Goal: Task Accomplishment & Management: Manage account settings

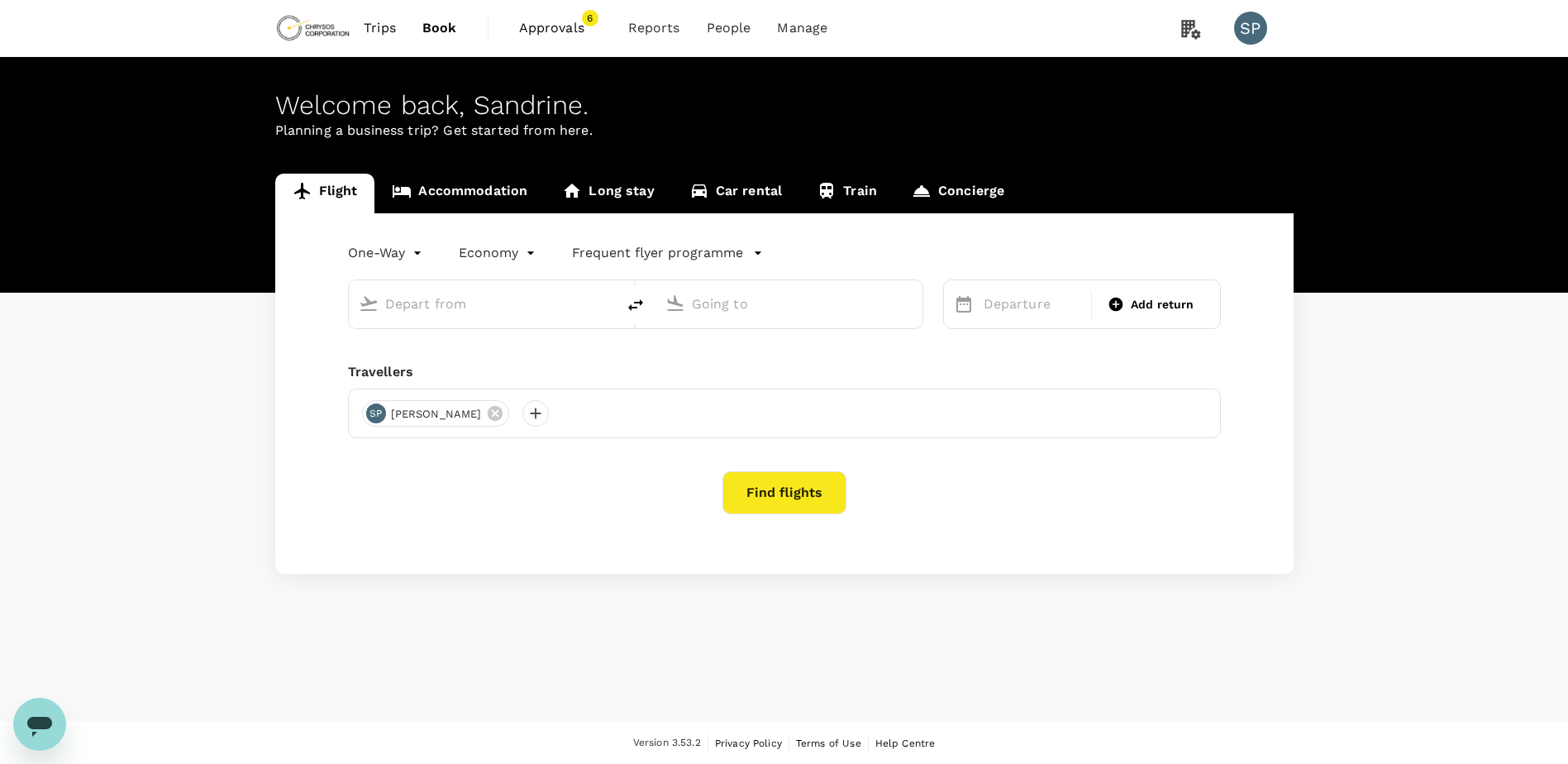
type input "roundtrip"
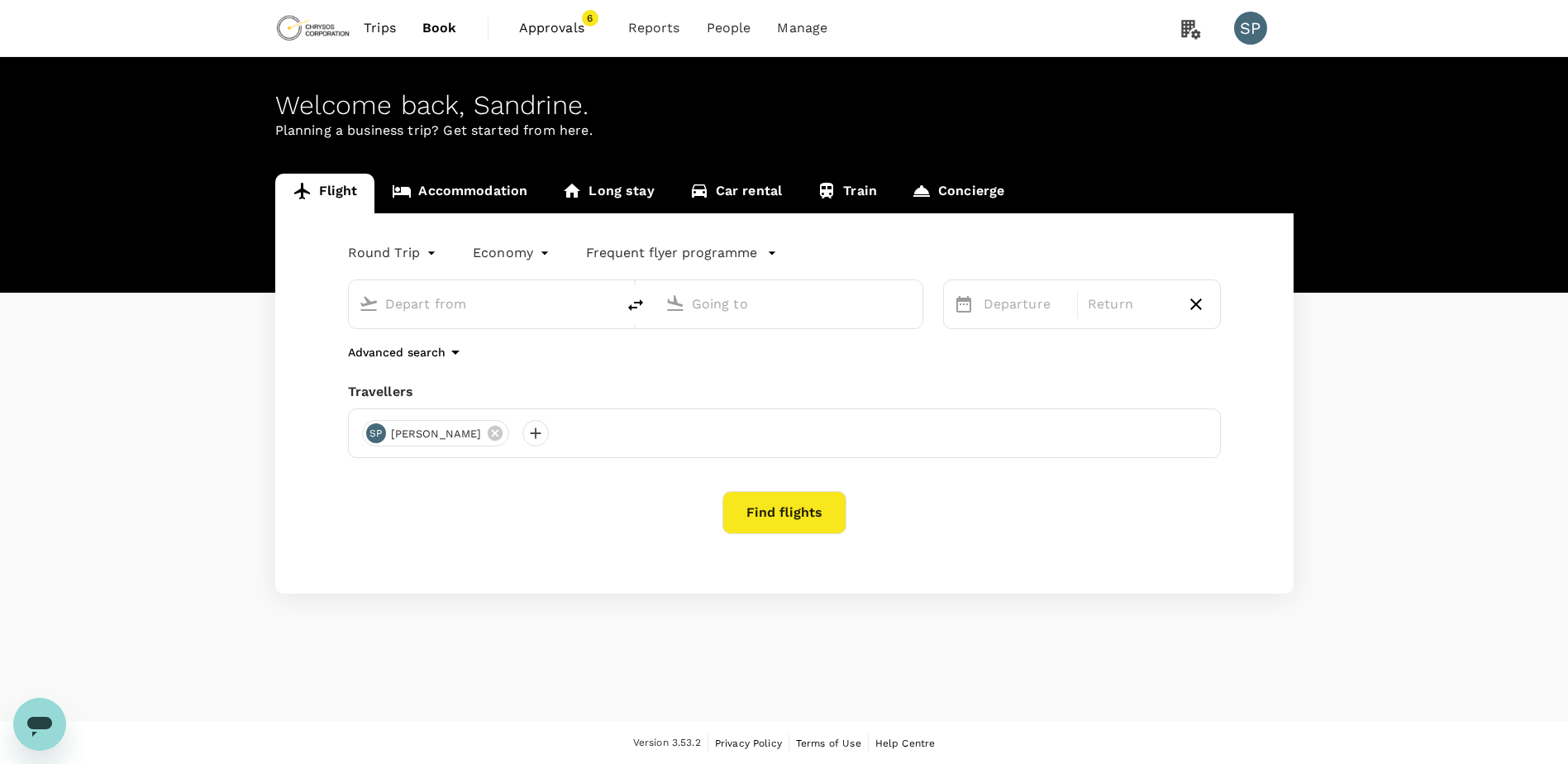
type input "[GEOGRAPHIC_DATA], [GEOGRAPHIC_DATA] (any)"
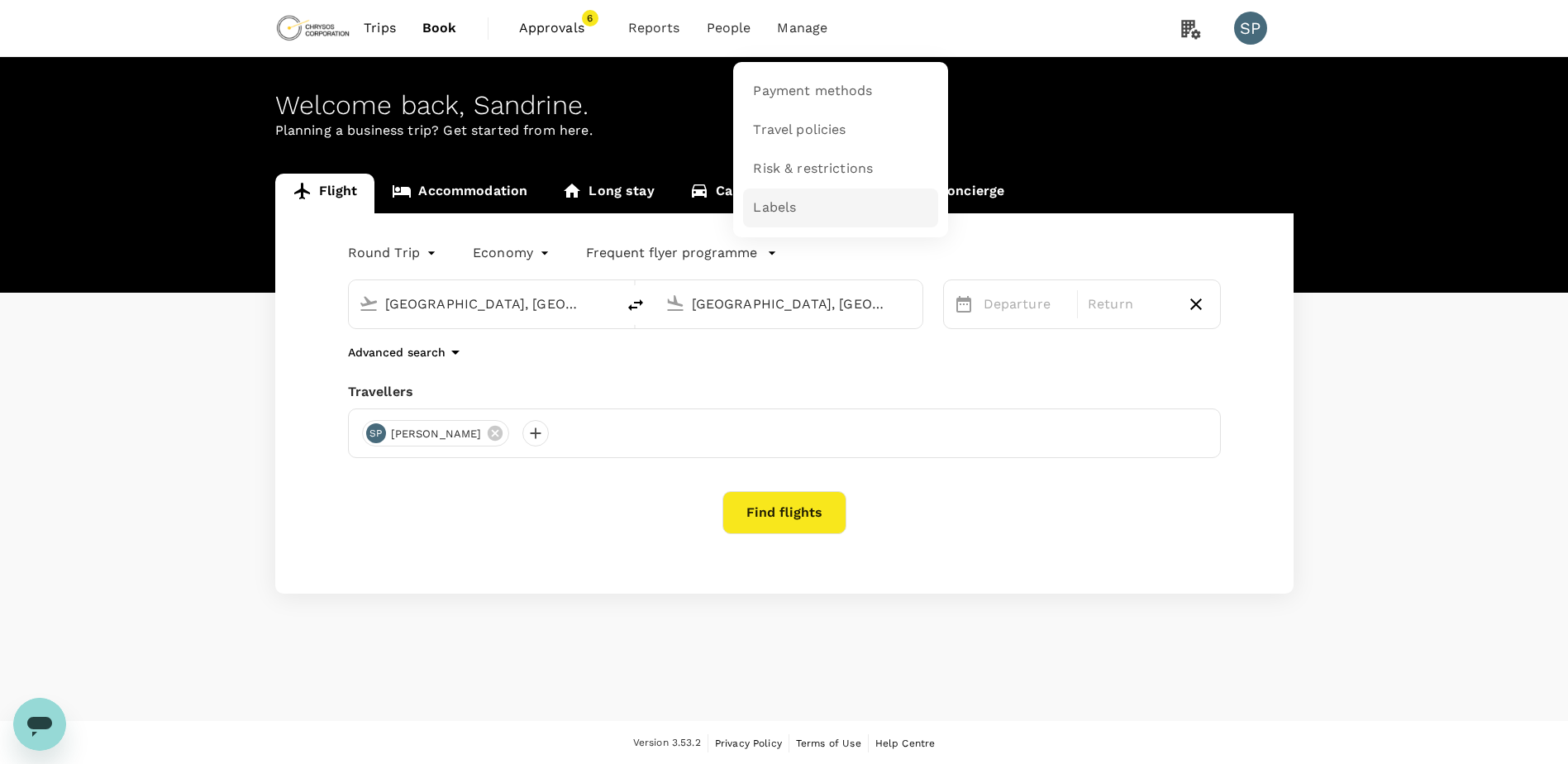
click at [802, 206] on link "Labels" at bounding box center [840, 208] width 195 height 38
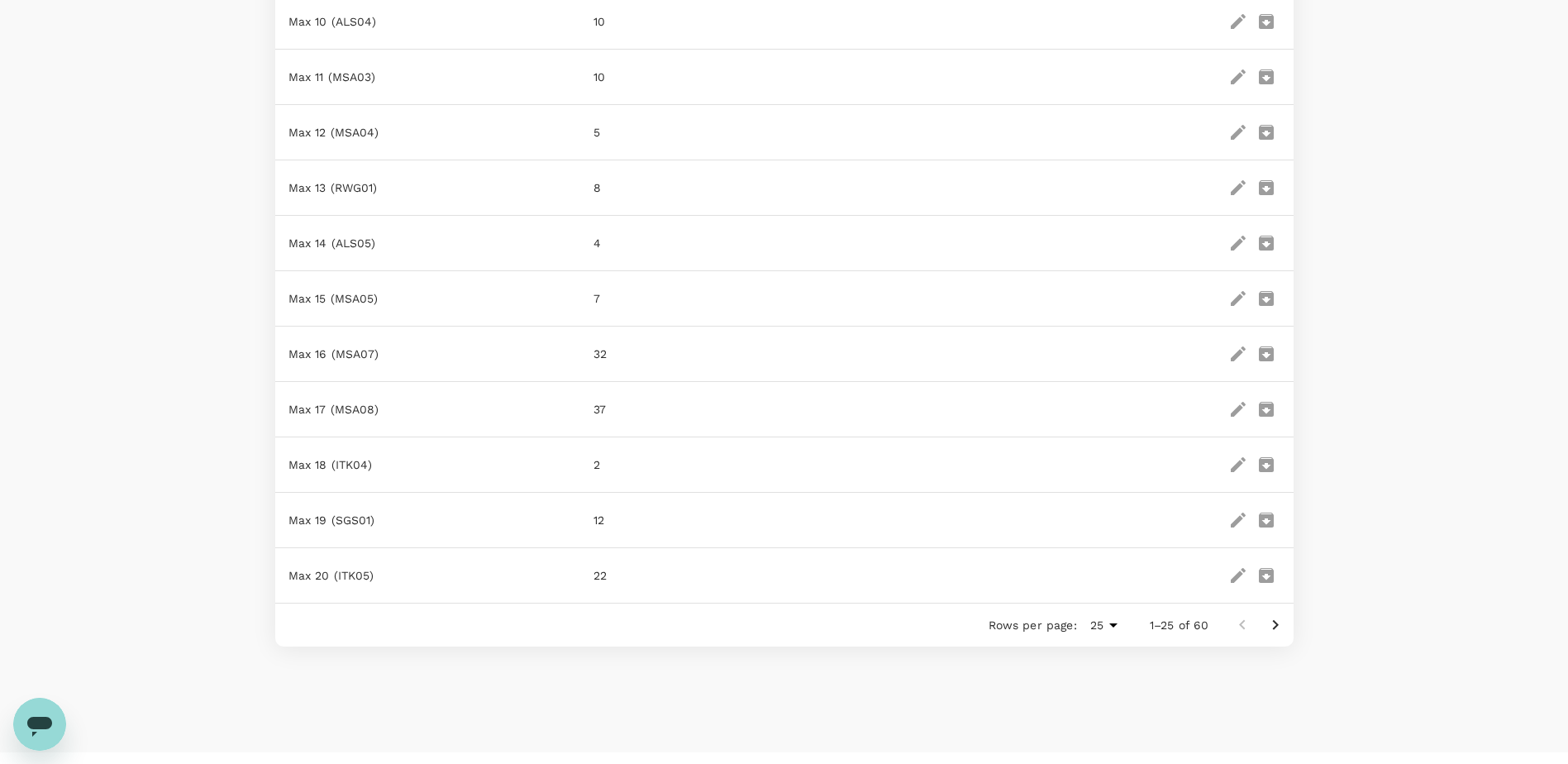
scroll to position [1115, 0]
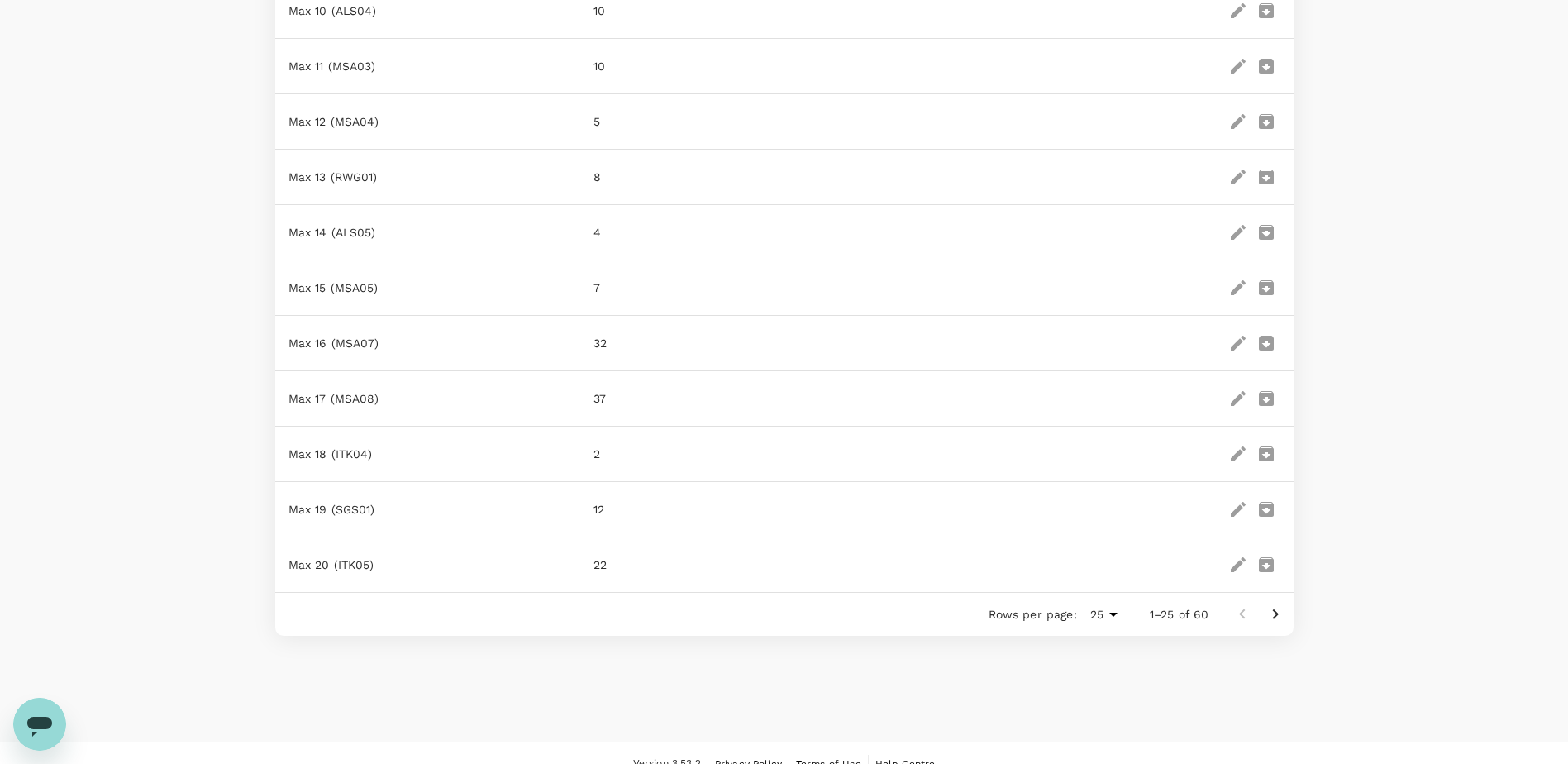
click at [1272, 608] on icon "Go to next page" at bounding box center [1276, 614] width 20 height 20
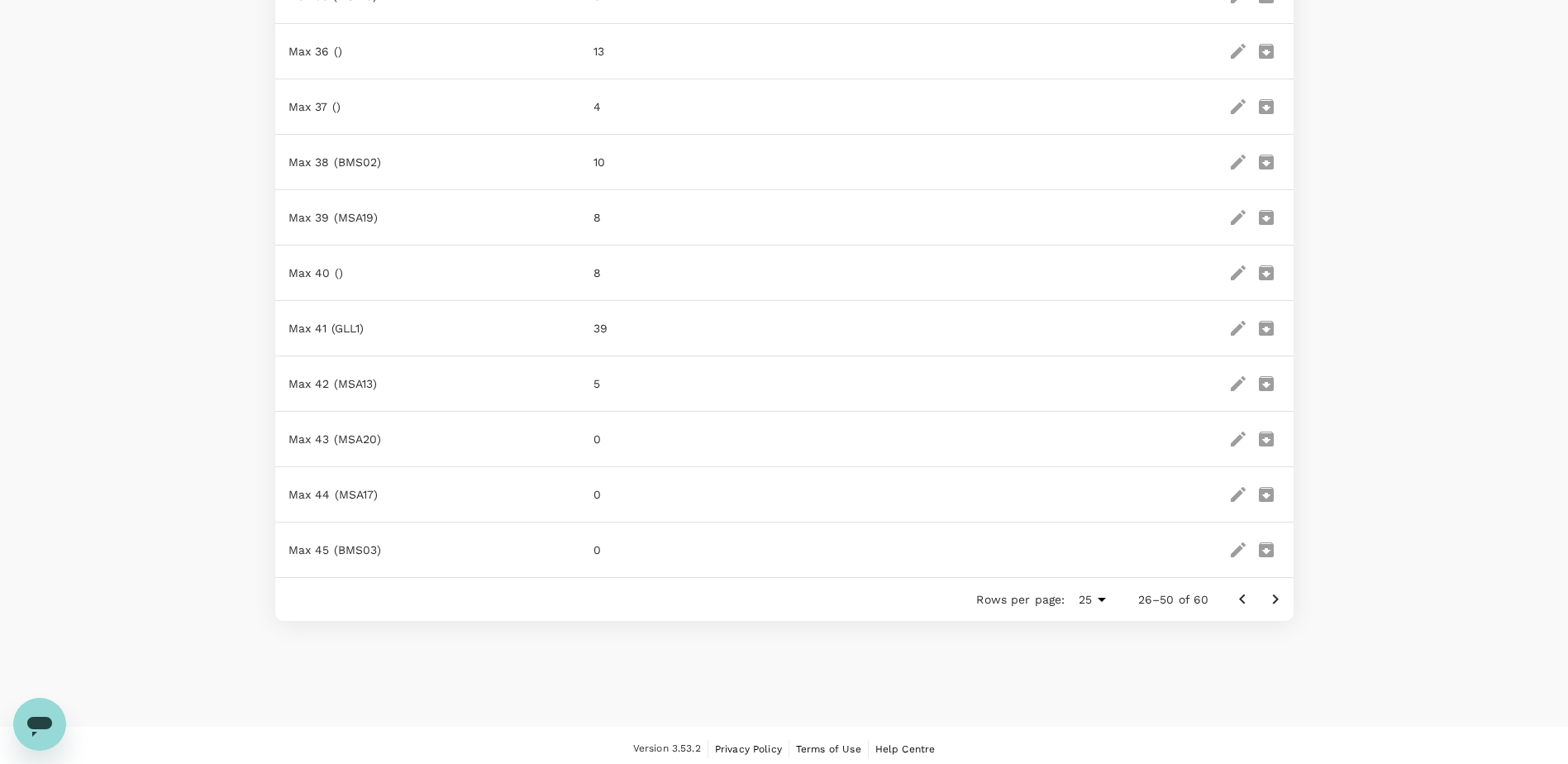
scroll to position [1105, 0]
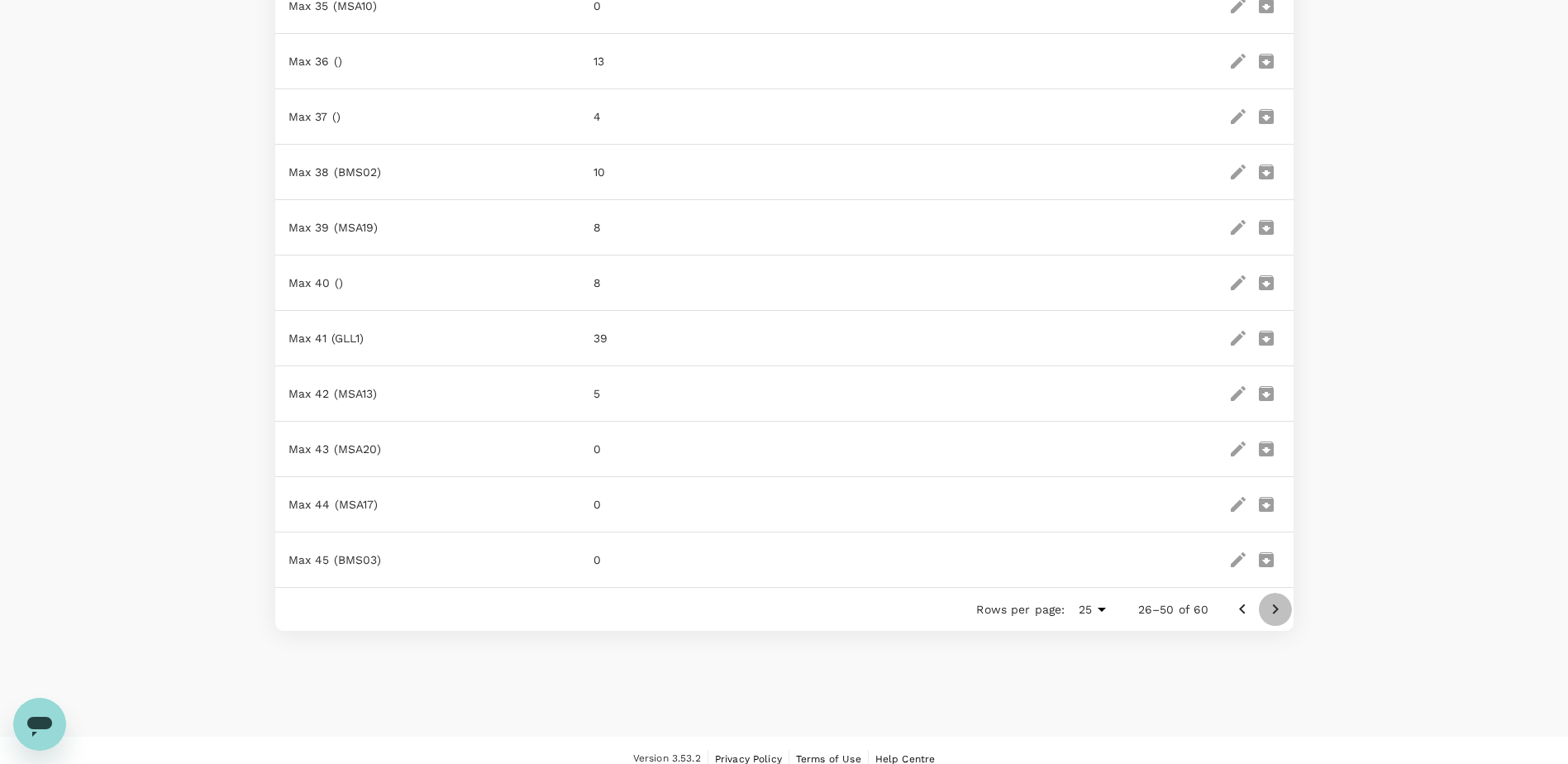
click at [1270, 605] on icon "Go to next page" at bounding box center [1276, 609] width 20 height 20
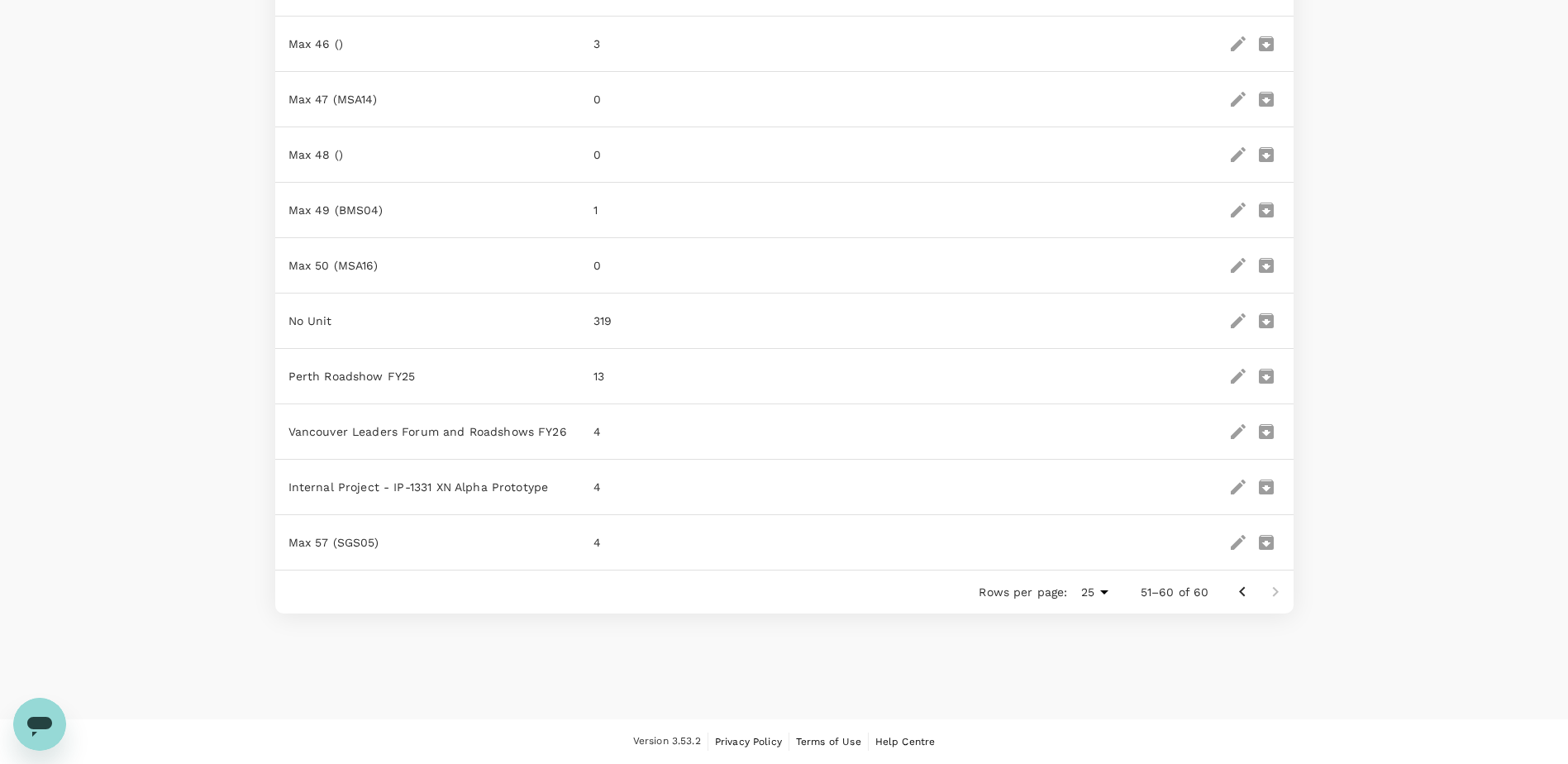
click at [1240, 377] on icon "edit" at bounding box center [1238, 377] width 15 height 15
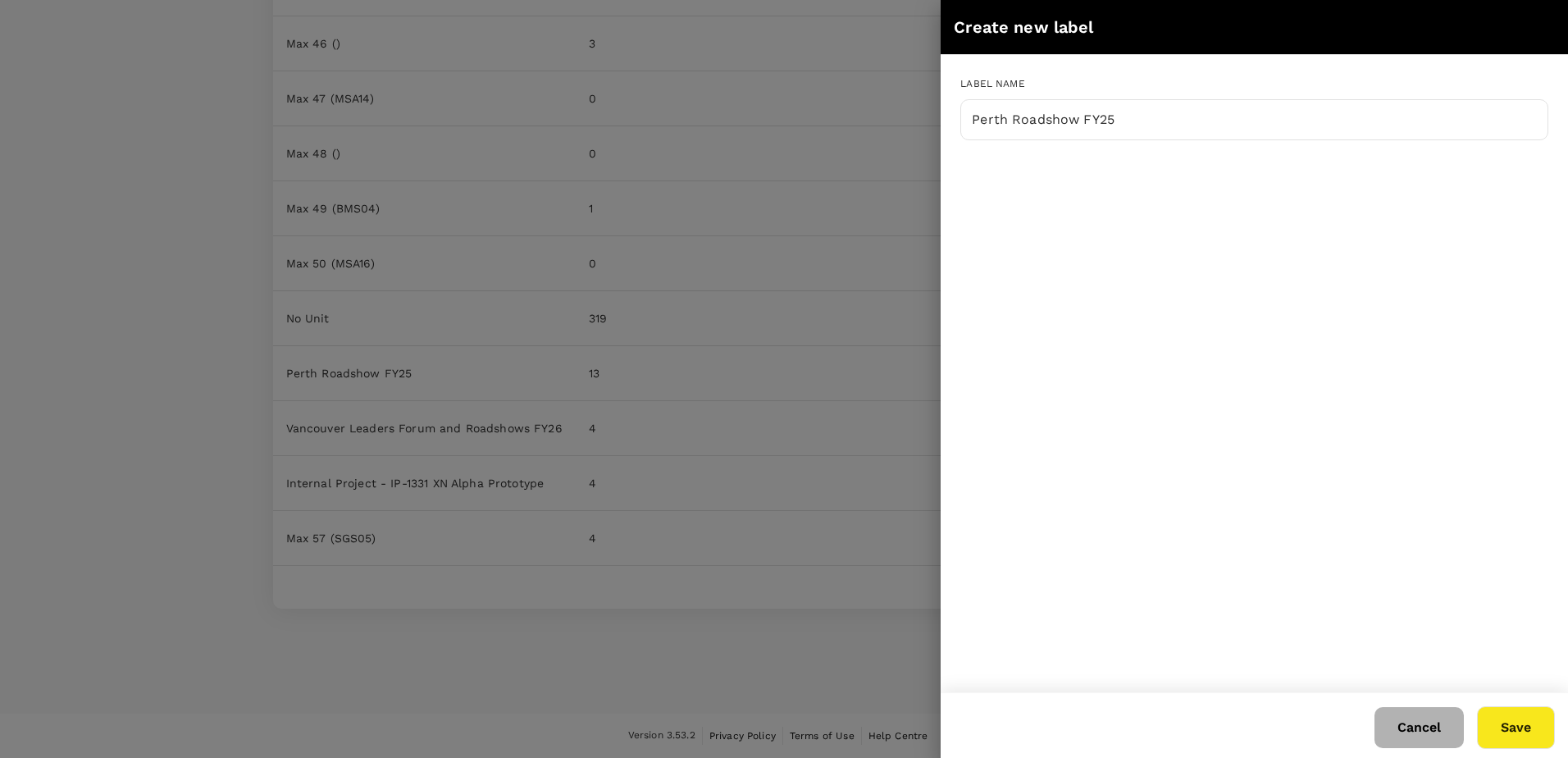
click at [1419, 725] on button "Cancel" at bounding box center [1419, 727] width 90 height 41
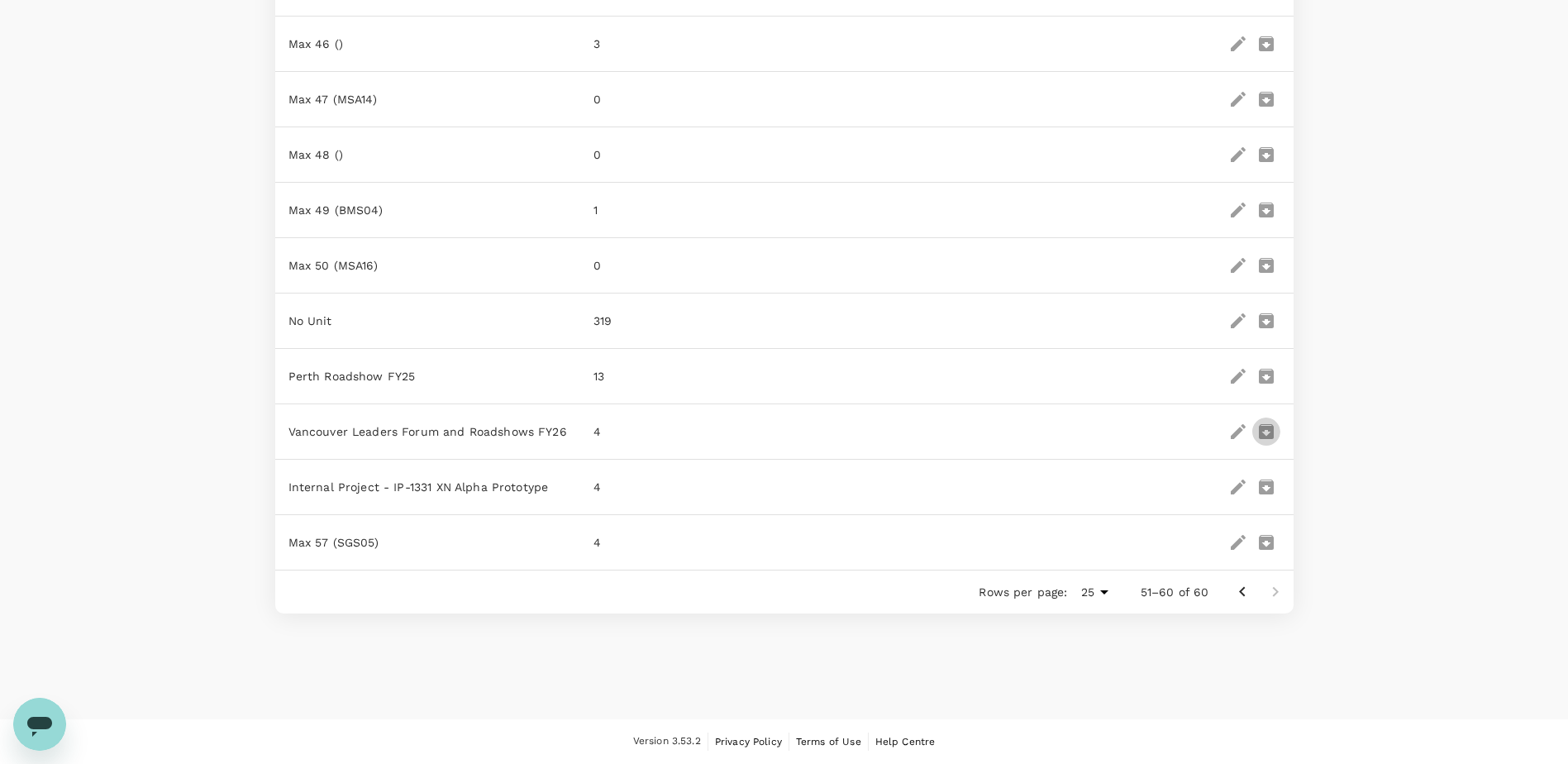
click at [1266, 430] on icon "delete" at bounding box center [1267, 432] width 15 height 15
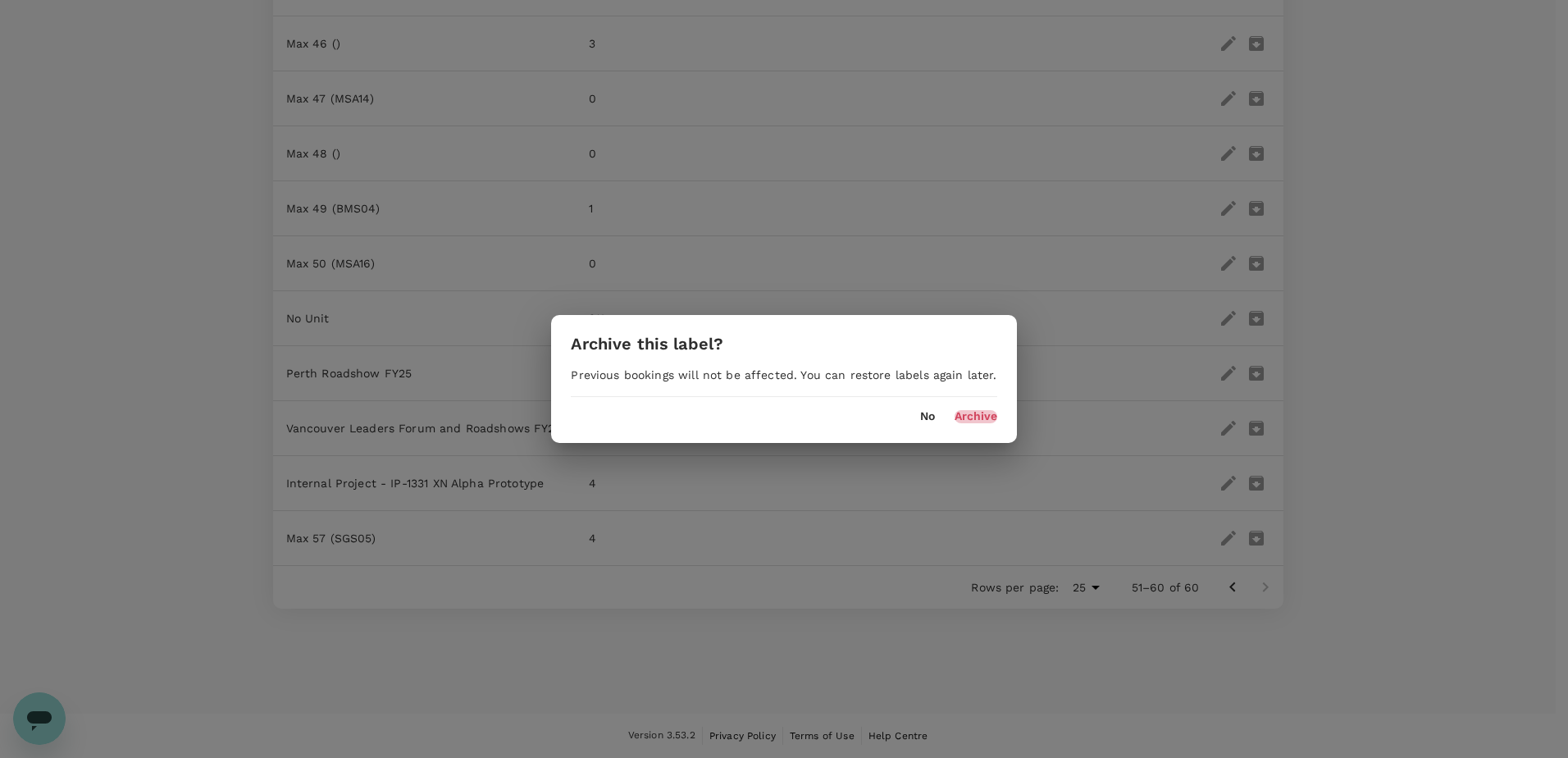
click at [969, 417] on button "Archive" at bounding box center [975, 417] width 42 height 13
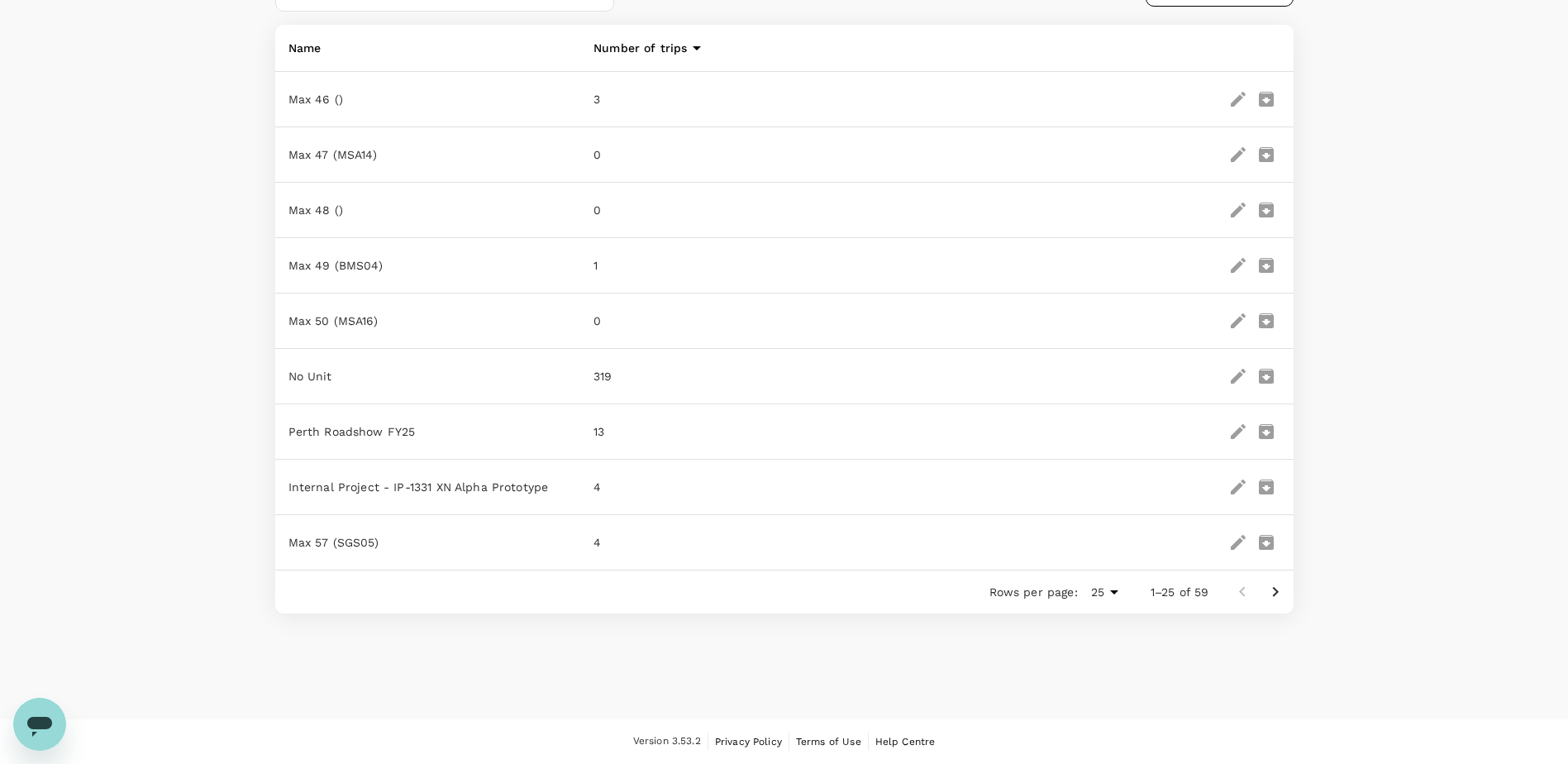
scroll to position [237, 0]
click at [1261, 427] on icon "delete" at bounding box center [1267, 432] width 15 height 15
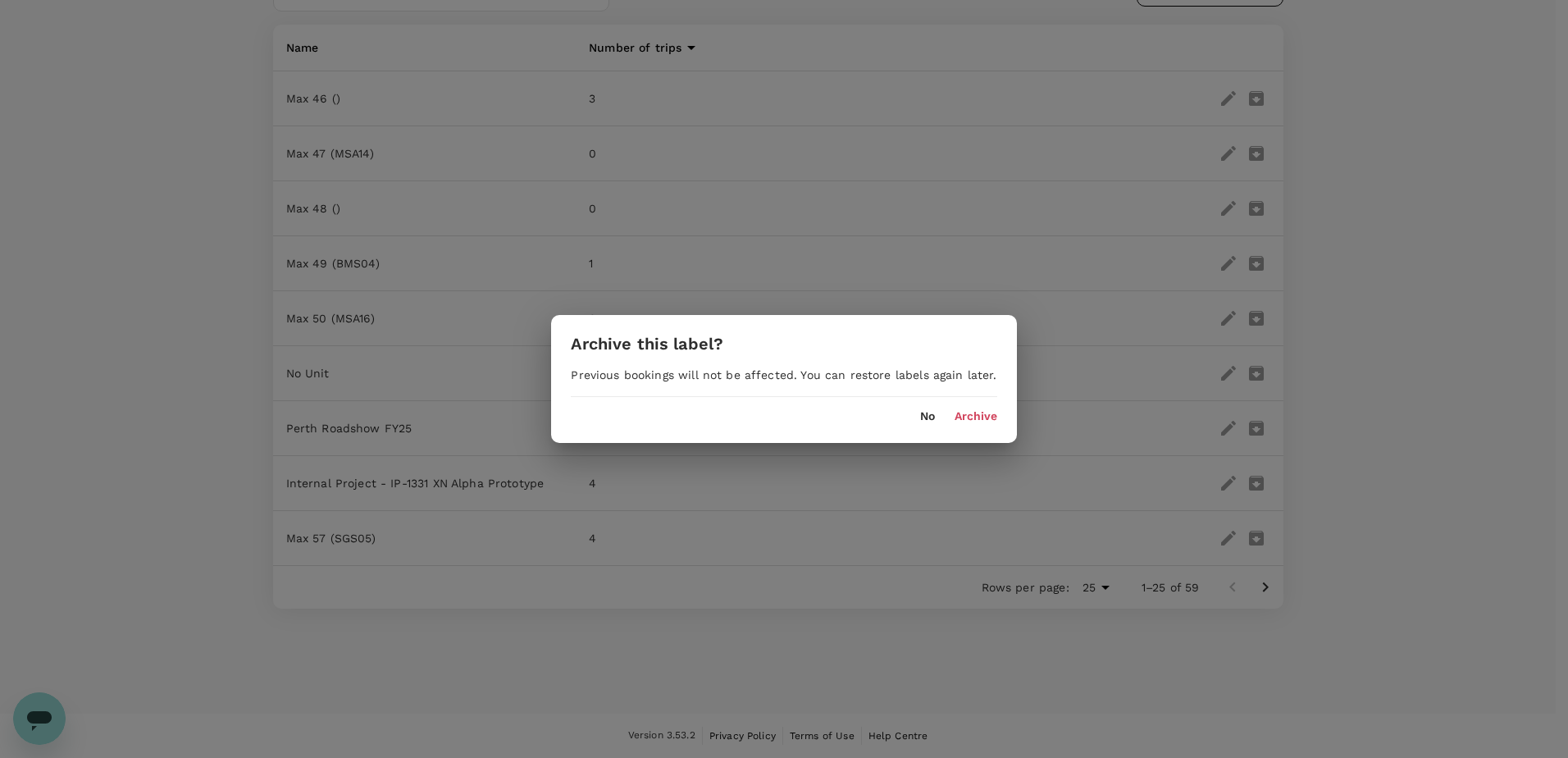
click at [967, 410] on button "Archive" at bounding box center [975, 417] width 42 height 13
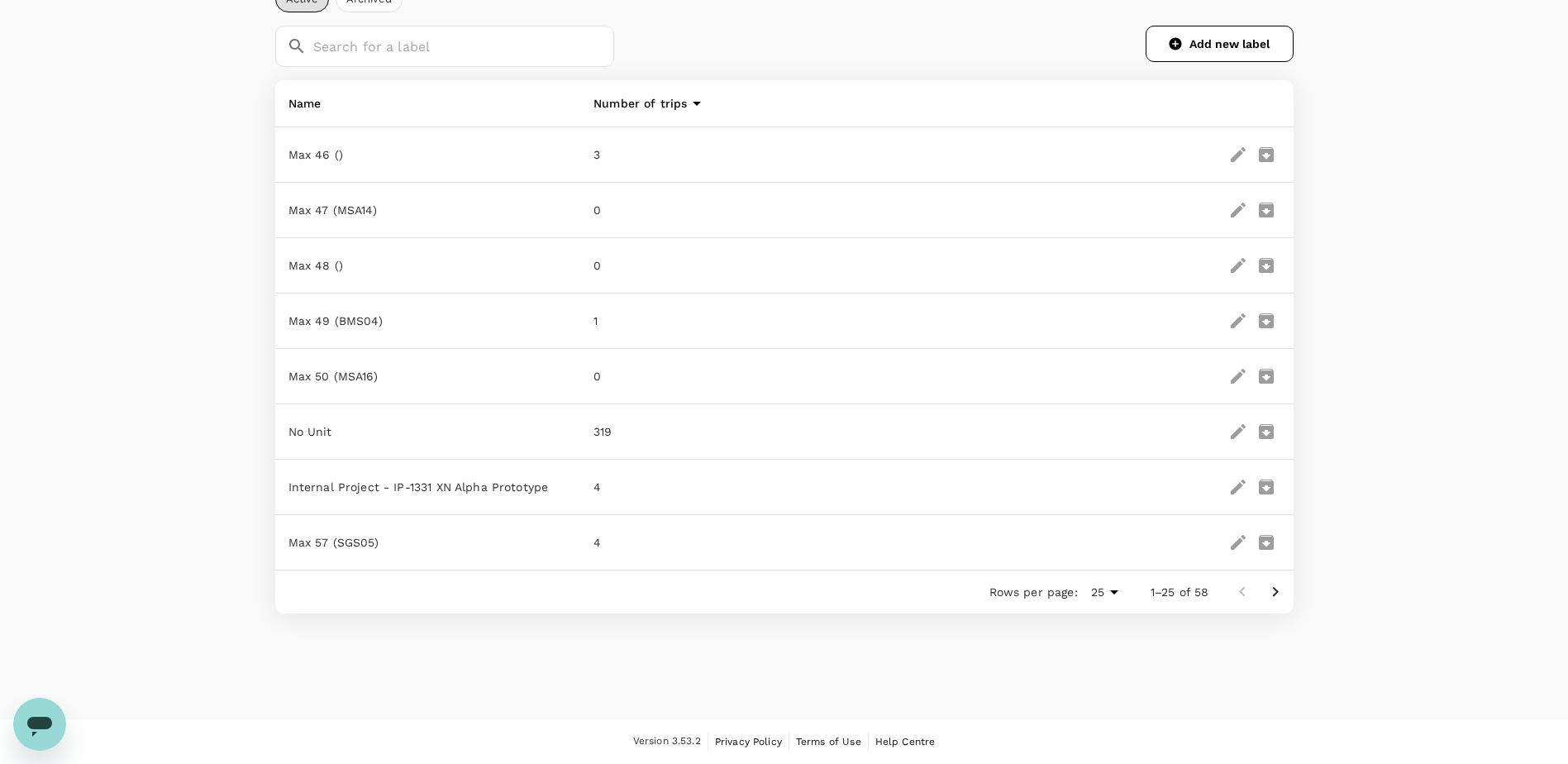
scroll to position [181, 0]
click at [1409, 133] on div "Labels Active Archived ​ ​ Add new label Name Number of trips Max 46 () 3 Max 4…" at bounding box center [784, 244] width 1568 height 737
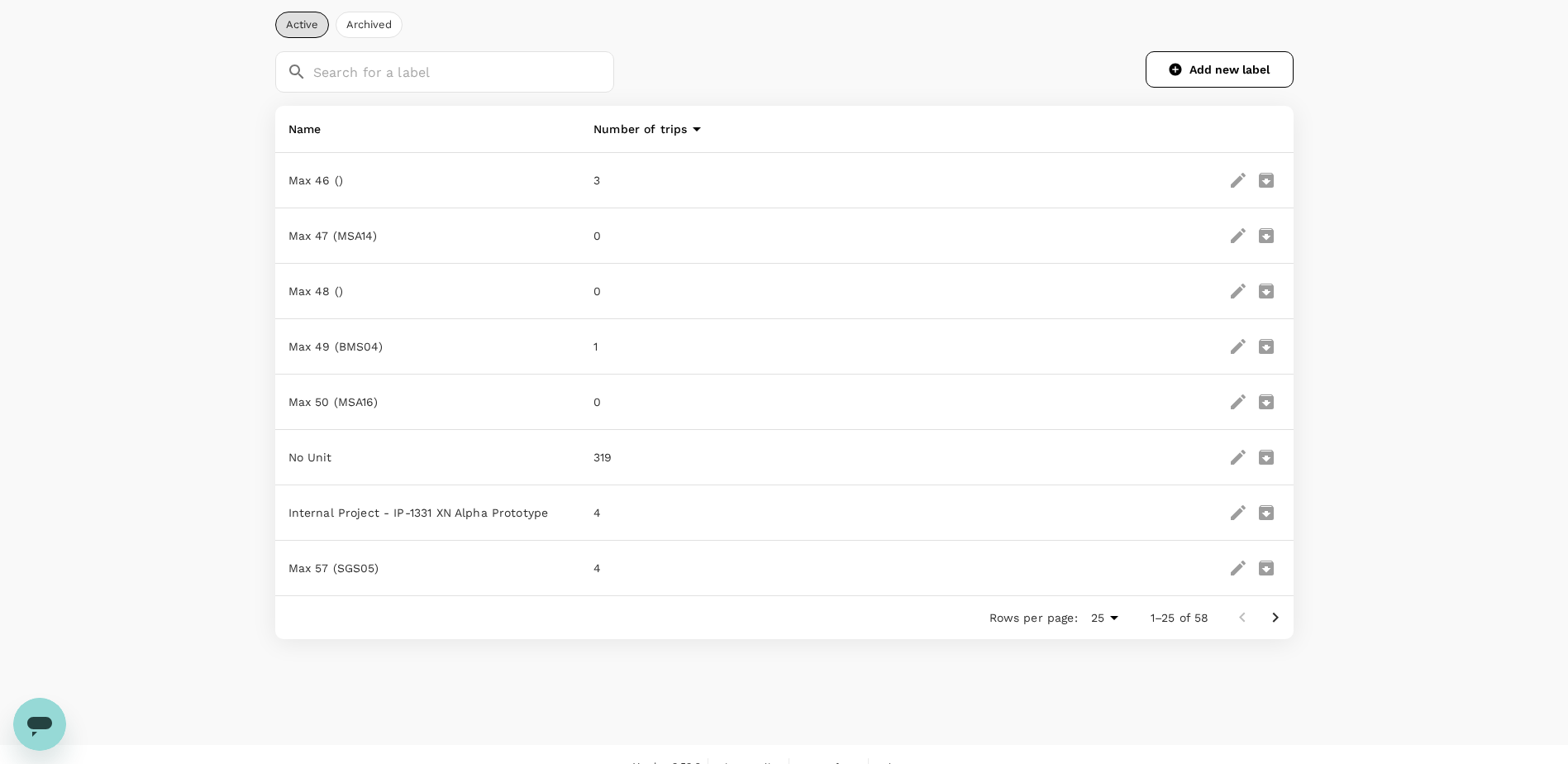
scroll to position [157, 0]
click at [1113, 616] on body "Trips Book Approvals 6 Reports People Manage SP Labels Active Archived ​ ​ Add …" at bounding box center [784, 315] width 1568 height 945
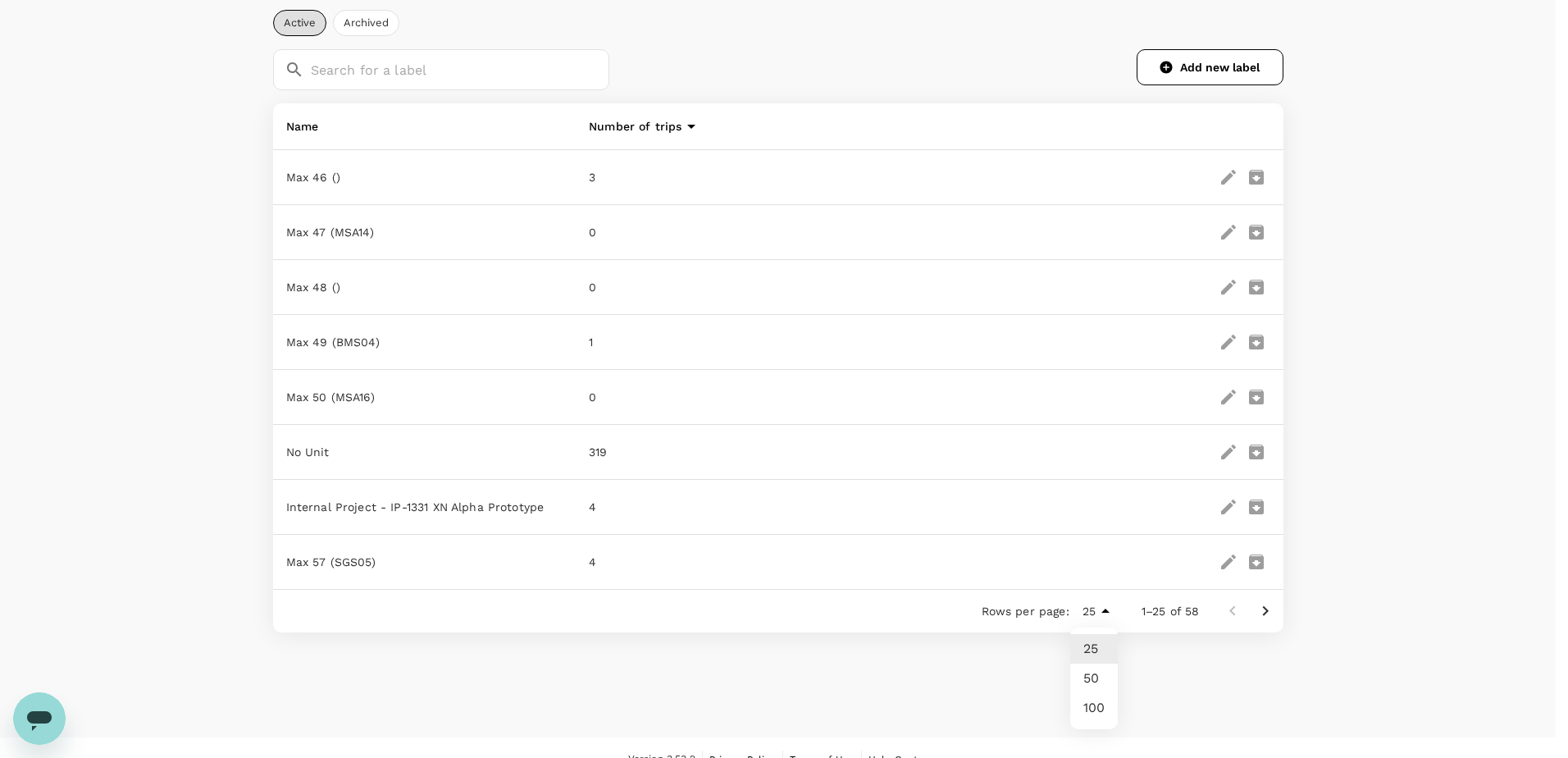
click at [1184, 618] on div at bounding box center [784, 379] width 1568 height 758
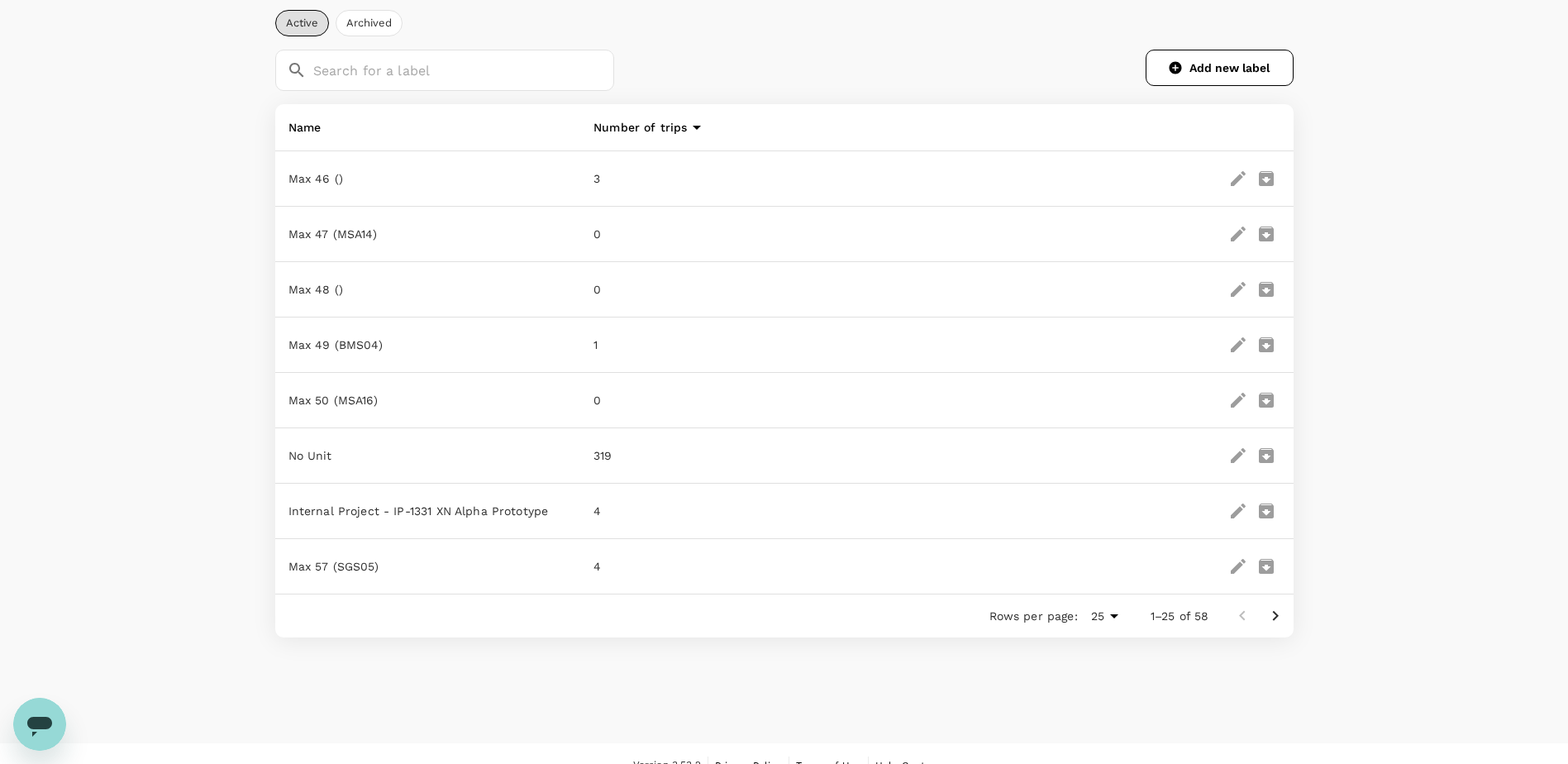
click at [1485, 162] on div "Labels Active Archived ​ ​ Add new label Name Number of trips Max 46 () 3 Max 4…" at bounding box center [784, 268] width 1568 height 737
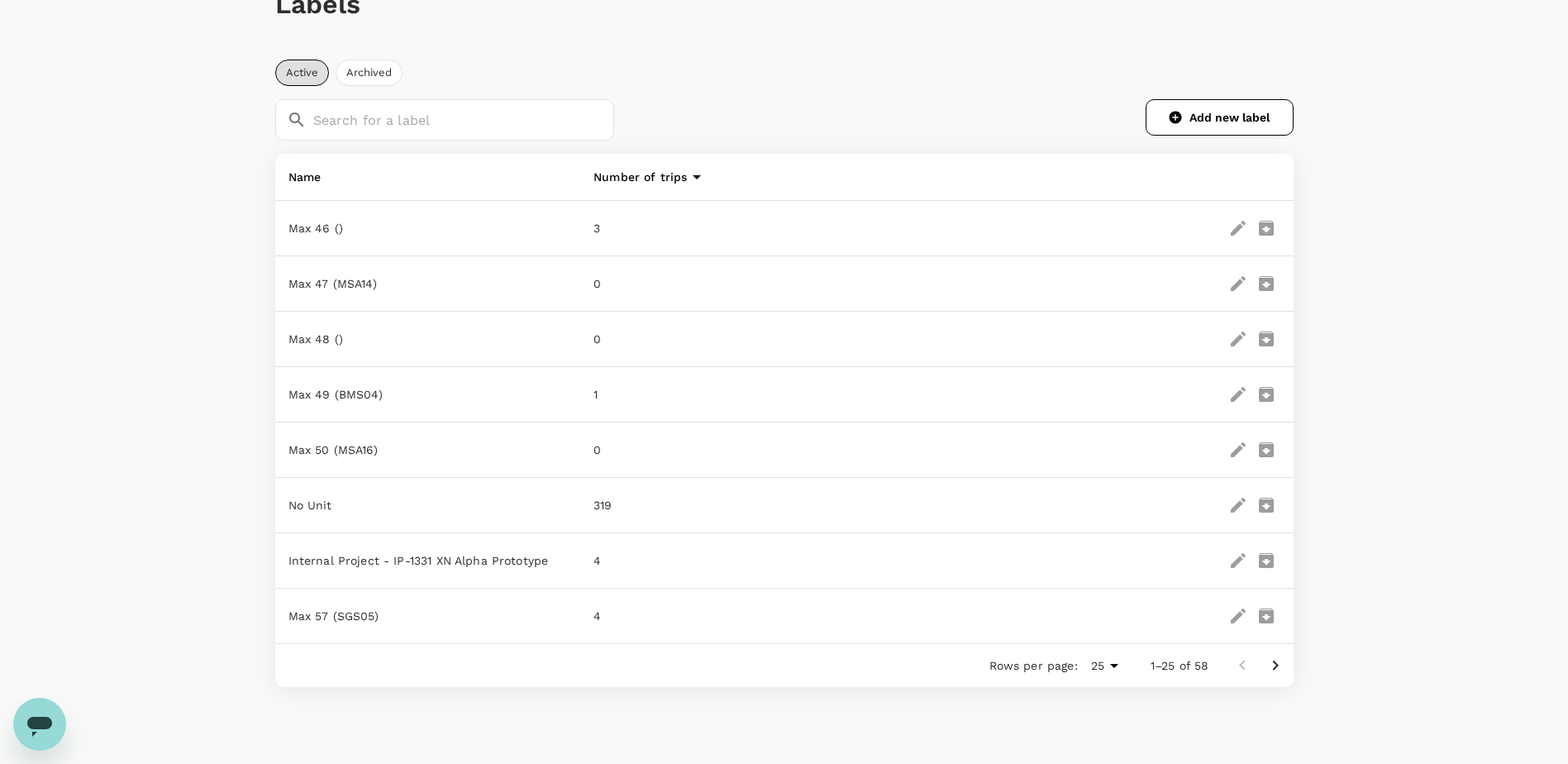
scroll to position [109, 0]
click at [362, 75] on button "Archived" at bounding box center [369, 71] width 67 height 27
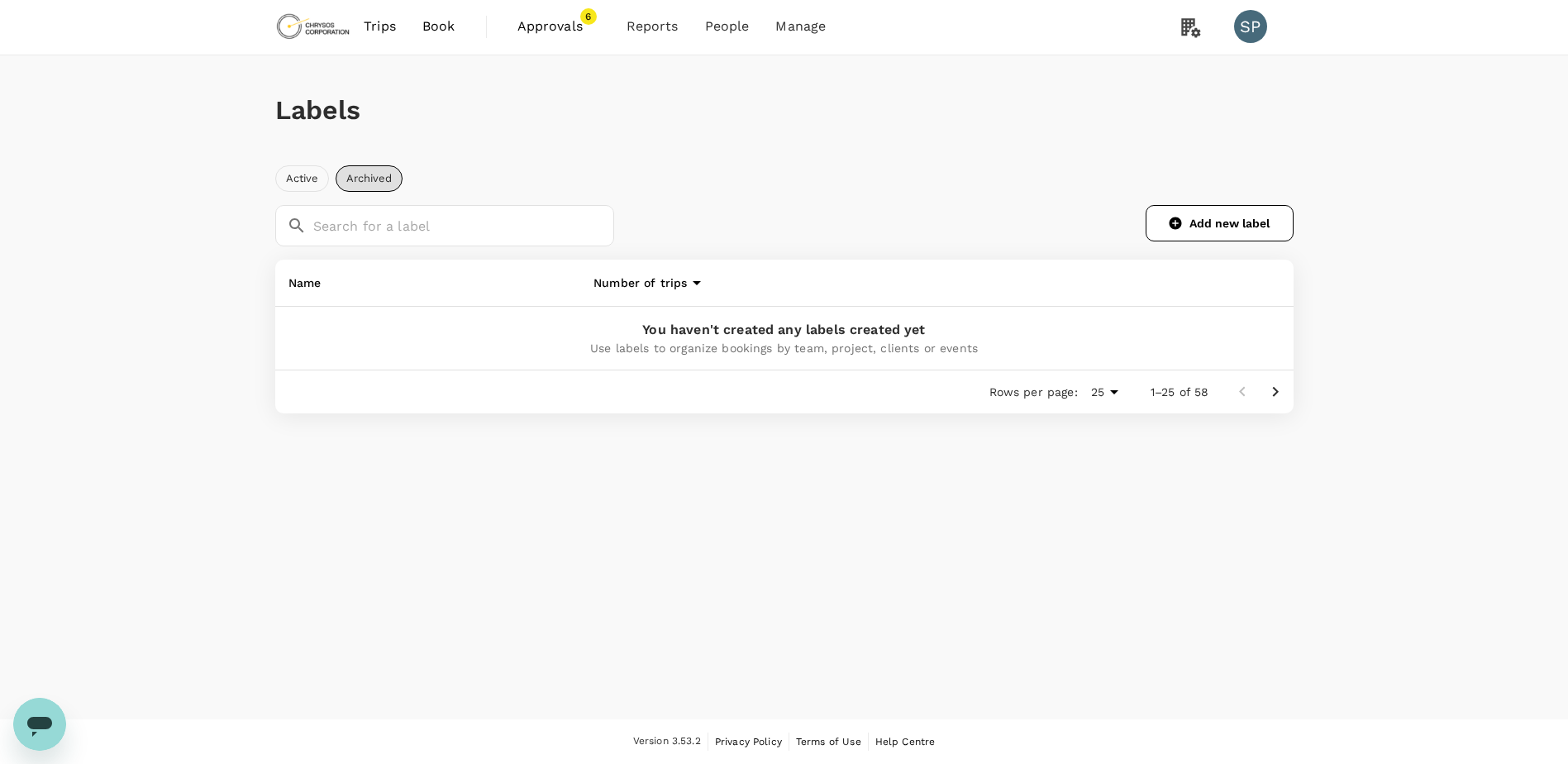
click at [303, 177] on button "Active" at bounding box center [302, 179] width 54 height 27
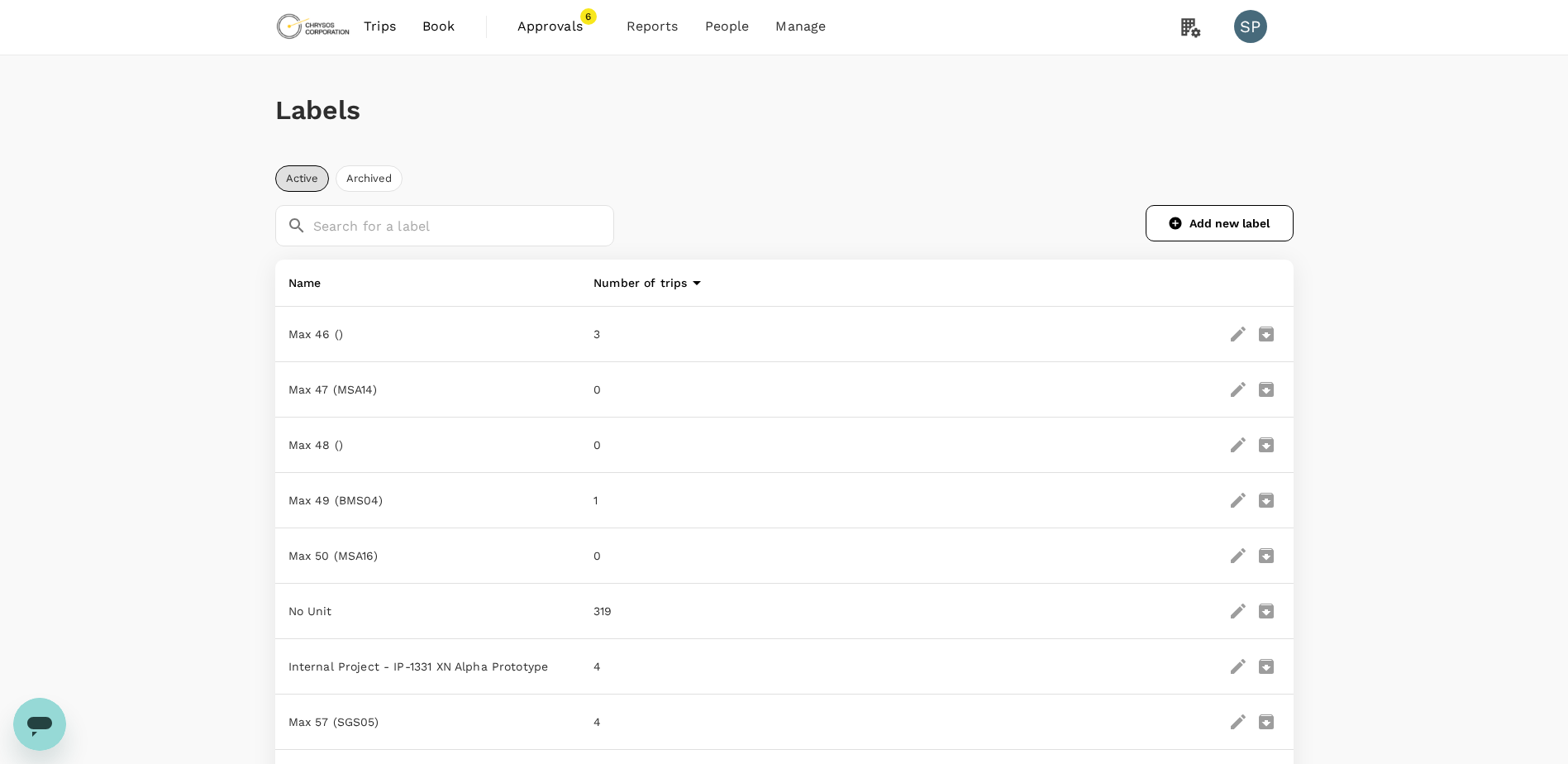
scroll to position [181, 0]
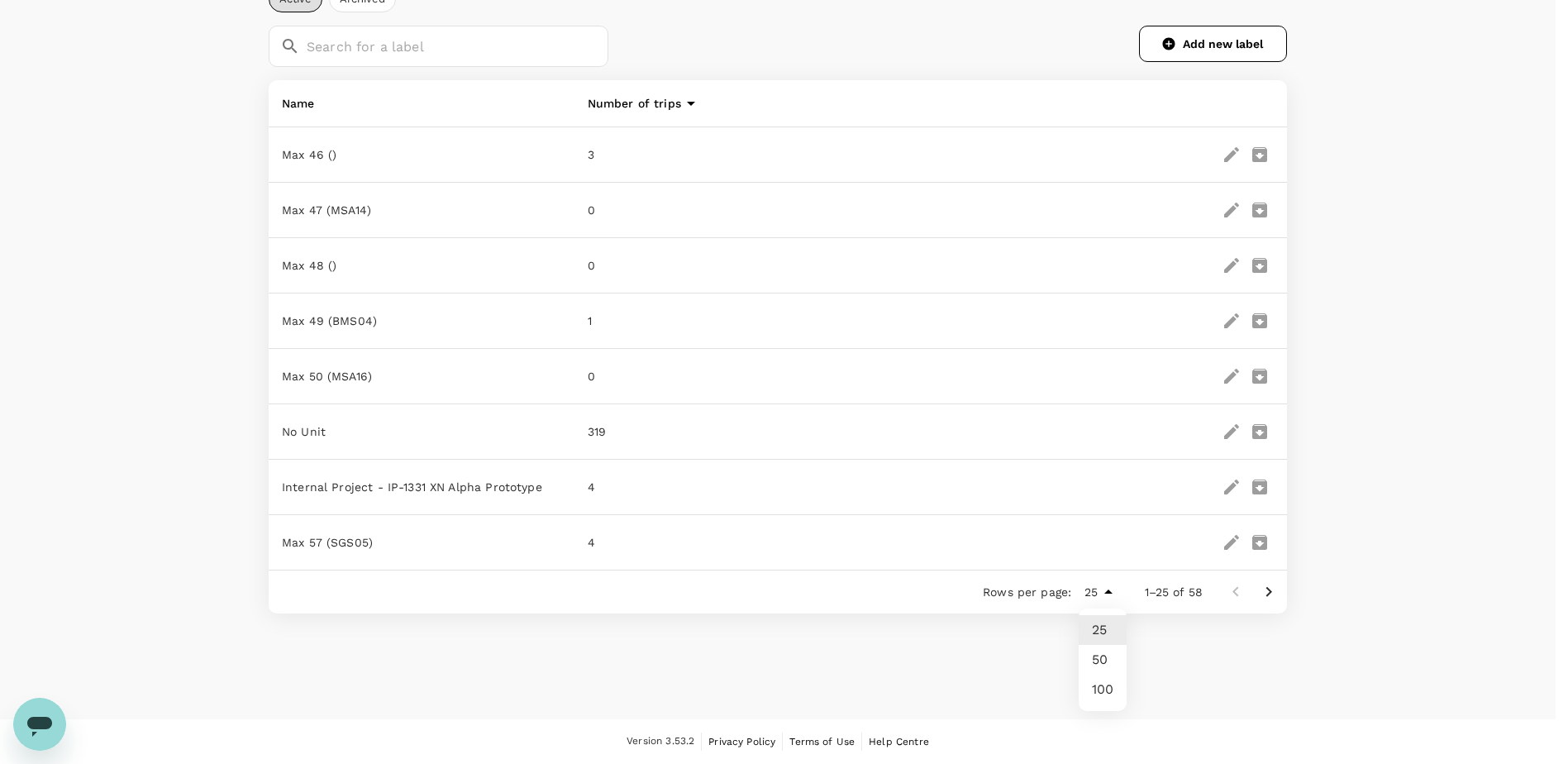
click at [1104, 590] on body "Trips Book Approvals 6 Reports People Manage SP Labels Active Archived ​ ​ Add …" at bounding box center [784, 291] width 1568 height 945
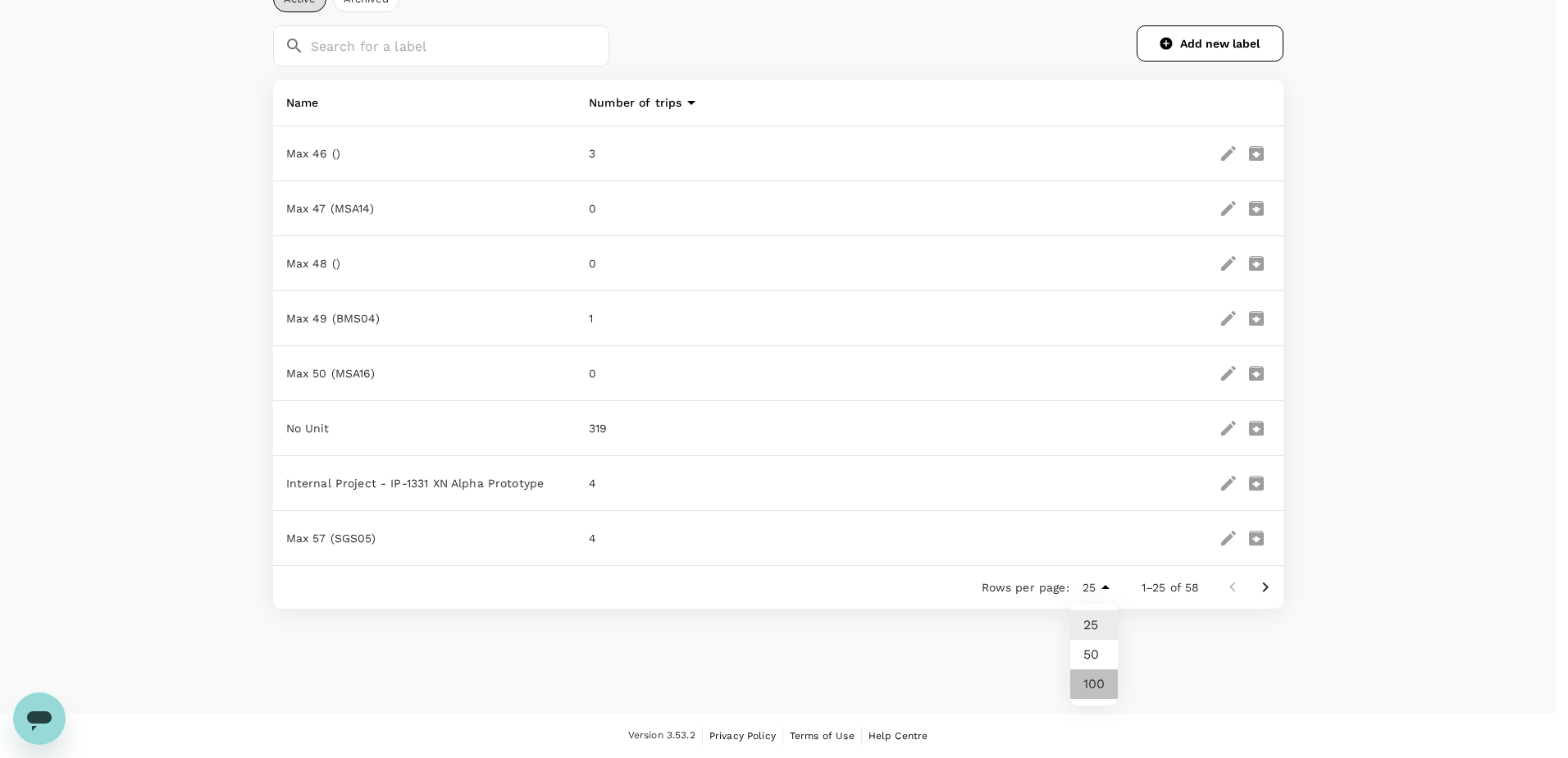
click at [1092, 681] on li "100" at bounding box center [1093, 684] width 47 height 30
type input "100"
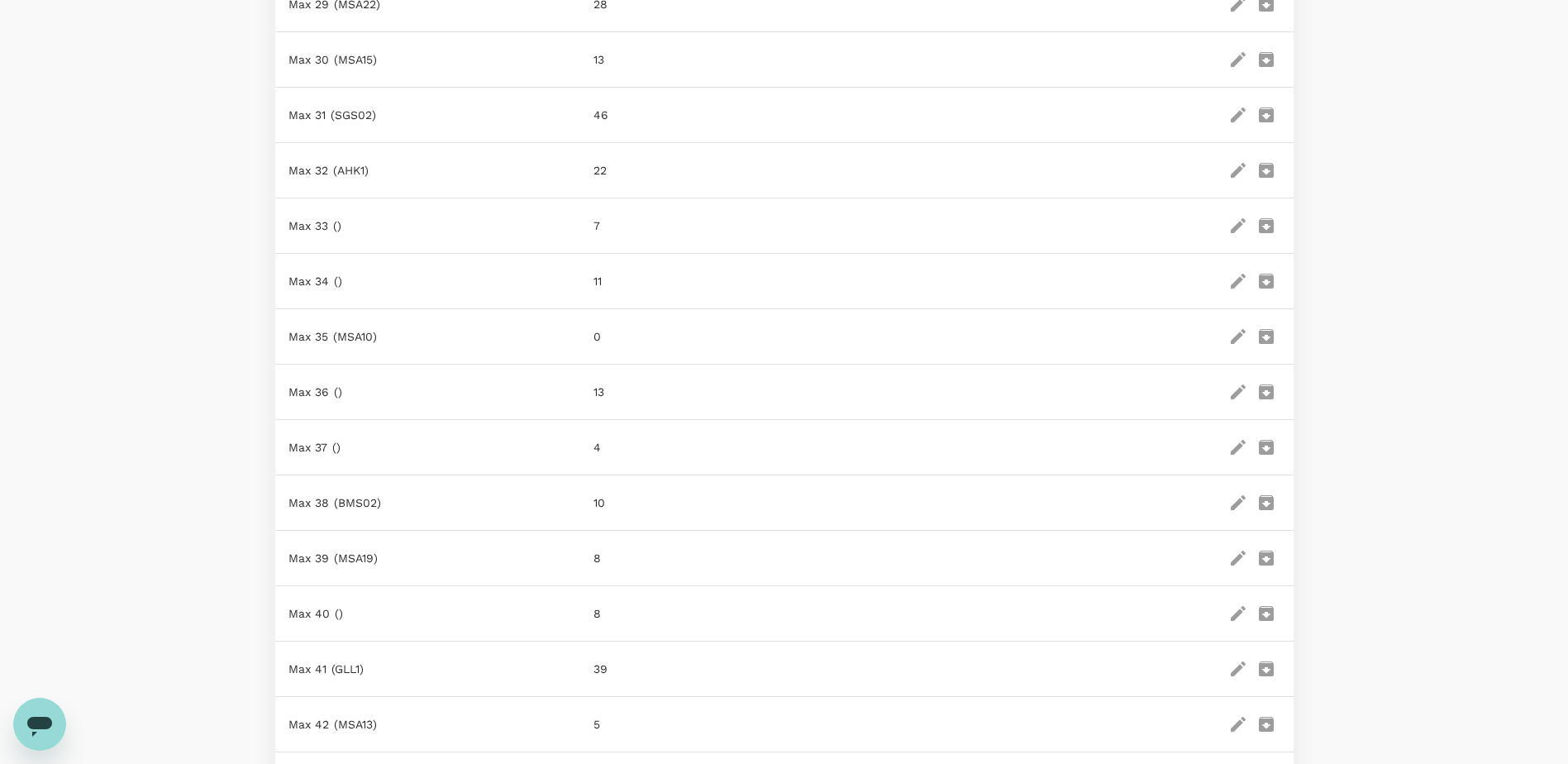
scroll to position [2238, 0]
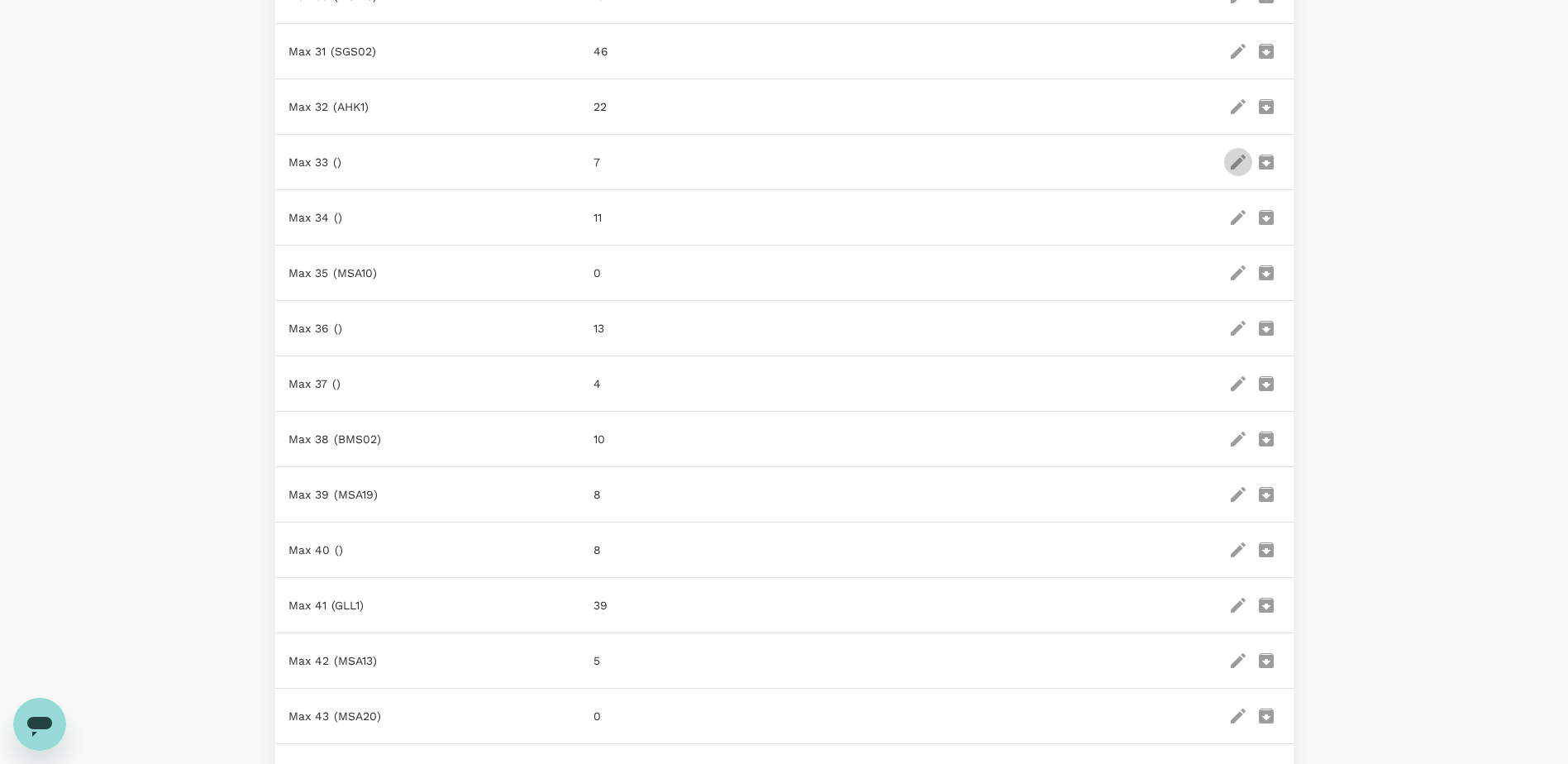
click at [1234, 156] on icon "edit" at bounding box center [1238, 162] width 20 height 20
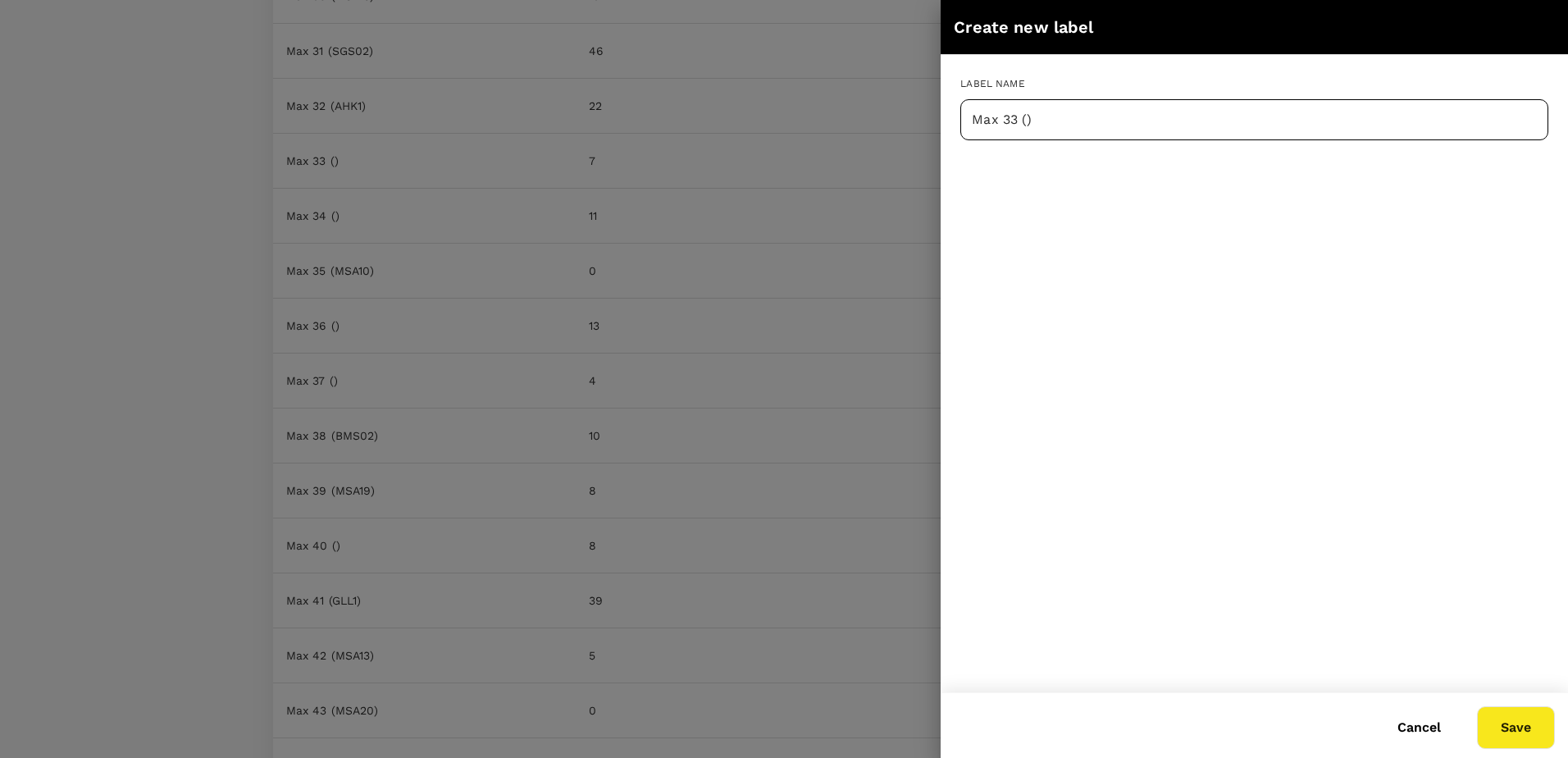
click at [1027, 120] on input "Max 33 ()" at bounding box center [1254, 120] width 588 height 41
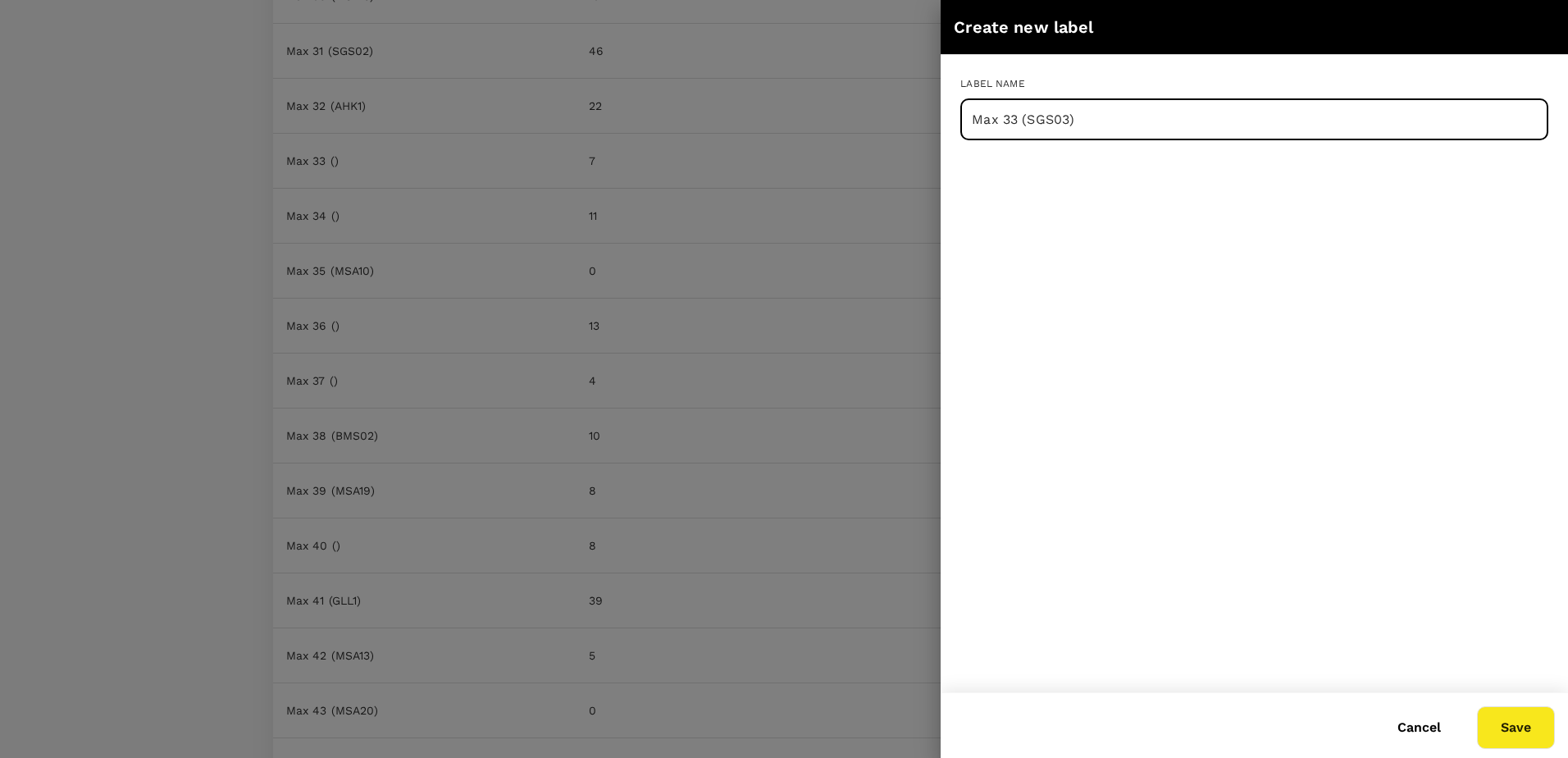
type input "Max 33 (SGS03)"
click at [1526, 733] on button "Save" at bounding box center [1516, 727] width 78 height 42
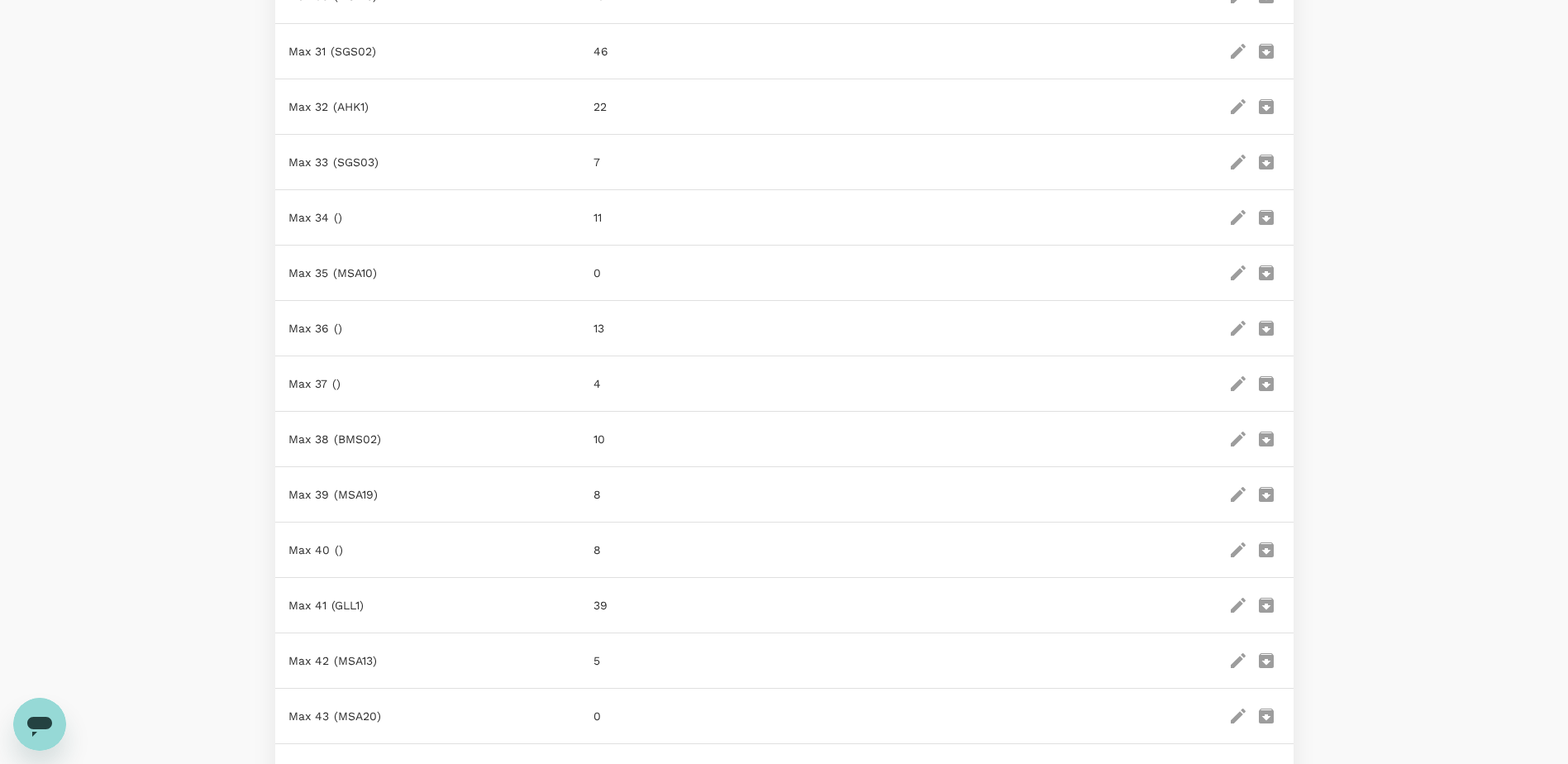
click at [1234, 211] on icon "edit" at bounding box center [1238, 218] width 20 height 20
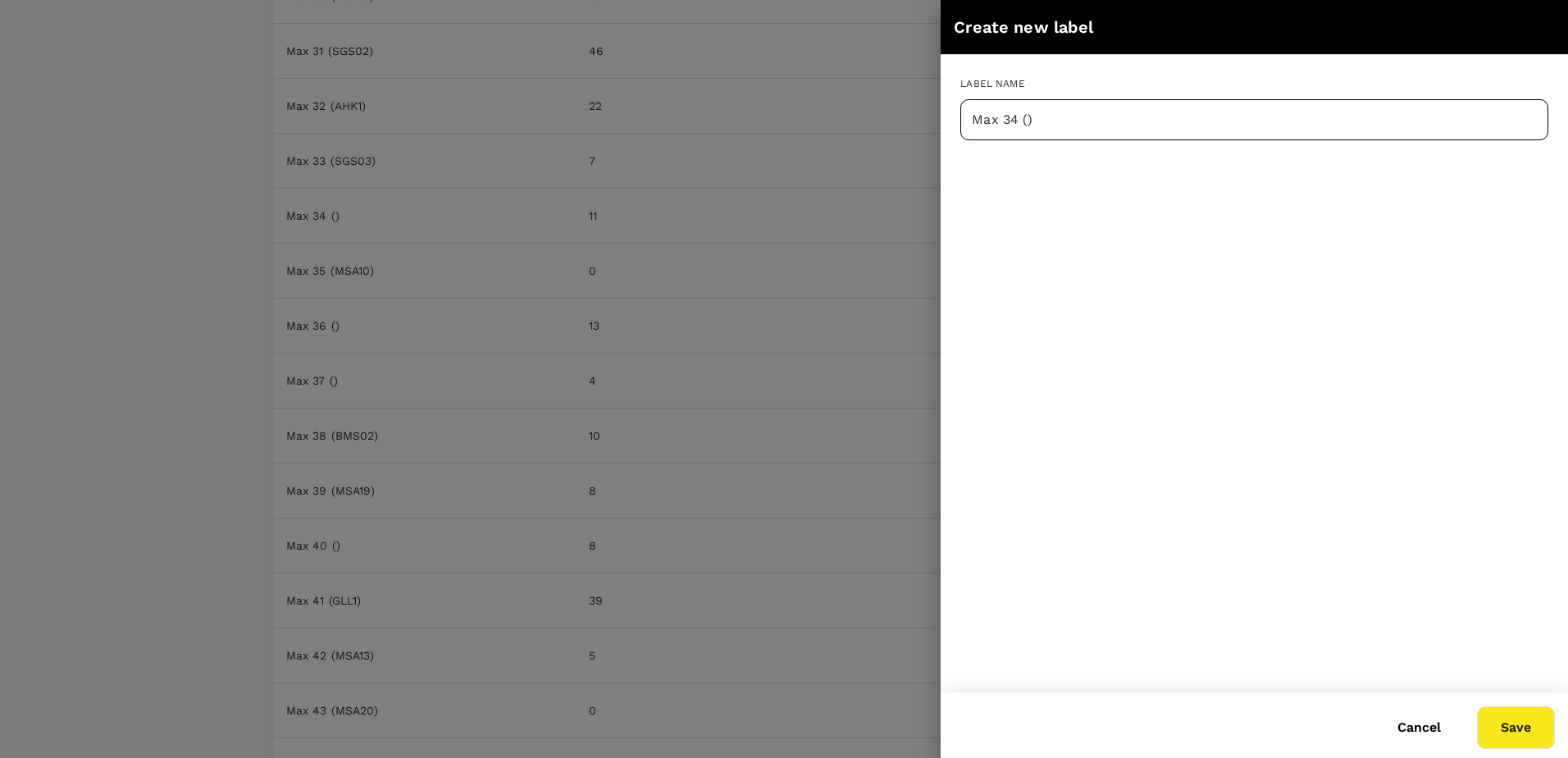
click at [1028, 120] on input "Max 34 ()" at bounding box center [1254, 120] width 588 height 41
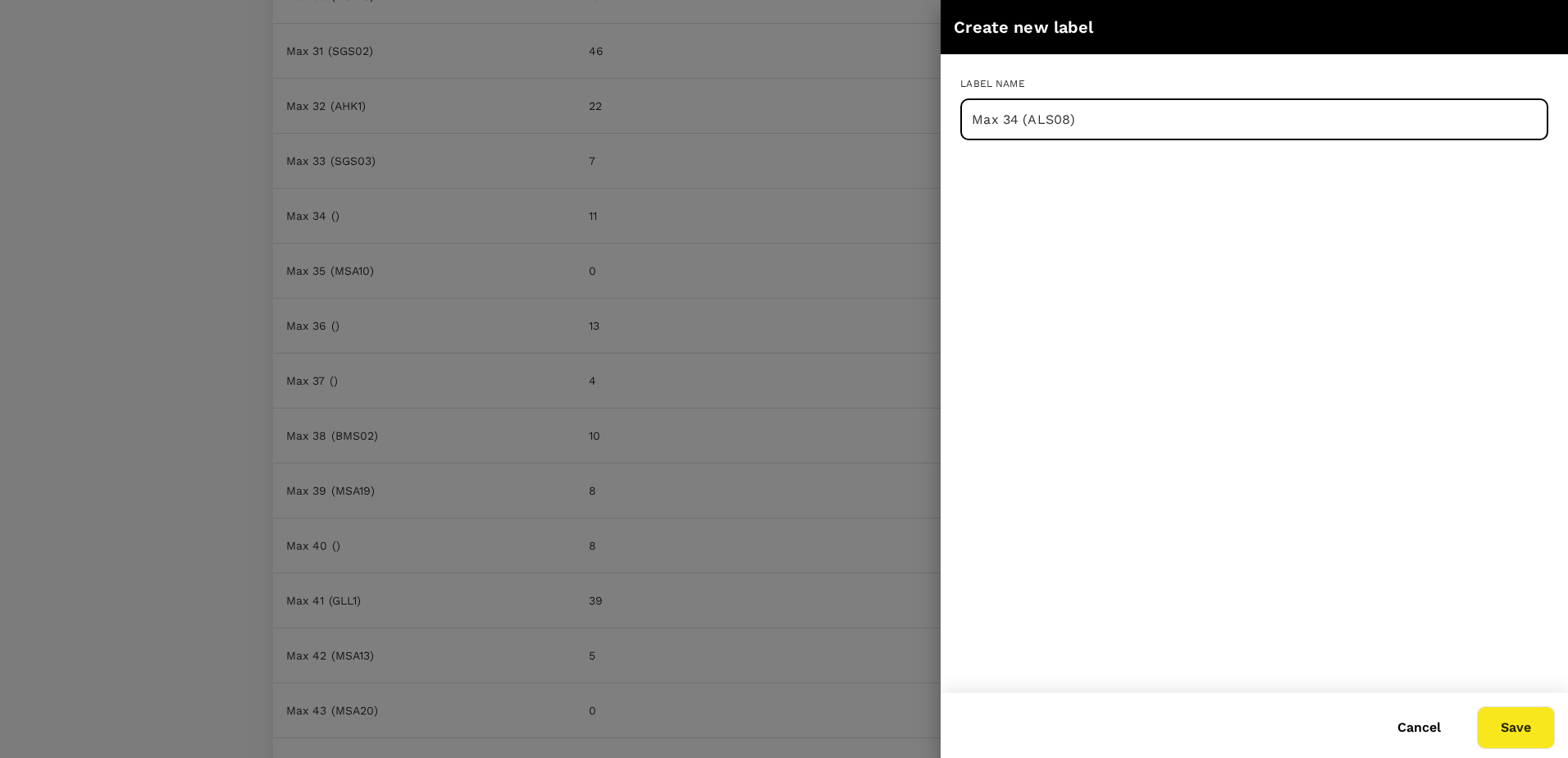
type input "Max 34 (ALS08)"
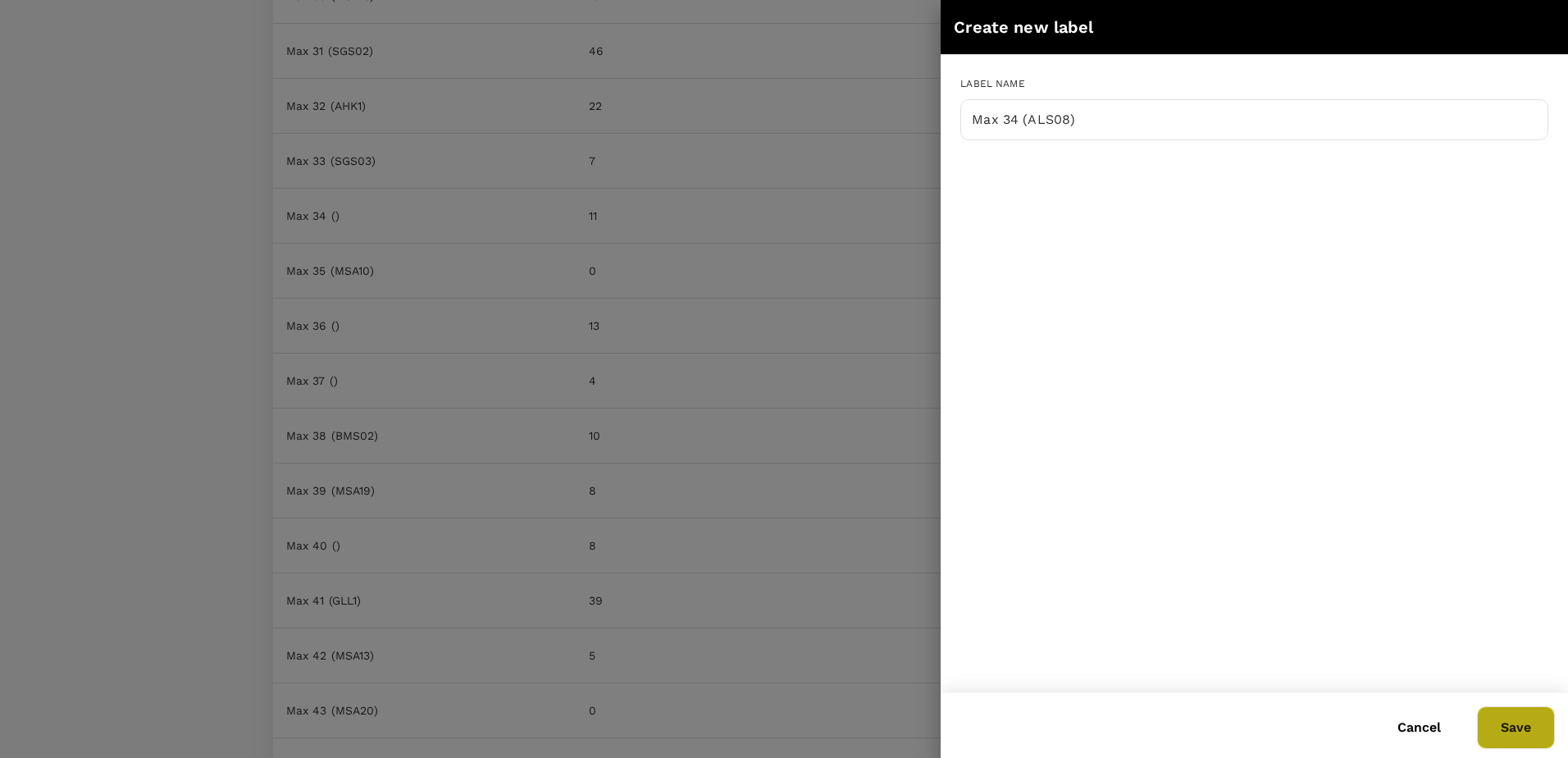
click at [1513, 721] on button "Save" at bounding box center [1516, 727] width 78 height 42
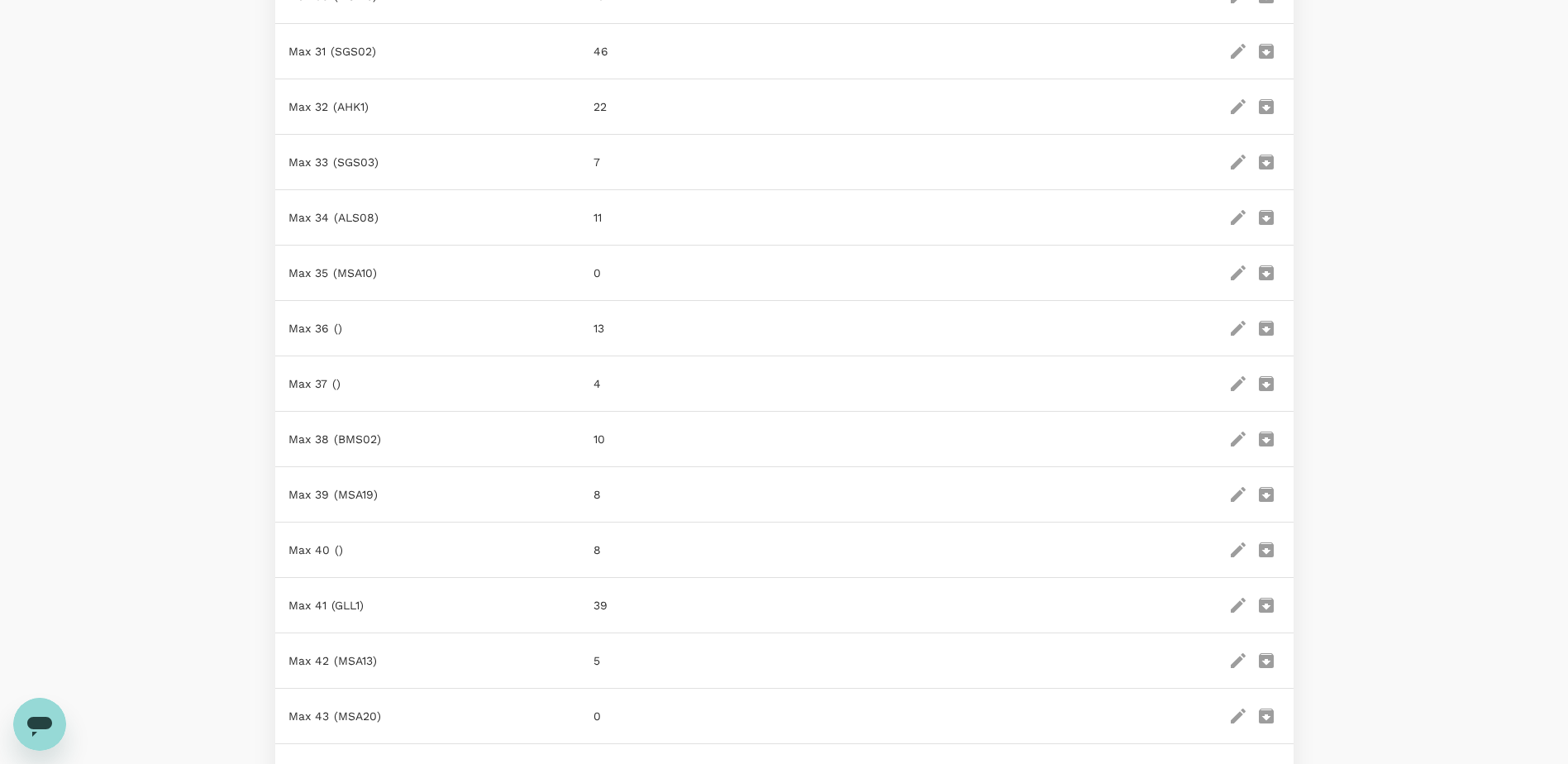
click at [1237, 325] on icon "edit" at bounding box center [1238, 328] width 15 height 15
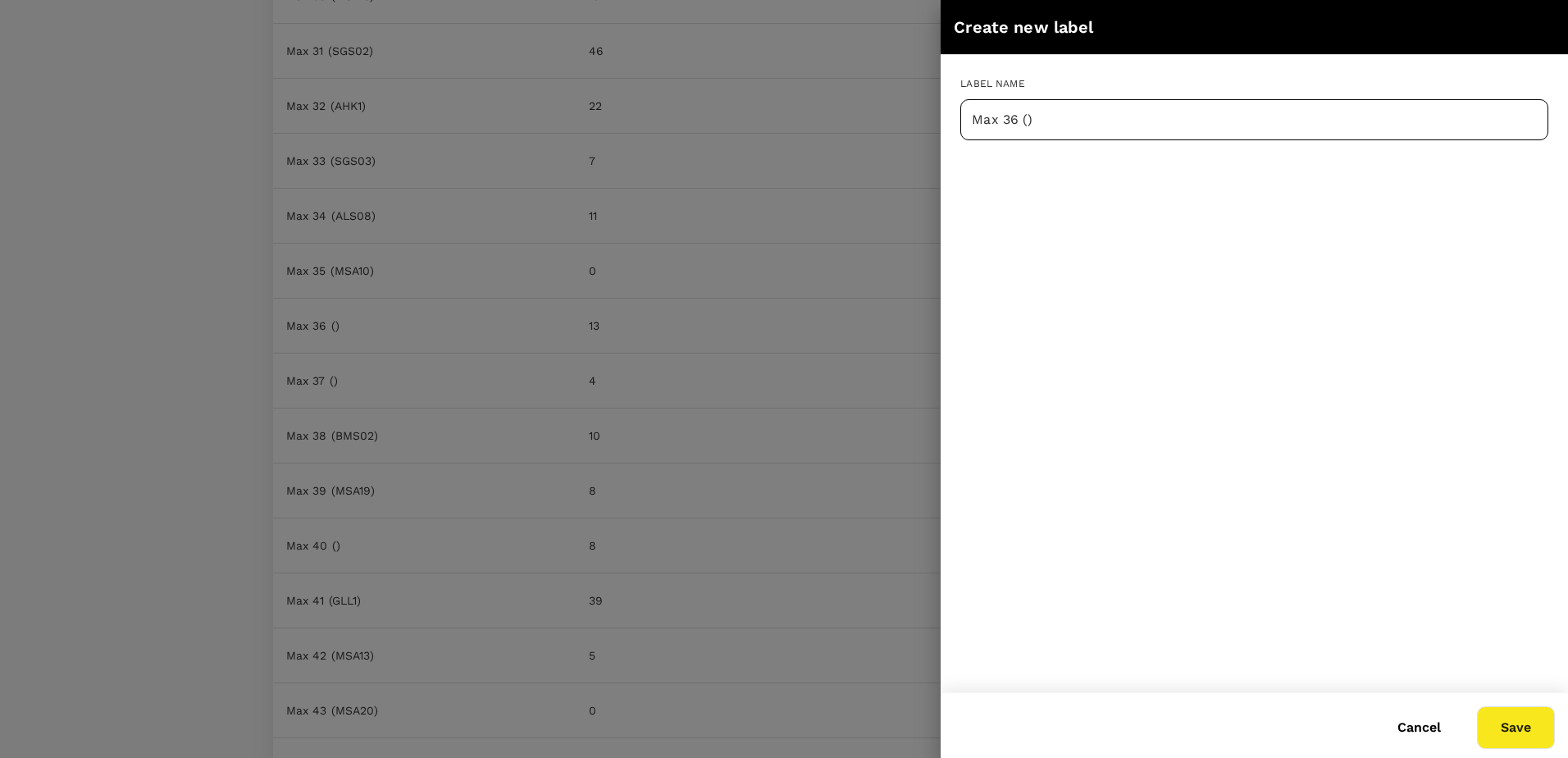
click at [1027, 125] on input "Max 36 ()" at bounding box center [1254, 120] width 588 height 41
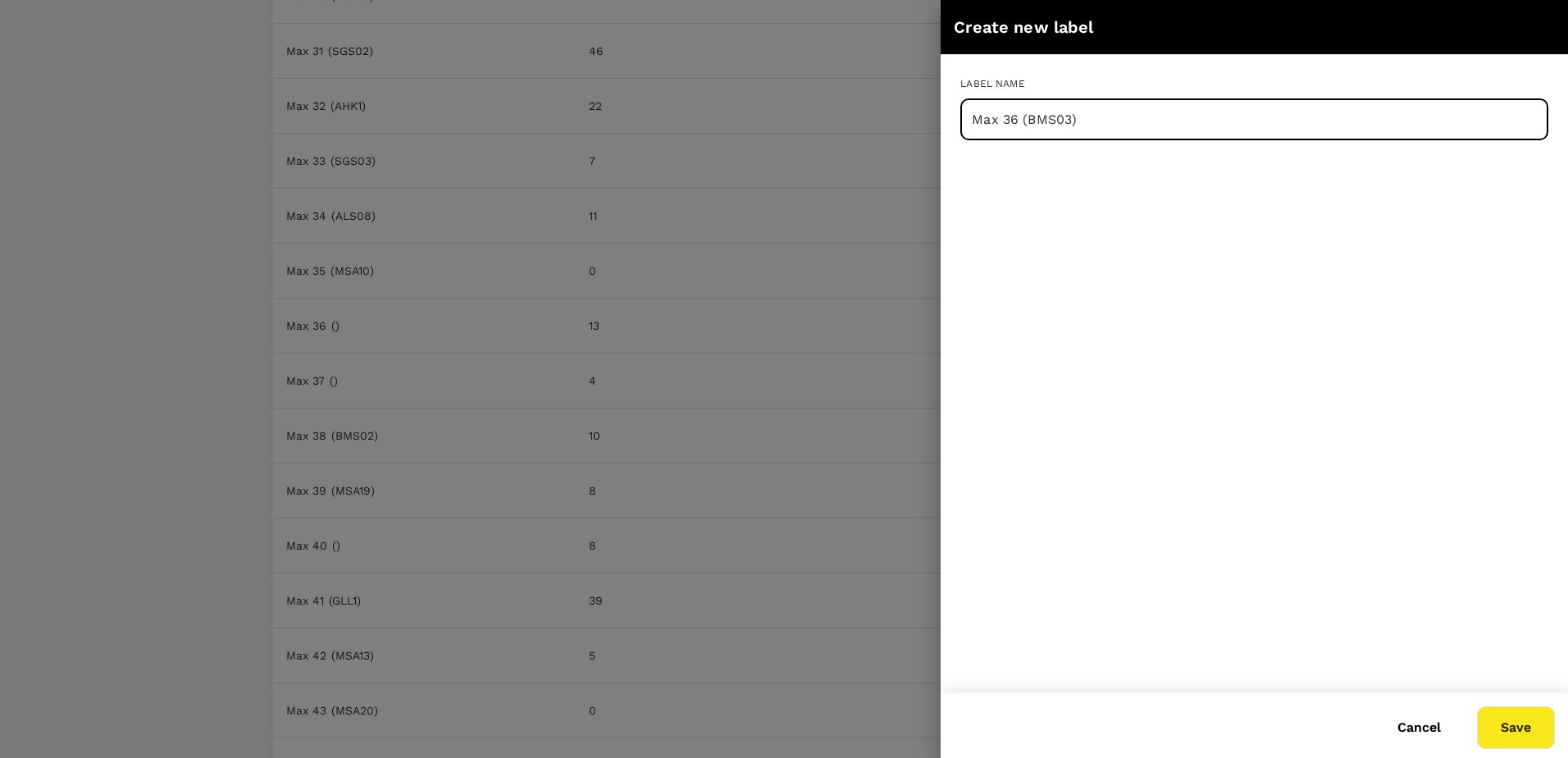
type input "Max 36 (BMS03)"
click at [1497, 726] on button "Save" at bounding box center [1516, 727] width 78 height 42
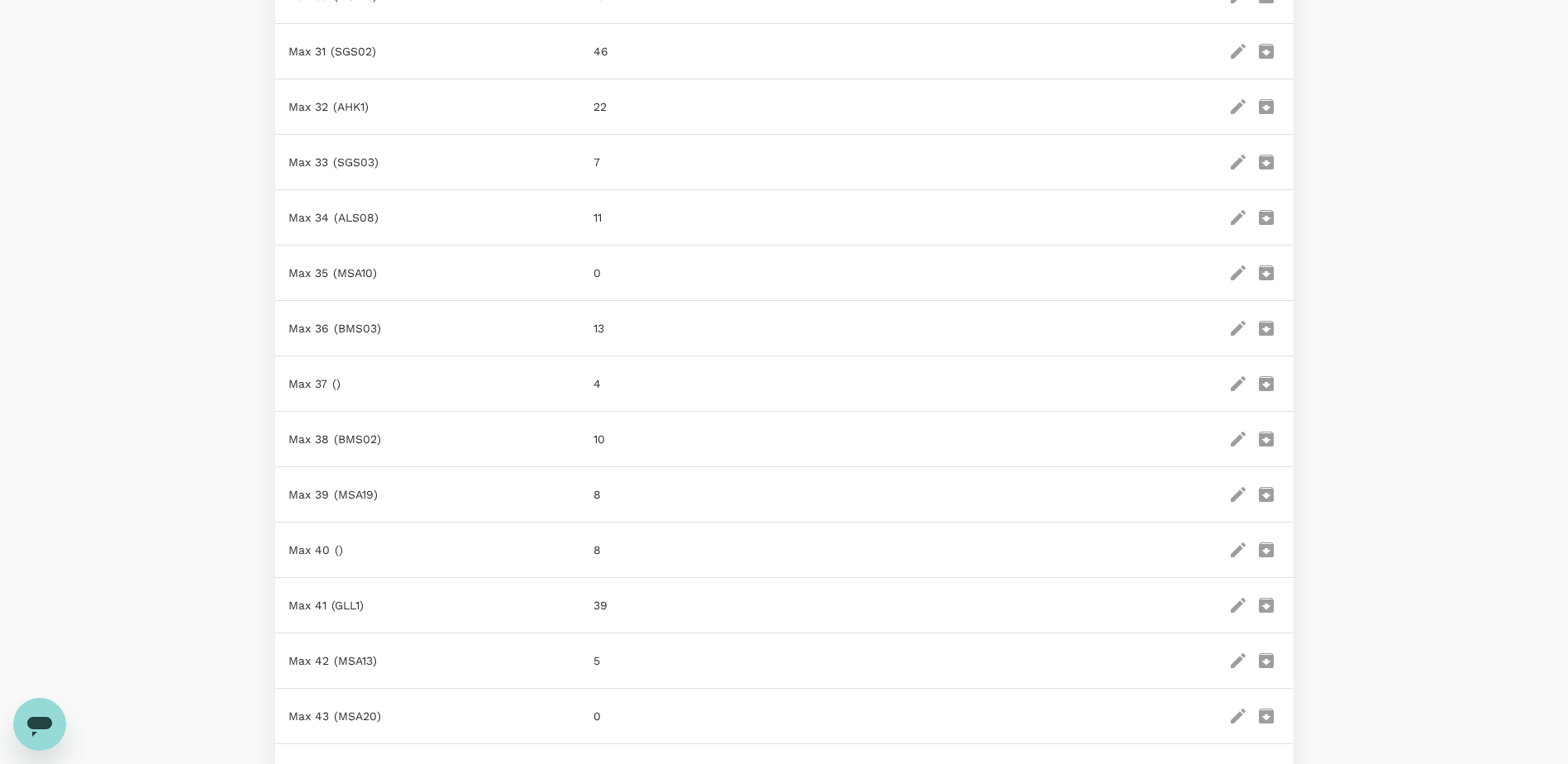
click at [1235, 380] on icon "edit" at bounding box center [1238, 384] width 15 height 15
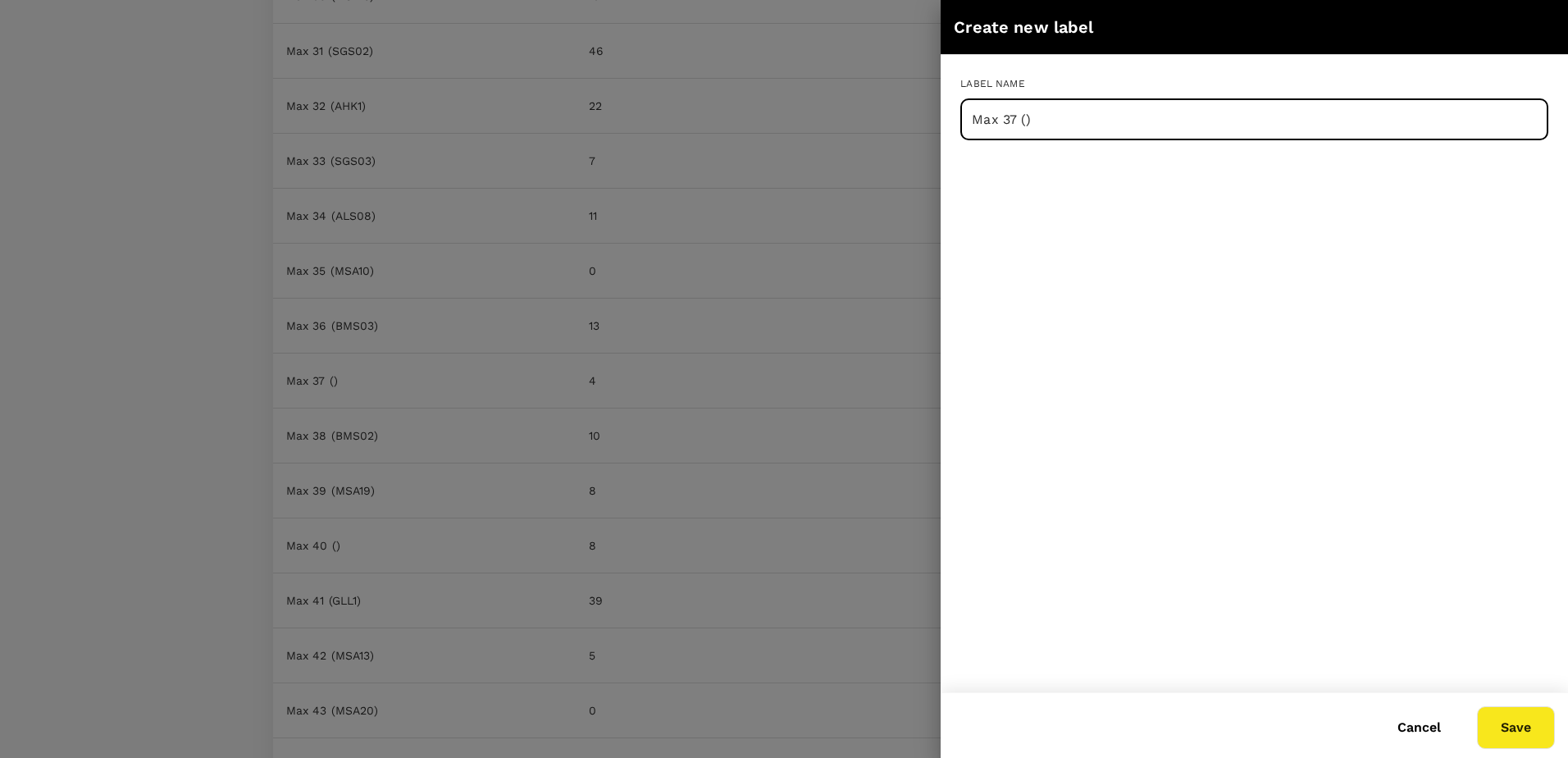
click at [1027, 115] on input "Max 37 ()" at bounding box center [1254, 120] width 588 height 41
type input "Max 37 (MSA16)"
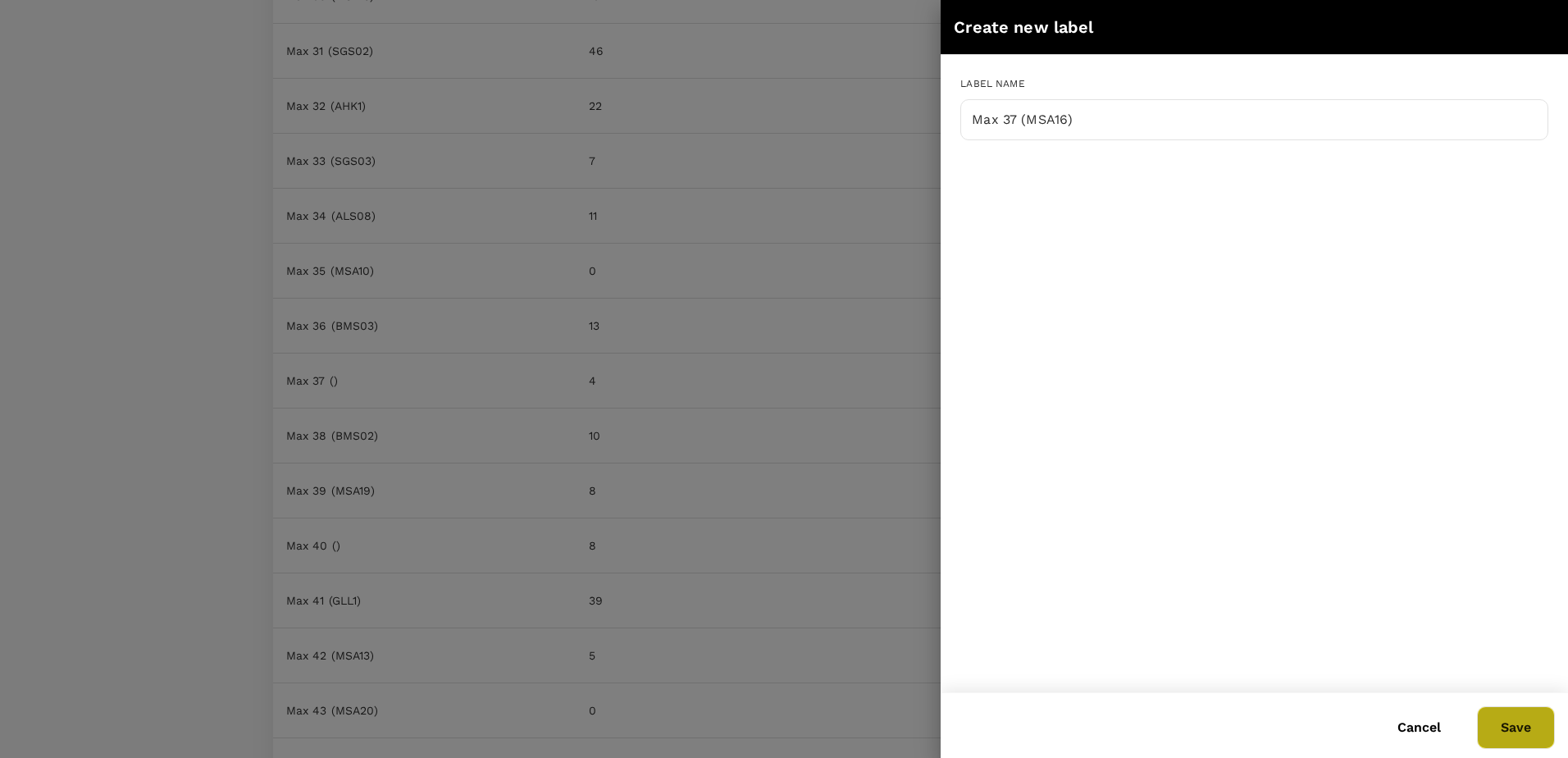
click at [1515, 734] on button "Save" at bounding box center [1516, 727] width 78 height 42
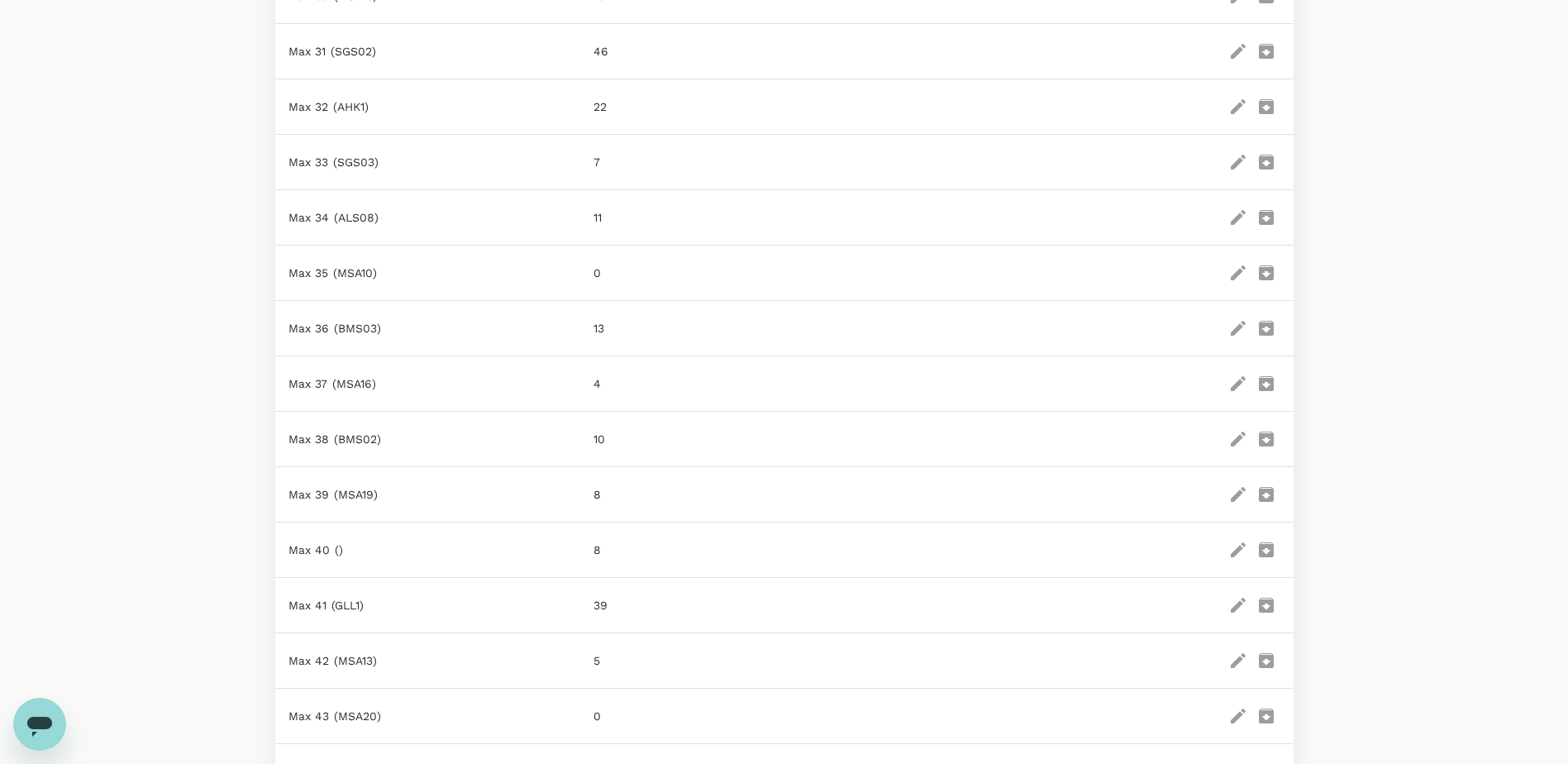
click at [1235, 544] on icon "edit" at bounding box center [1238, 550] width 20 height 20
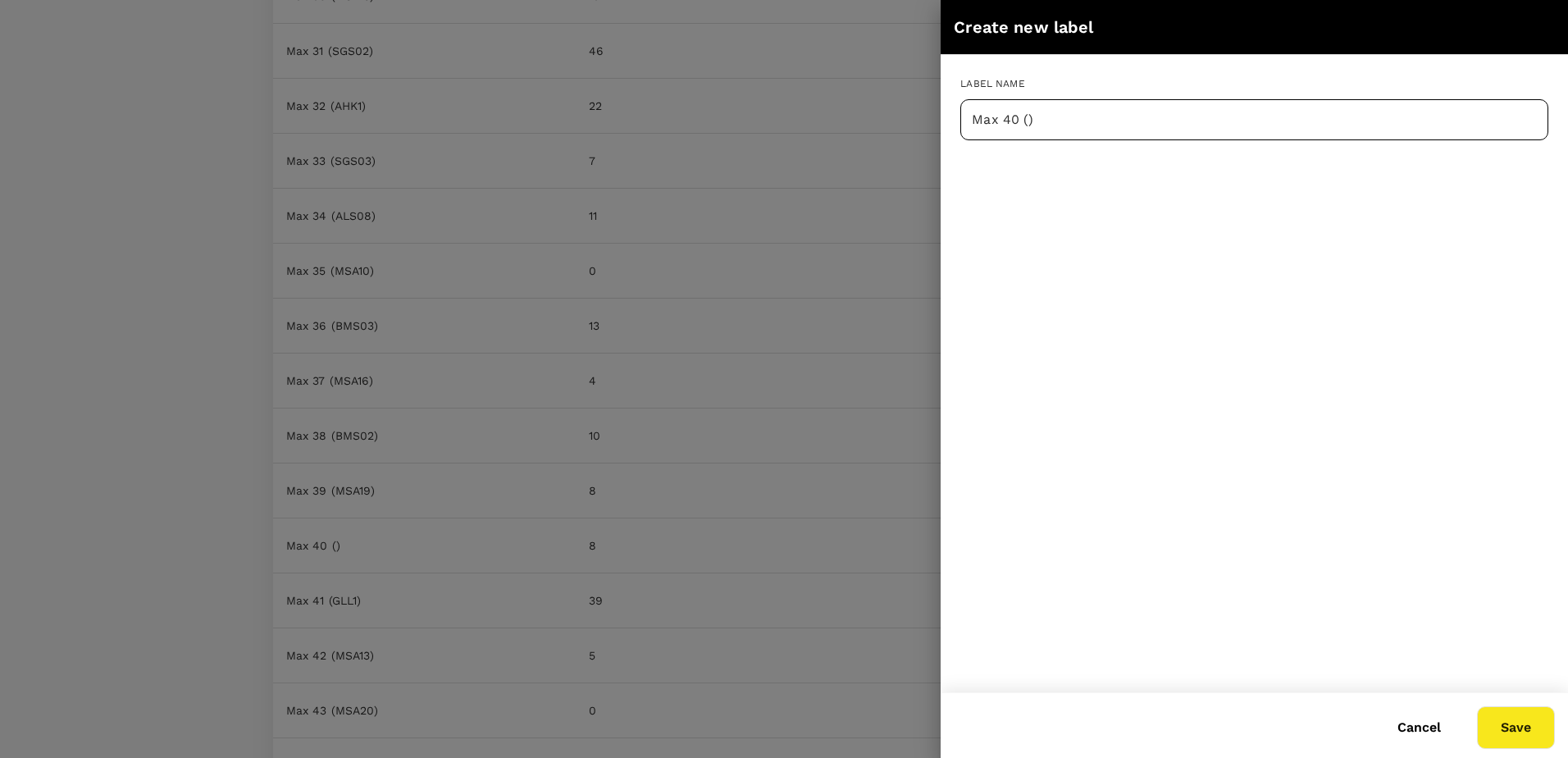
click at [1027, 120] on input "Max 40 ()" at bounding box center [1254, 120] width 588 height 41
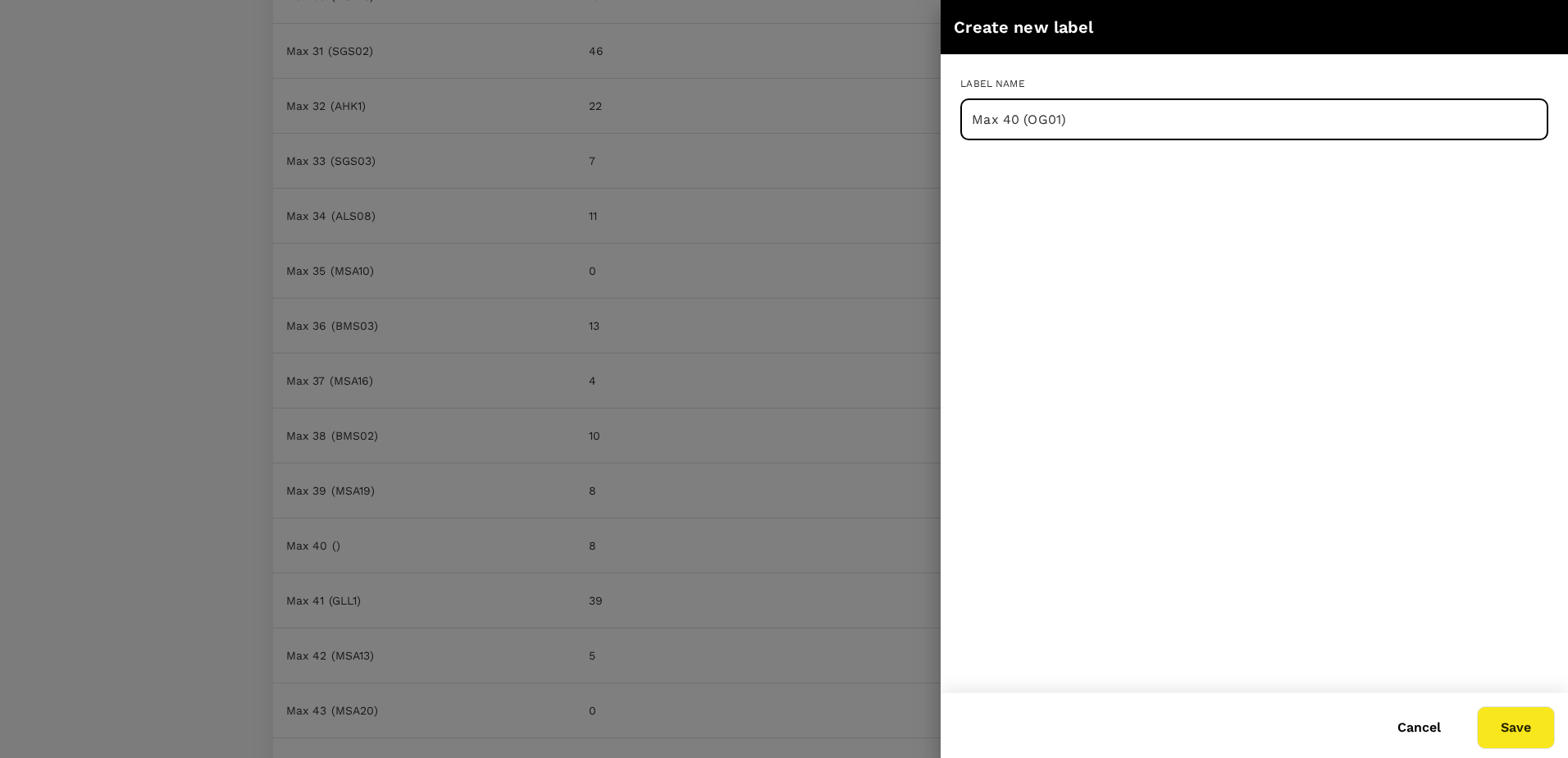
type input "Max 40 (OG01)"
click at [1503, 721] on button "Save" at bounding box center [1516, 727] width 78 height 42
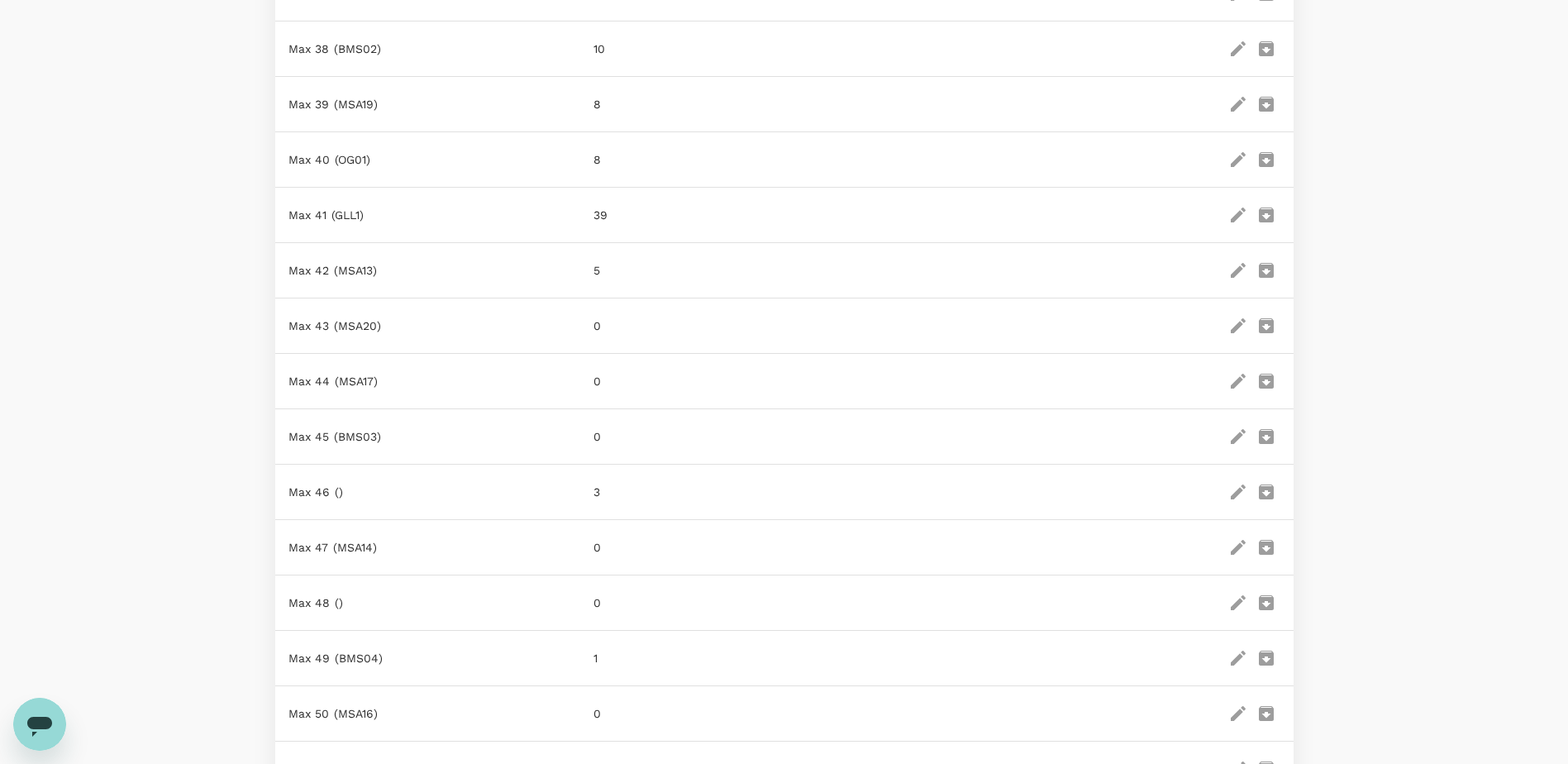
scroll to position [2642, 0]
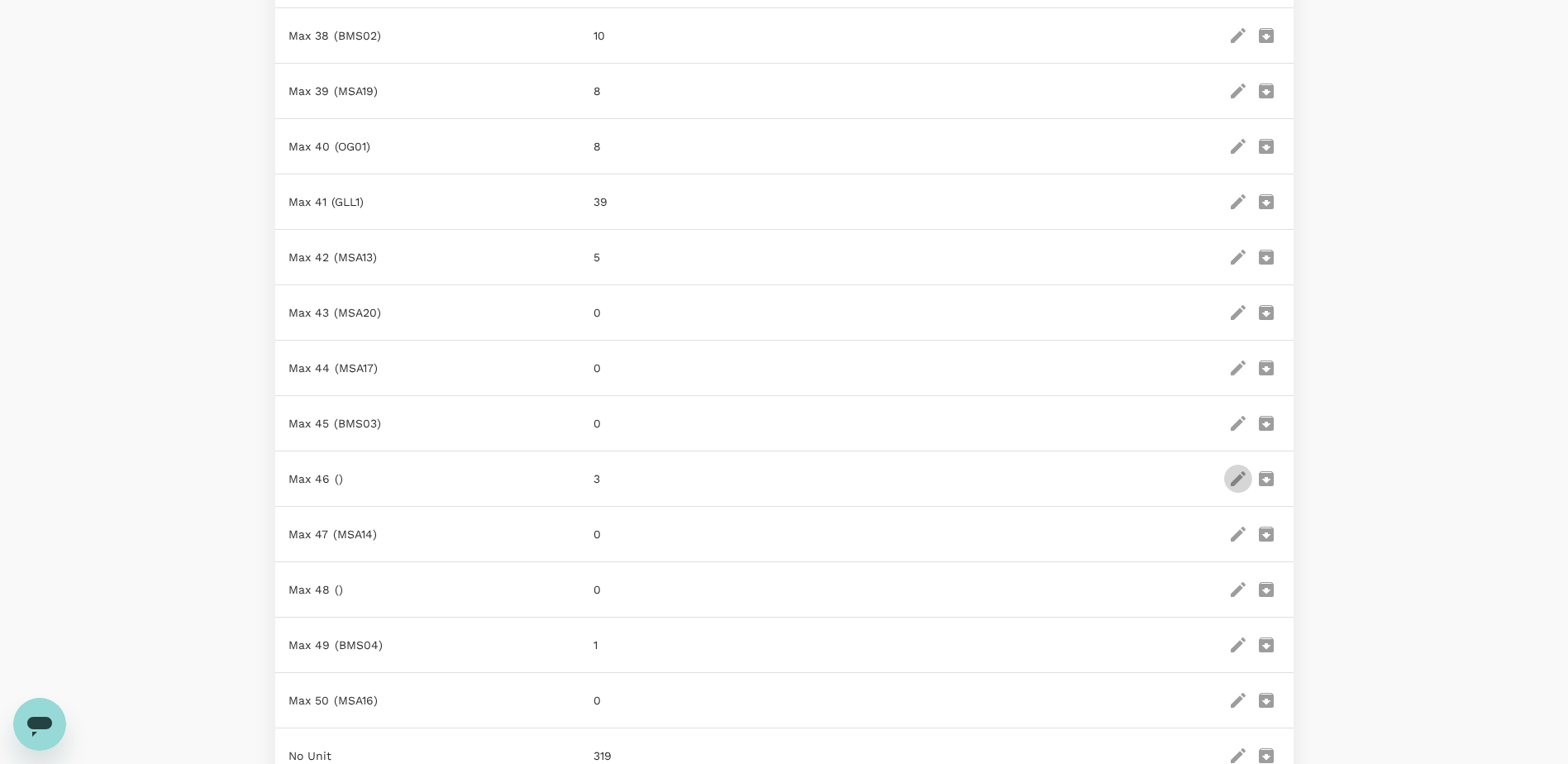
click at [1236, 474] on icon "edit" at bounding box center [1238, 479] width 15 height 15
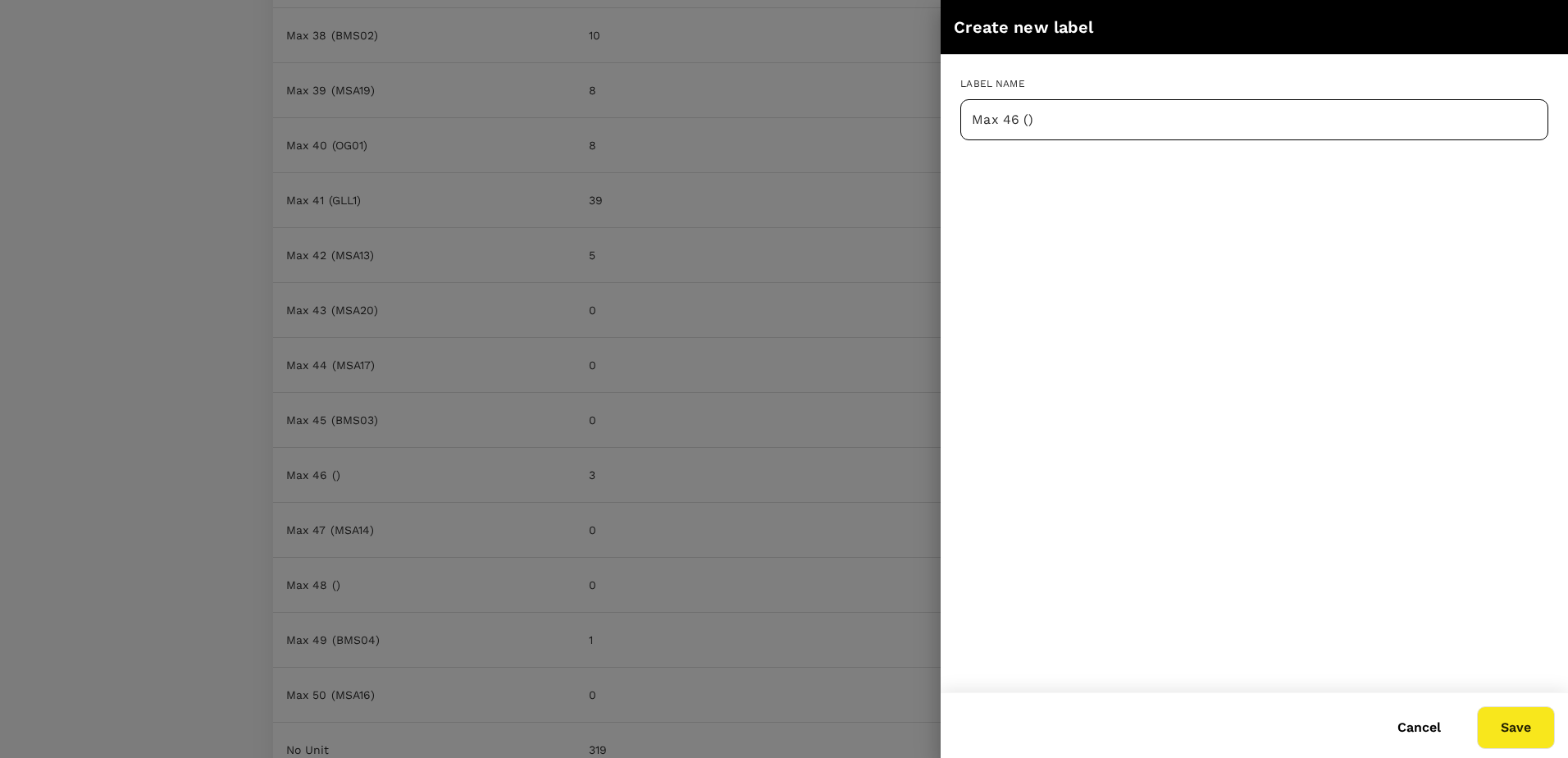
click at [1023, 120] on input "Max 46 ()" at bounding box center [1254, 120] width 588 height 41
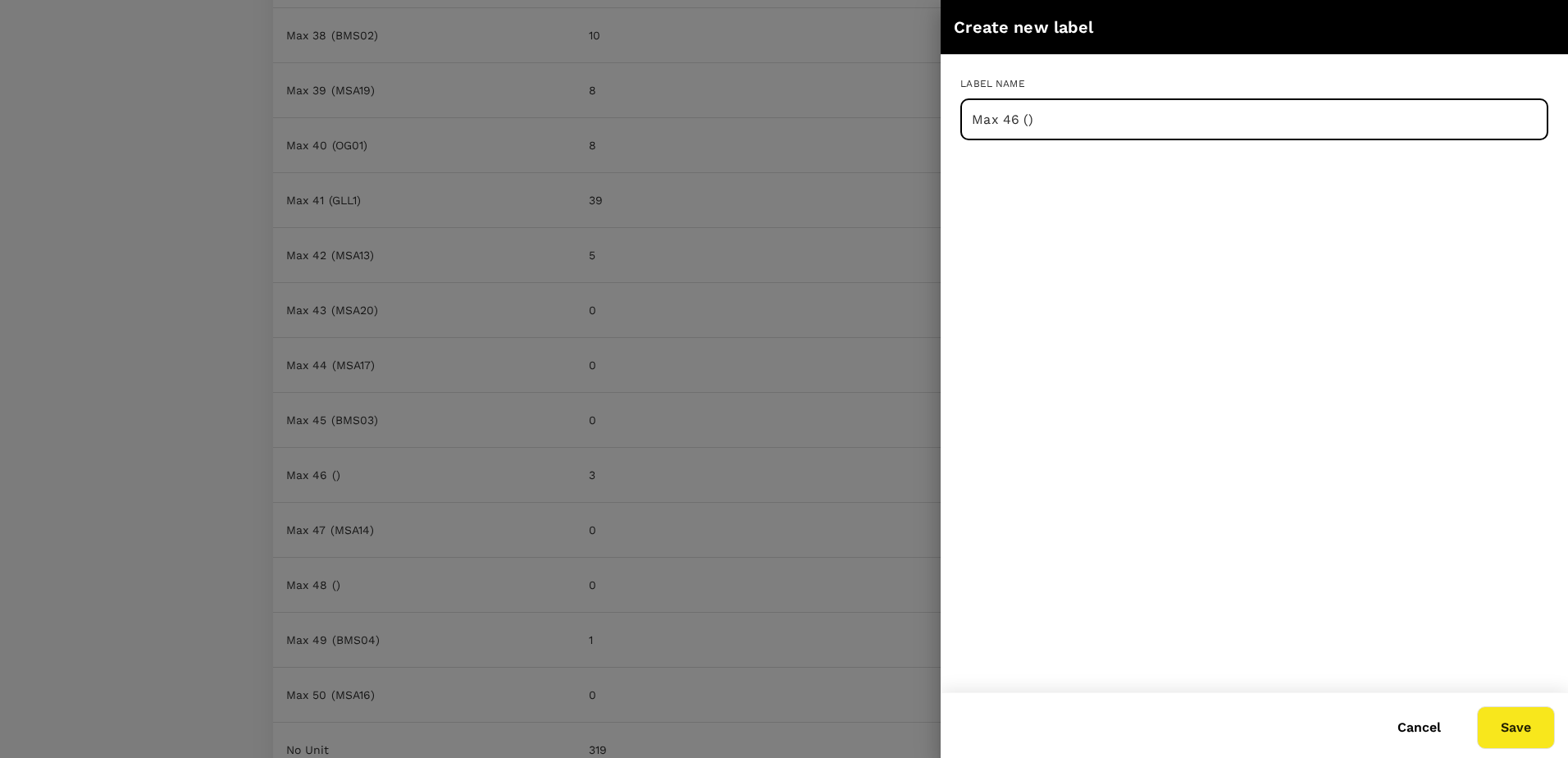
click at [1029, 122] on input "Max 46 ()" at bounding box center [1254, 120] width 588 height 41
type input "Max 46 (ITK07)"
click at [1516, 724] on button "Save" at bounding box center [1516, 727] width 78 height 42
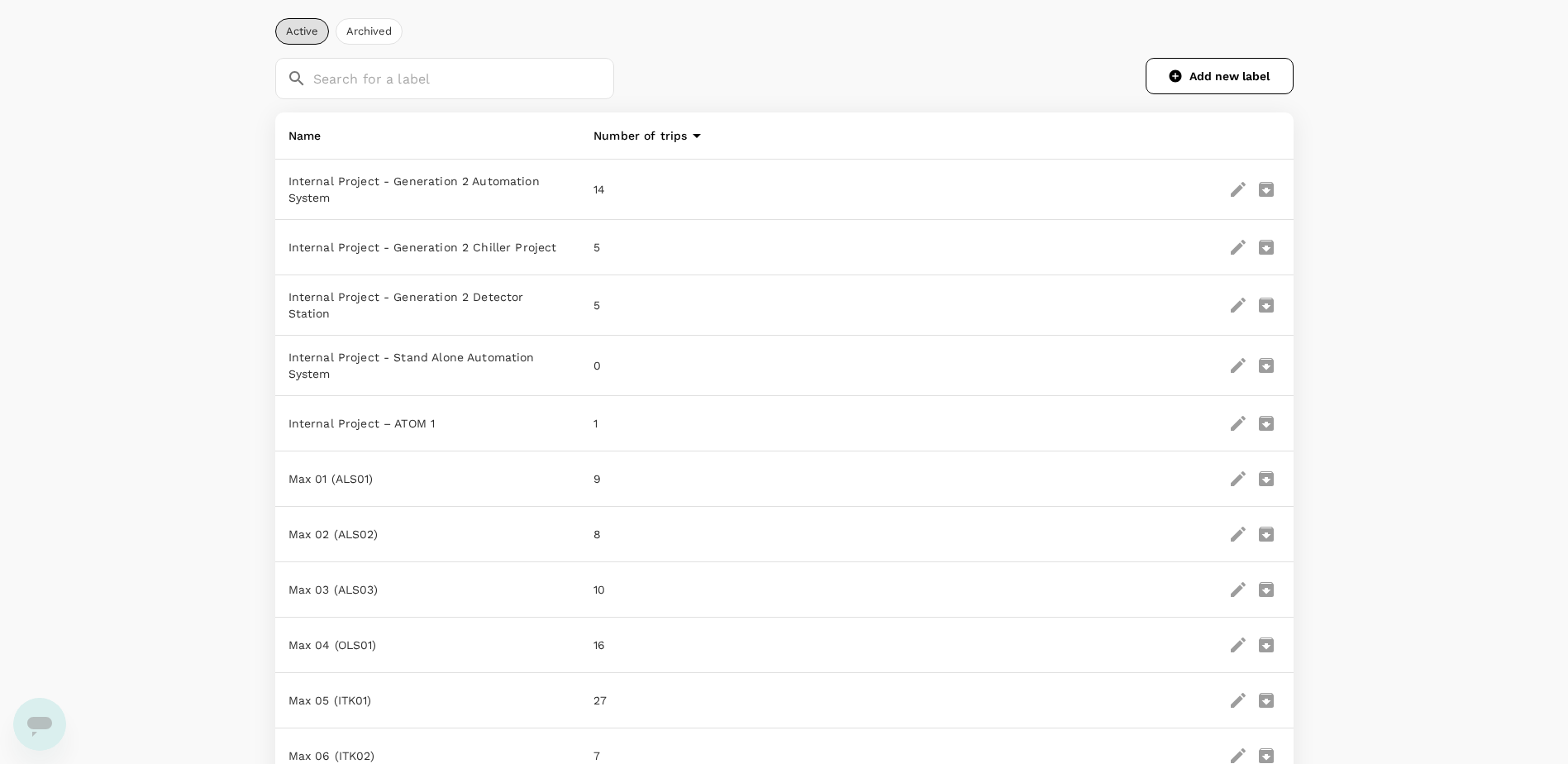
scroll to position [0, 0]
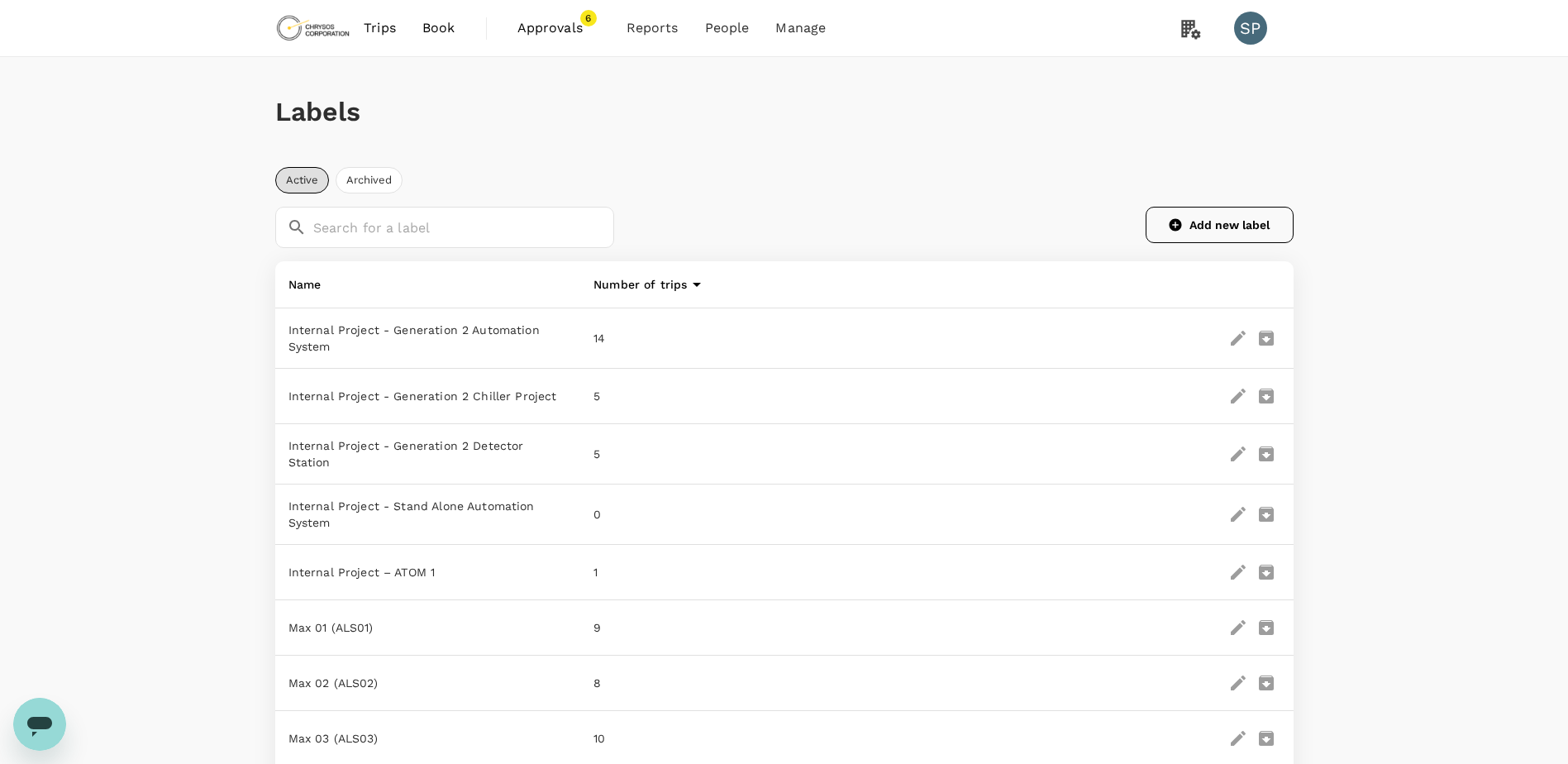
click at [1205, 218] on button "Add new label" at bounding box center [1219, 224] width 148 height 36
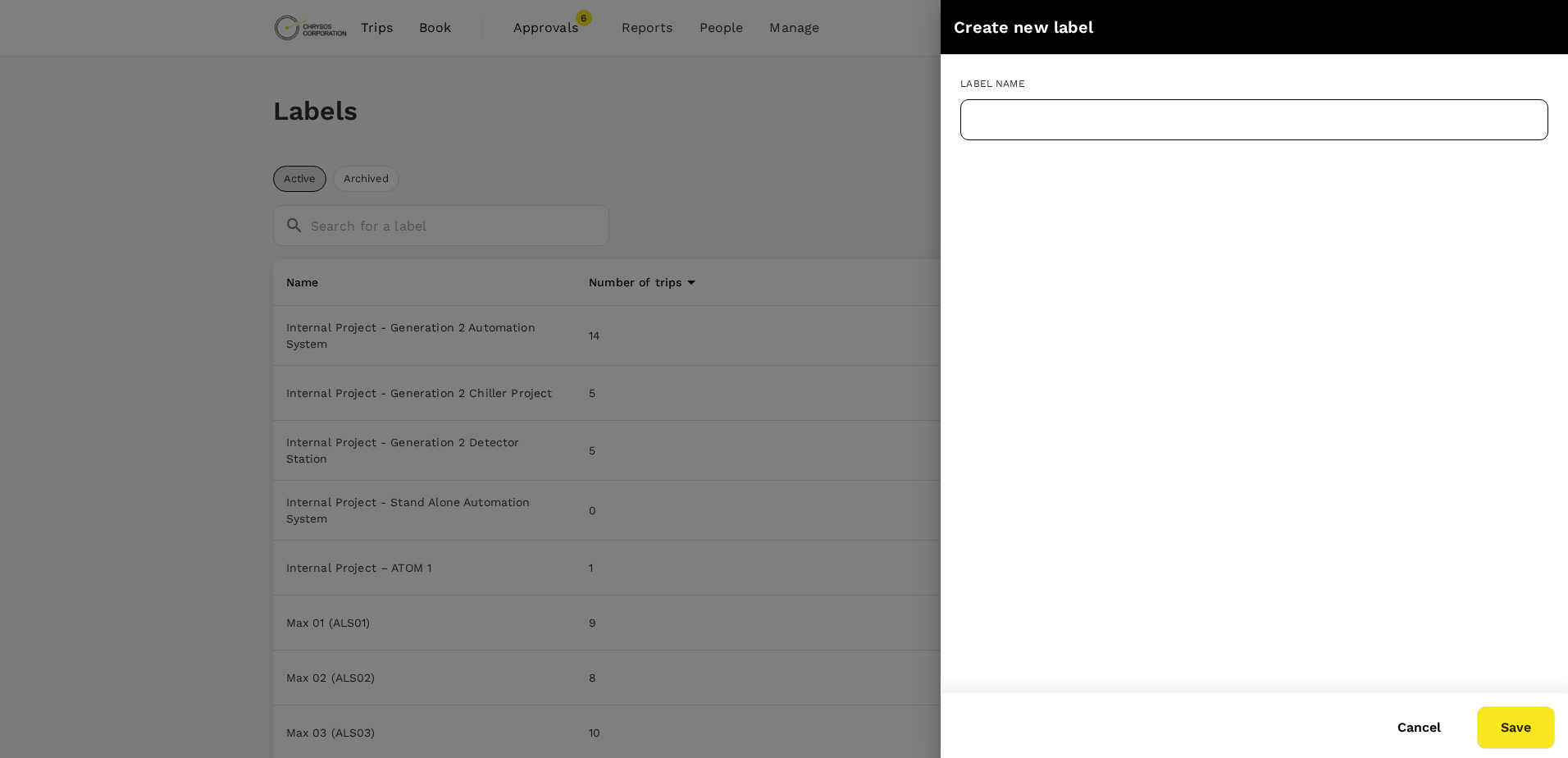
click at [1022, 121] on input "text" at bounding box center [1254, 120] width 588 height 41
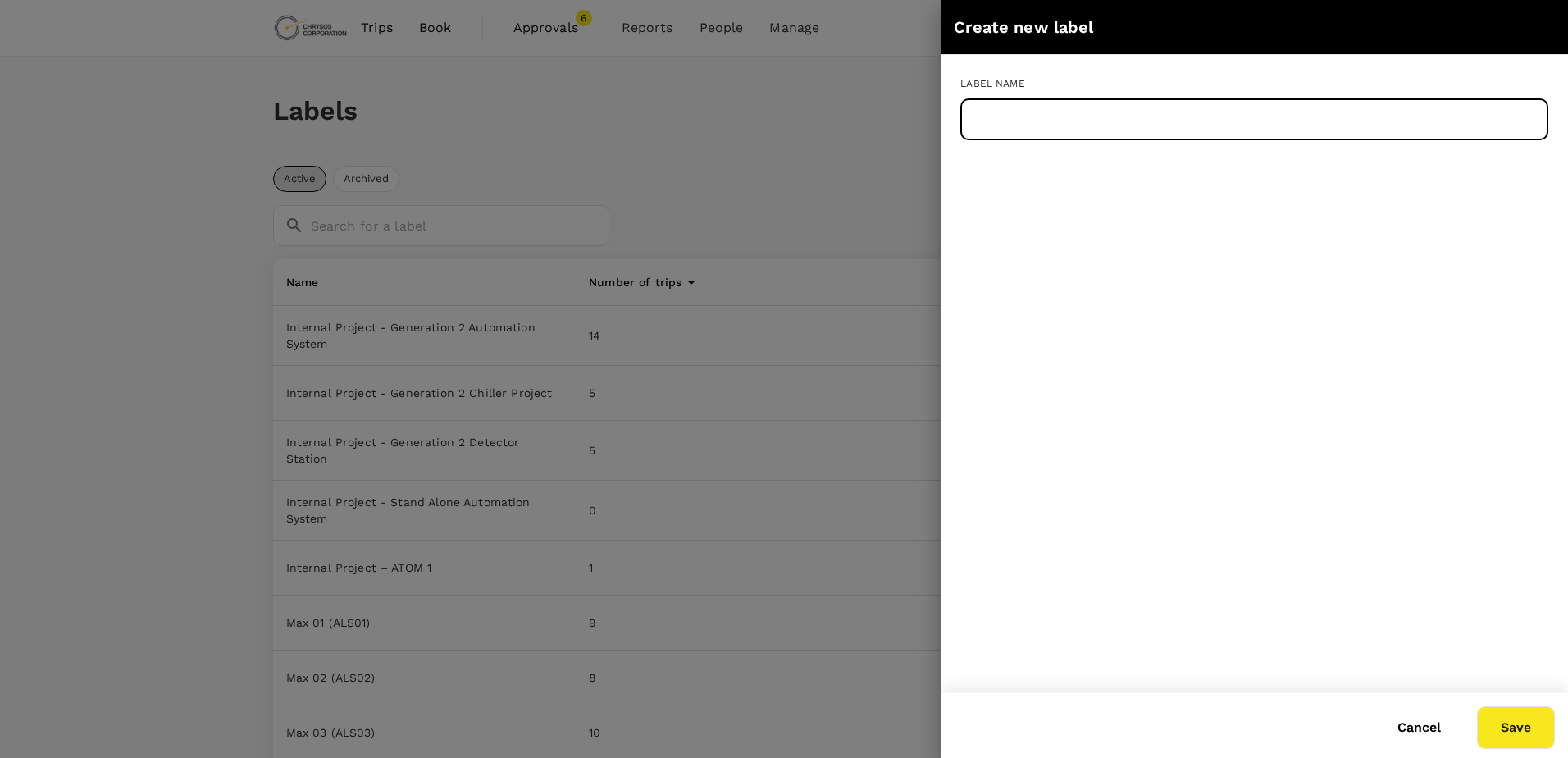
paste input "Max 51 (MSA13)"
type input "Max 51 (MSA13)"
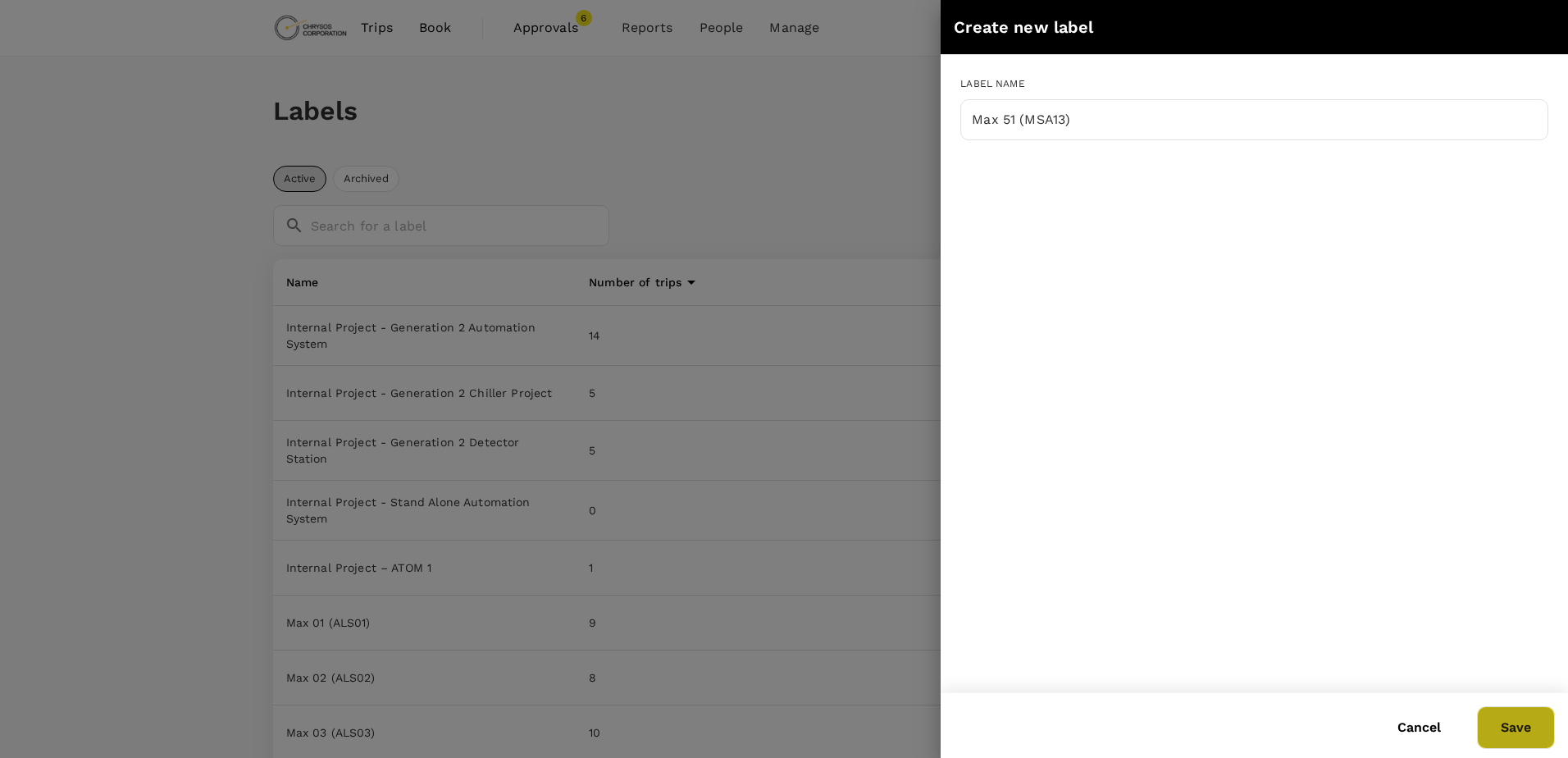
click at [1528, 730] on button "Save" at bounding box center [1516, 727] width 78 height 42
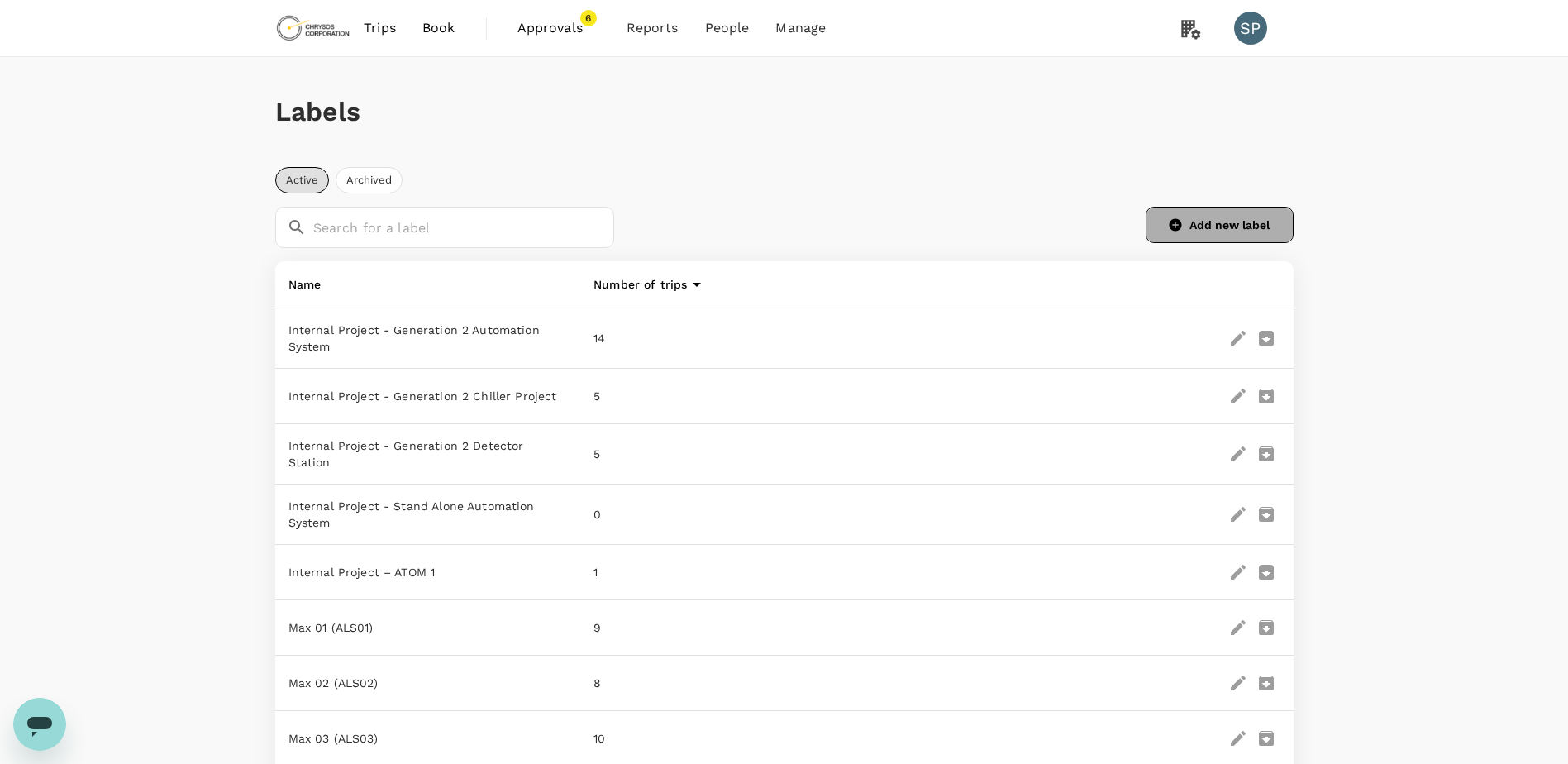
click at [1224, 218] on button "Add new label" at bounding box center [1219, 224] width 148 height 36
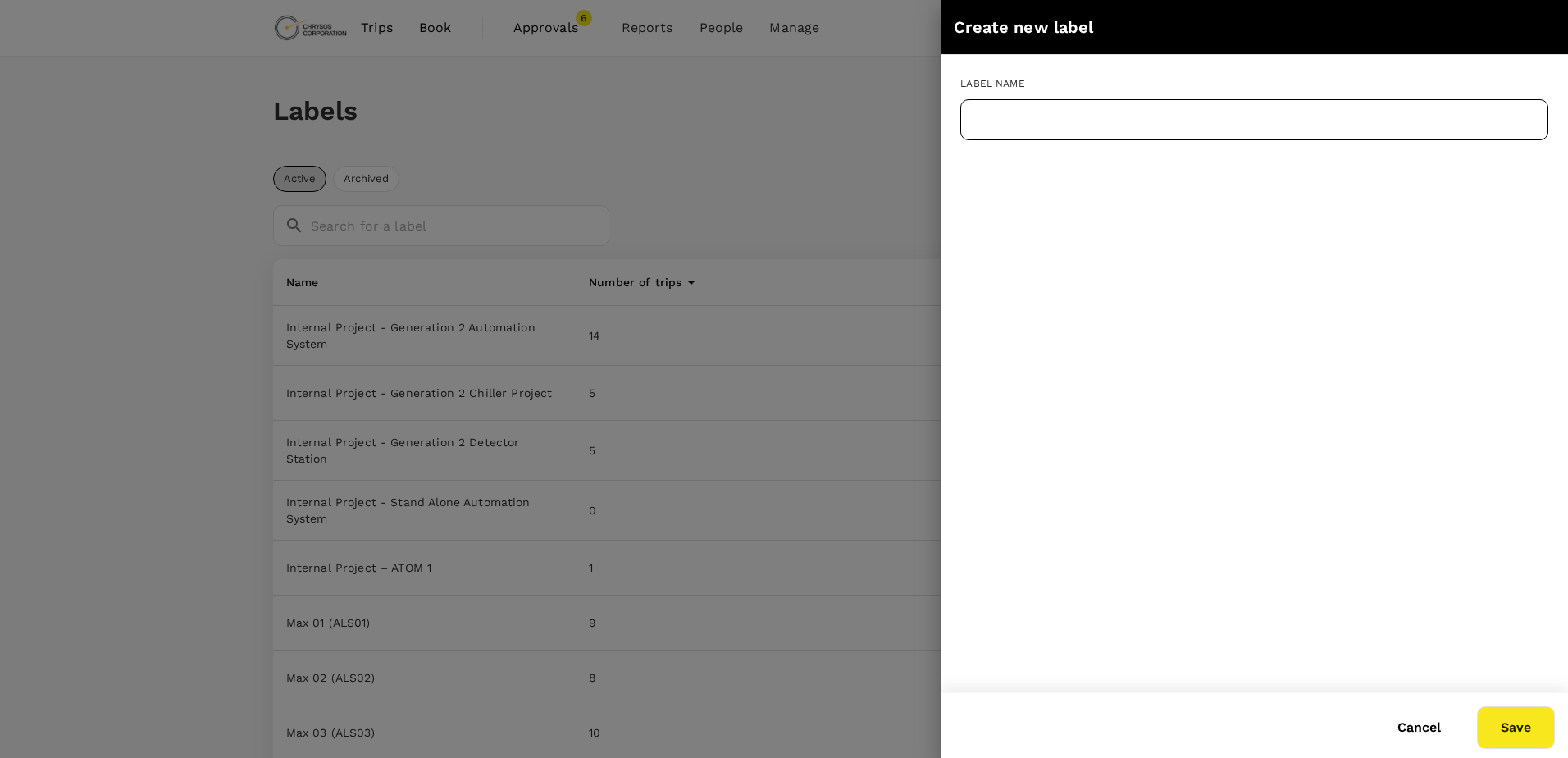
click at [1098, 117] on input "text" at bounding box center [1254, 120] width 588 height 41
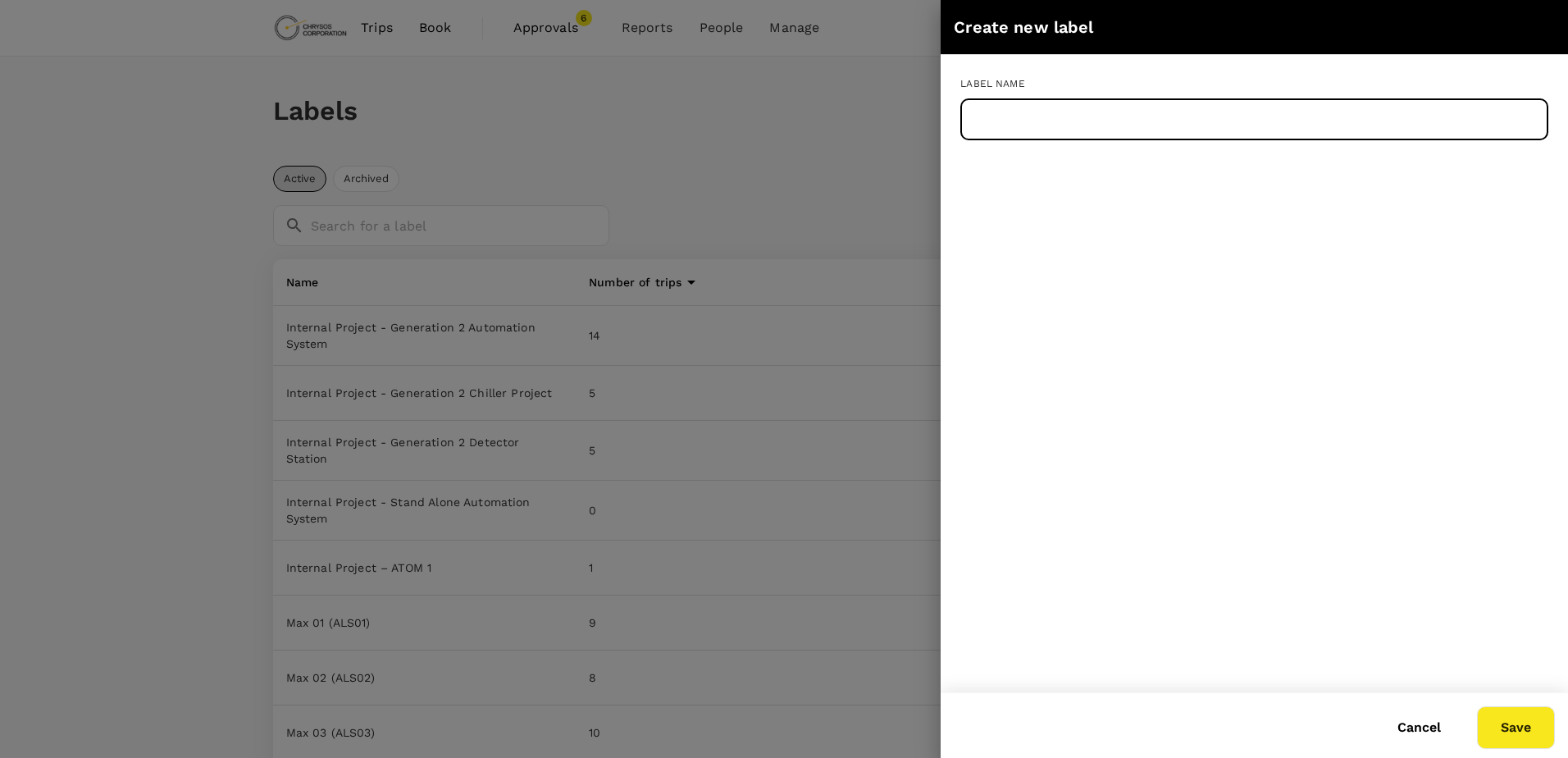
paste input "Max 52 (MSA21)"
type input "Max 52 (MSA21)"
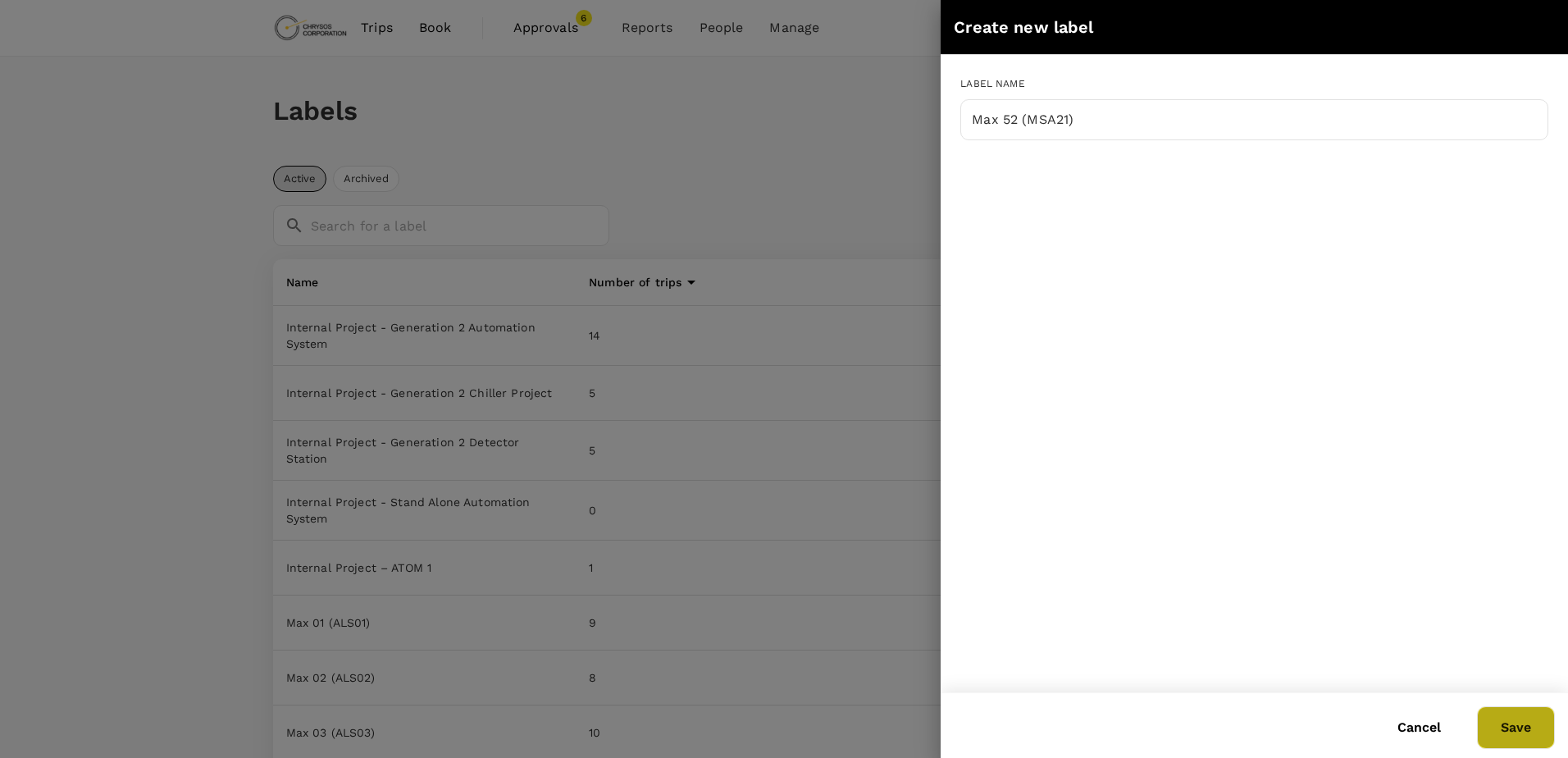
click at [1496, 721] on button "Save" at bounding box center [1516, 727] width 78 height 42
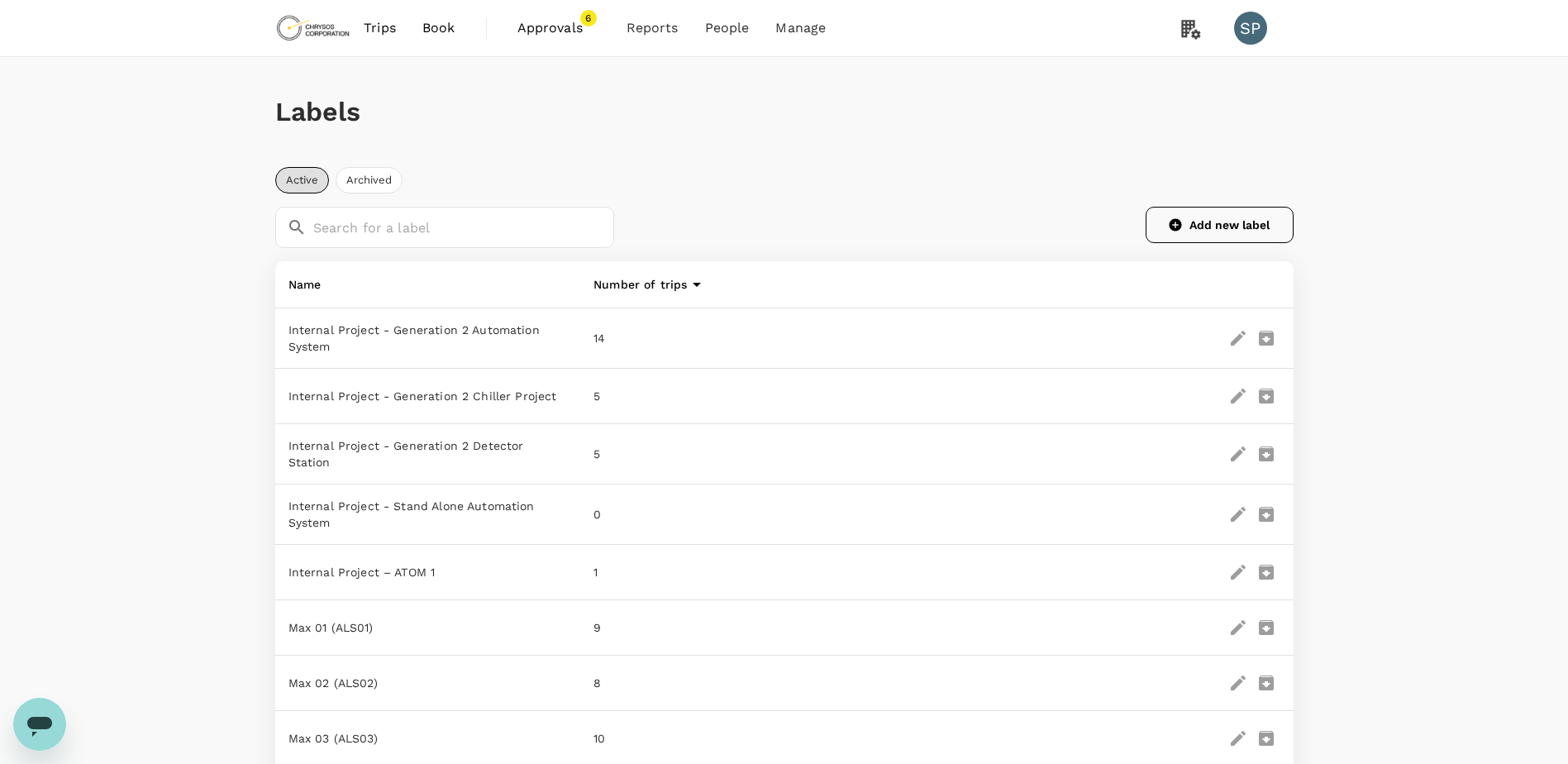
click at [1245, 223] on button "Add new label" at bounding box center [1219, 224] width 148 height 36
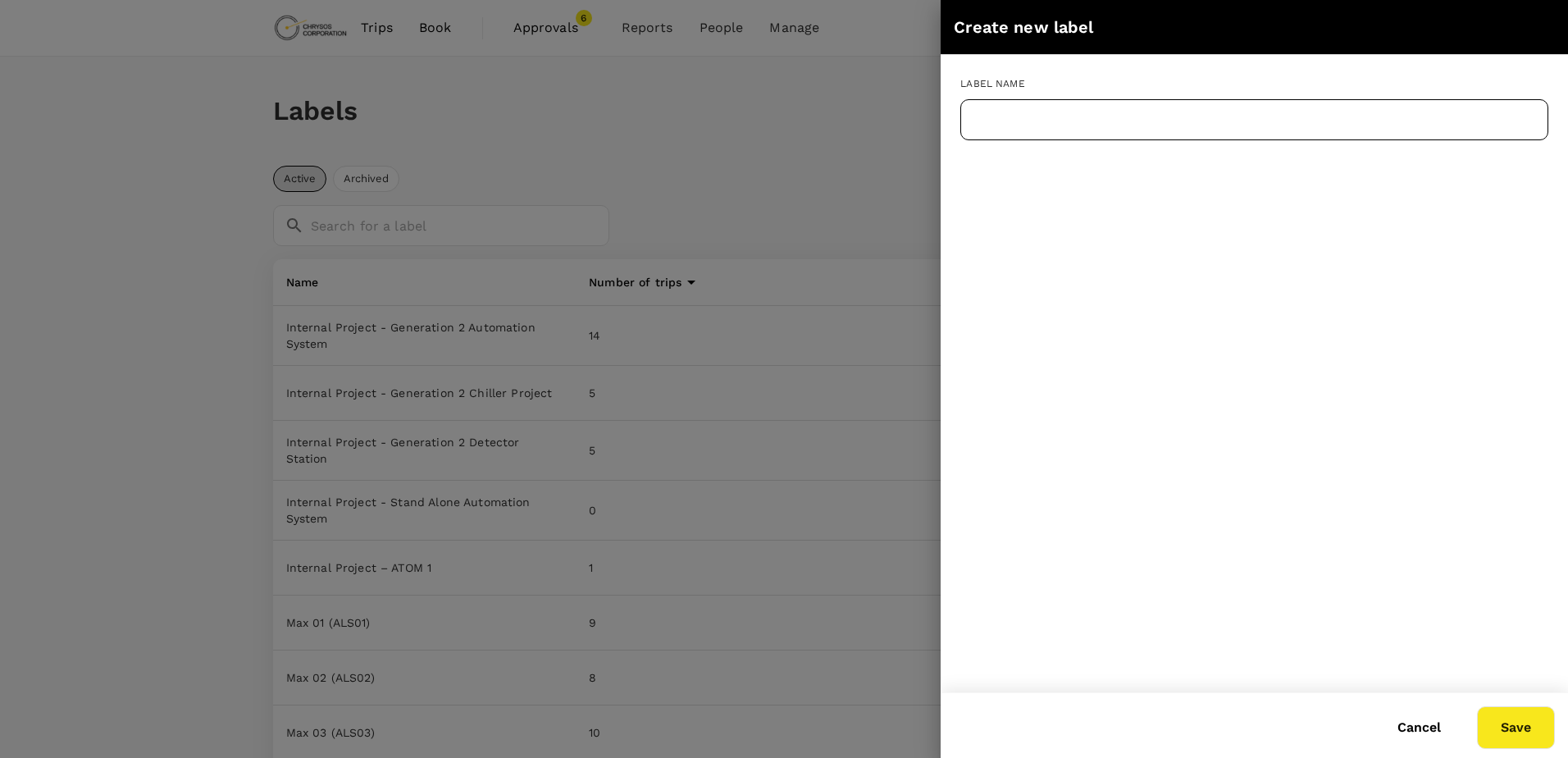
click at [1045, 120] on input "text" at bounding box center [1254, 120] width 588 height 41
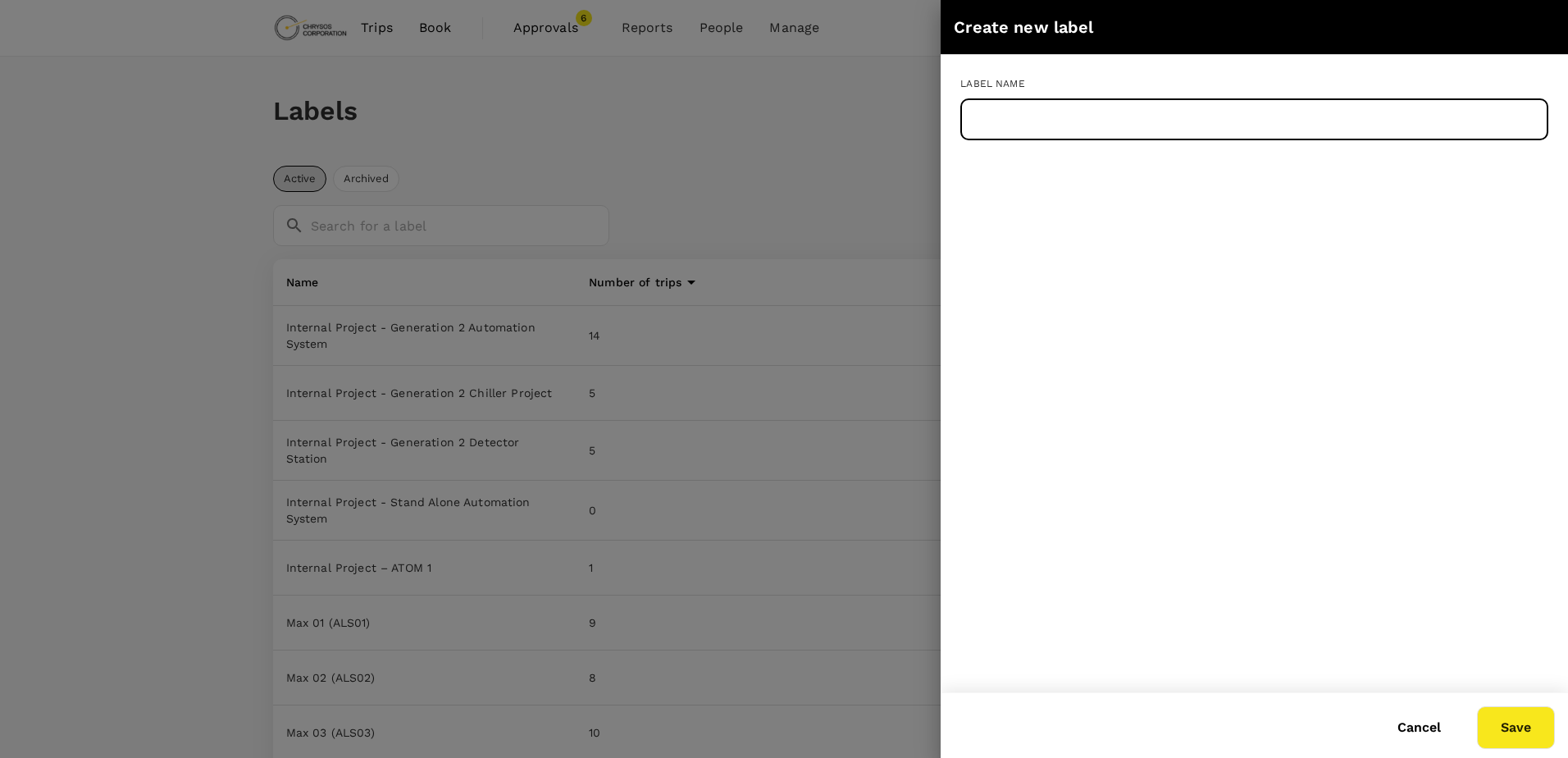
paste input "Max 53 ()"
type input "Max 53 ()"
click at [1520, 729] on button "Save" at bounding box center [1516, 727] width 78 height 42
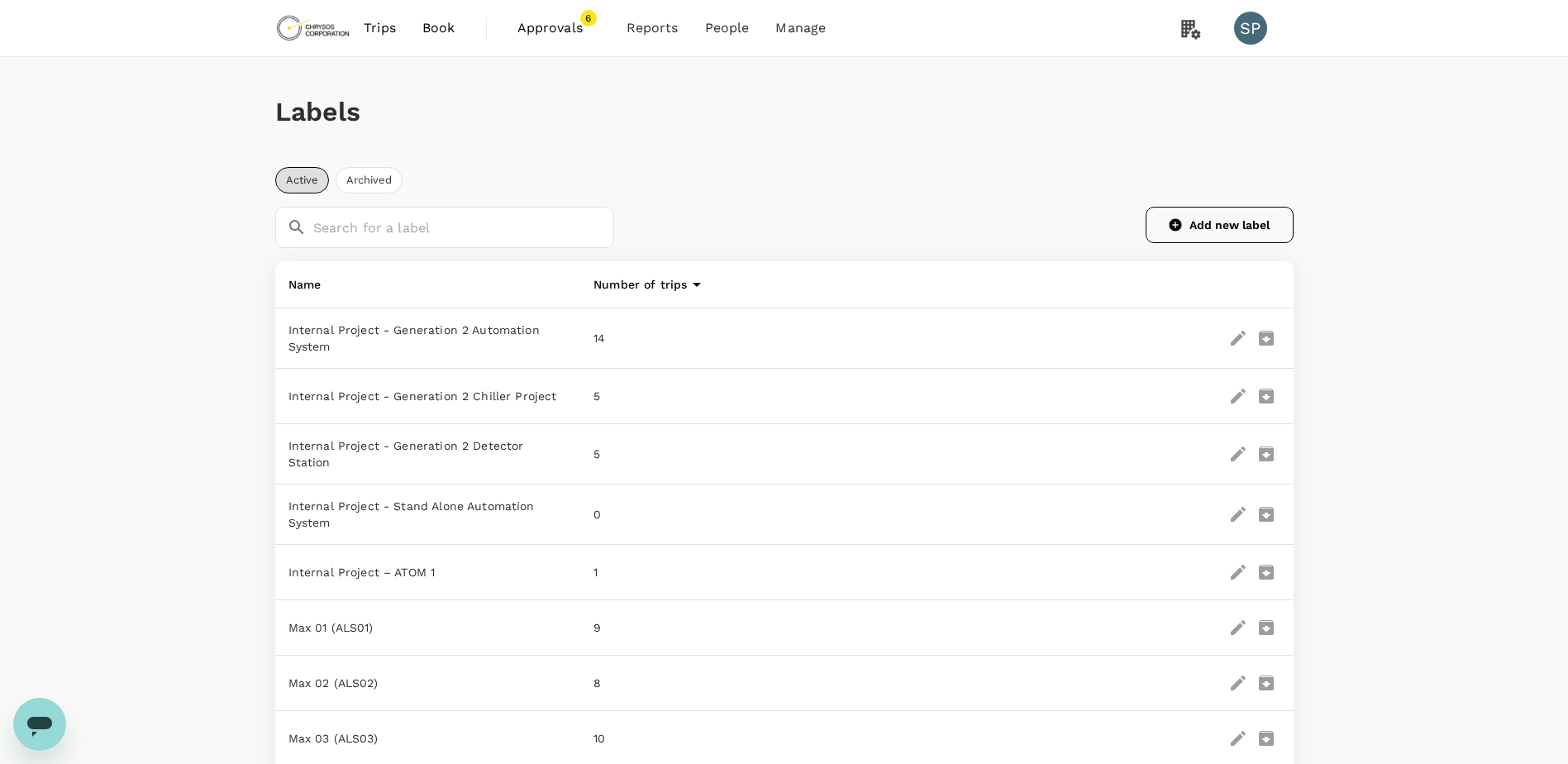
click at [1224, 223] on button "Add new label" at bounding box center [1219, 224] width 148 height 36
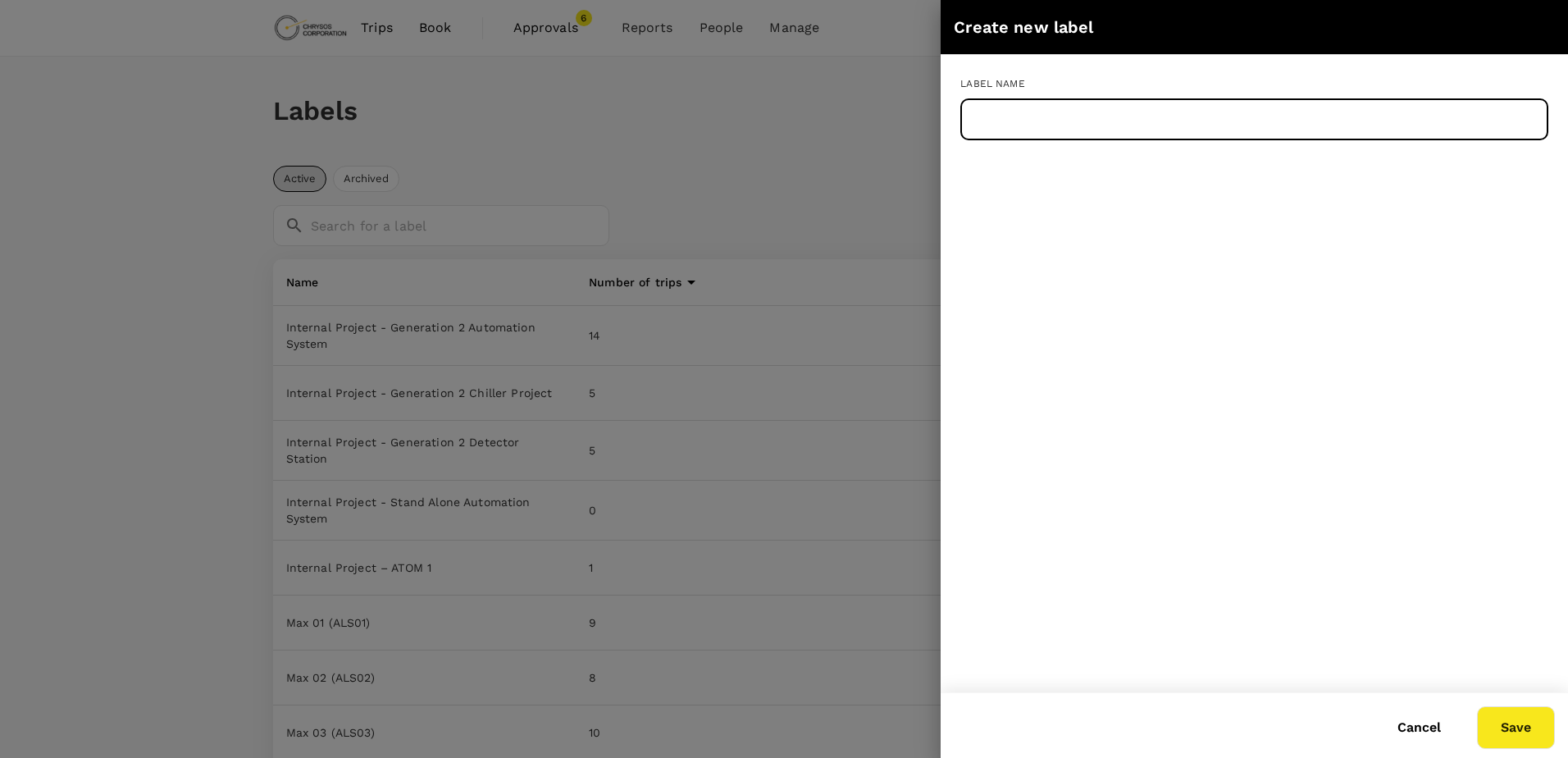
click at [1053, 110] on input "text" at bounding box center [1254, 120] width 588 height 41
paste input "Max 54 ()"
type input "Max 54 ()"
click at [1520, 722] on button "Save" at bounding box center [1516, 727] width 78 height 42
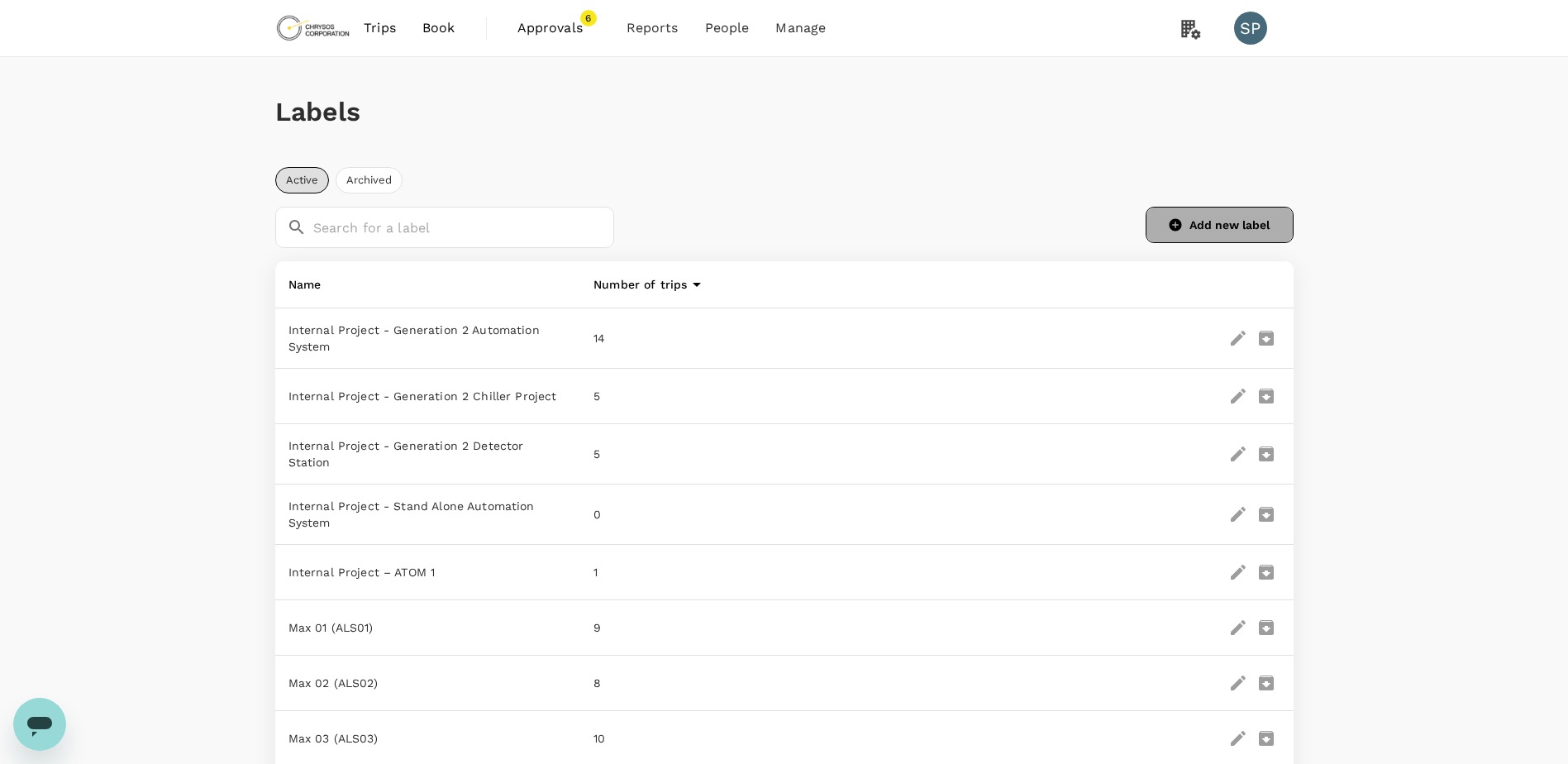
click at [1205, 227] on button "Add new label" at bounding box center [1219, 224] width 148 height 36
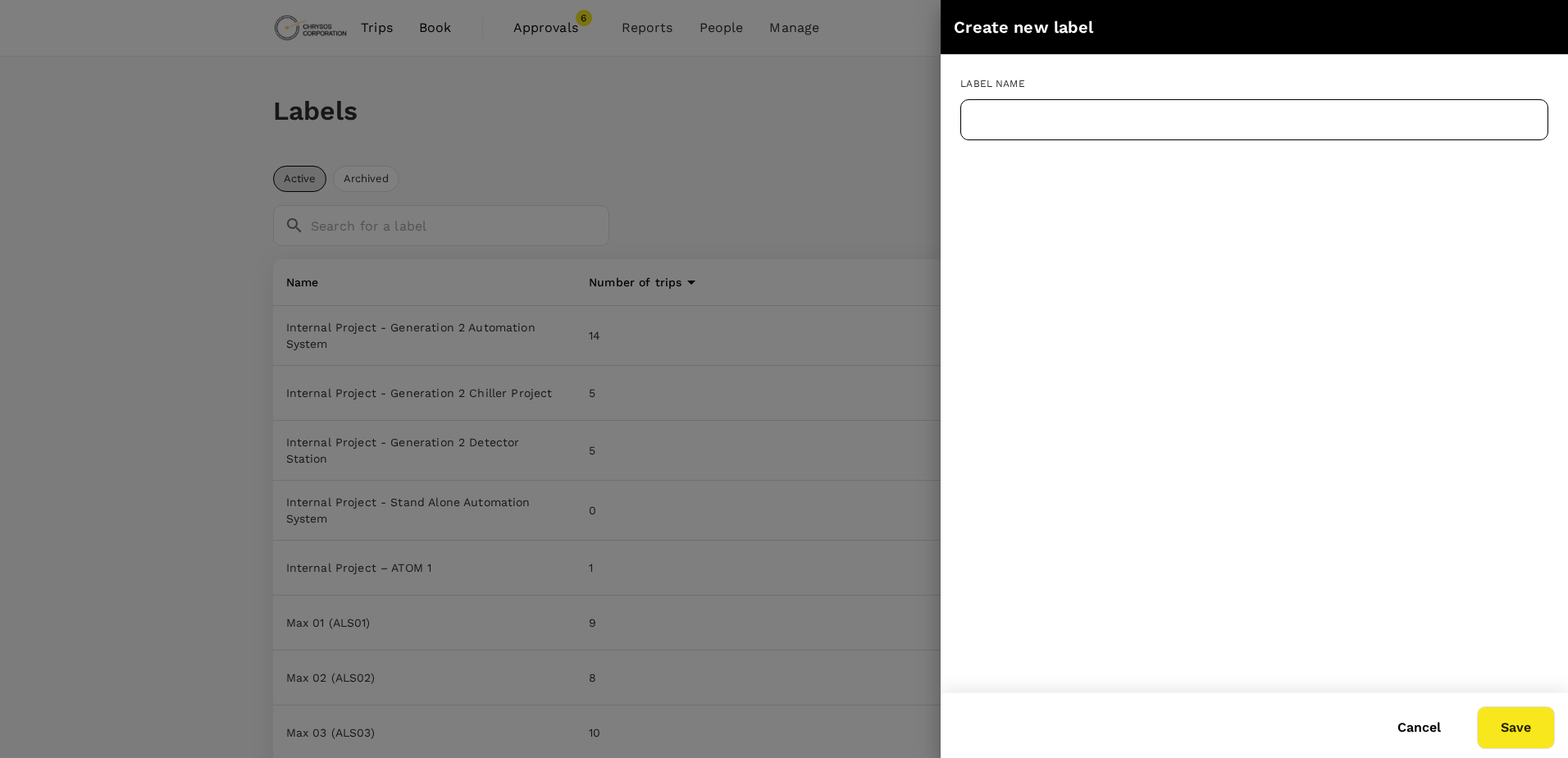
click at [1102, 107] on input "text" at bounding box center [1254, 120] width 588 height 41
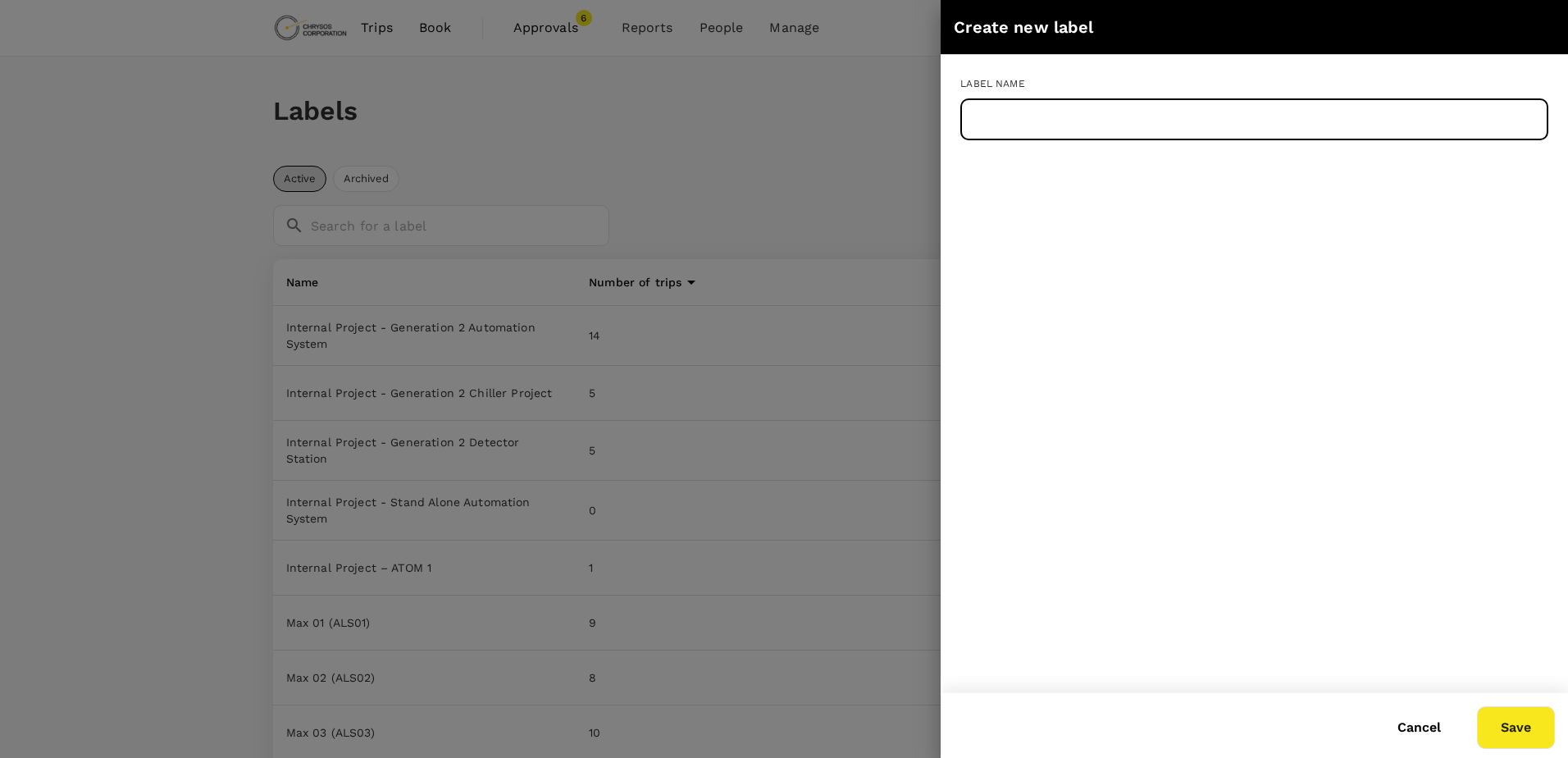
paste input "Max 55 (MSA10)"
type input "Max 55 (MSA10)"
click at [1504, 729] on button "Save" at bounding box center [1516, 727] width 78 height 42
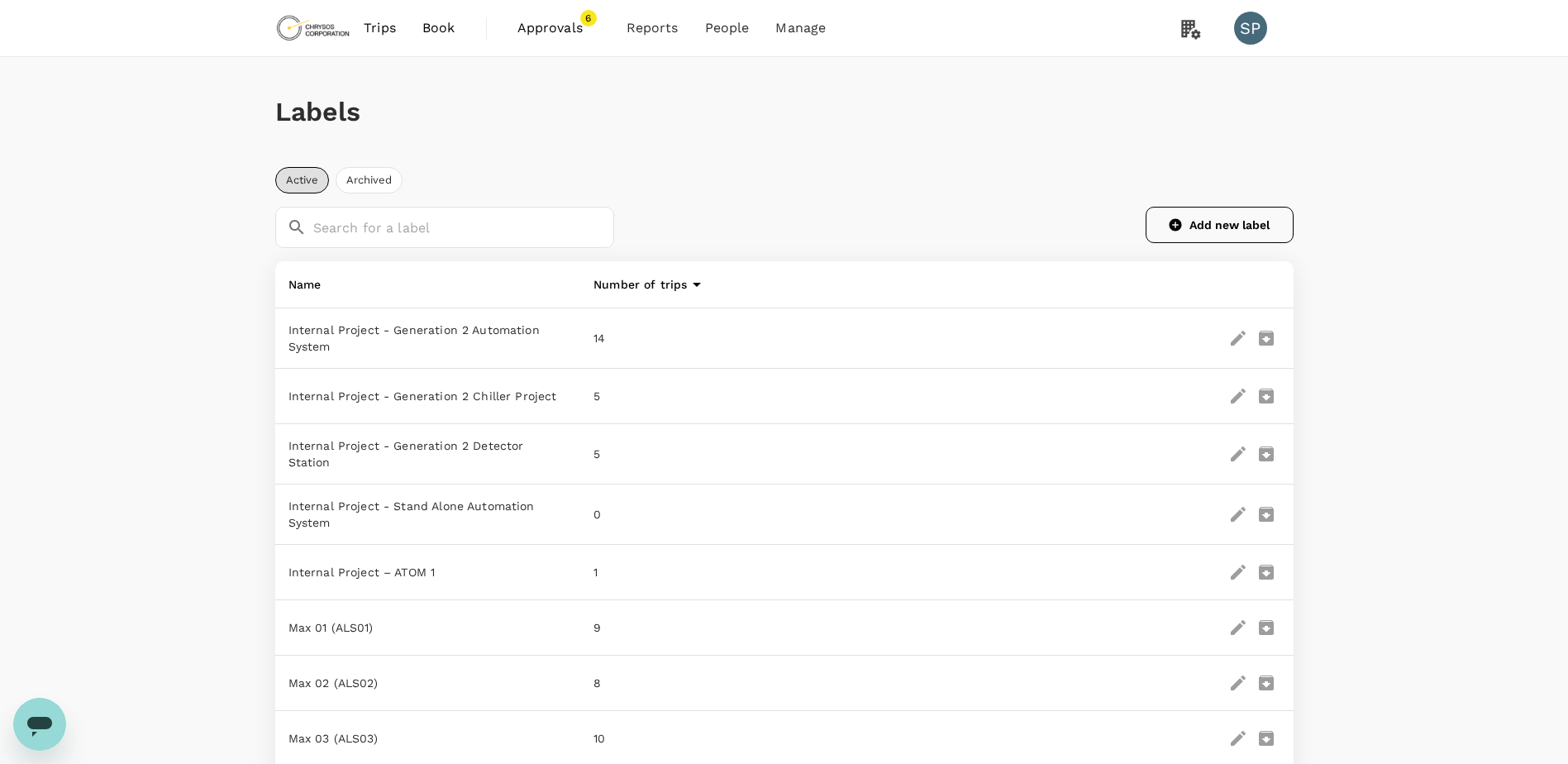
click at [1188, 227] on button "Add new label" at bounding box center [1219, 224] width 148 height 36
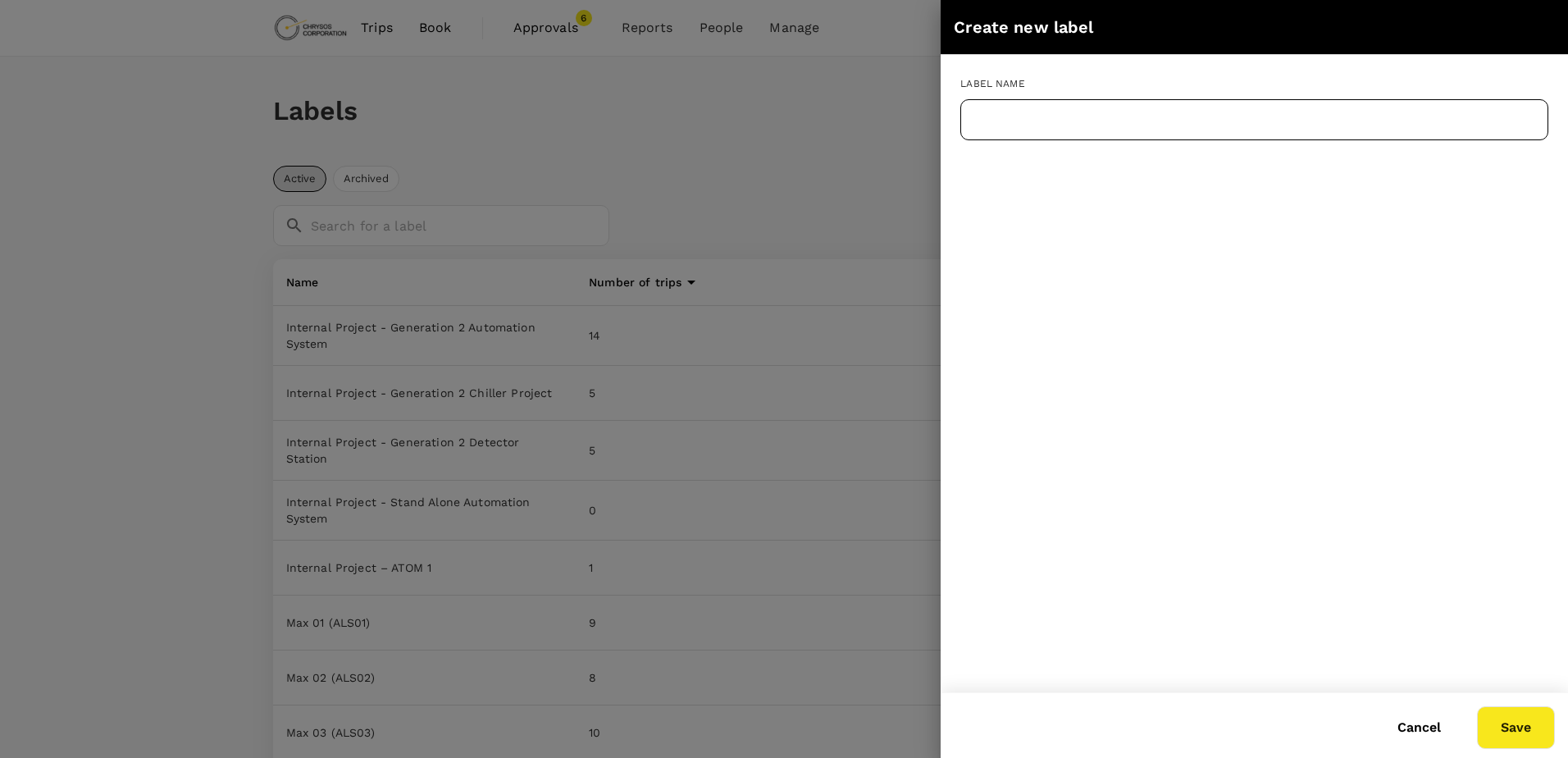
click at [1102, 131] on input "text" at bounding box center [1254, 120] width 588 height 41
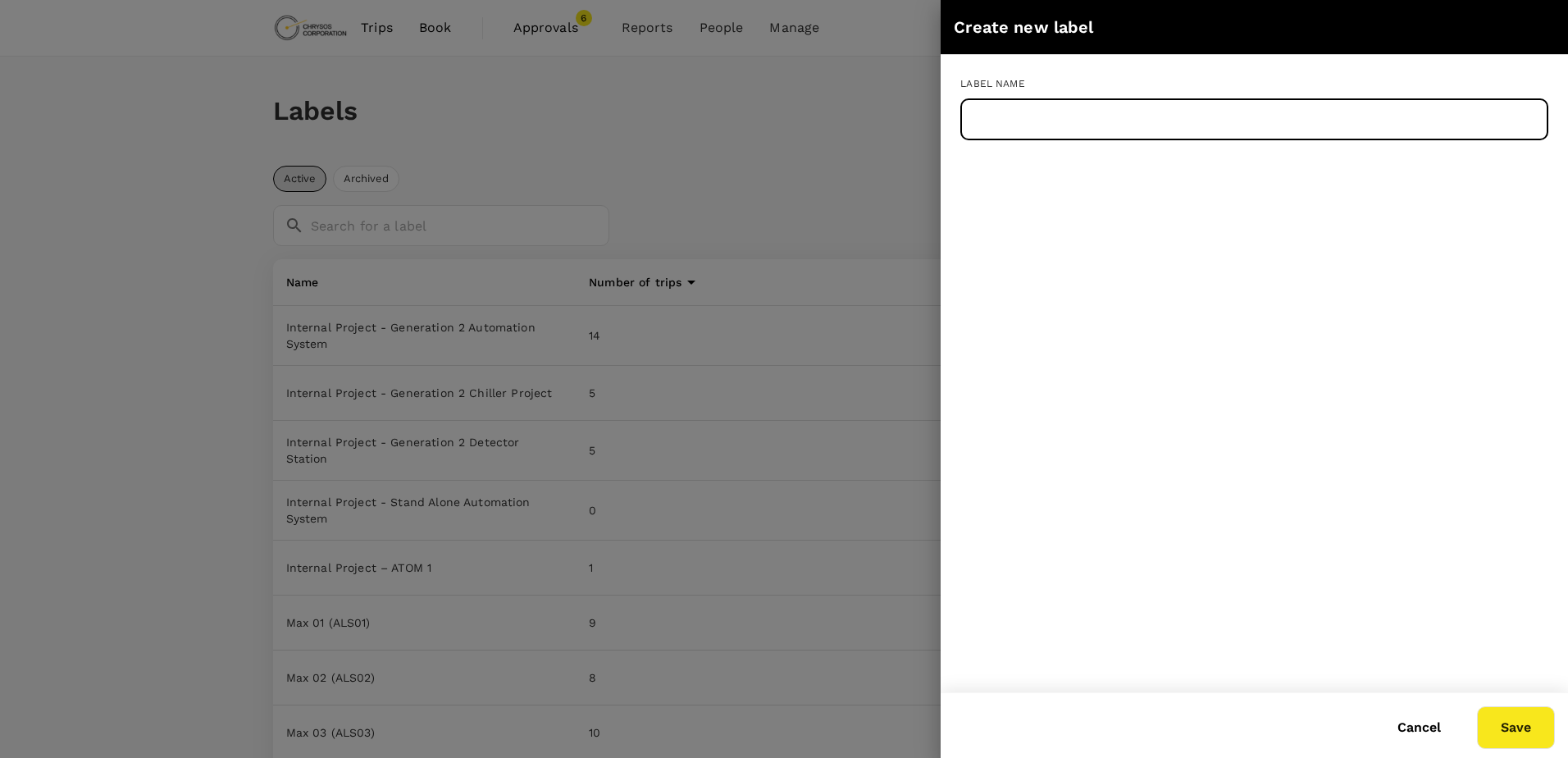
paste input "Max 56 ()"
type input "Max 56 ()"
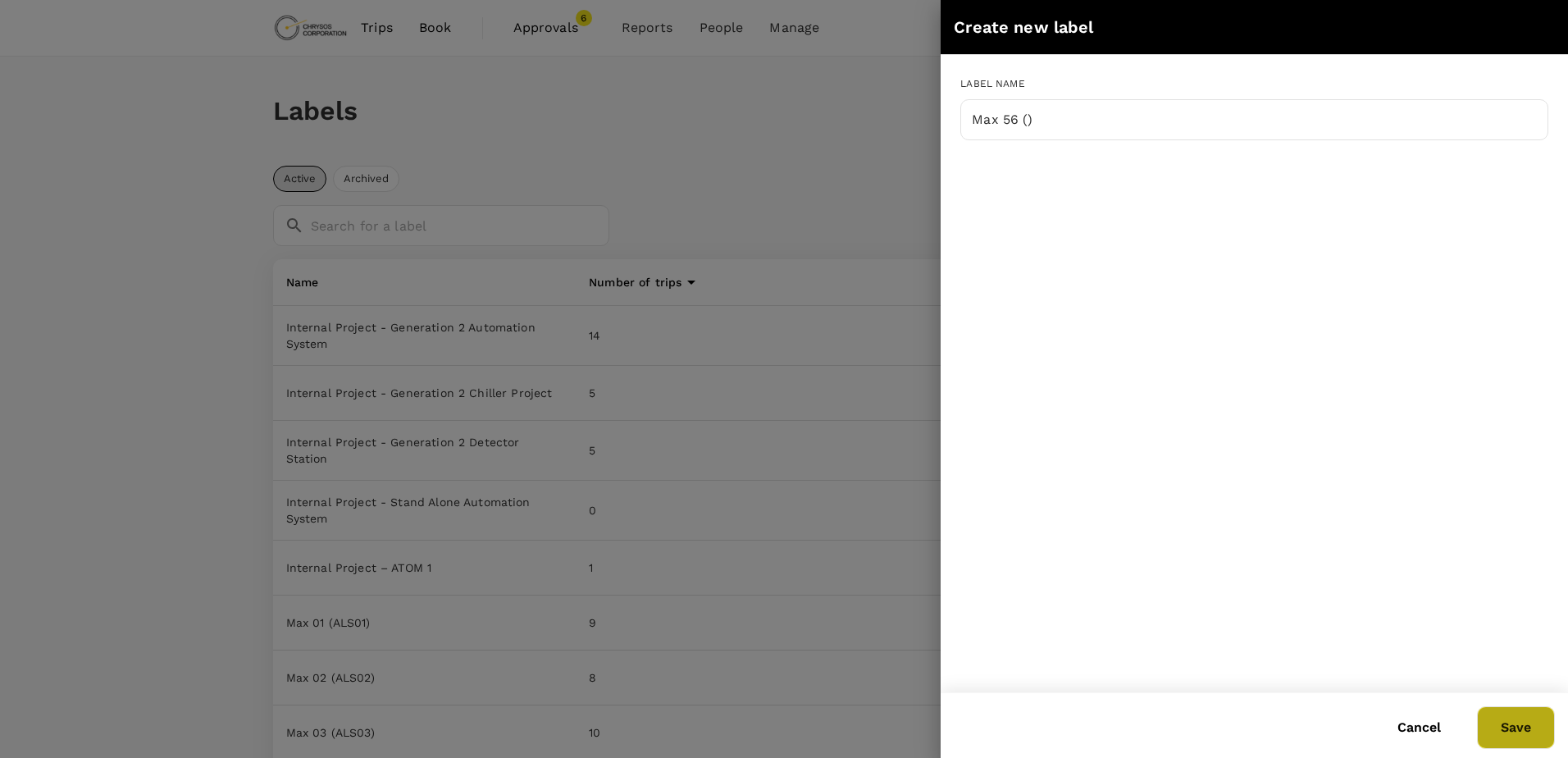
click at [1507, 729] on button "Save" at bounding box center [1516, 727] width 78 height 42
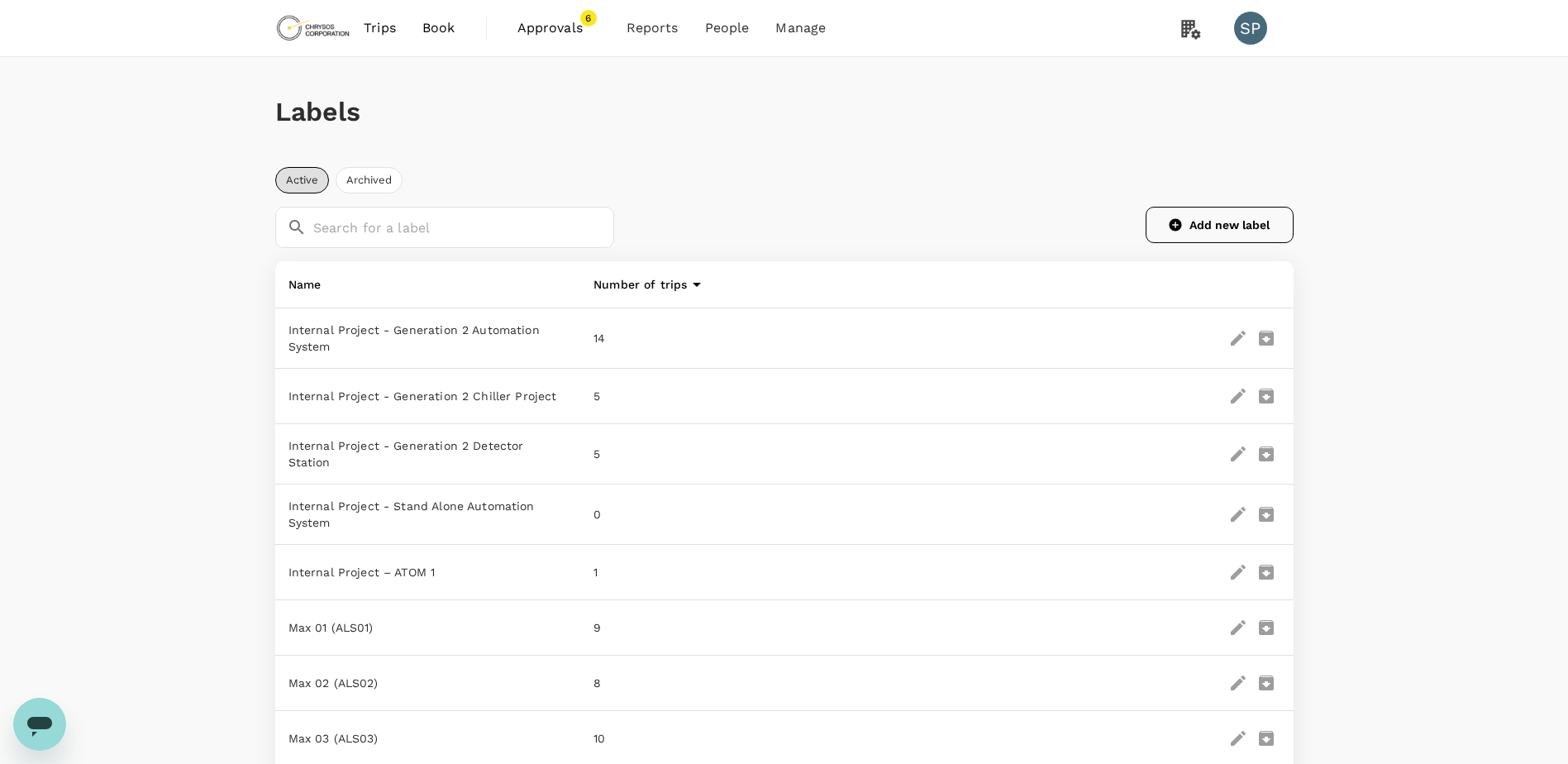
click at [1207, 215] on button "Add new label" at bounding box center [1219, 224] width 148 height 36
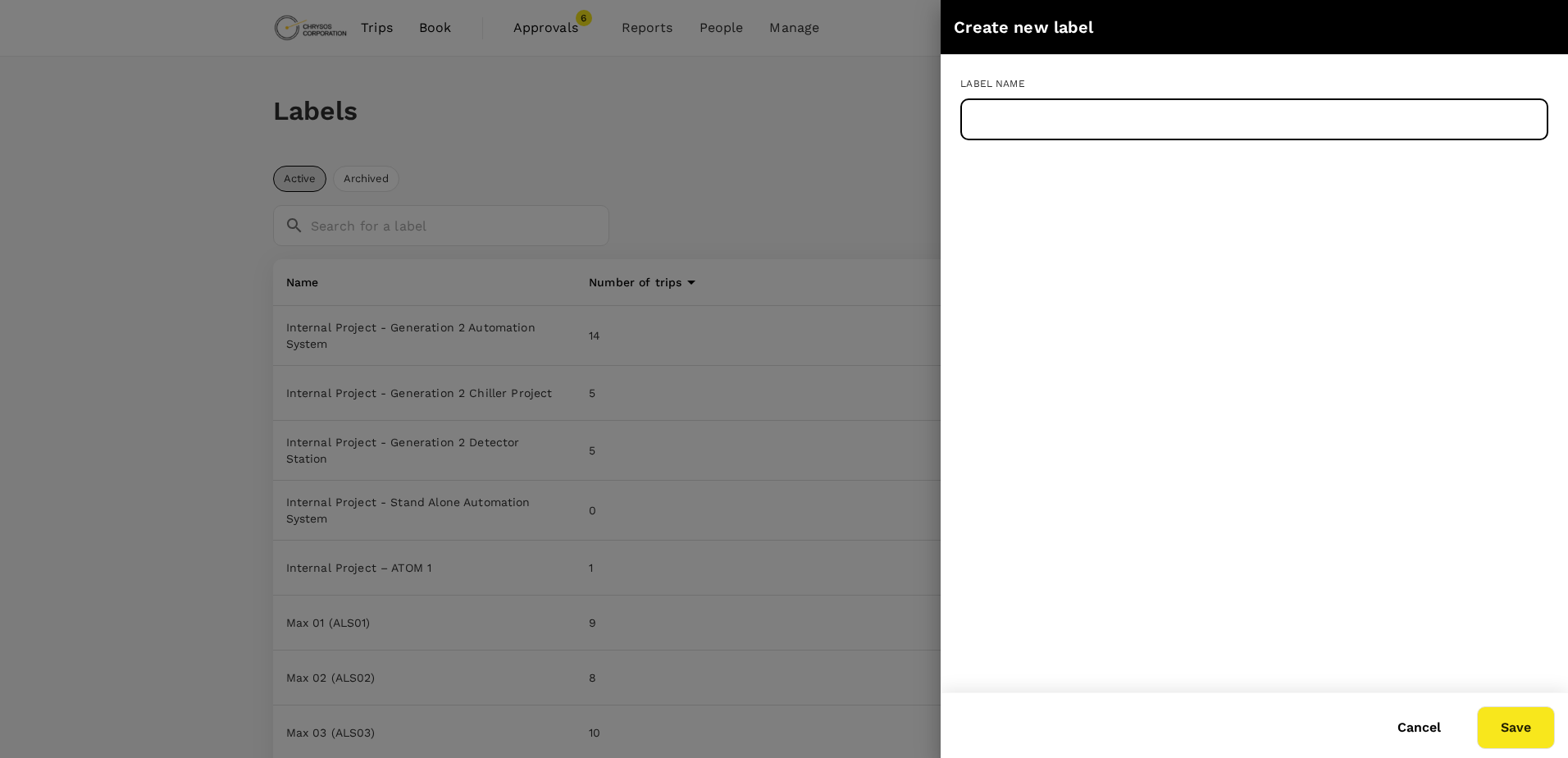
click at [1033, 115] on input "text" at bounding box center [1254, 120] width 588 height 41
paste input "Max 58 ()"
type input "Max 58 ()"
click at [1502, 729] on button "Save" at bounding box center [1516, 727] width 78 height 42
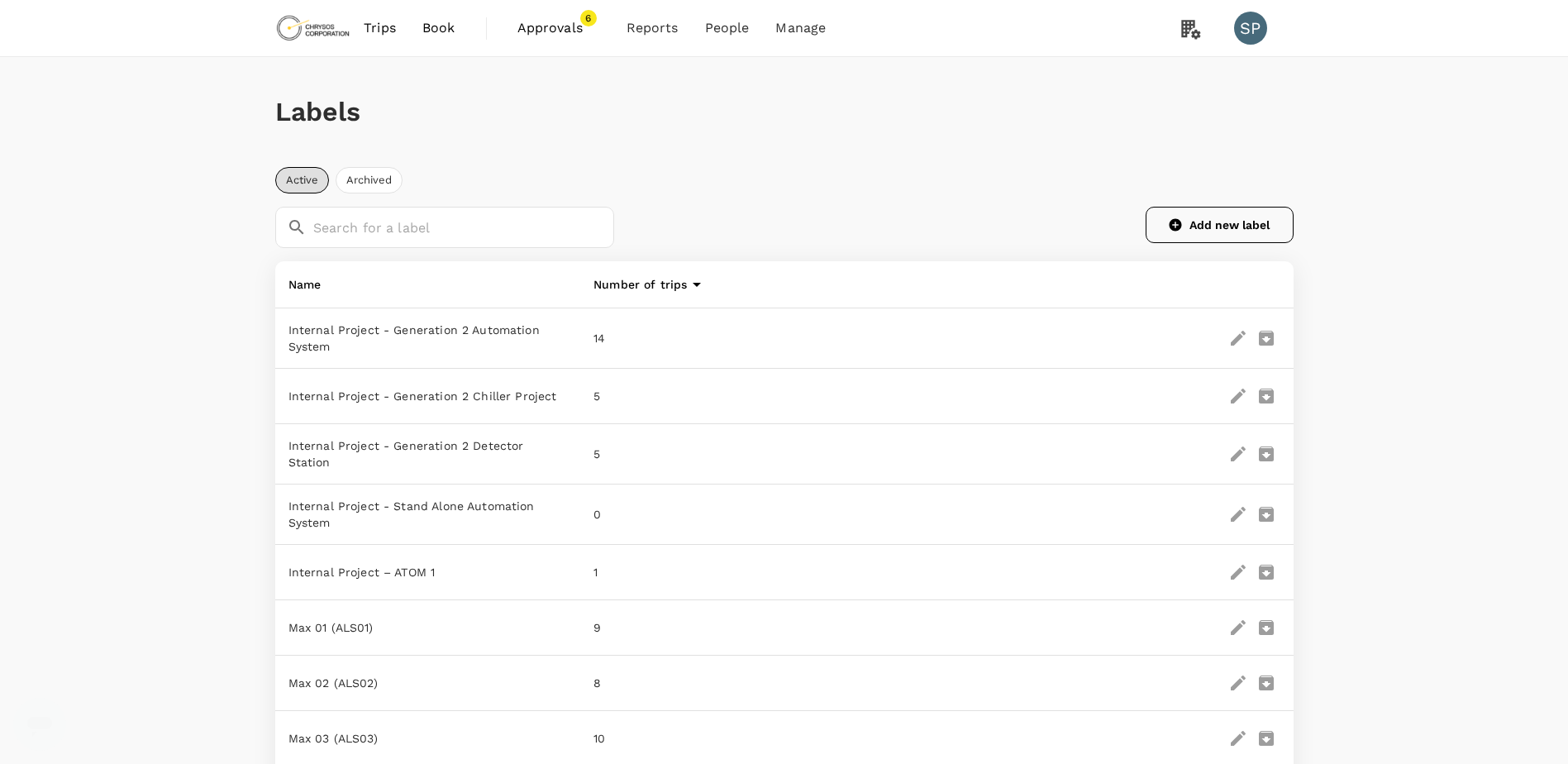
click at [1205, 223] on button "Add new label" at bounding box center [1219, 224] width 148 height 36
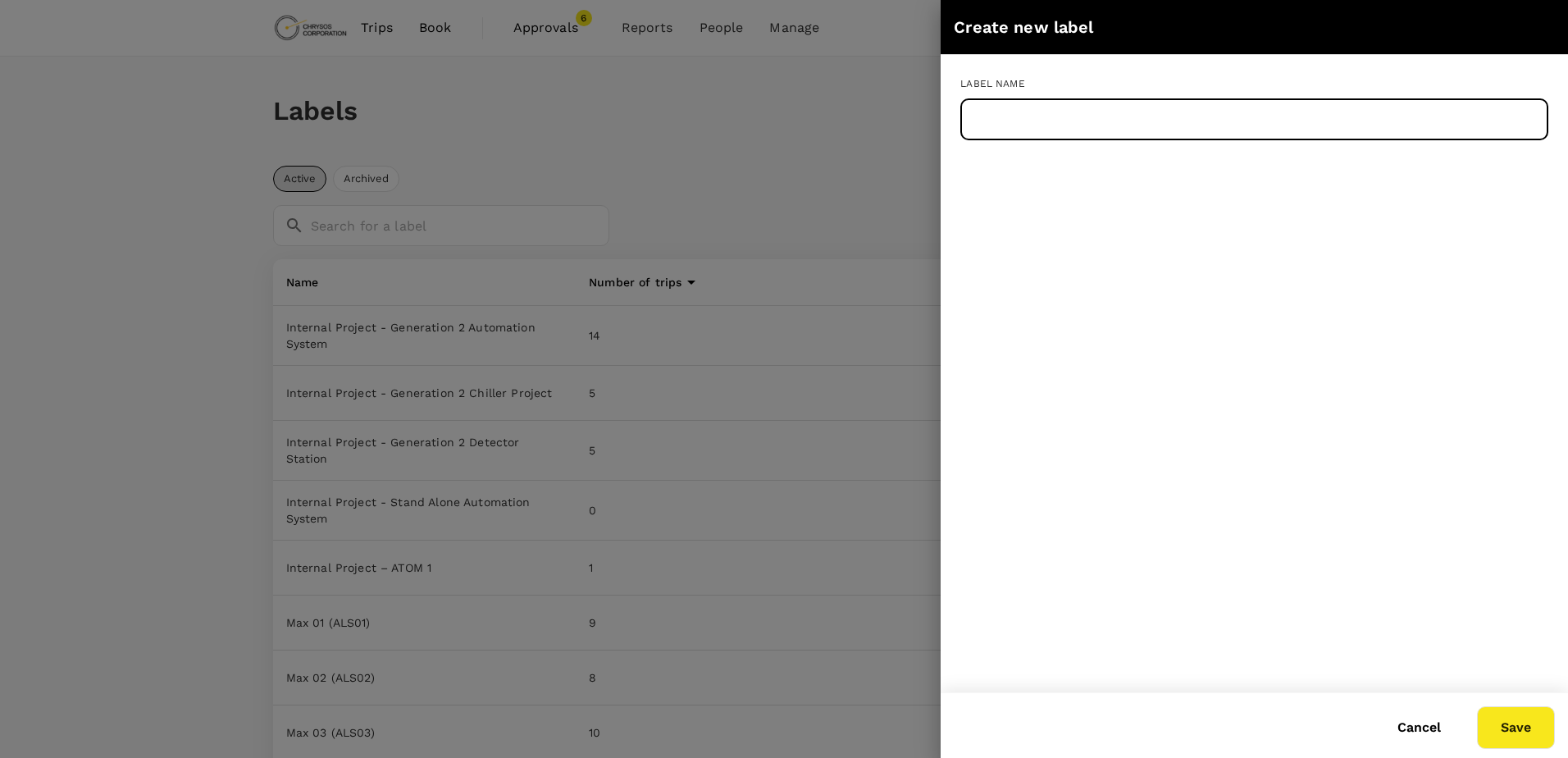
click at [1077, 115] on input "text" at bounding box center [1254, 120] width 588 height 41
paste input "Max 59 ()"
type input "Max 59 ()"
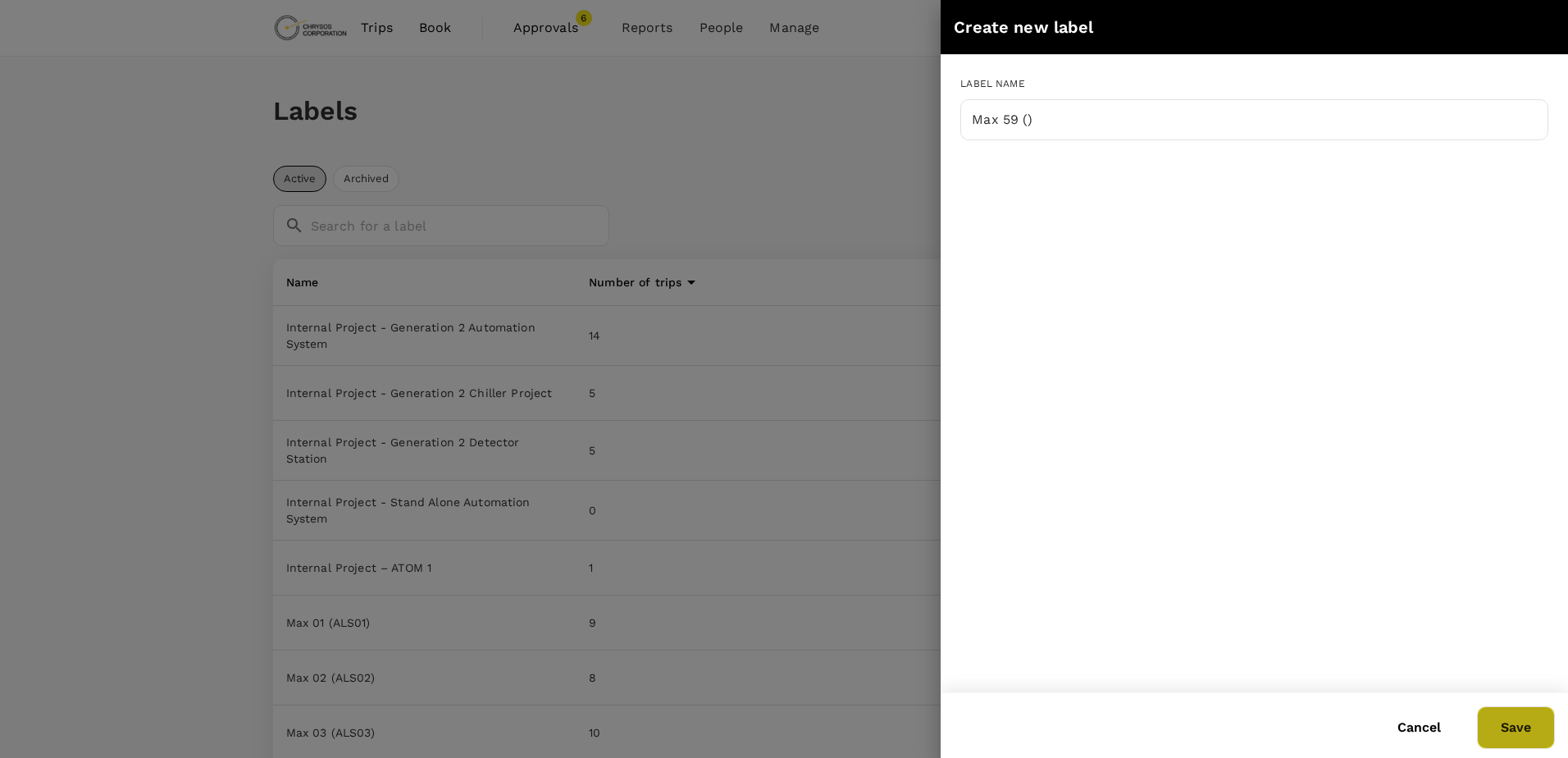
click at [1517, 731] on button "Save" at bounding box center [1516, 727] width 78 height 42
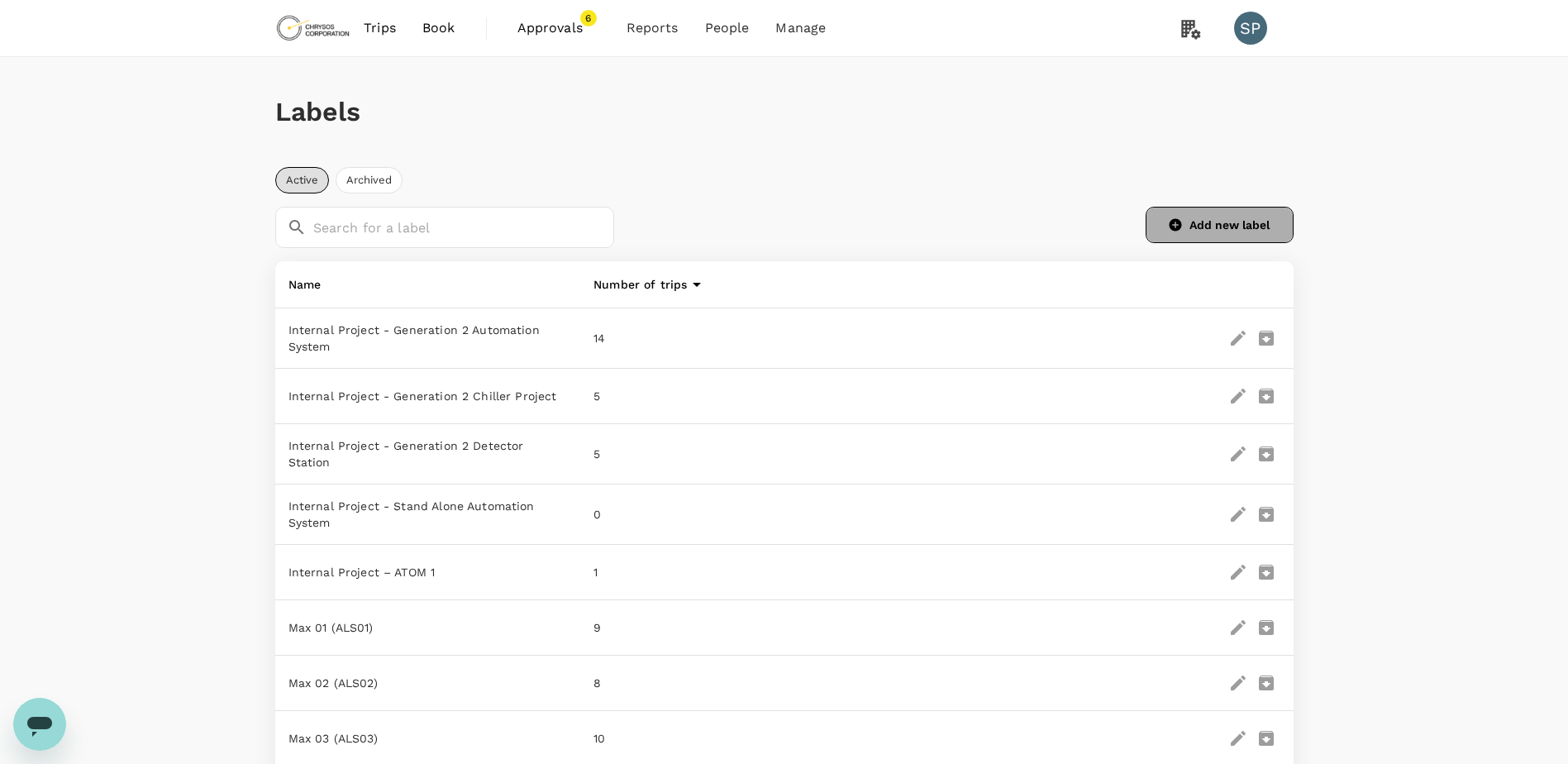
click at [1230, 228] on button "Add new label" at bounding box center [1219, 224] width 148 height 36
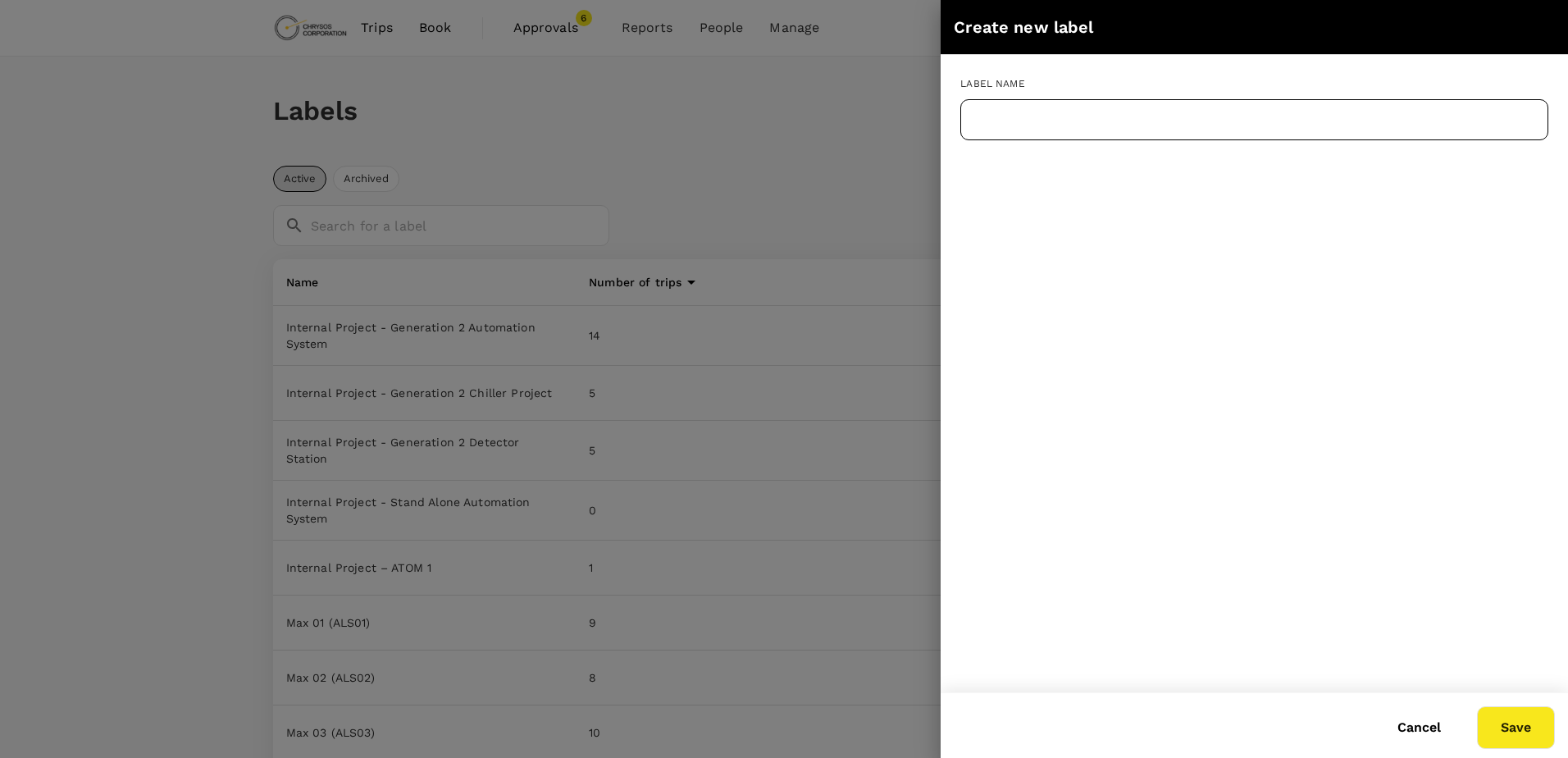
click at [1097, 124] on input "text" at bounding box center [1254, 120] width 588 height 41
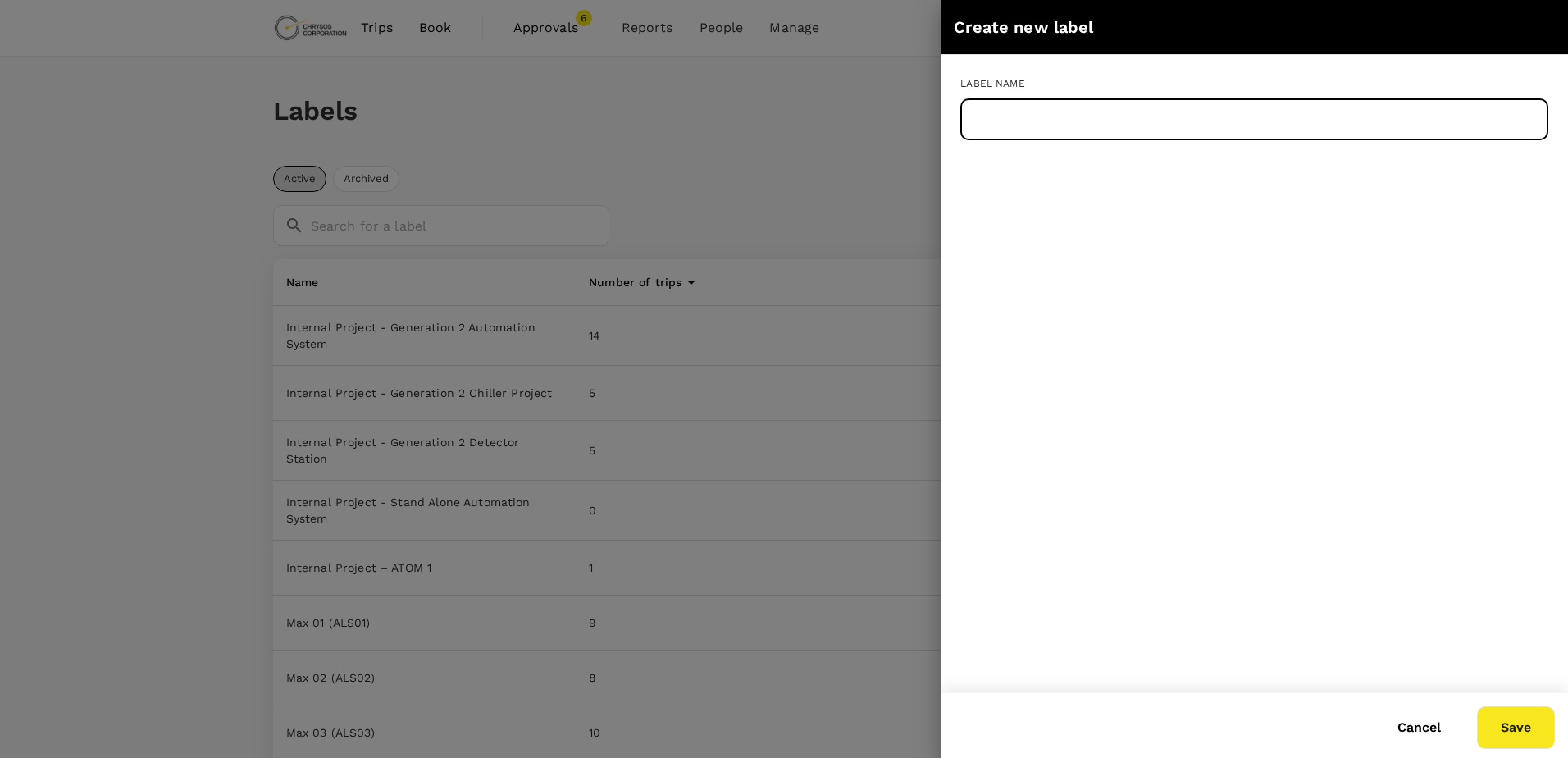
paste input "Max 60 ()"
type input "Max 60 ()"
click at [1508, 726] on button "Save" at bounding box center [1516, 727] width 78 height 42
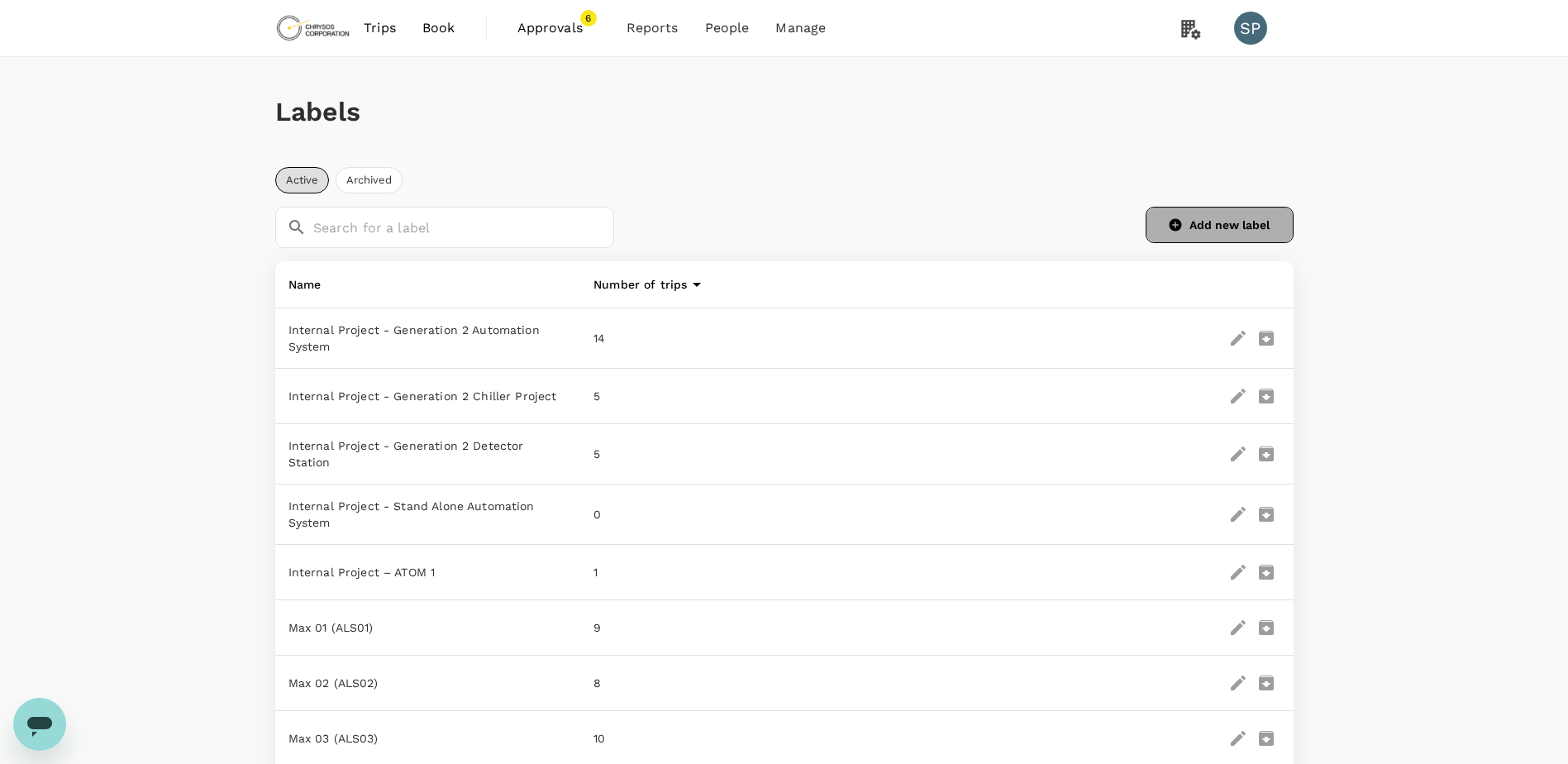
click at [1217, 216] on button "Add new label" at bounding box center [1219, 224] width 148 height 36
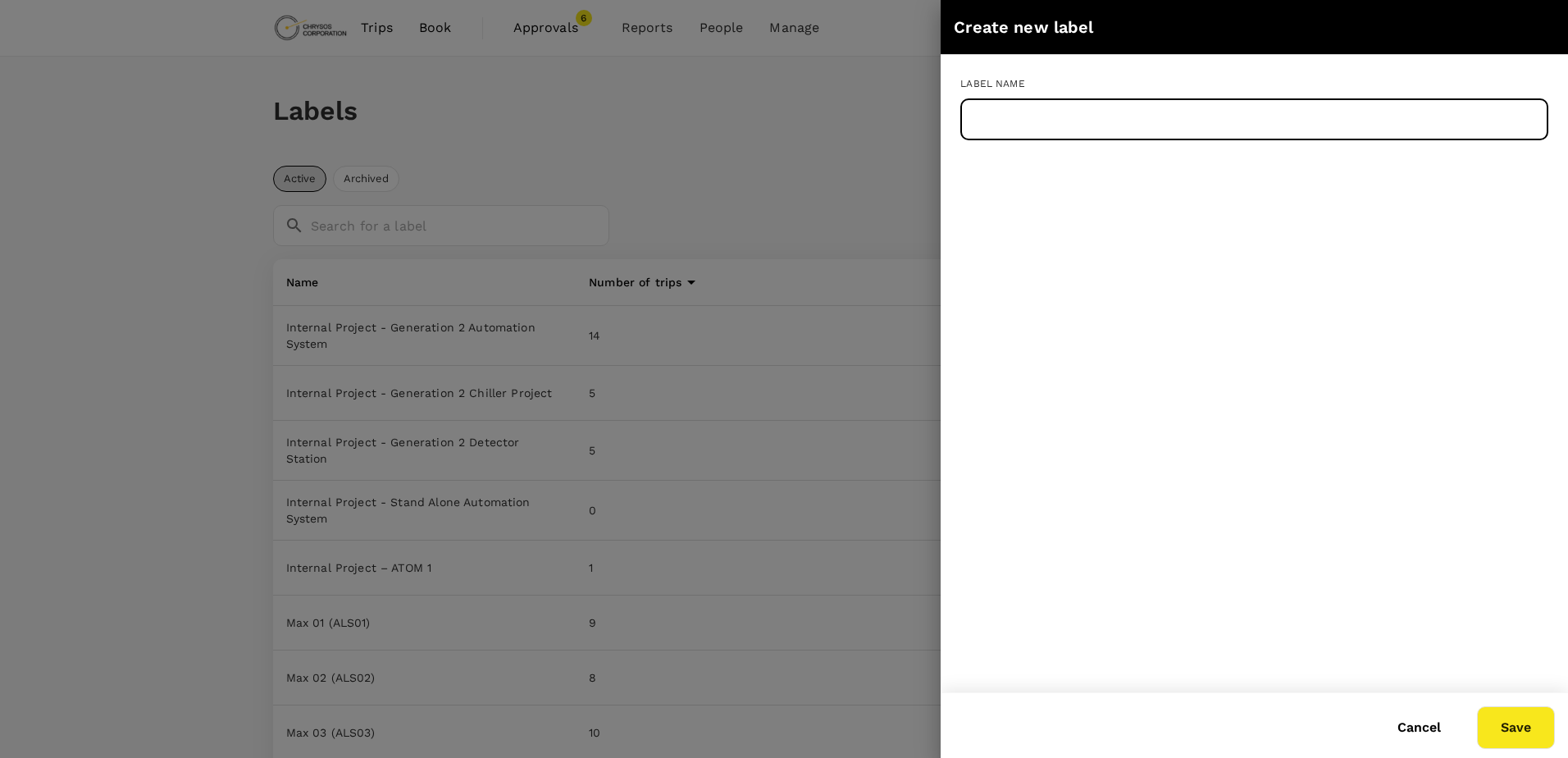
click at [1051, 112] on input "text" at bounding box center [1254, 120] width 588 height 41
paste input "Max 61 (BMS07)"
type input "Max 61 (BMS07)"
click at [1514, 729] on button "Save" at bounding box center [1516, 727] width 78 height 42
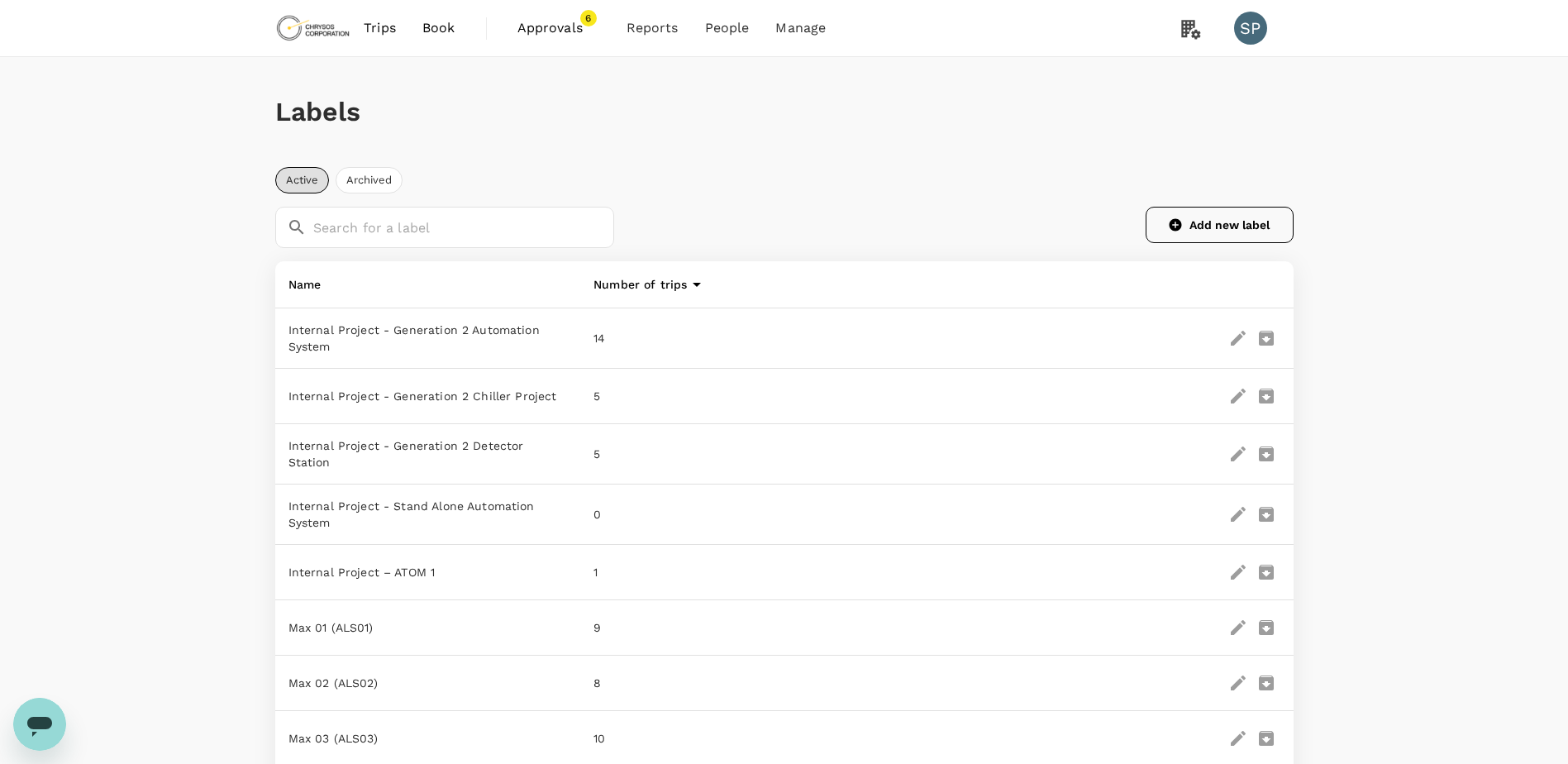
click at [1207, 228] on button "Add new label" at bounding box center [1219, 224] width 148 height 36
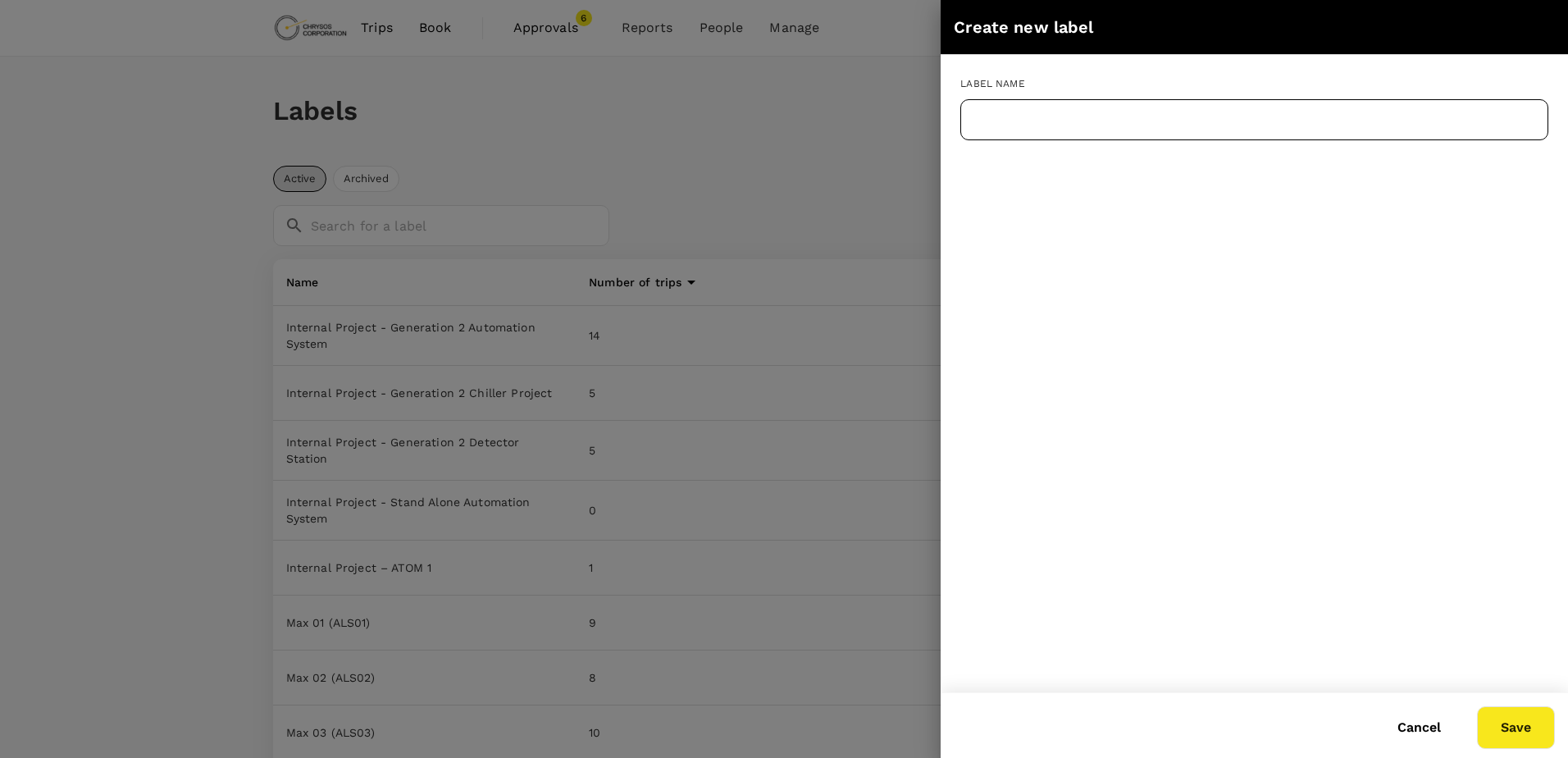
click at [1029, 113] on input "text" at bounding box center [1254, 120] width 588 height 41
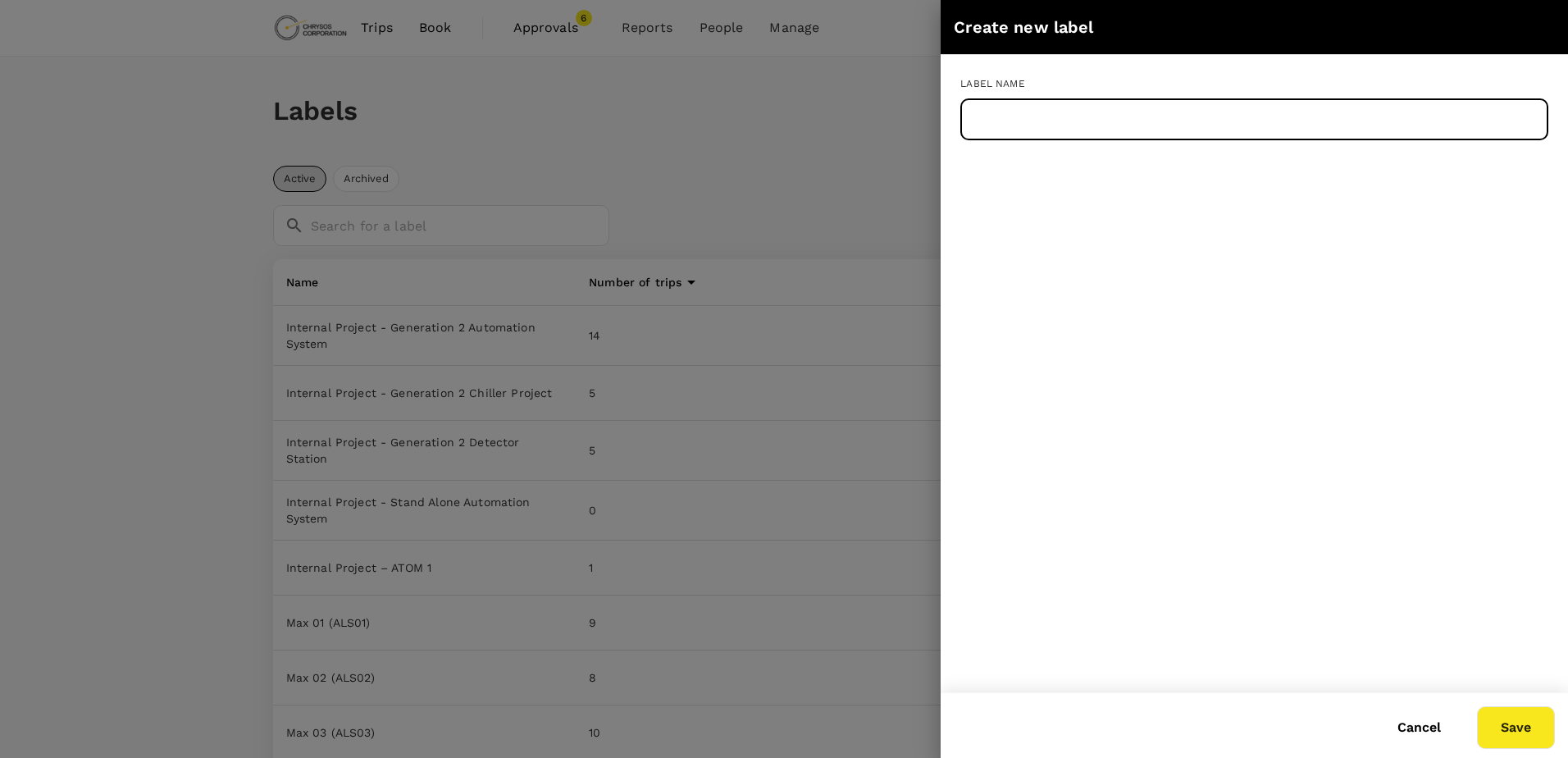
paste input "Max 62 (BMS05)"
type input "Max 62 (BMS05)"
click at [1512, 726] on button "Save" at bounding box center [1516, 727] width 78 height 42
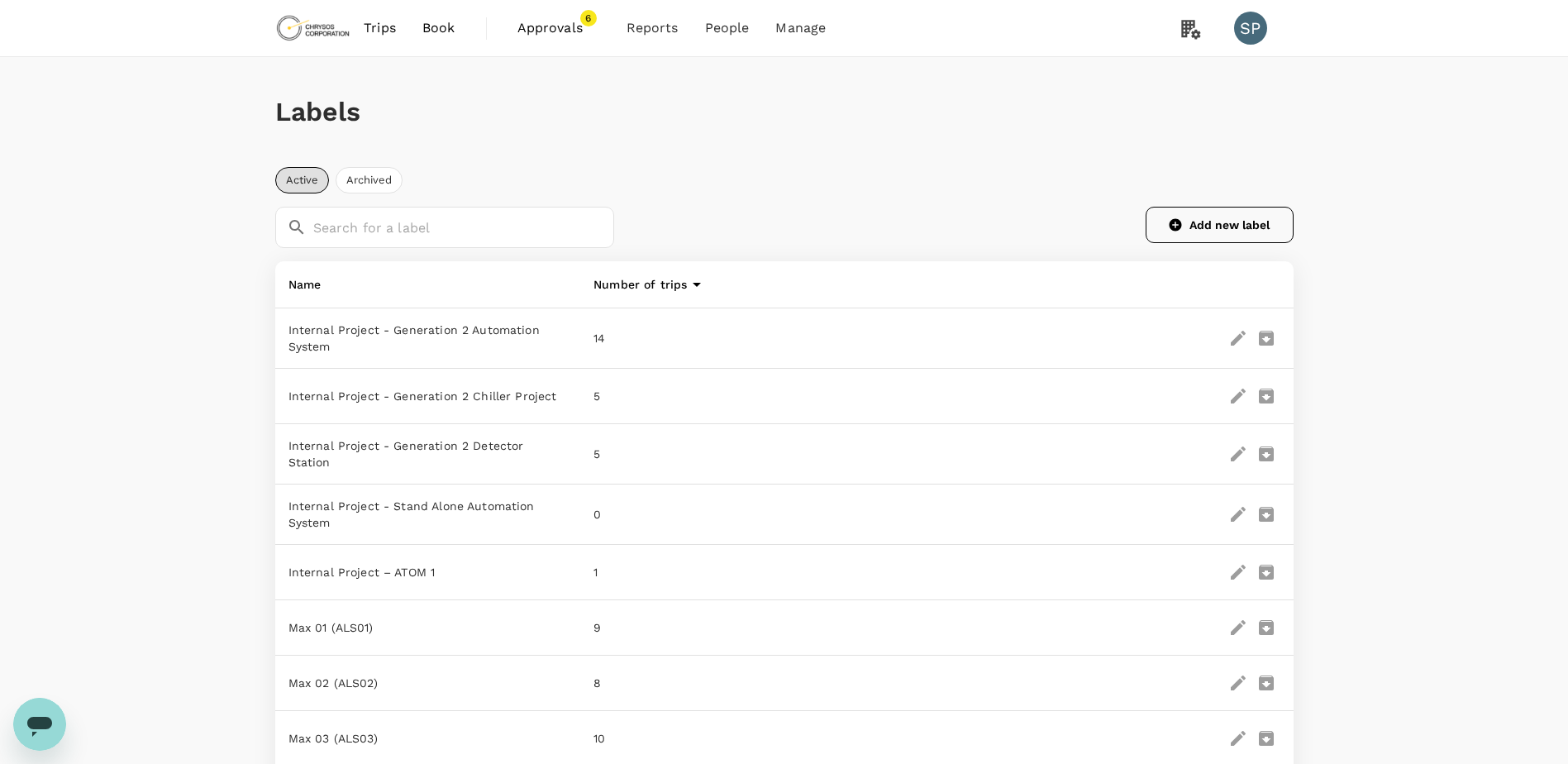
click at [1221, 224] on button "Add new label" at bounding box center [1219, 224] width 148 height 36
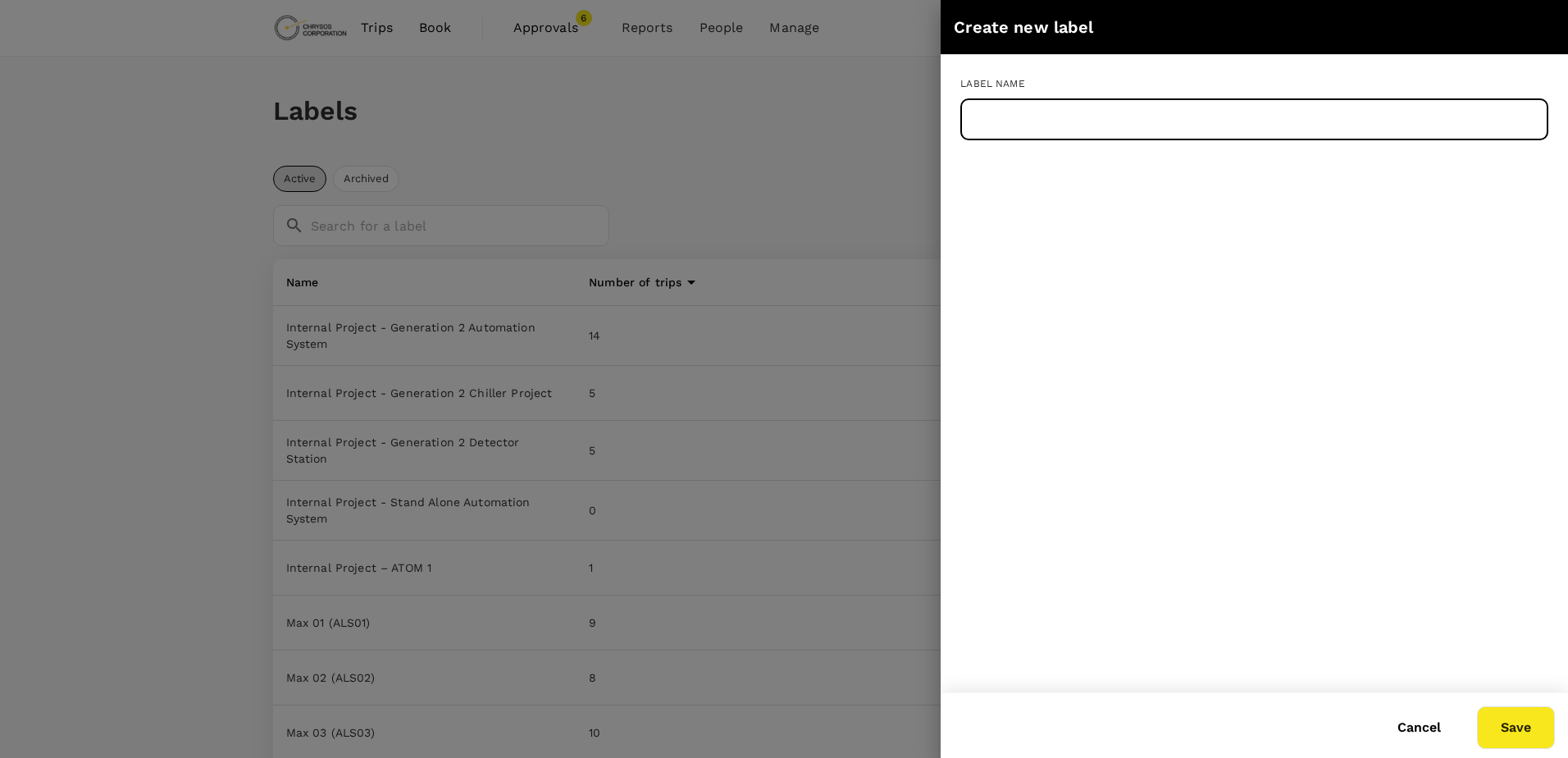
click at [1079, 122] on input "text" at bounding box center [1254, 120] width 588 height 41
paste input "Max 63 ()"
type input "Max 63 ()"
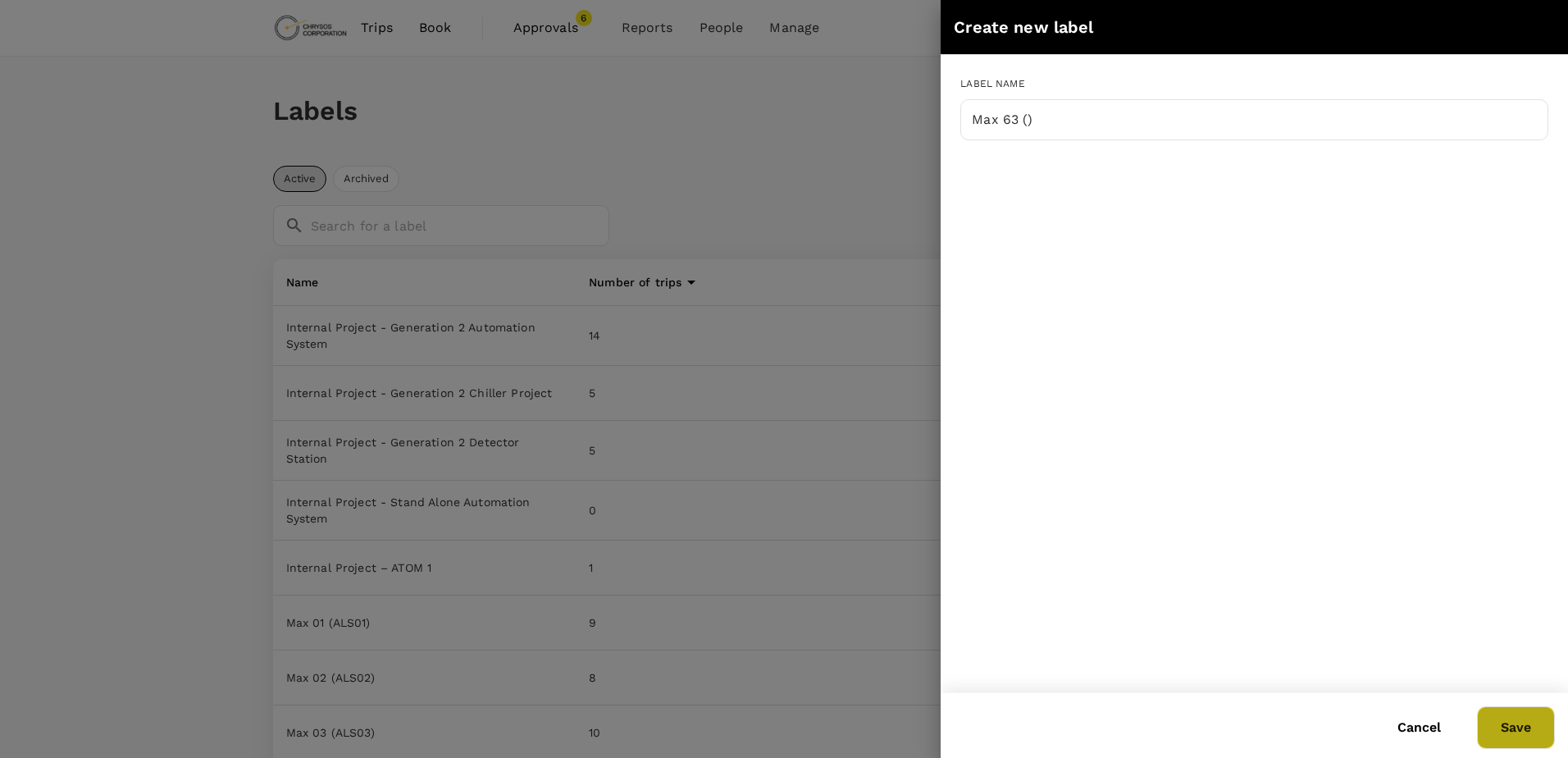
click at [1518, 730] on button "Save" at bounding box center [1516, 727] width 78 height 42
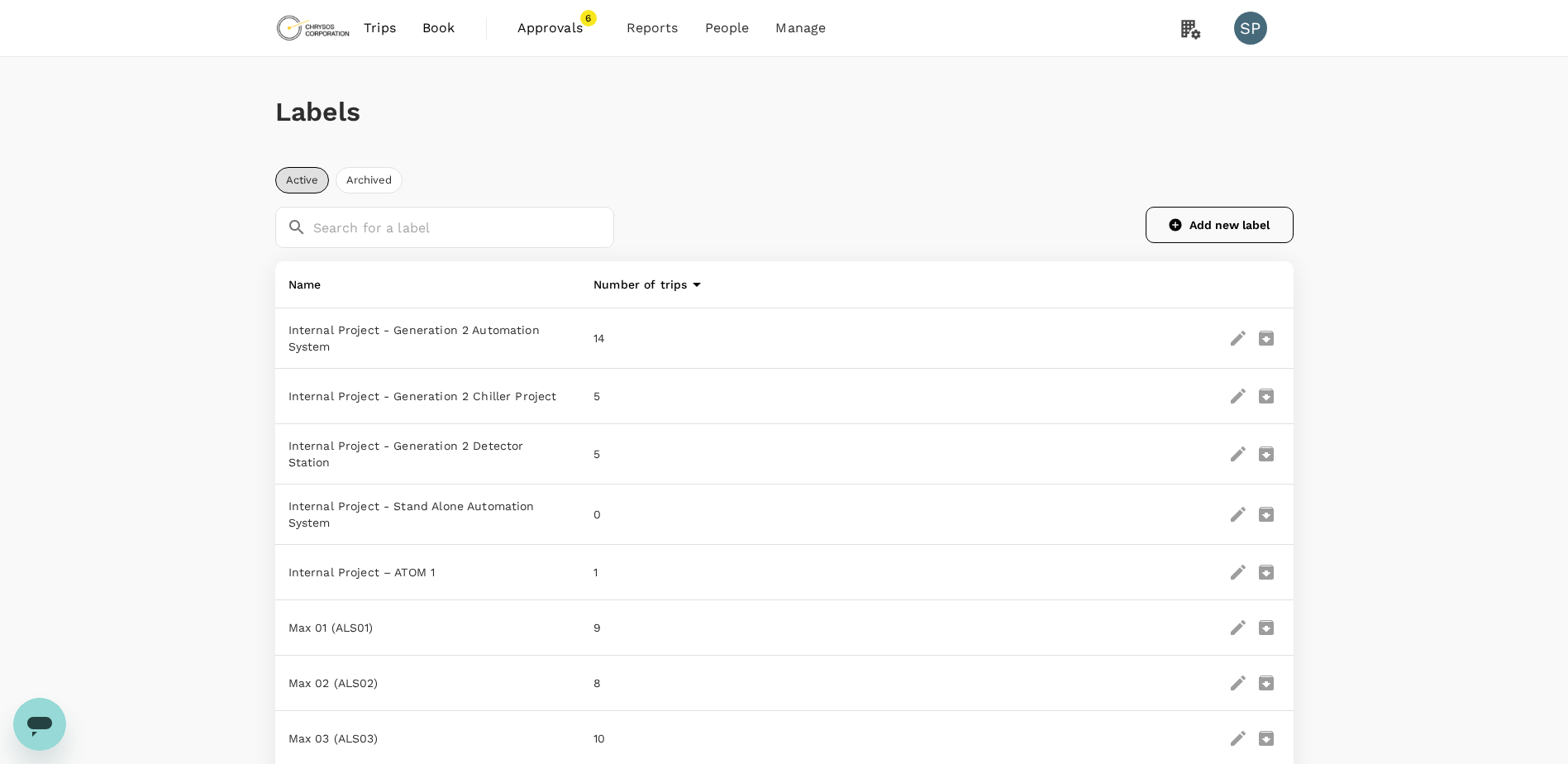
click at [1211, 217] on button "Add new label" at bounding box center [1219, 224] width 148 height 36
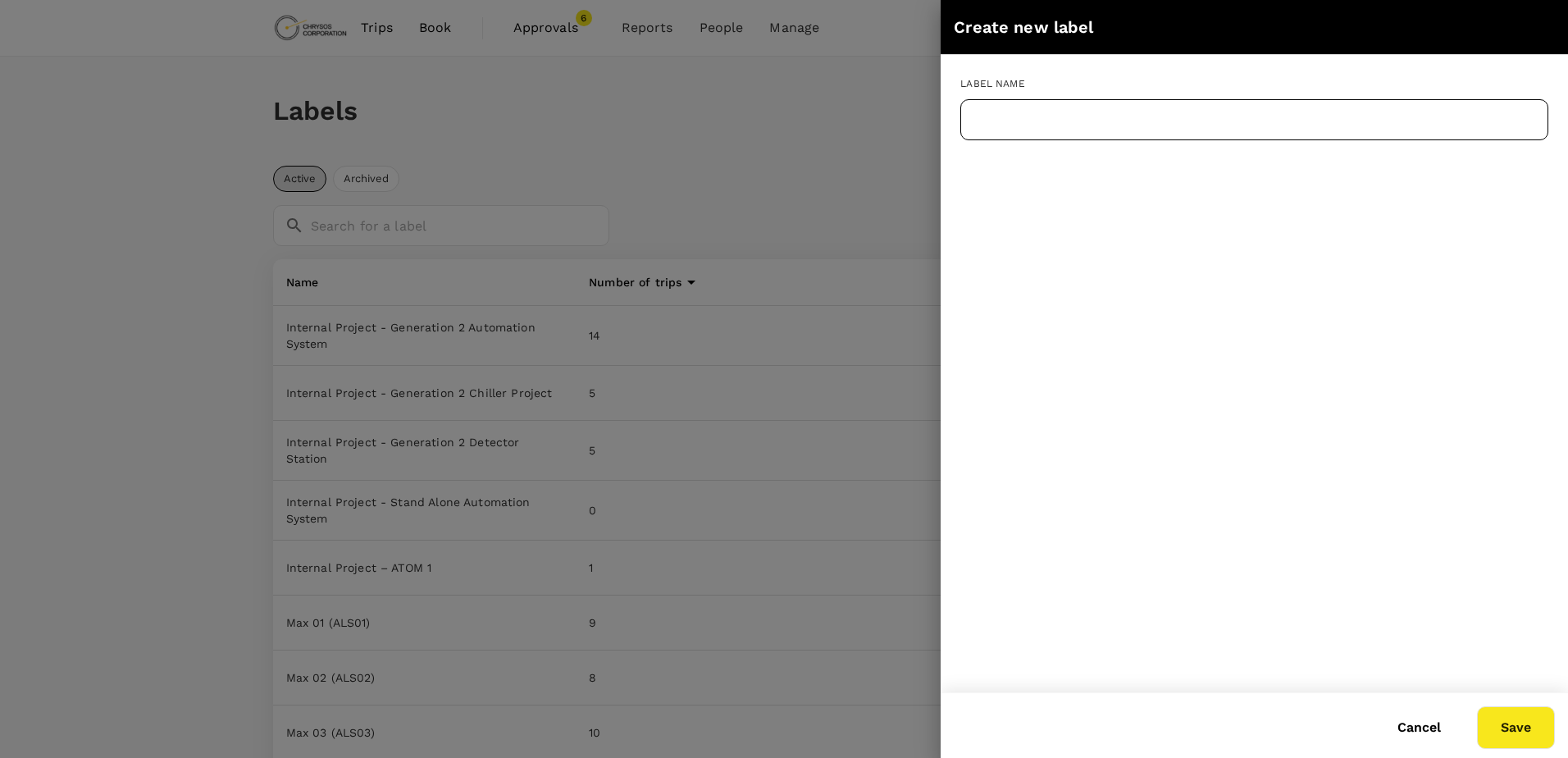
click at [1081, 115] on input "text" at bounding box center [1254, 120] width 588 height 41
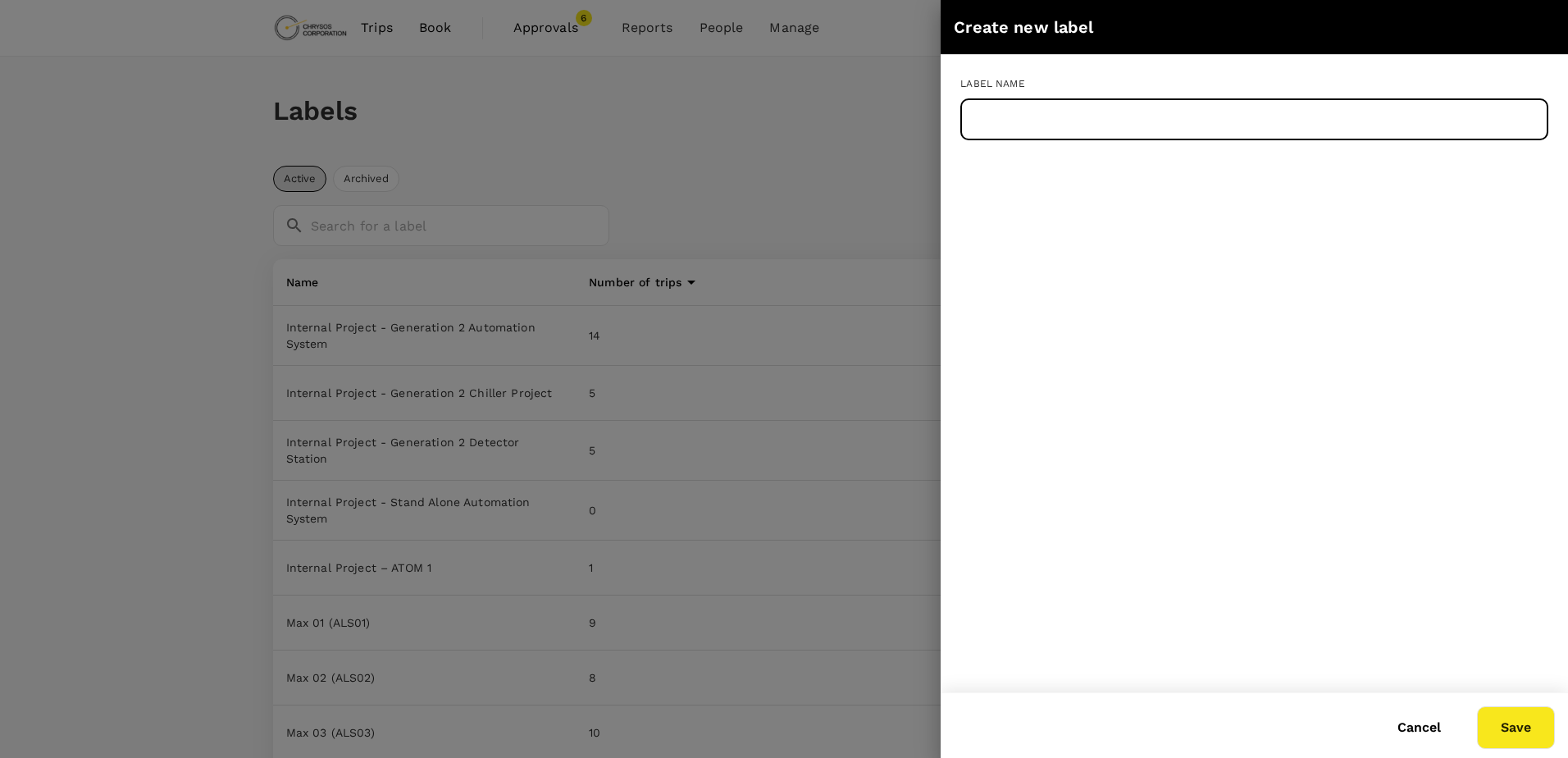
paste input "Max 64 ()"
type input "Max 64 ()"
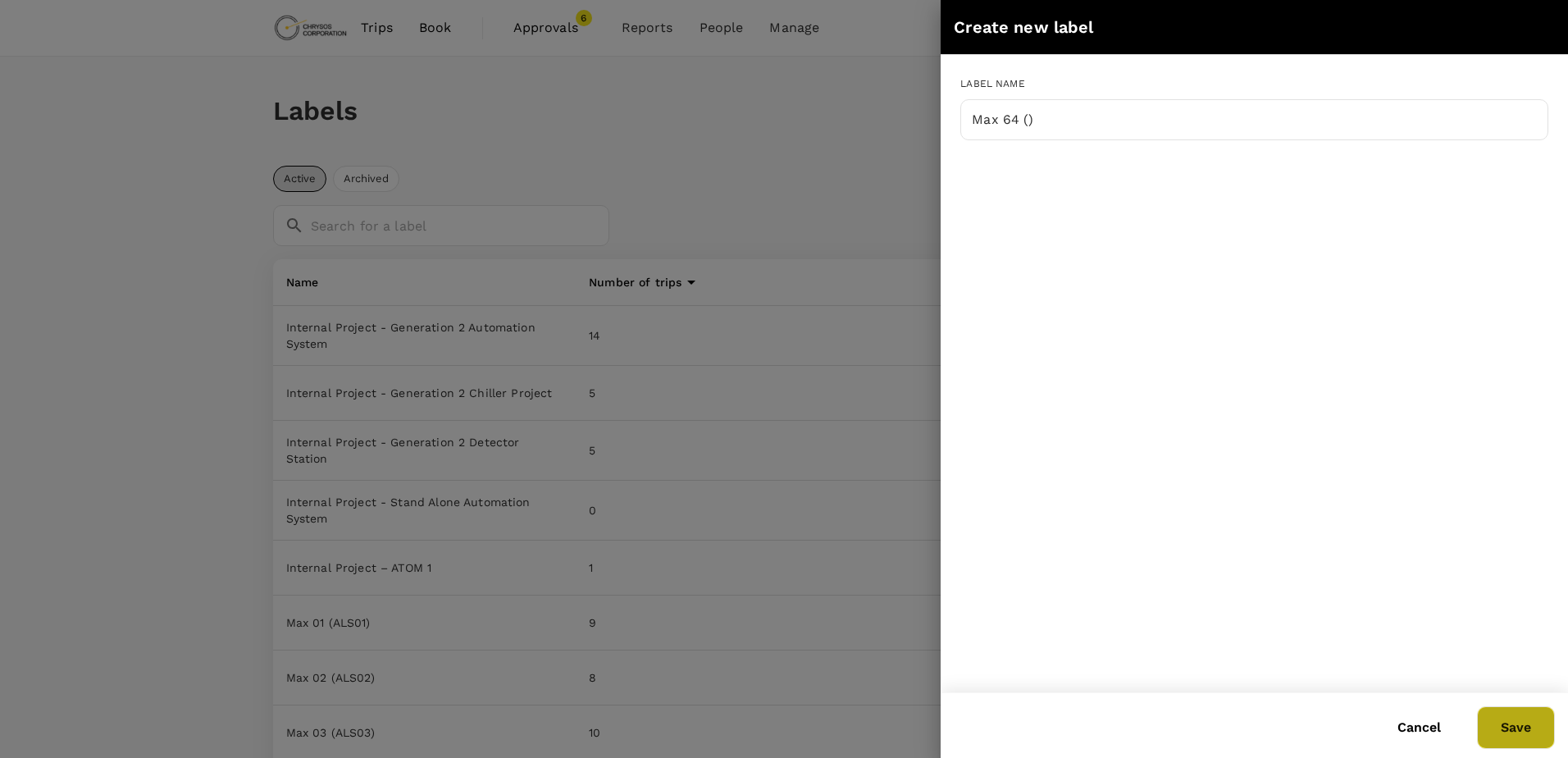
click at [1515, 712] on button "Save" at bounding box center [1516, 727] width 78 height 42
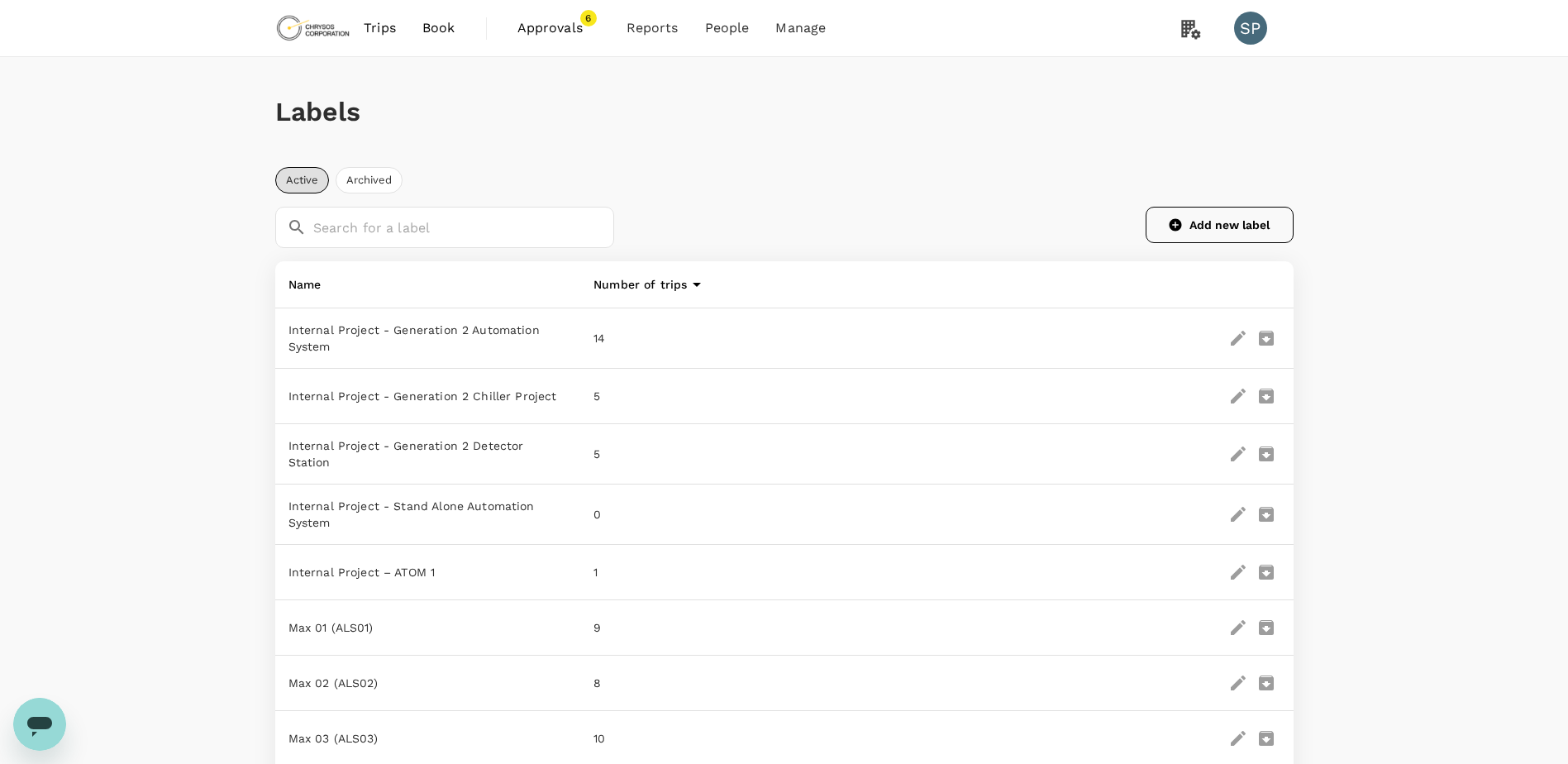
click at [1212, 226] on button "Add new label" at bounding box center [1219, 224] width 148 height 36
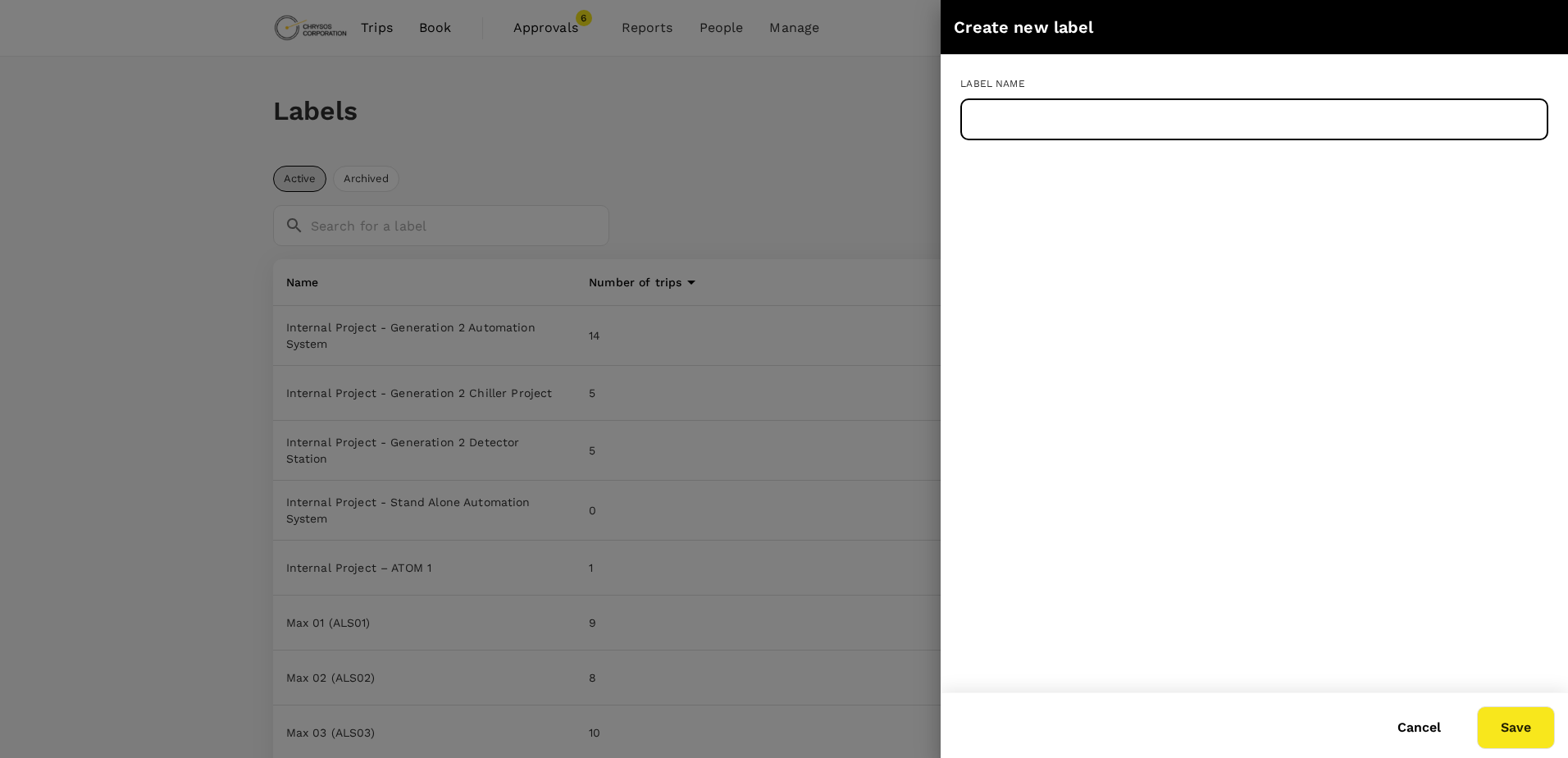
click at [1067, 105] on input "text" at bounding box center [1254, 120] width 588 height 41
paste input "Max 65 (BMS08)"
type input "Max 65 (BMS08)"
click at [1510, 721] on button "Save" at bounding box center [1516, 727] width 78 height 42
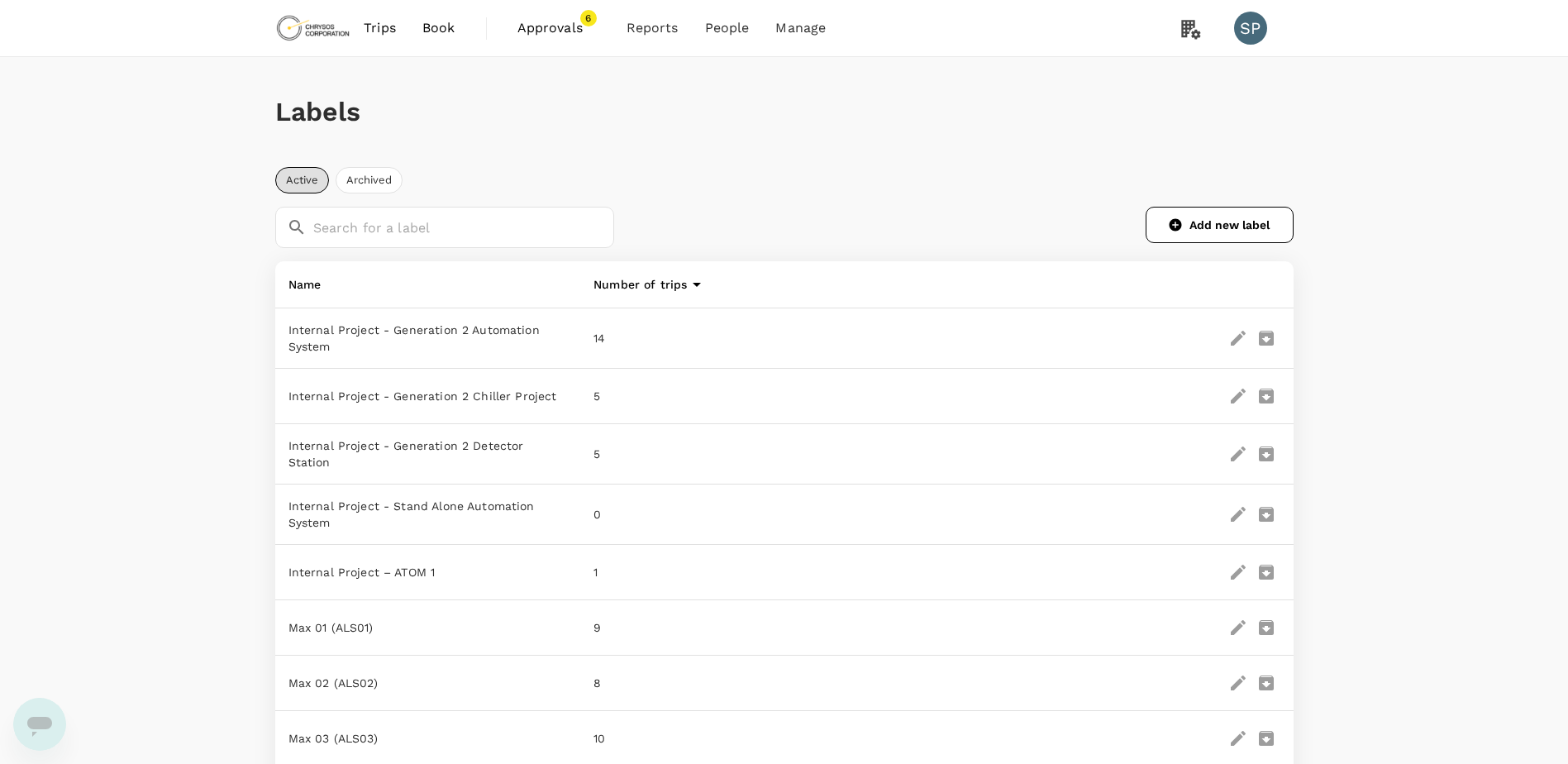
drag, startPoint x: 1363, startPoint y: 203, endPoint x: 1355, endPoint y: 206, distance: 8.5
click at [1250, 224] on button "Add new label" at bounding box center [1219, 224] width 148 height 36
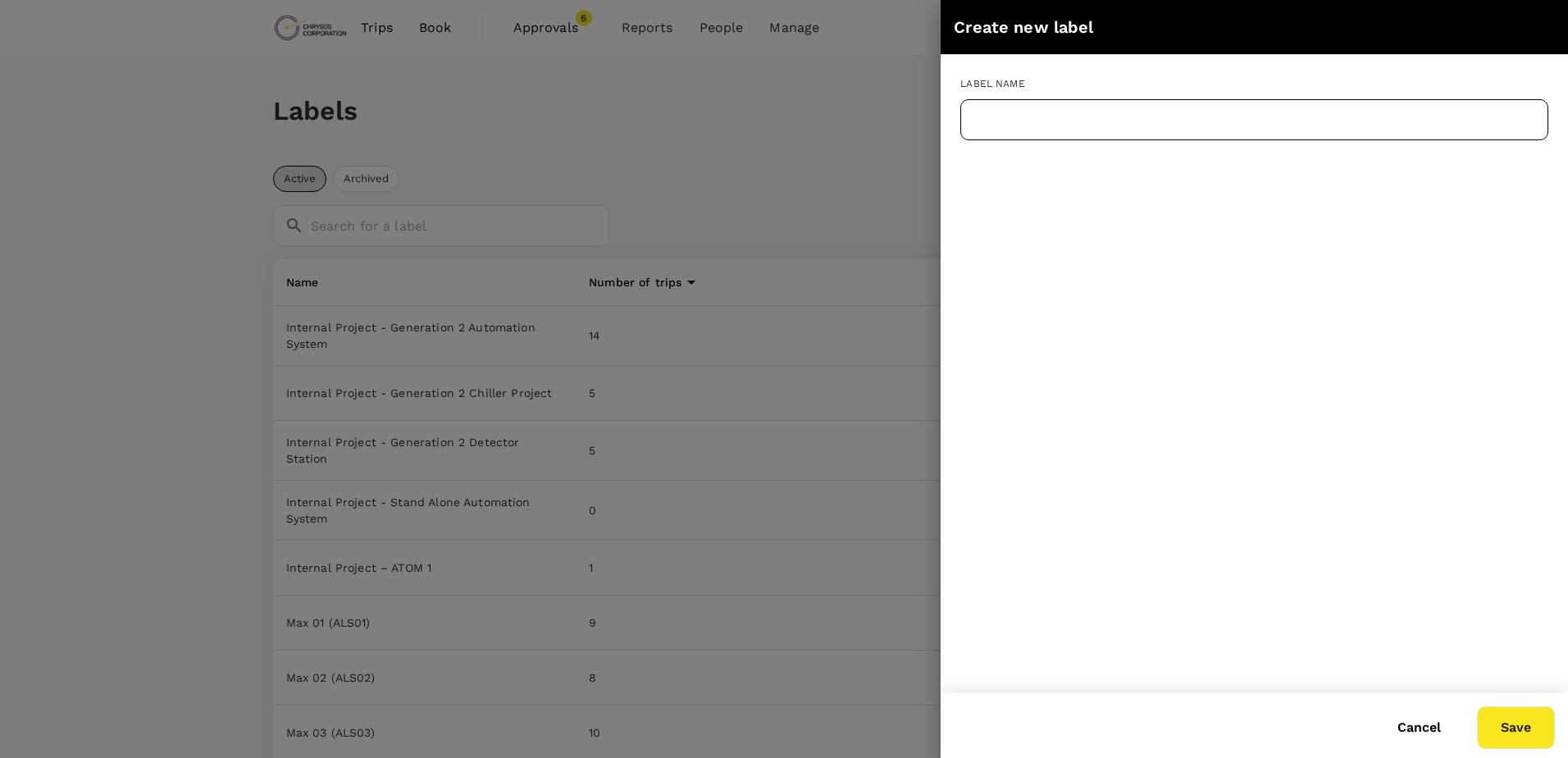
click at [1008, 121] on input "text" at bounding box center [1254, 120] width 588 height 41
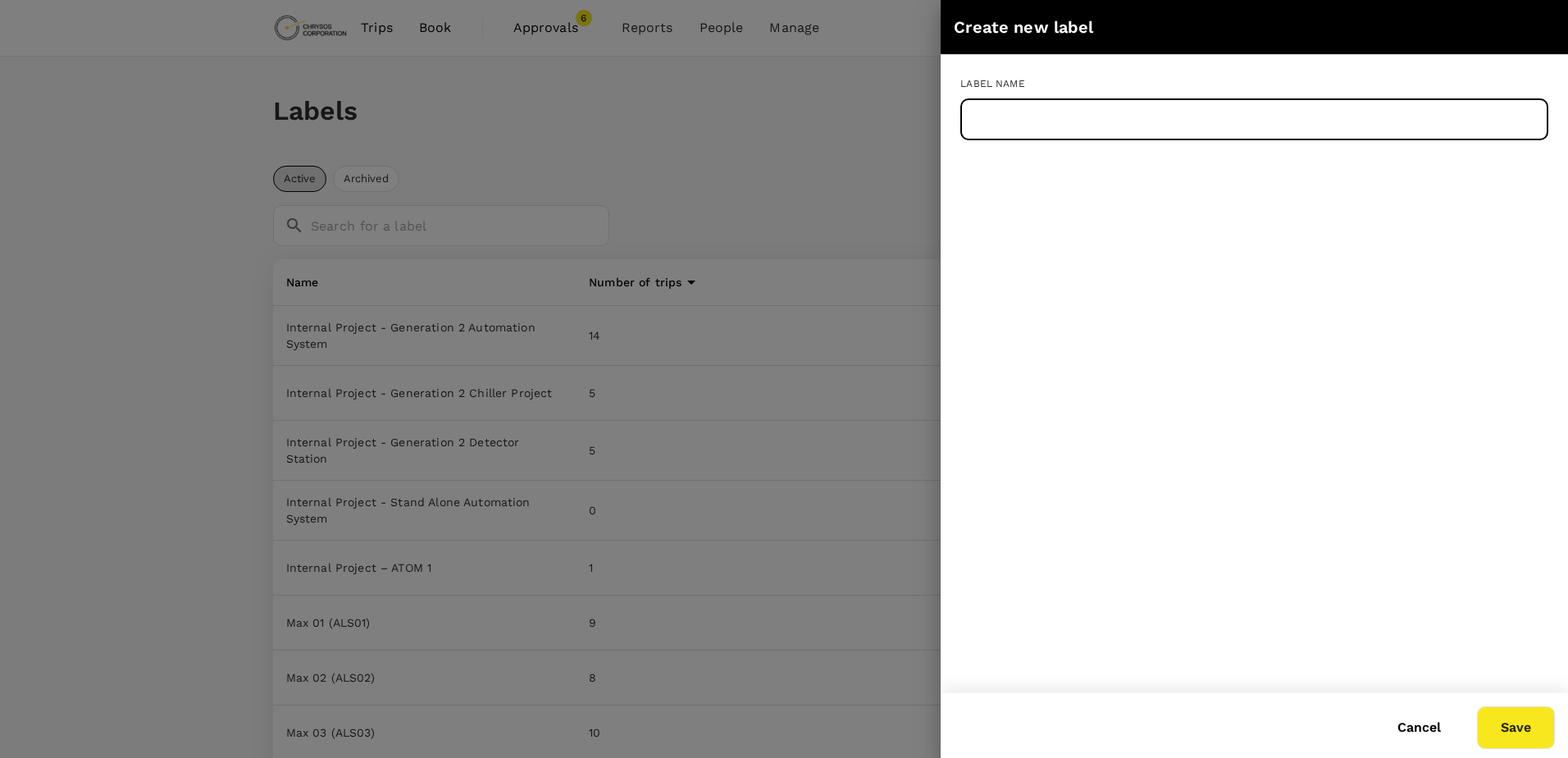
paste input "Max 66 ()"
type input "Max 66 ()"
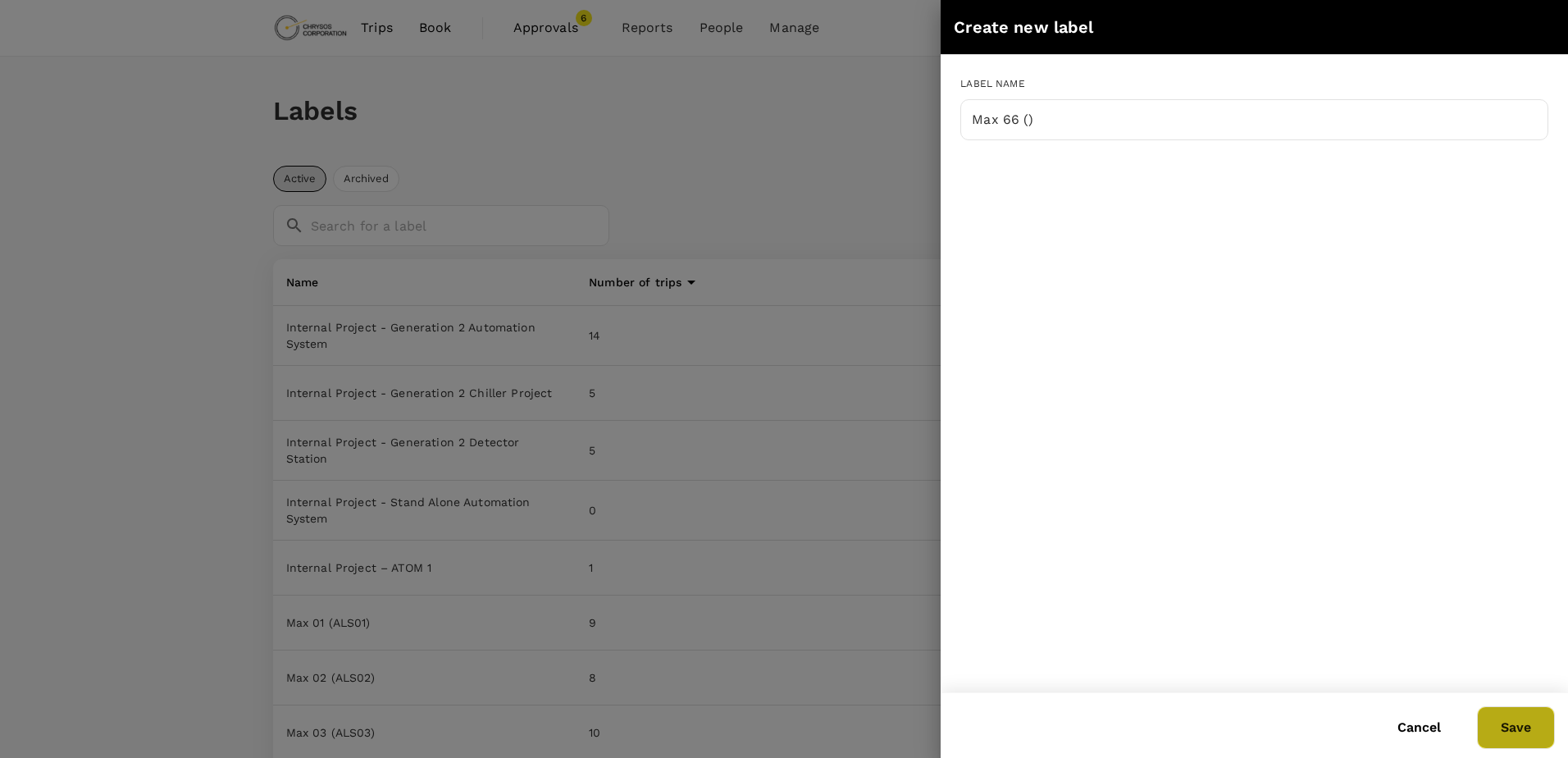
click at [1497, 726] on button "Save" at bounding box center [1516, 727] width 78 height 42
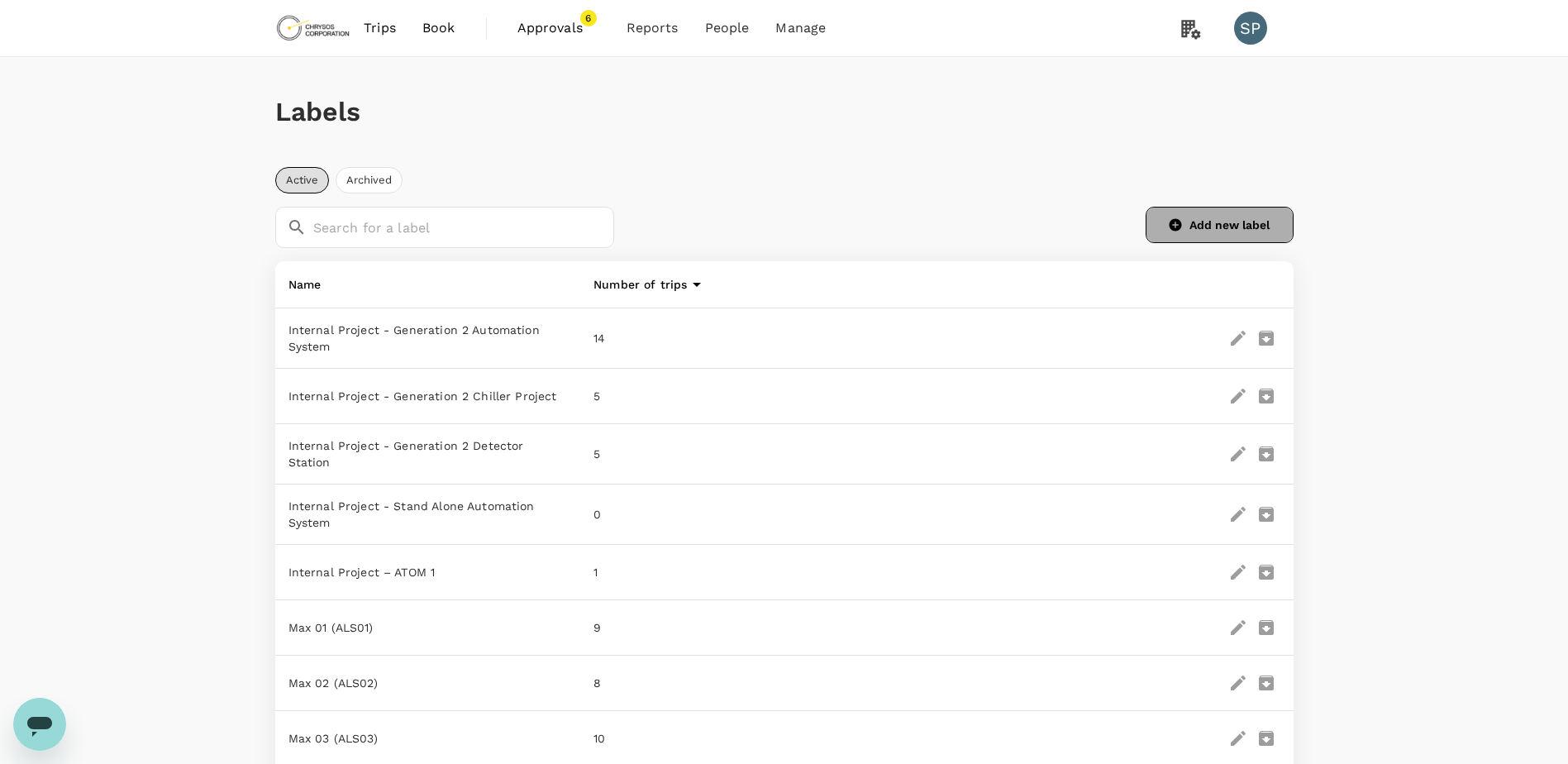
click at [1229, 223] on button "Add new label" at bounding box center [1219, 224] width 148 height 36
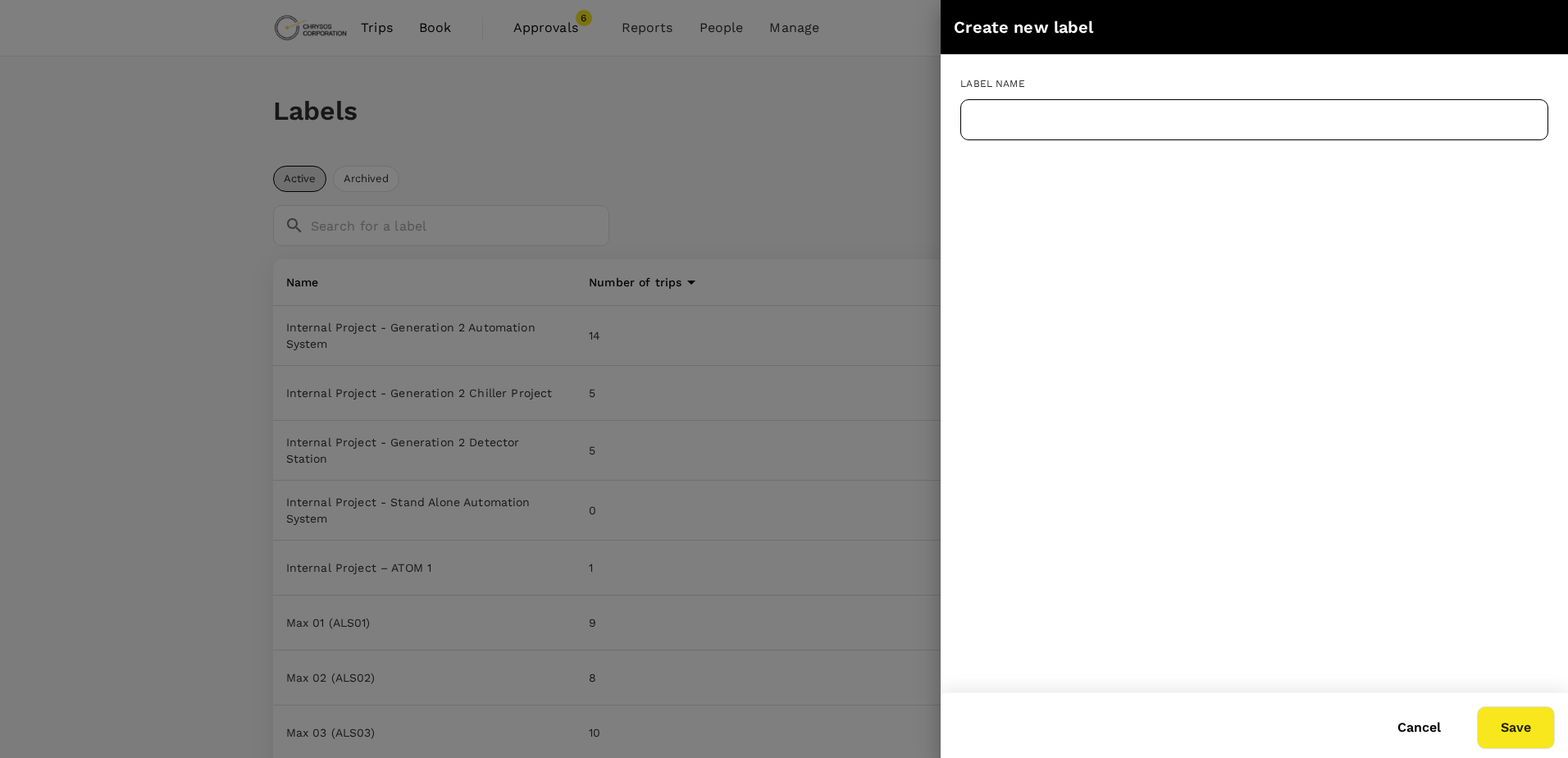
click at [1082, 117] on input "text" at bounding box center [1254, 120] width 588 height 41
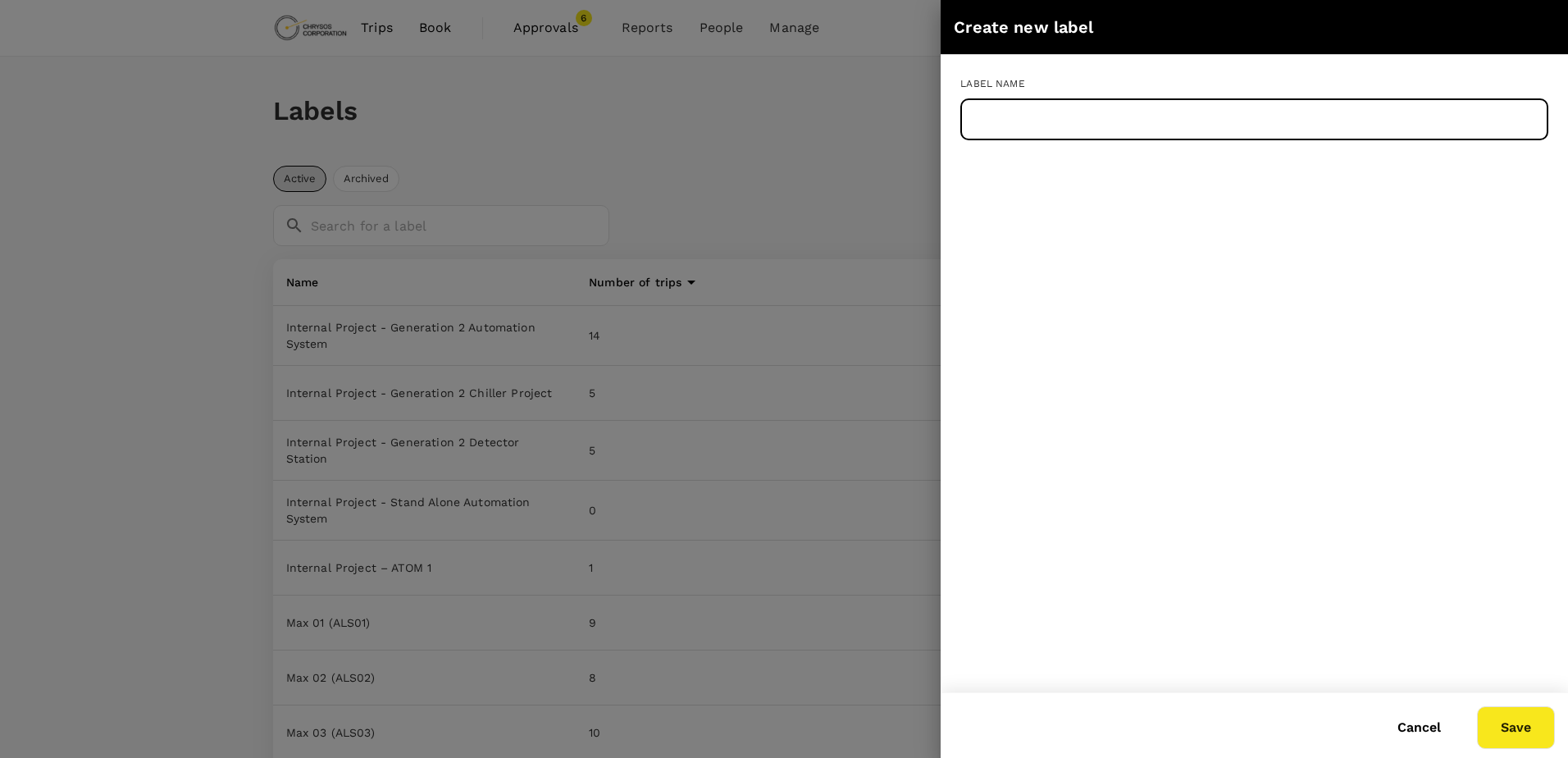
paste input "Max 67 ()"
type input "Max 67 ()"
click at [1520, 727] on button "Save" at bounding box center [1516, 727] width 78 height 42
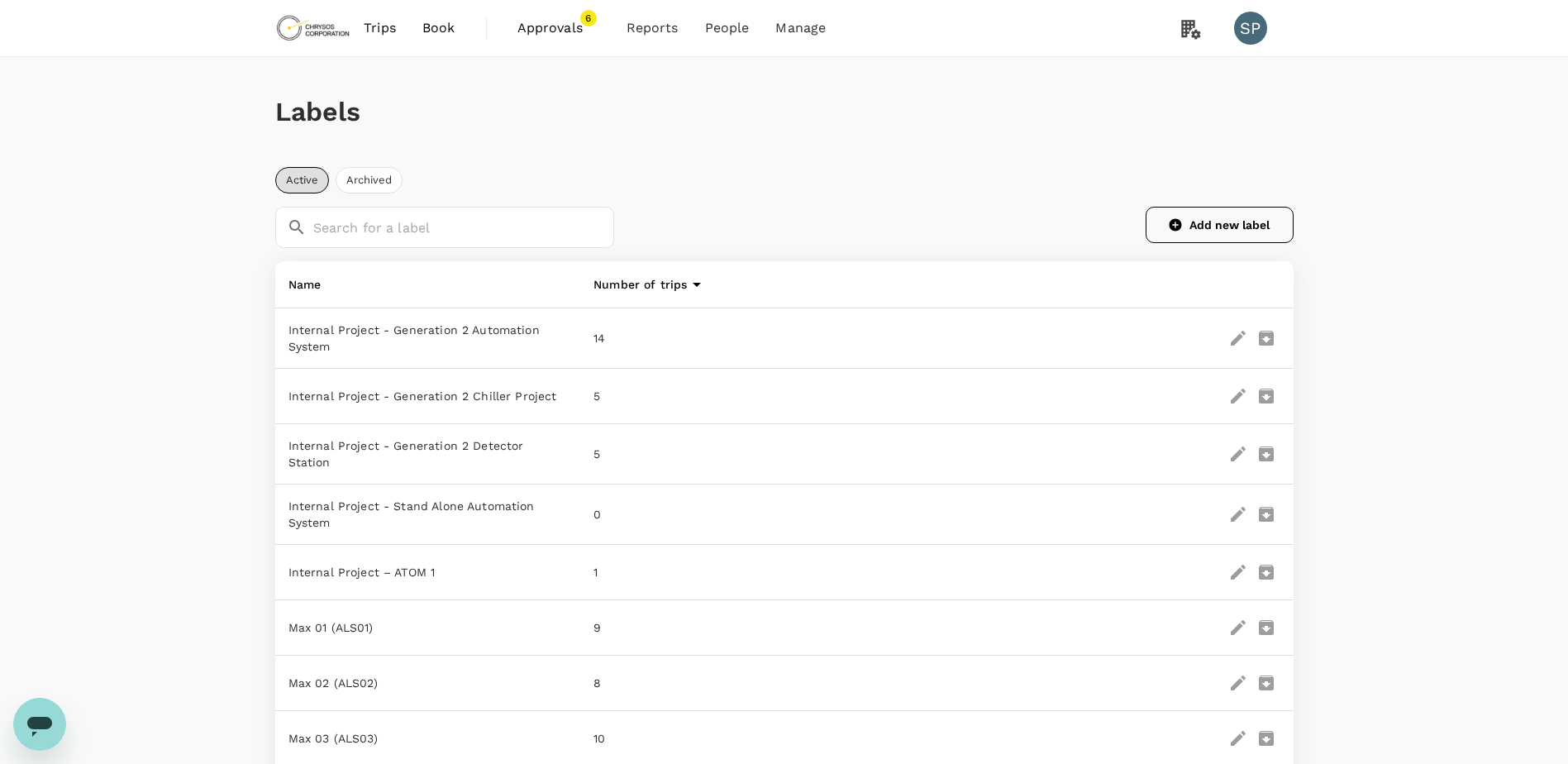
click at [1231, 230] on button "Add new label" at bounding box center [1219, 224] width 148 height 36
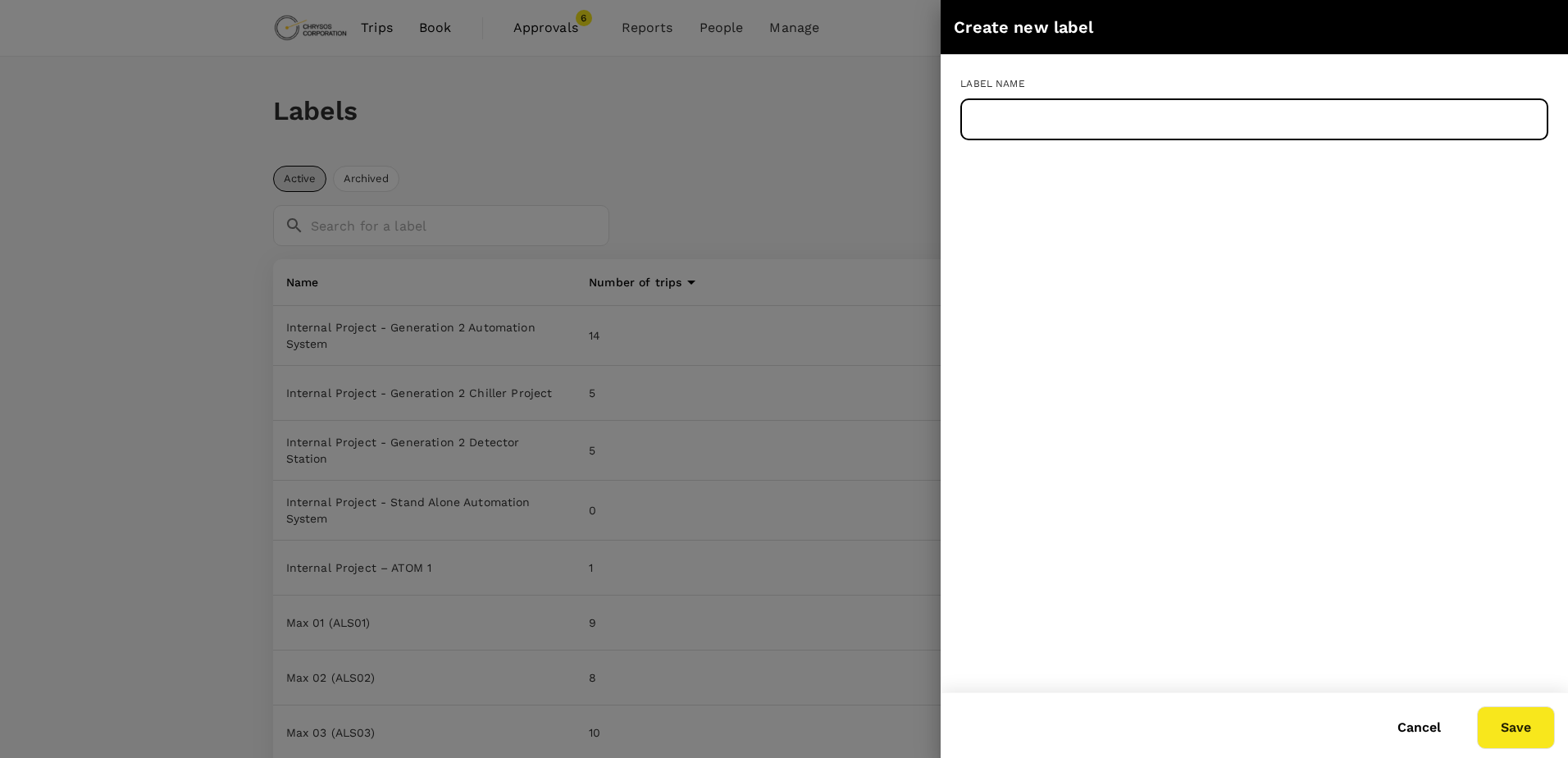
click at [1106, 130] on input "text" at bounding box center [1254, 120] width 588 height 41
paste input "Max 68 ()"
type input "Max 68 ()"
click at [1508, 720] on button "Save" at bounding box center [1516, 727] width 78 height 42
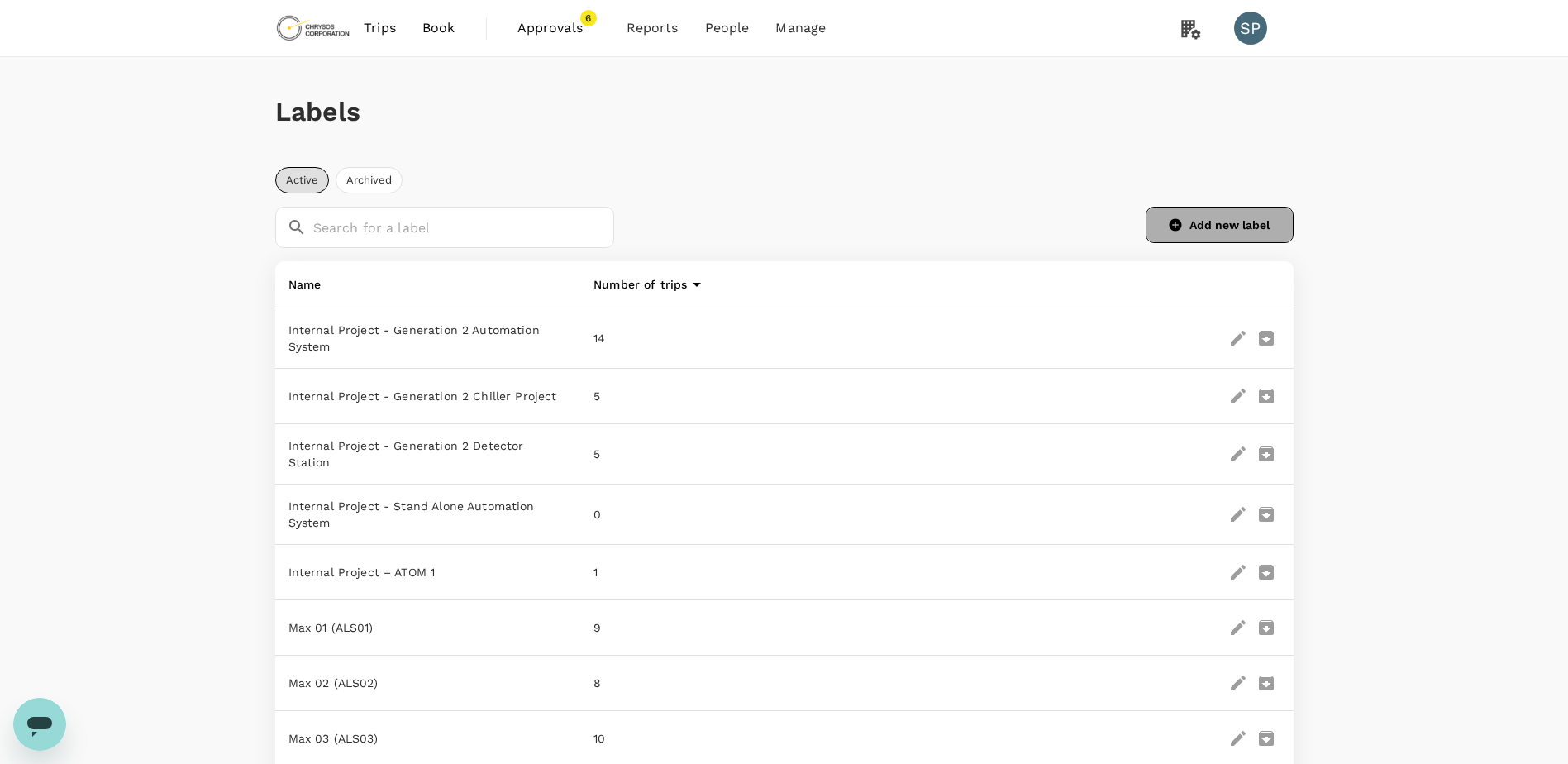
click at [1217, 222] on button "Add new label" at bounding box center [1219, 224] width 148 height 36
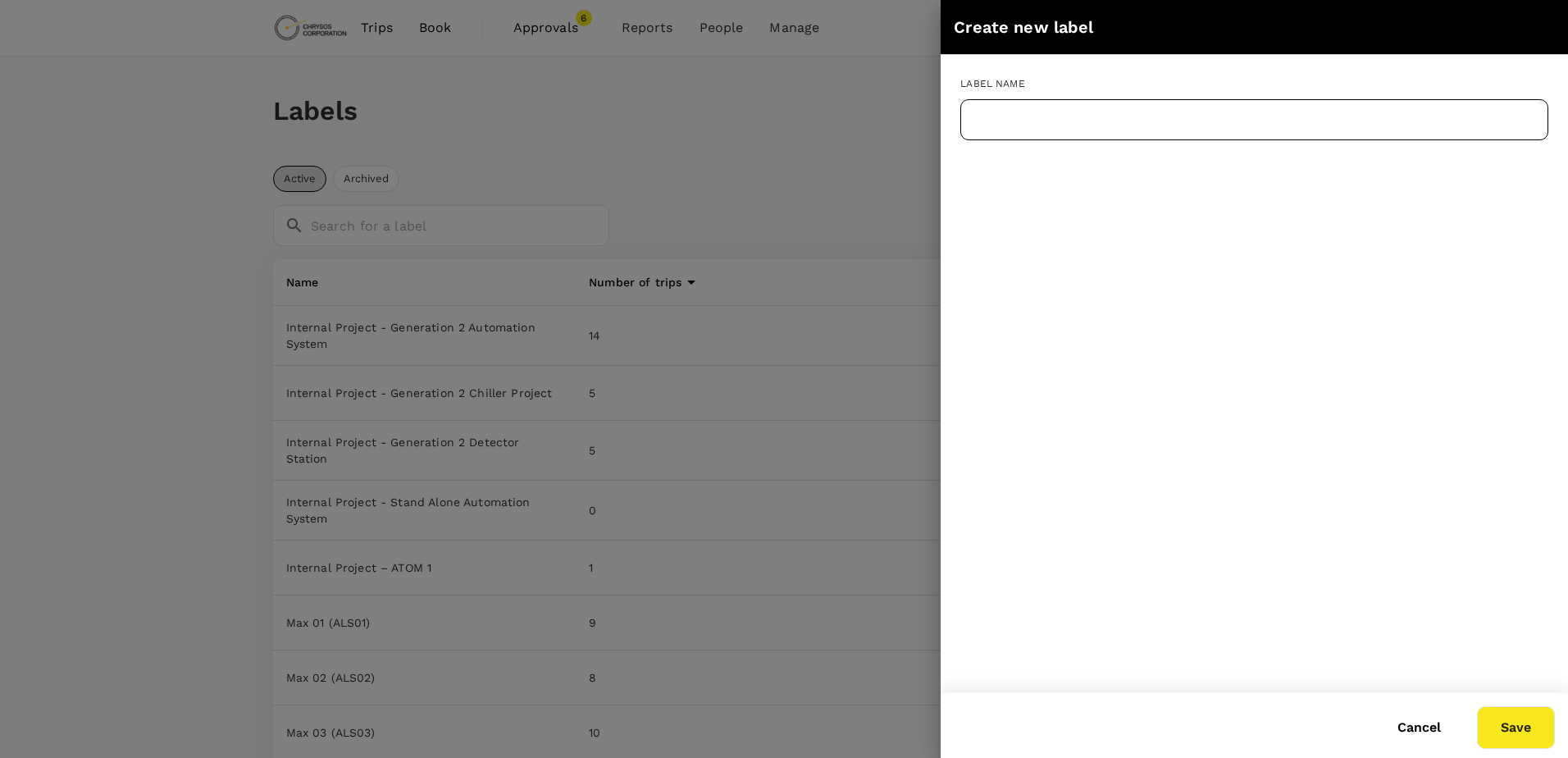
click at [1034, 111] on input "text" at bounding box center [1254, 120] width 588 height 41
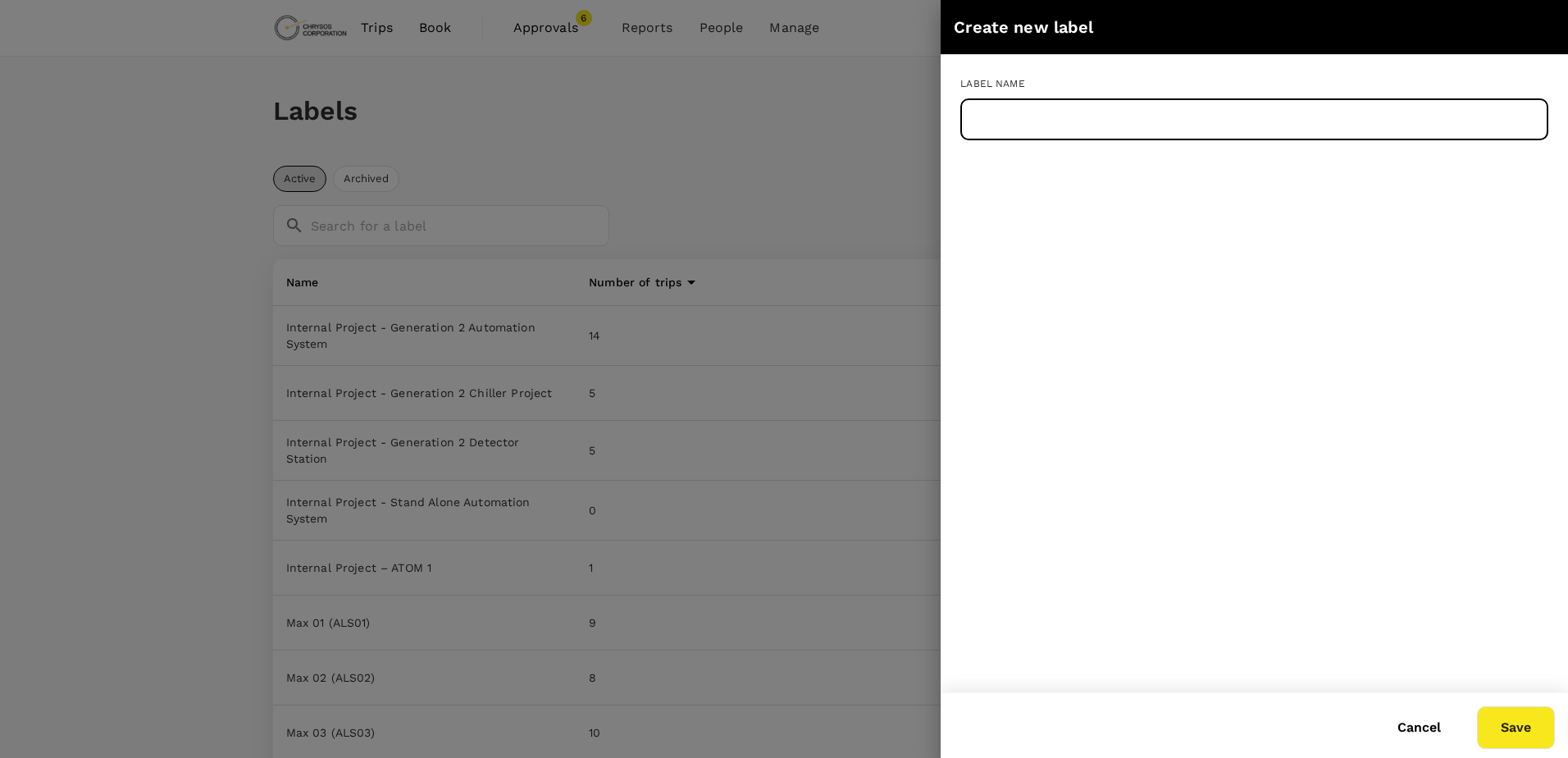
paste input "Max 69 (BMS09)"
type input "Max 69 (BMS09)"
click at [1502, 722] on button "Save" at bounding box center [1516, 727] width 78 height 42
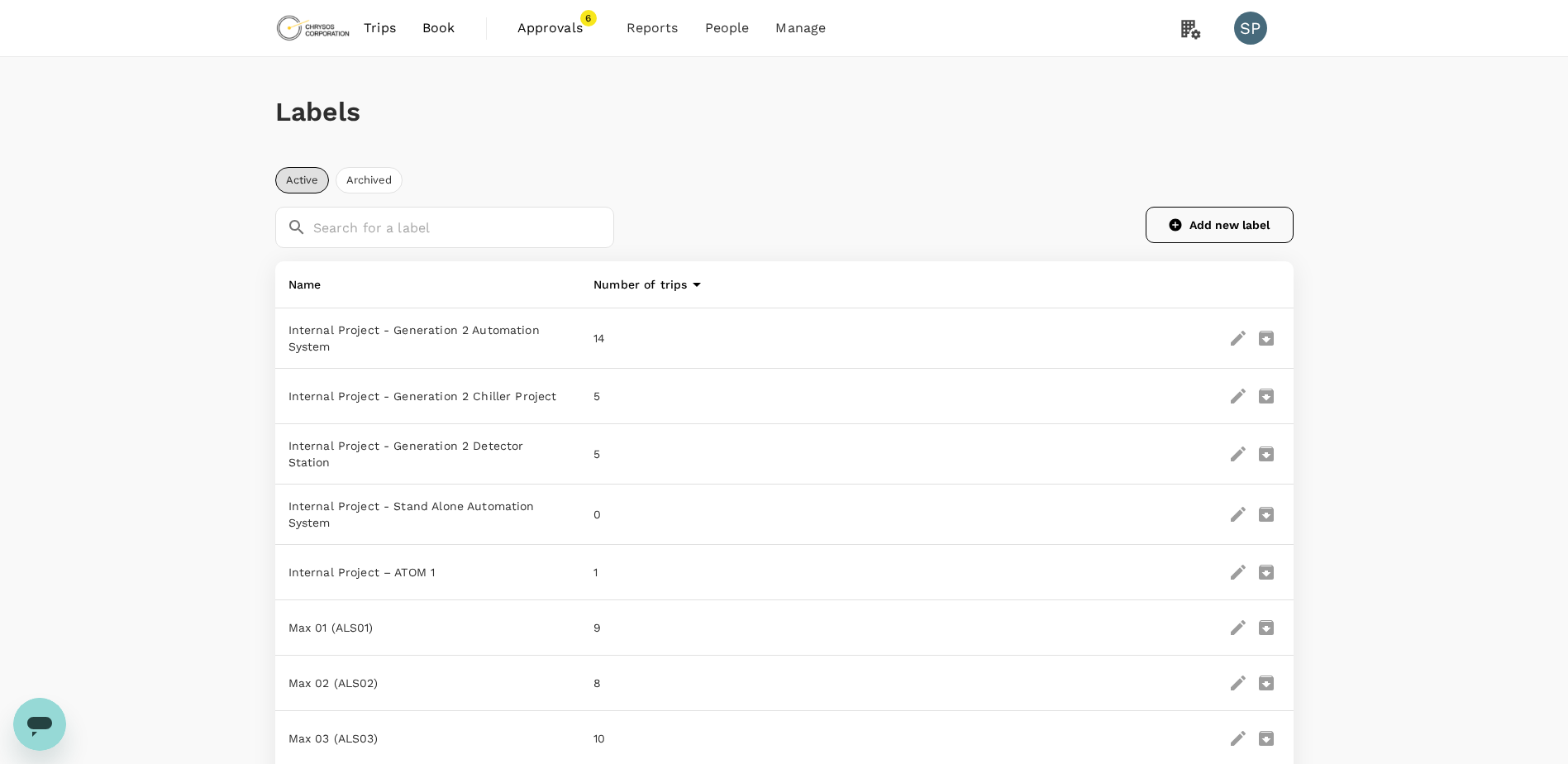
drag, startPoint x: 1434, startPoint y: 180, endPoint x: 1279, endPoint y: 230, distance: 162.9
click at [1234, 236] on button "Add new label" at bounding box center [1219, 224] width 148 height 36
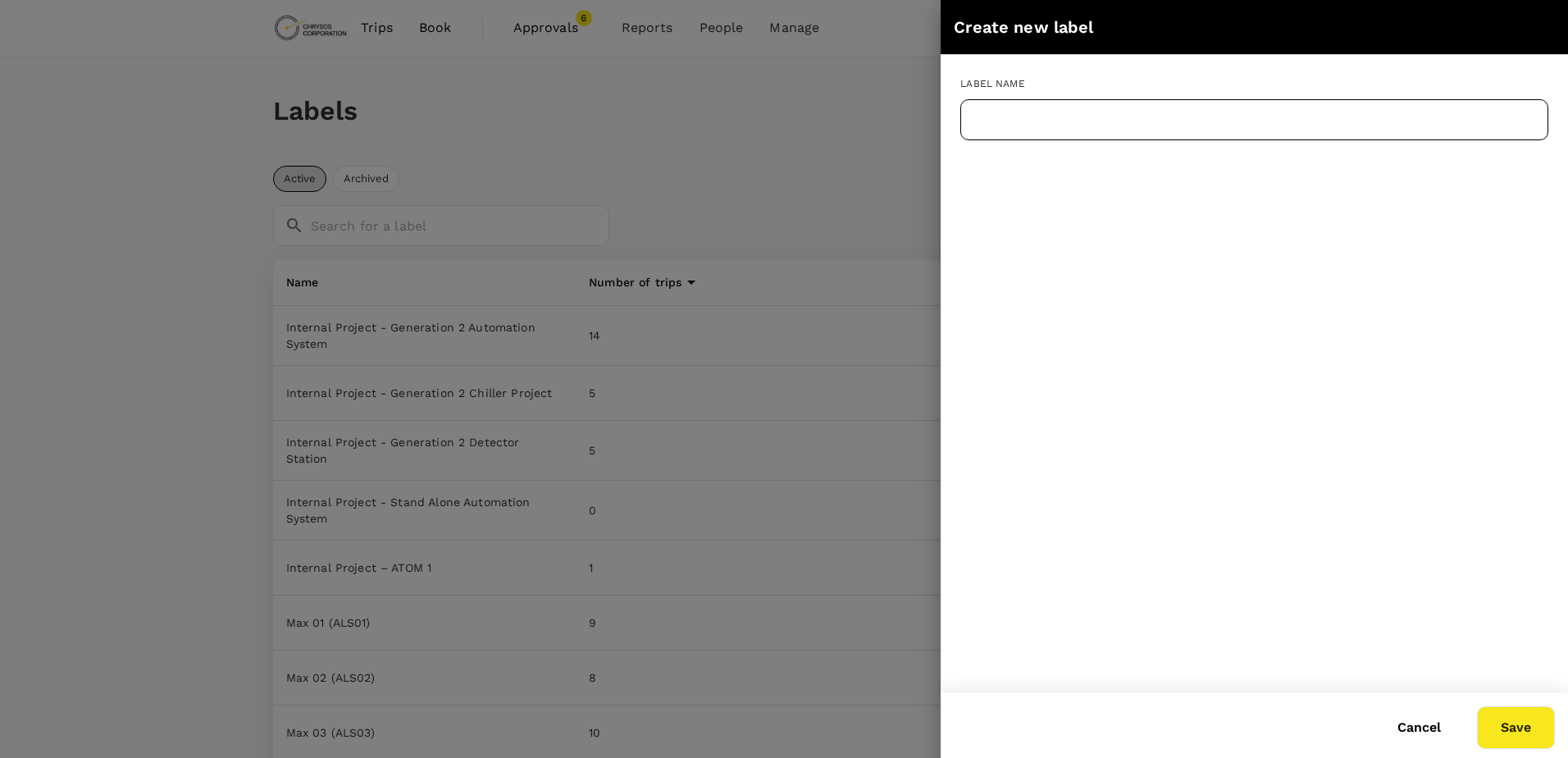
click at [1087, 131] on input "text" at bounding box center [1254, 120] width 588 height 41
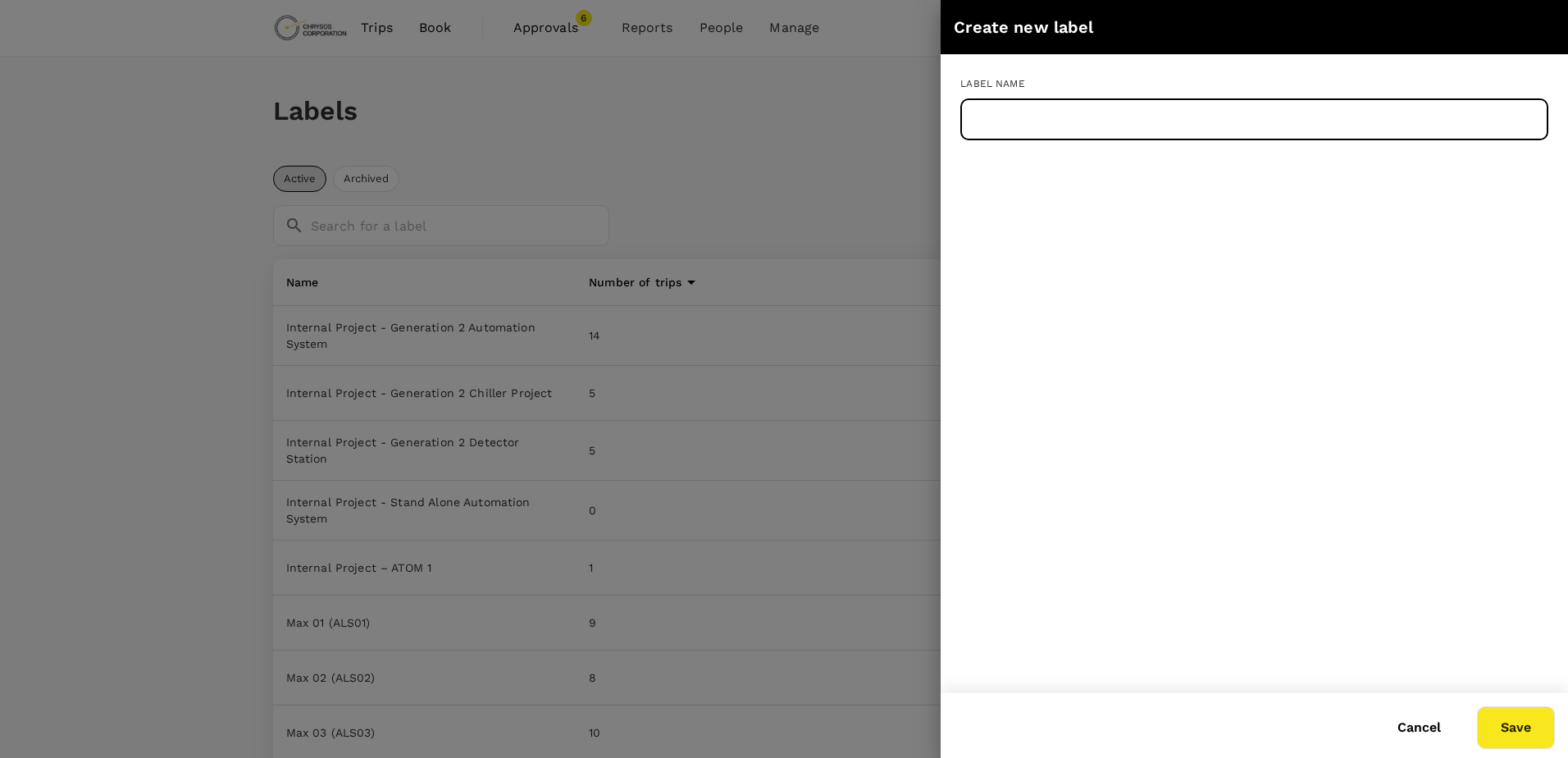
paste input "Max 70 ()"
type input "Max 70 ()"
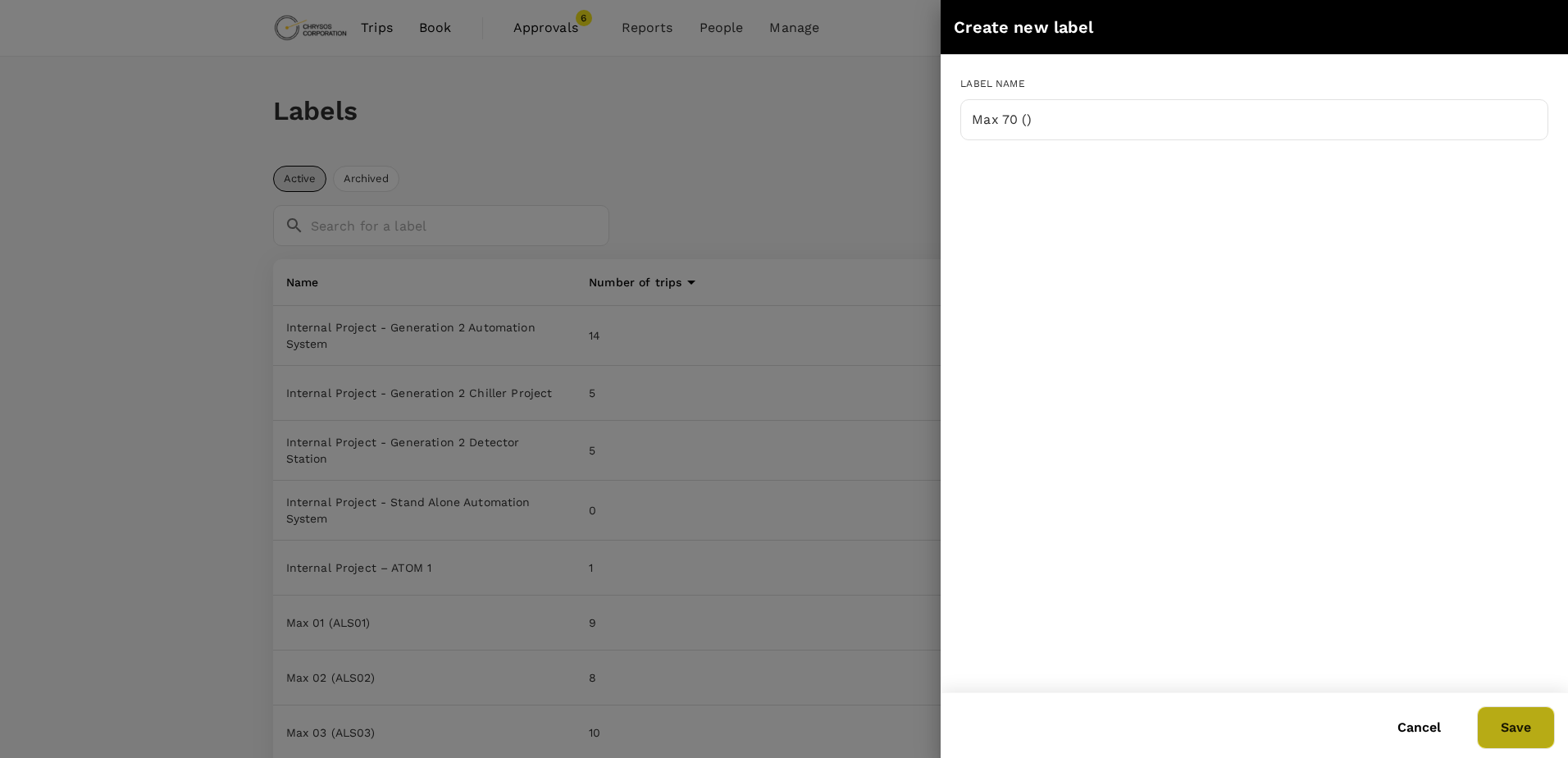
click at [1512, 725] on button "Save" at bounding box center [1516, 727] width 78 height 42
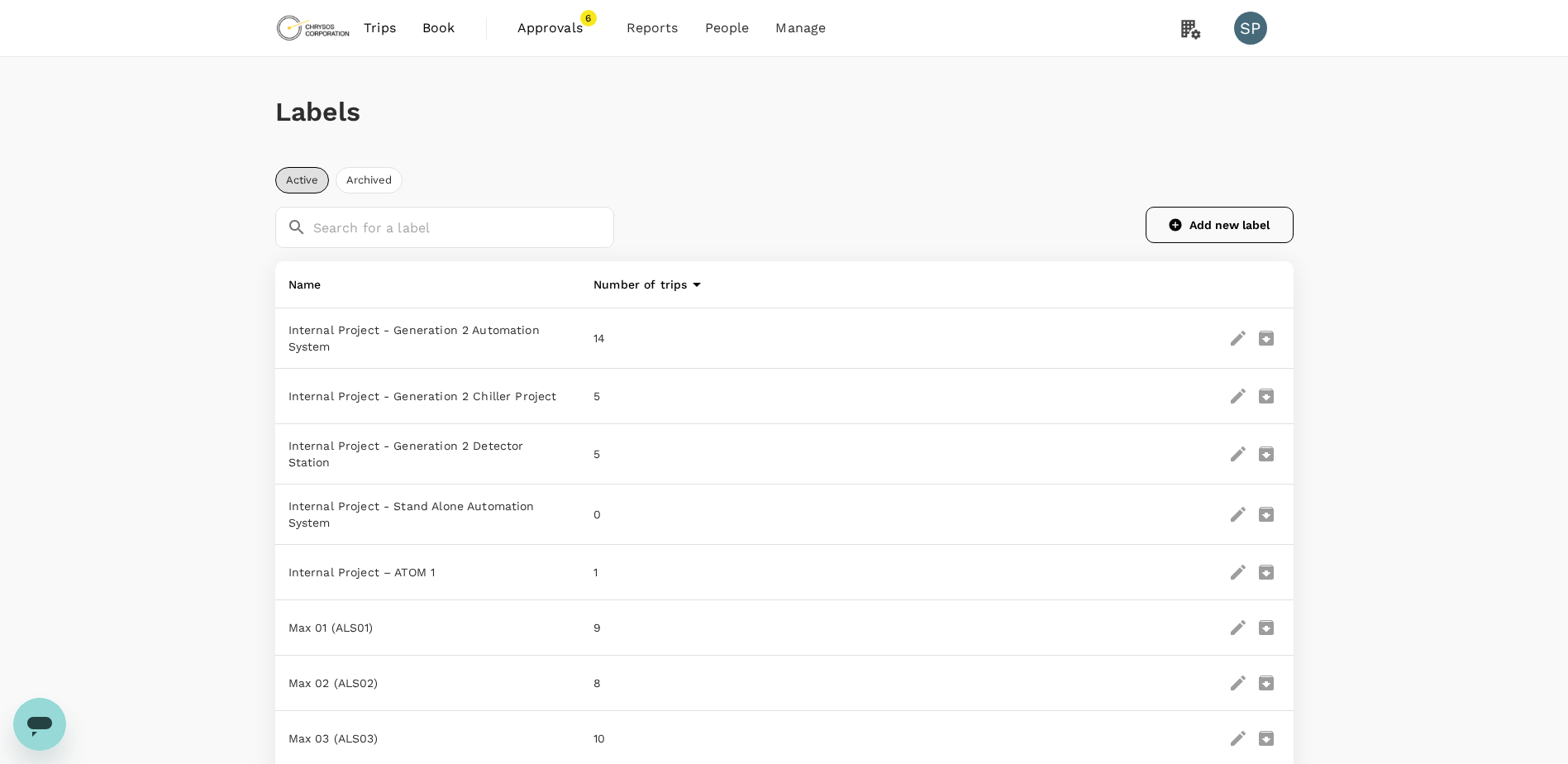
click at [1237, 215] on button "Add new label" at bounding box center [1219, 224] width 148 height 36
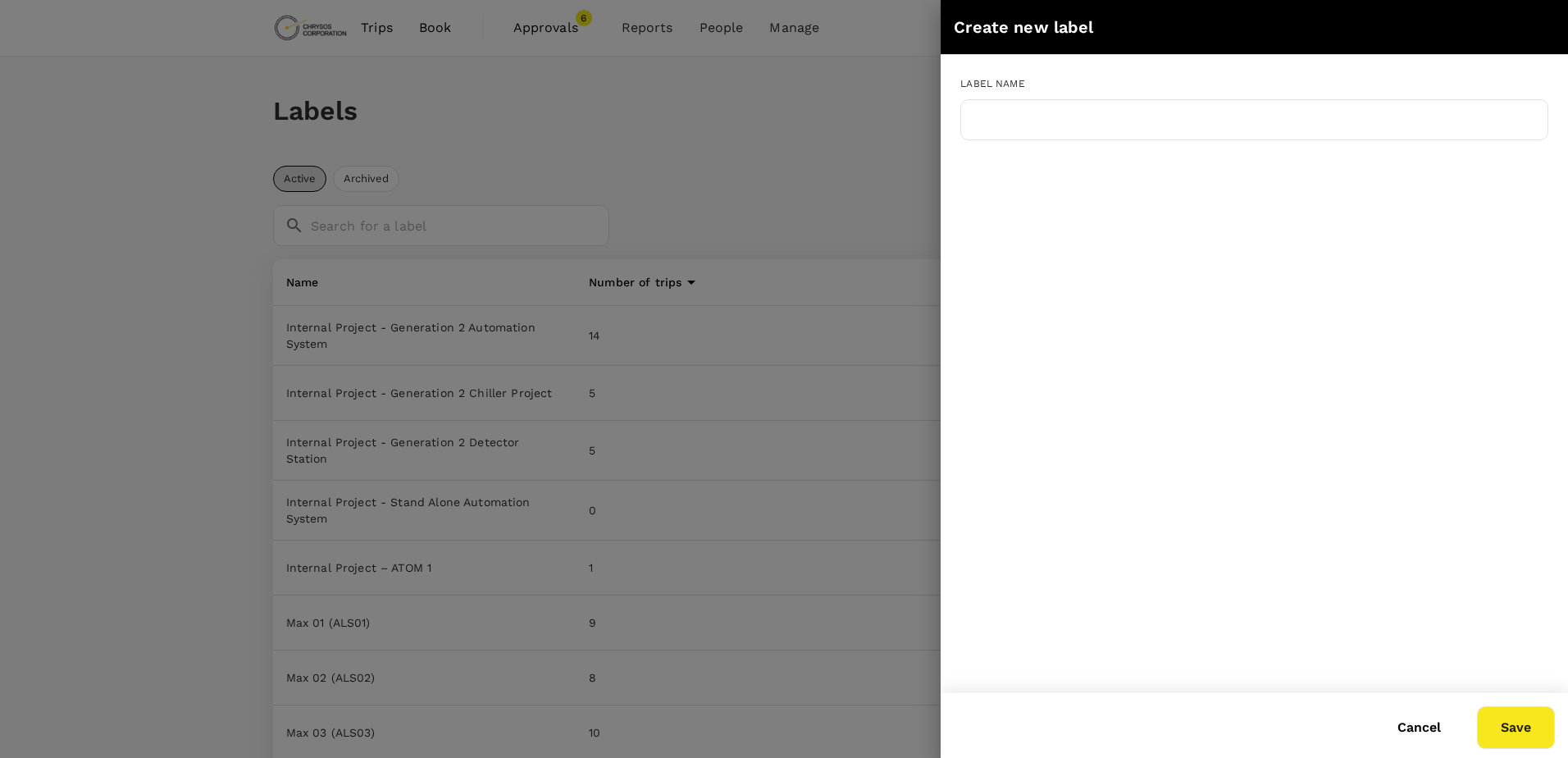
click at [1038, 96] on div "Label name ​" at bounding box center [1254, 107] width 588 height 66
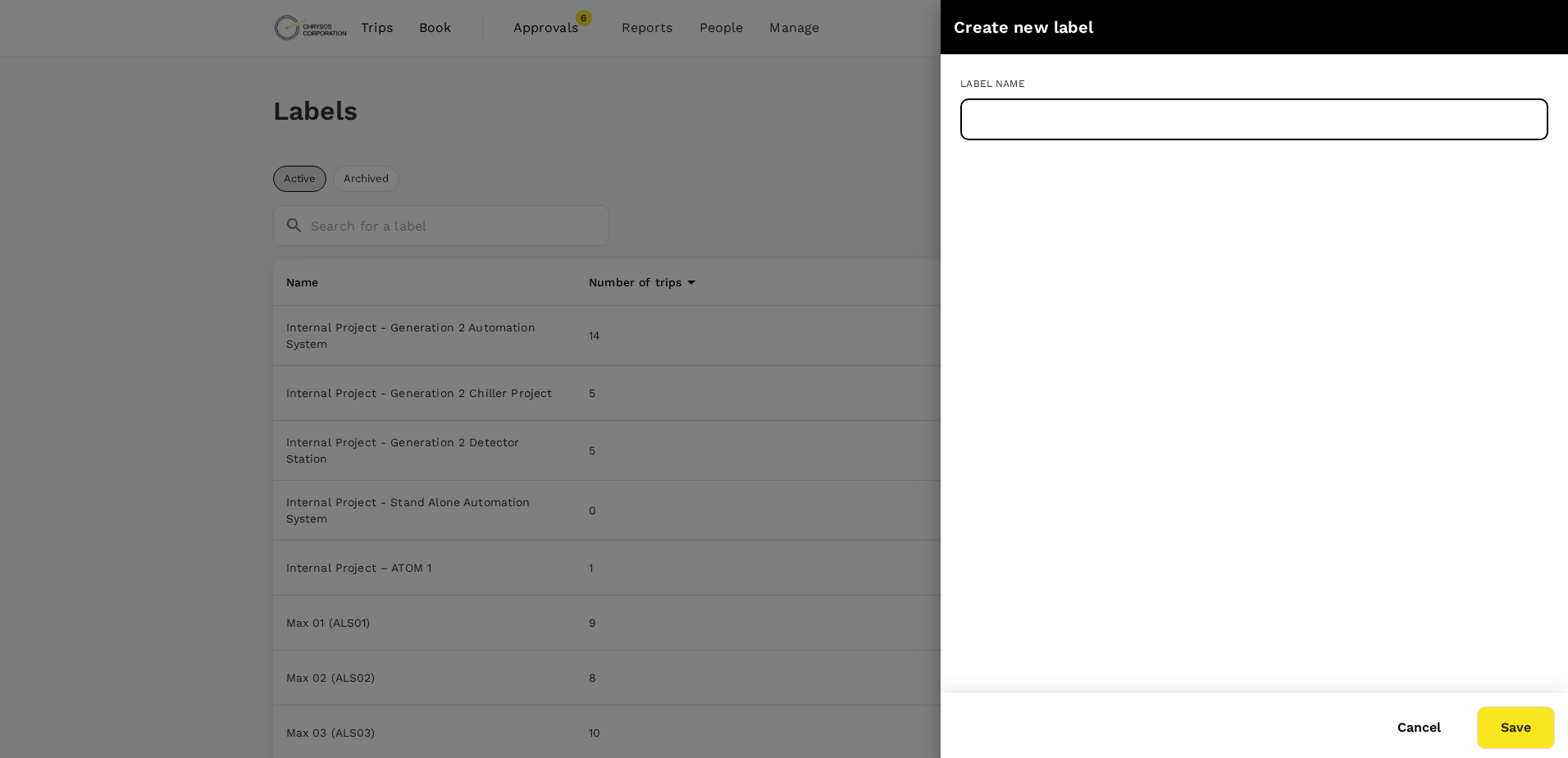
click at [1037, 109] on input "text" at bounding box center [1254, 120] width 588 height 41
paste input "Max 71 ()"
type input "Max 71 ()"
click at [1522, 726] on button "Save" at bounding box center [1516, 727] width 78 height 42
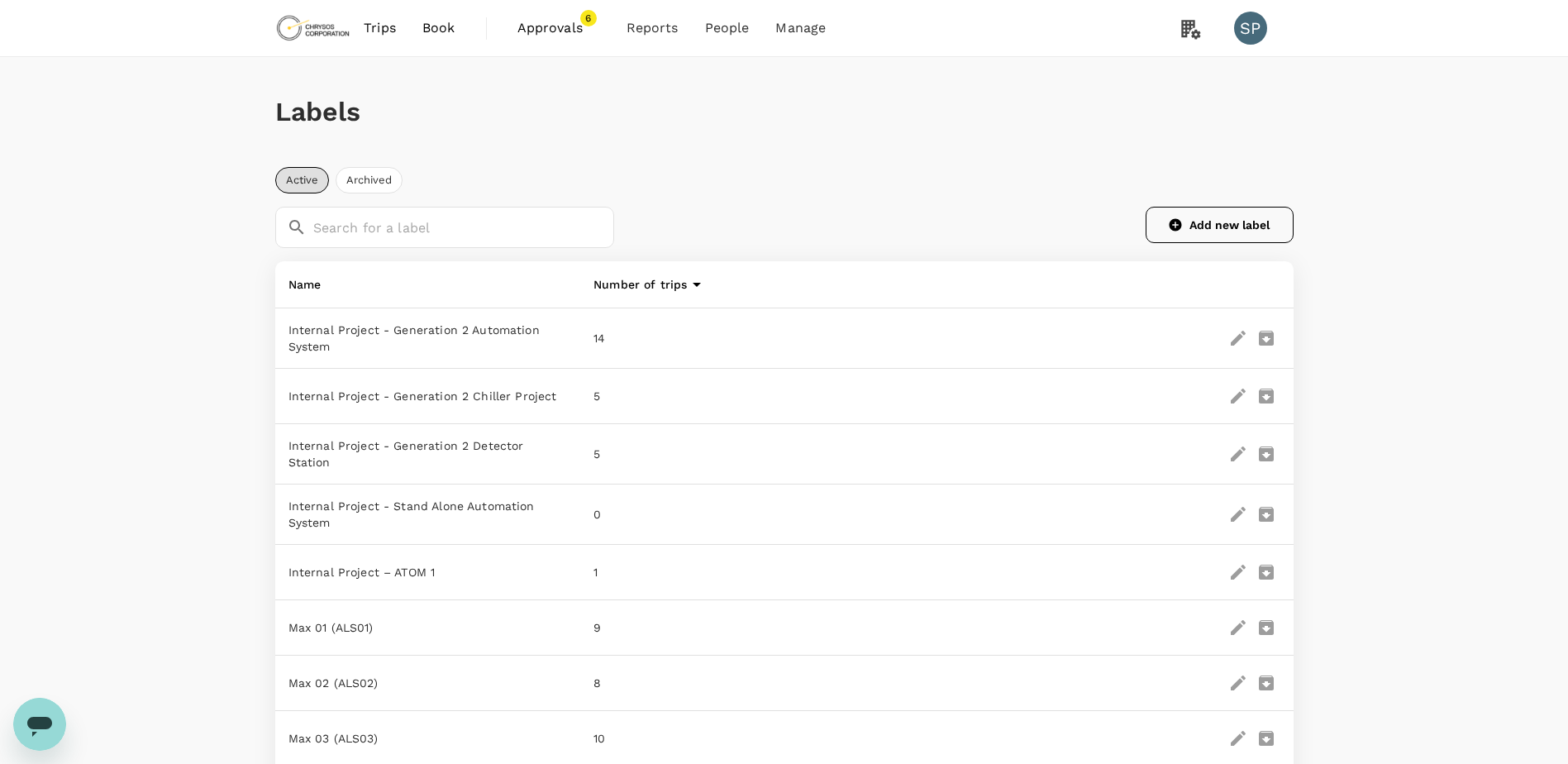
click at [1200, 218] on button "Add new label" at bounding box center [1219, 224] width 148 height 36
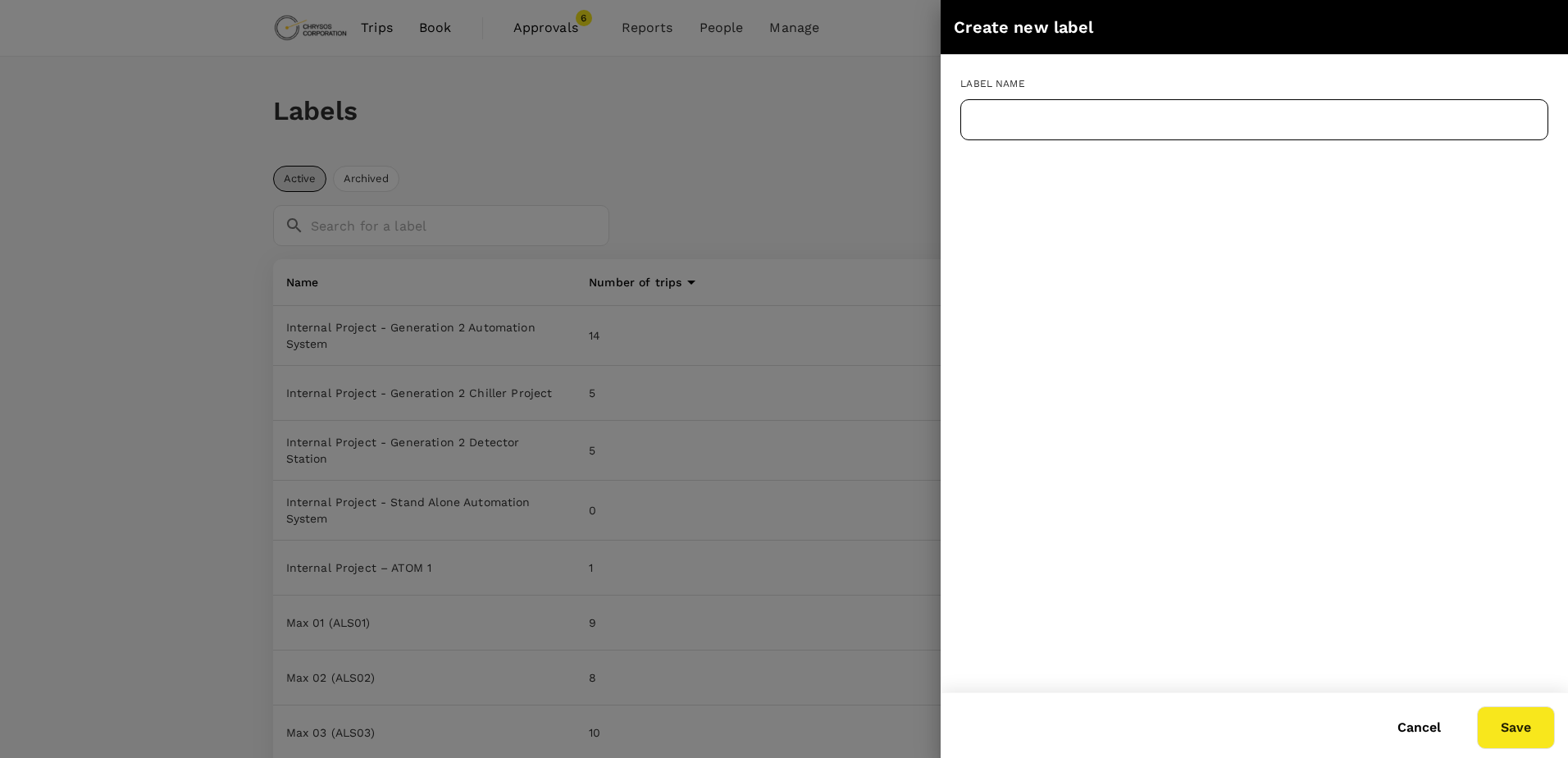
click at [1129, 126] on input "text" at bounding box center [1254, 120] width 588 height 41
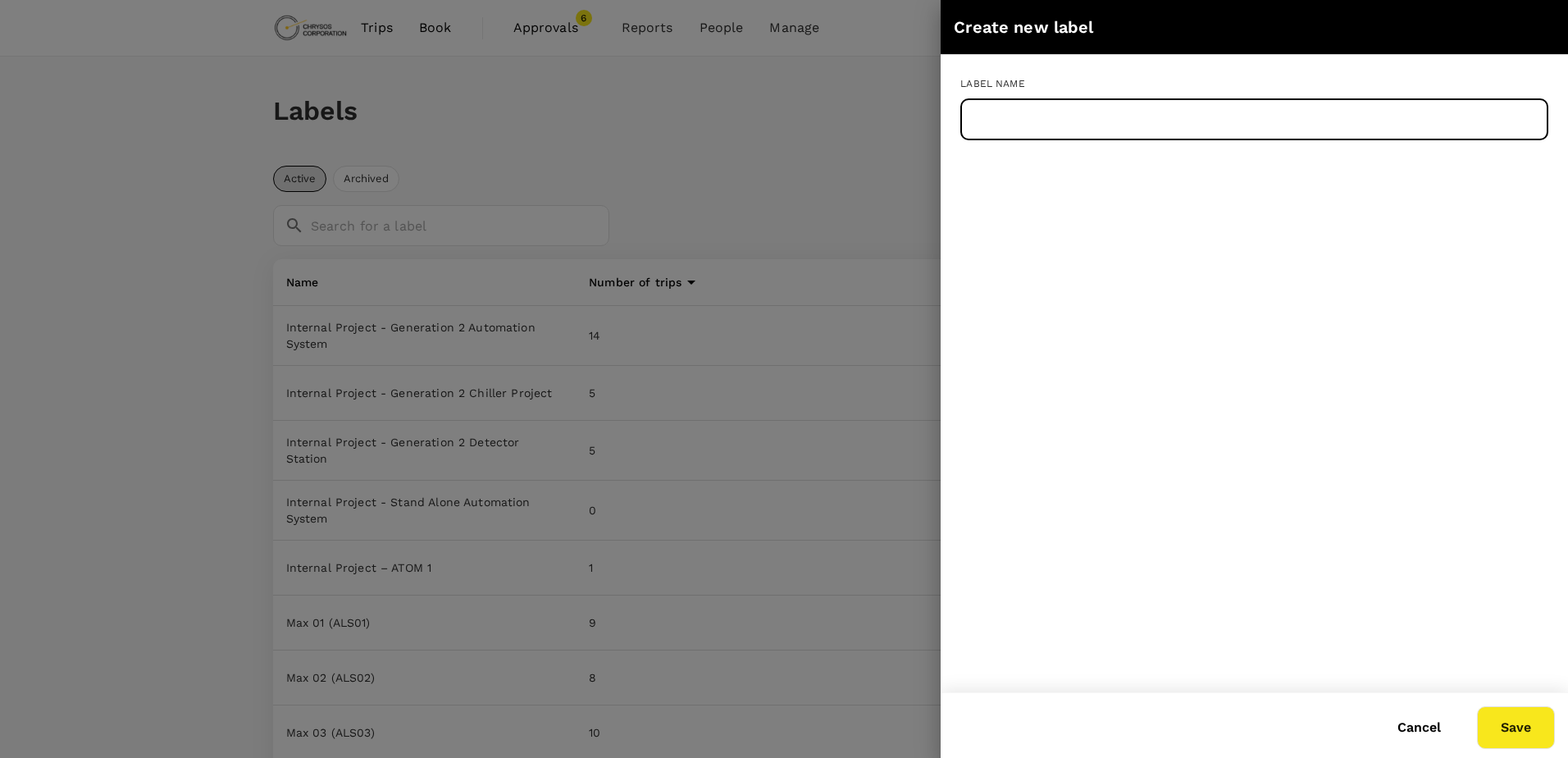
paste input "Max 72 ()"
type input "Max 72 ()"
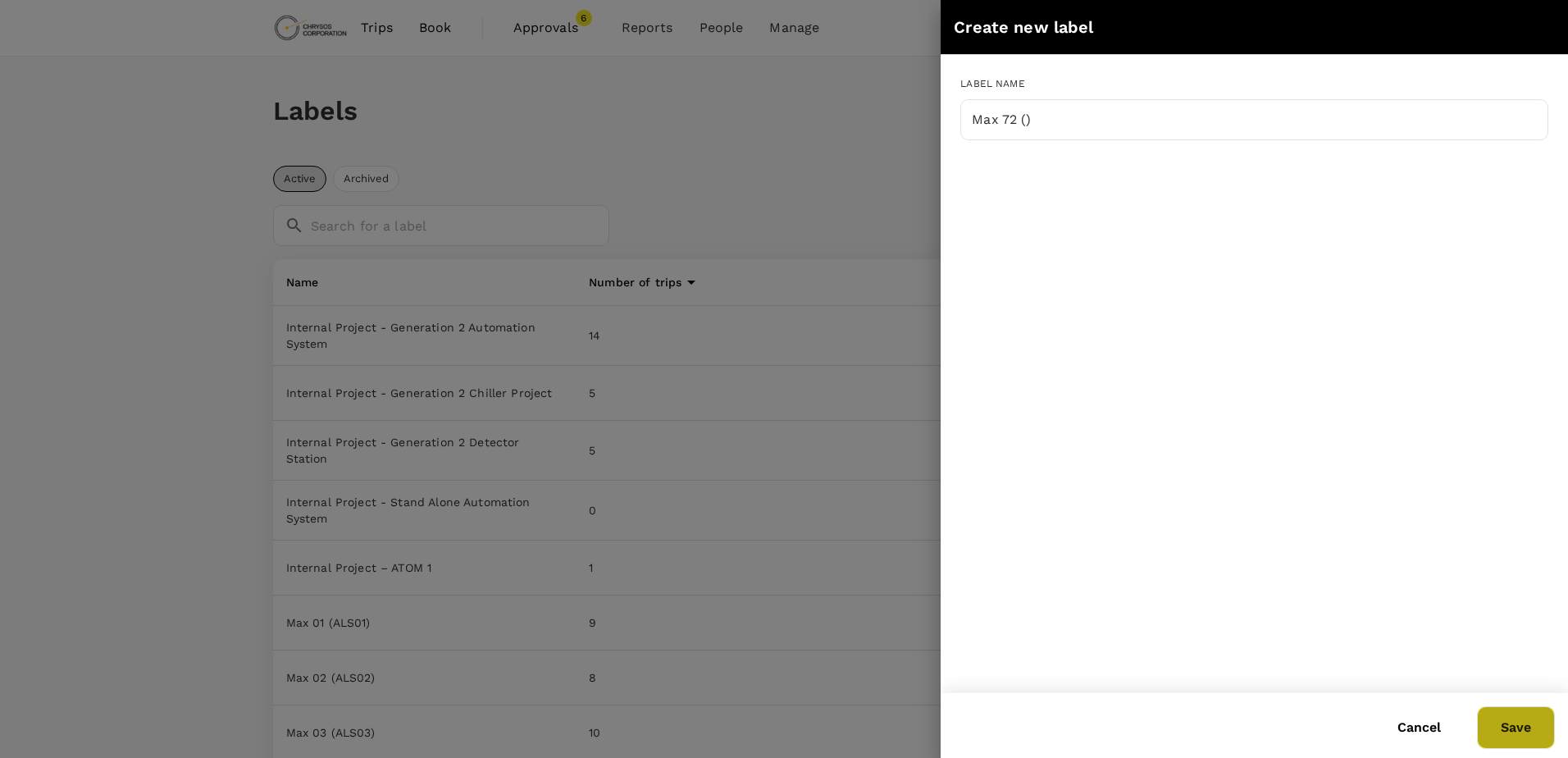
click at [1502, 727] on button "Save" at bounding box center [1516, 727] width 78 height 42
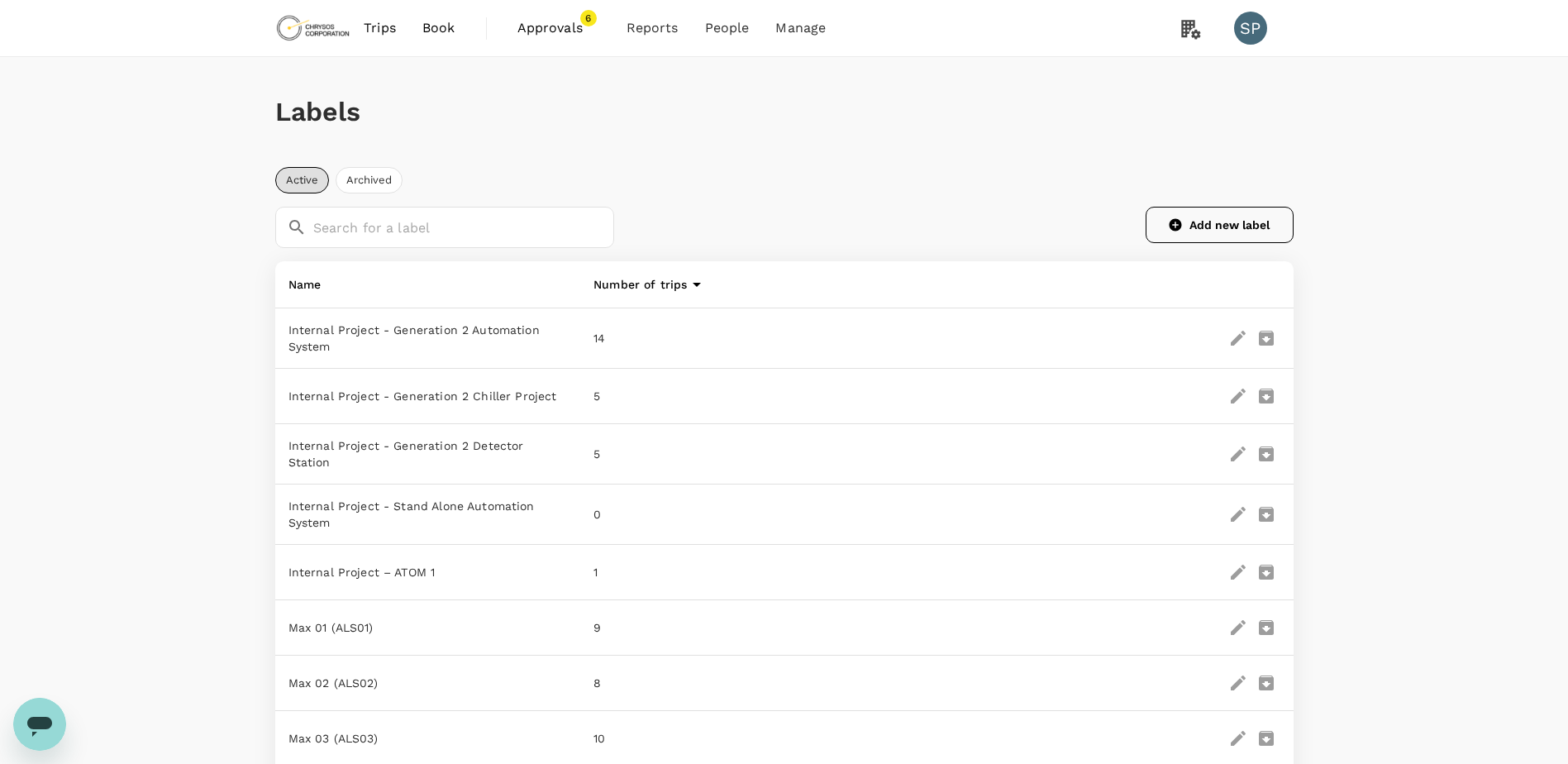
click at [1231, 225] on button "Add new label" at bounding box center [1219, 224] width 148 height 36
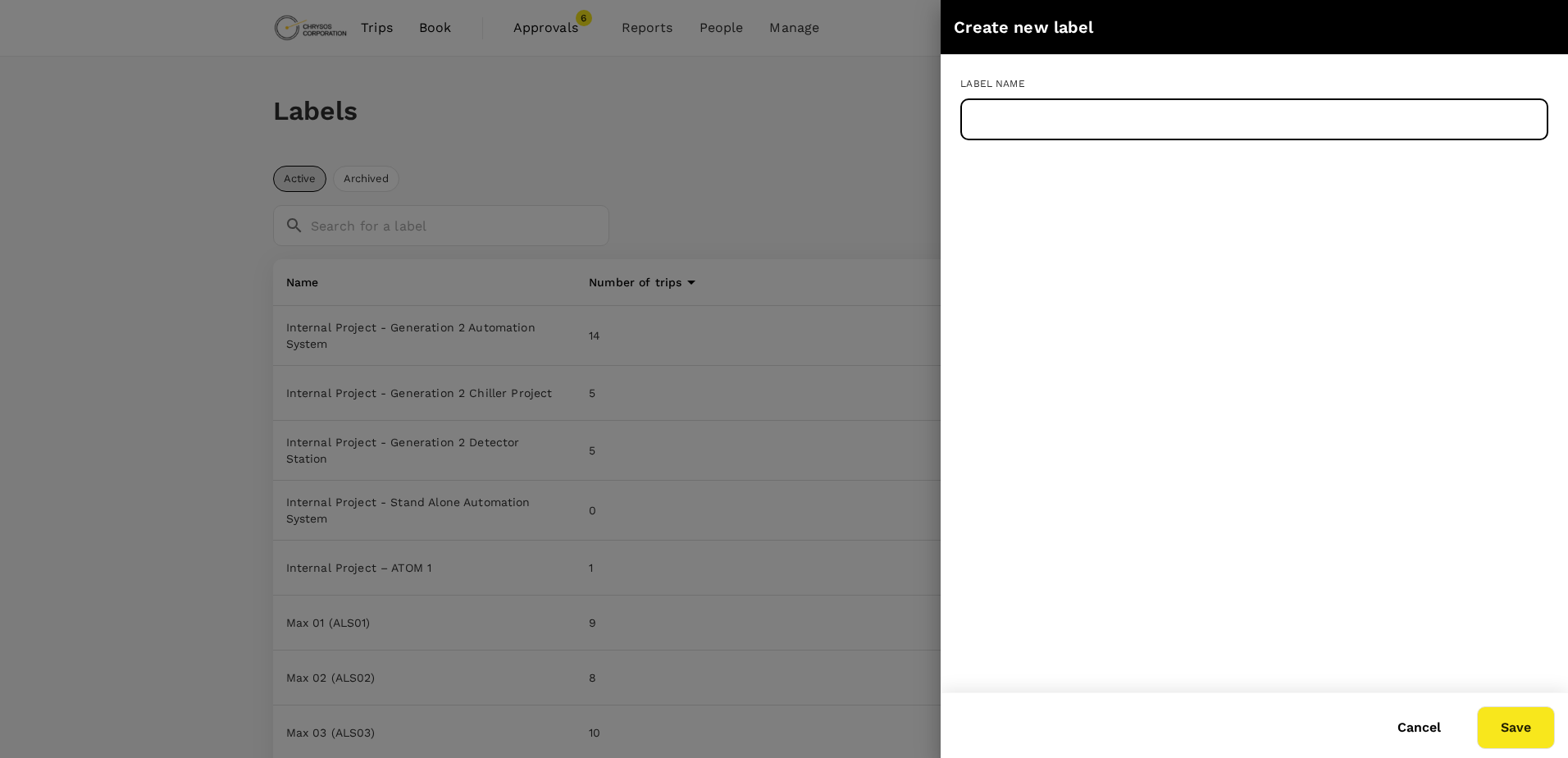
click at [1083, 116] on input "text" at bounding box center [1254, 120] width 588 height 41
paste input "Max 73 (BMS10)"
type input "Max 73 (BMS10)"
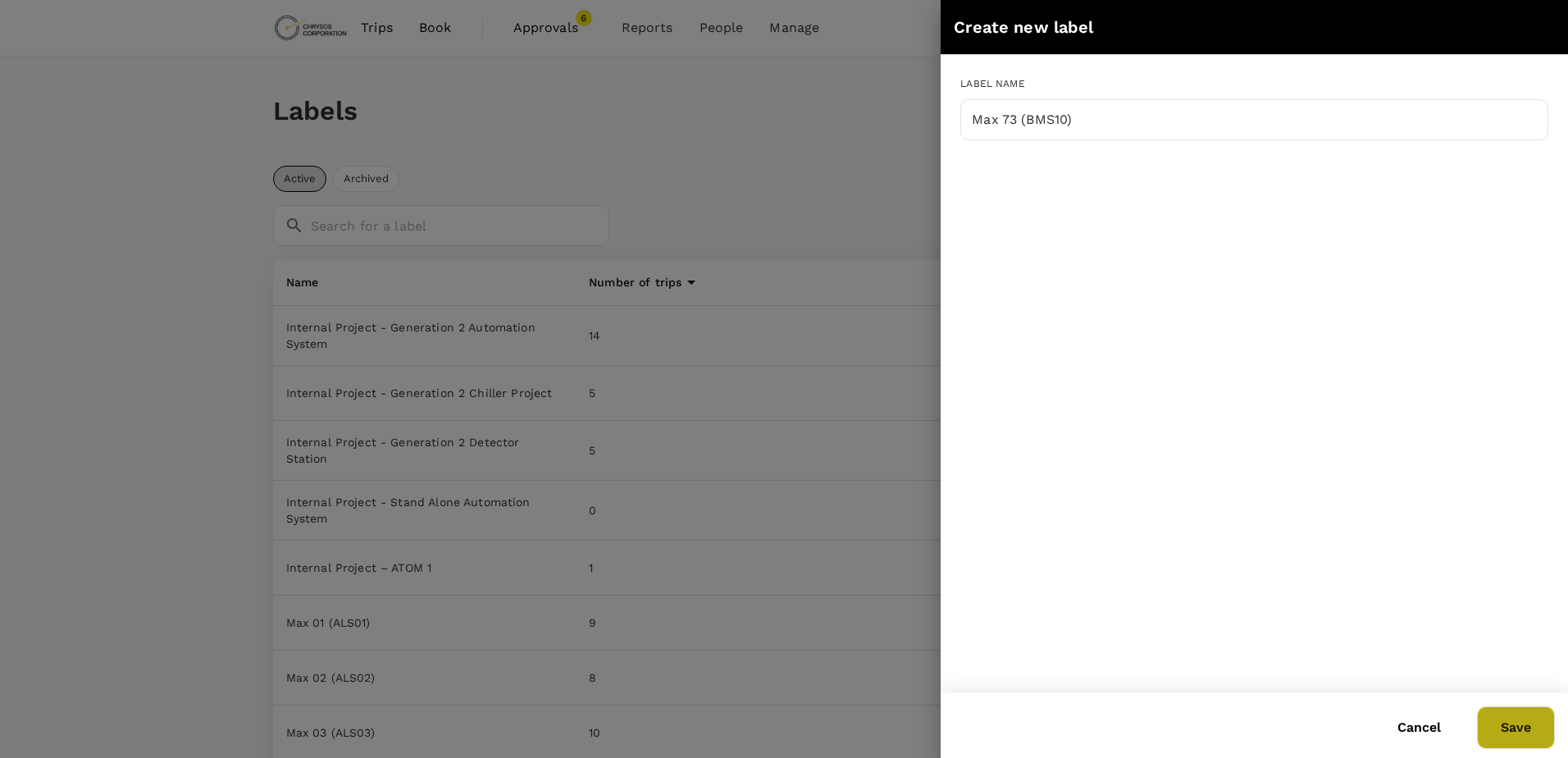
click at [1522, 735] on button "Save" at bounding box center [1516, 727] width 78 height 42
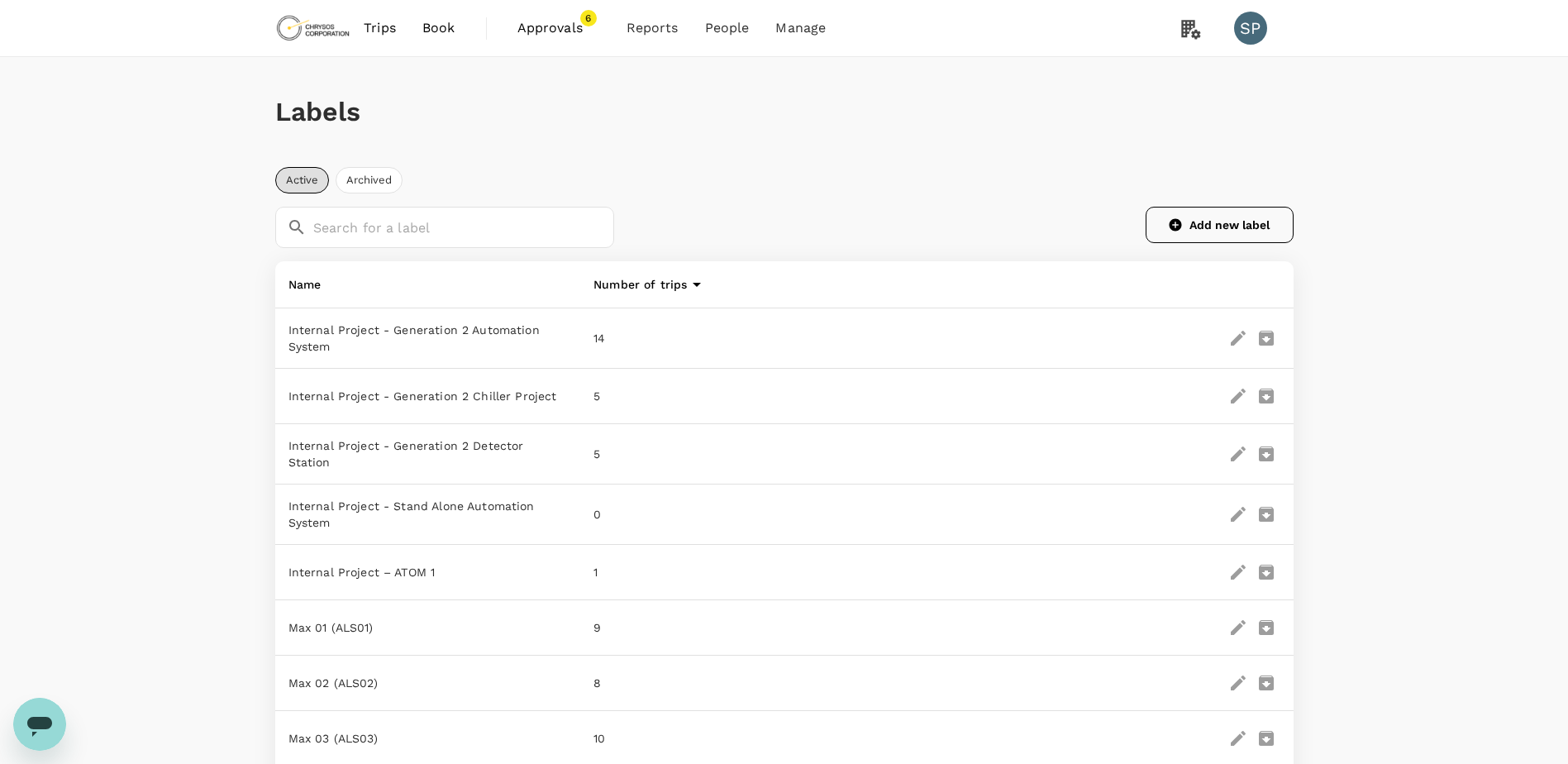
click at [1231, 234] on button "Add new label" at bounding box center [1219, 224] width 148 height 36
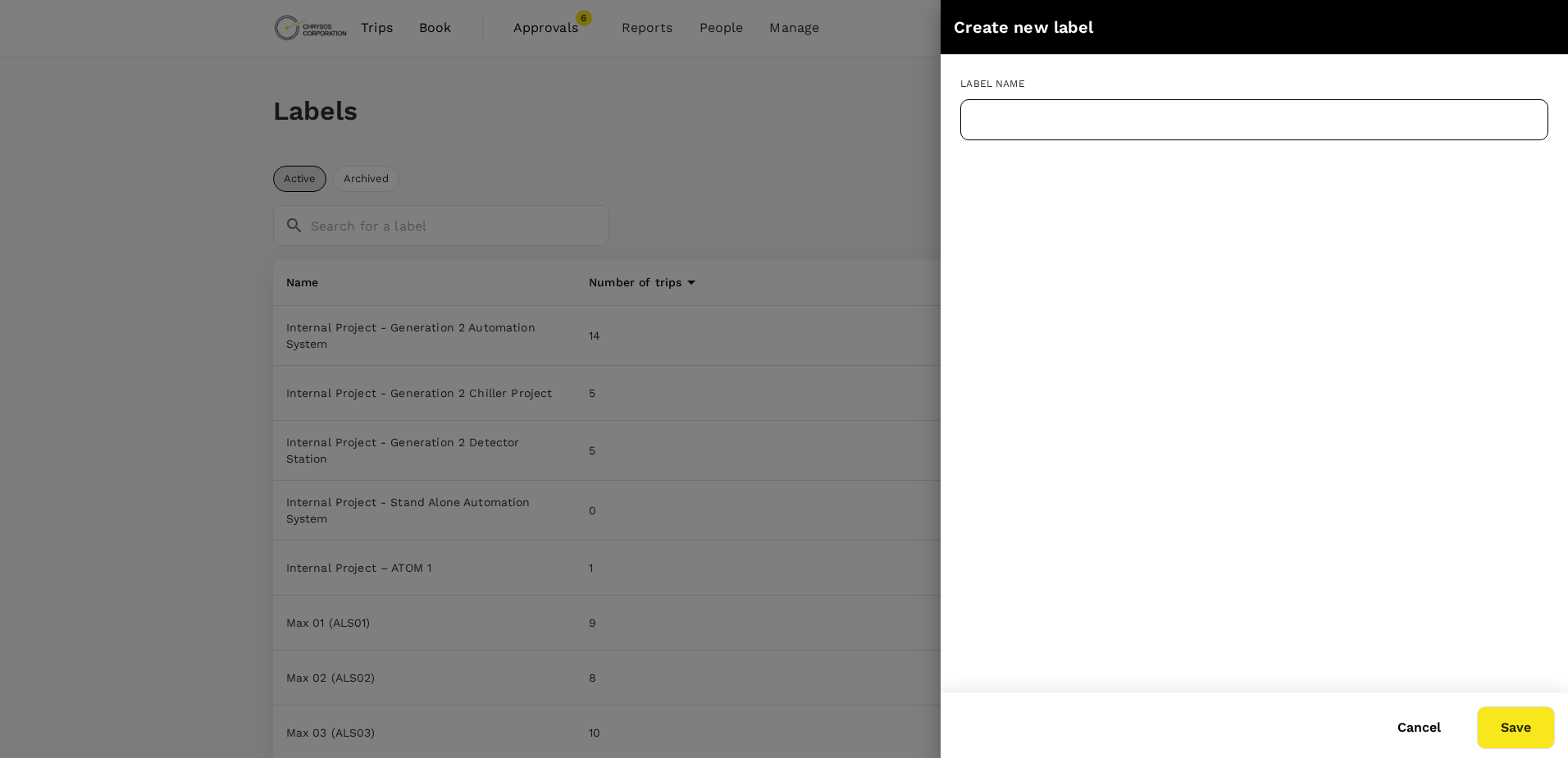
click at [1128, 109] on input "text" at bounding box center [1254, 120] width 588 height 41
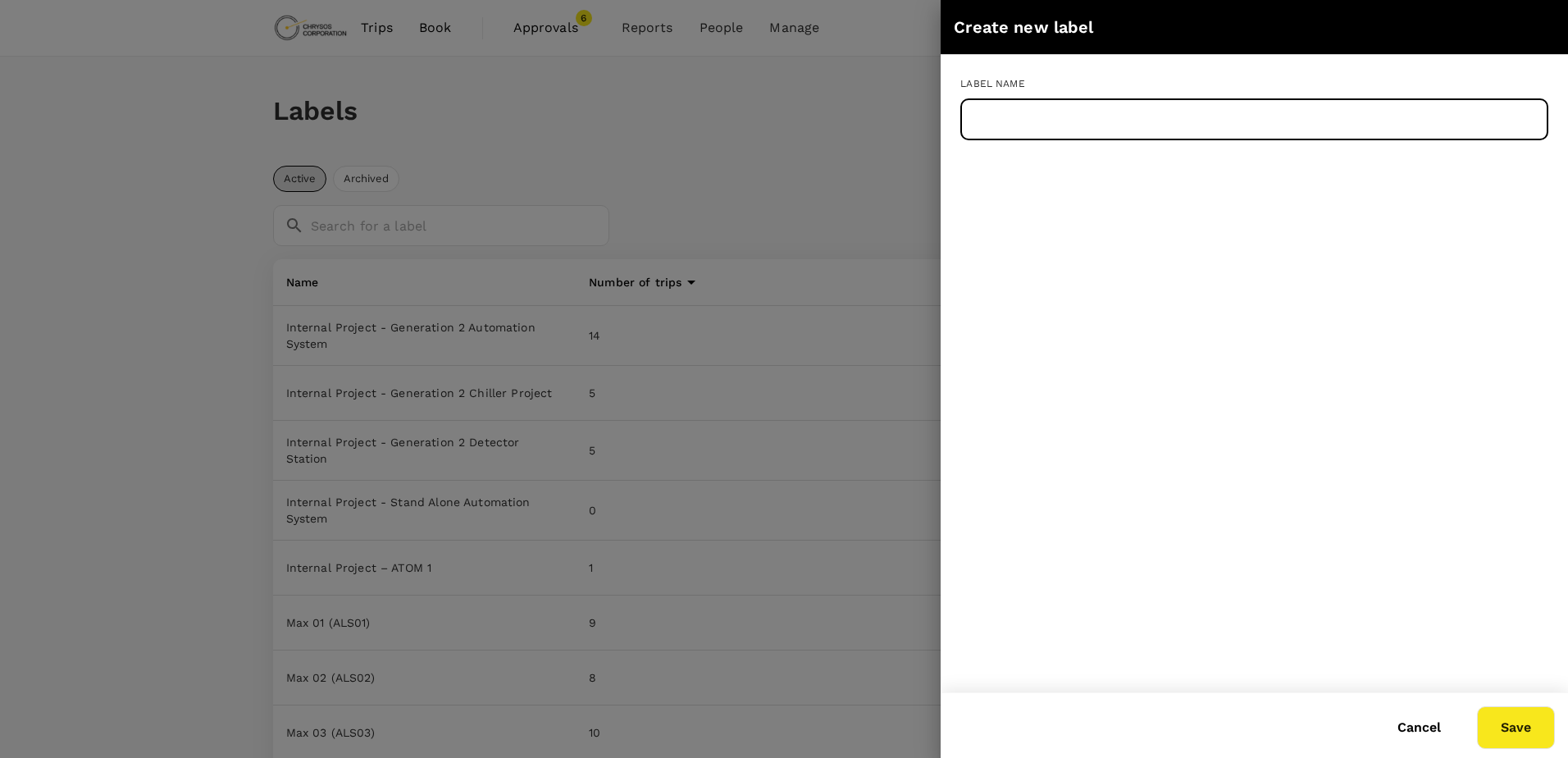
paste input "Max 74 ()"
type input "Max 74 ()"
drag, startPoint x: 1509, startPoint y: 726, endPoint x: 1563, endPoint y: 729, distance: 54.1
click at [1510, 726] on button "Save" at bounding box center [1516, 727] width 78 height 42
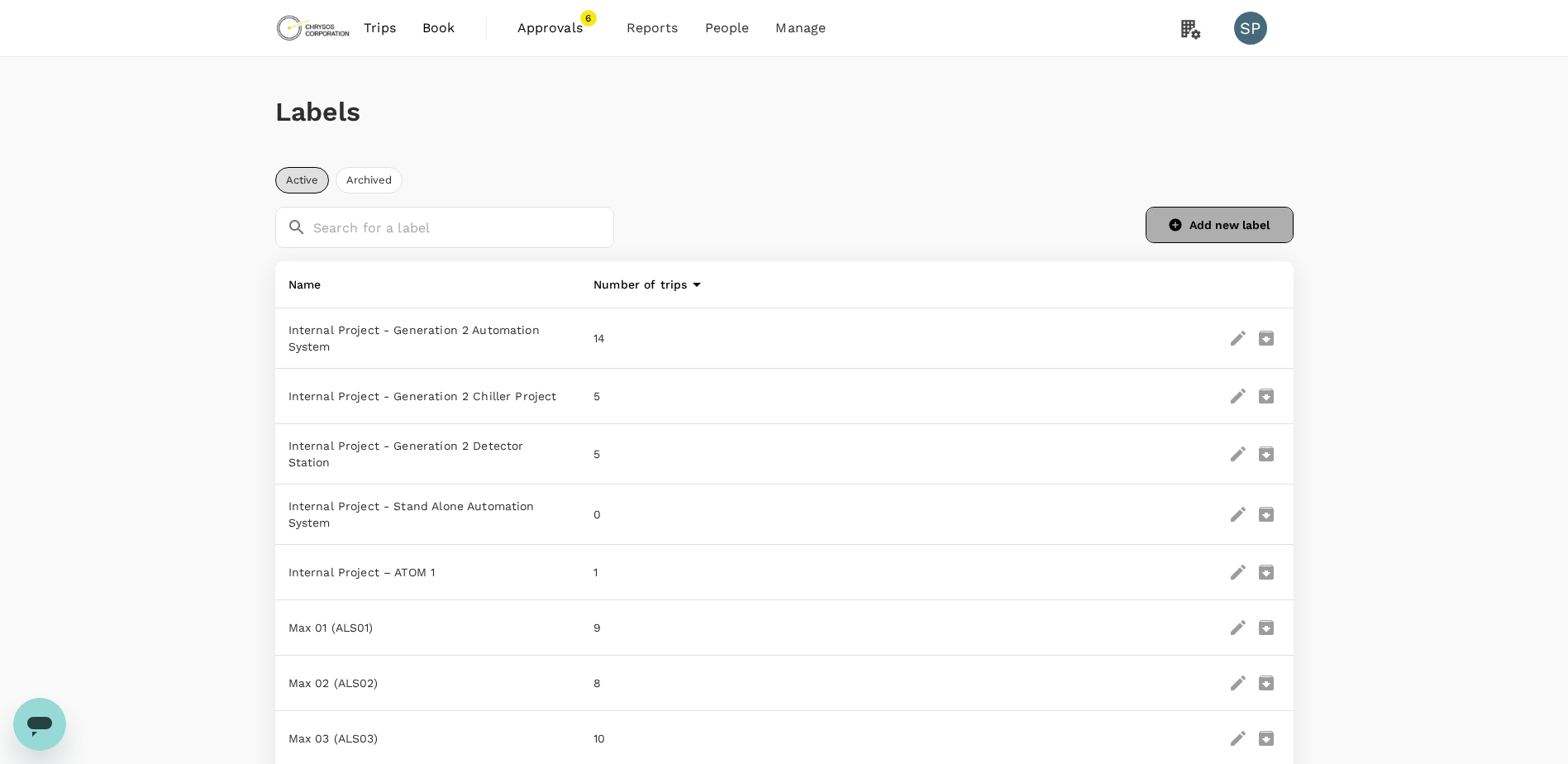
click at [1209, 220] on button "Add new label" at bounding box center [1219, 224] width 148 height 36
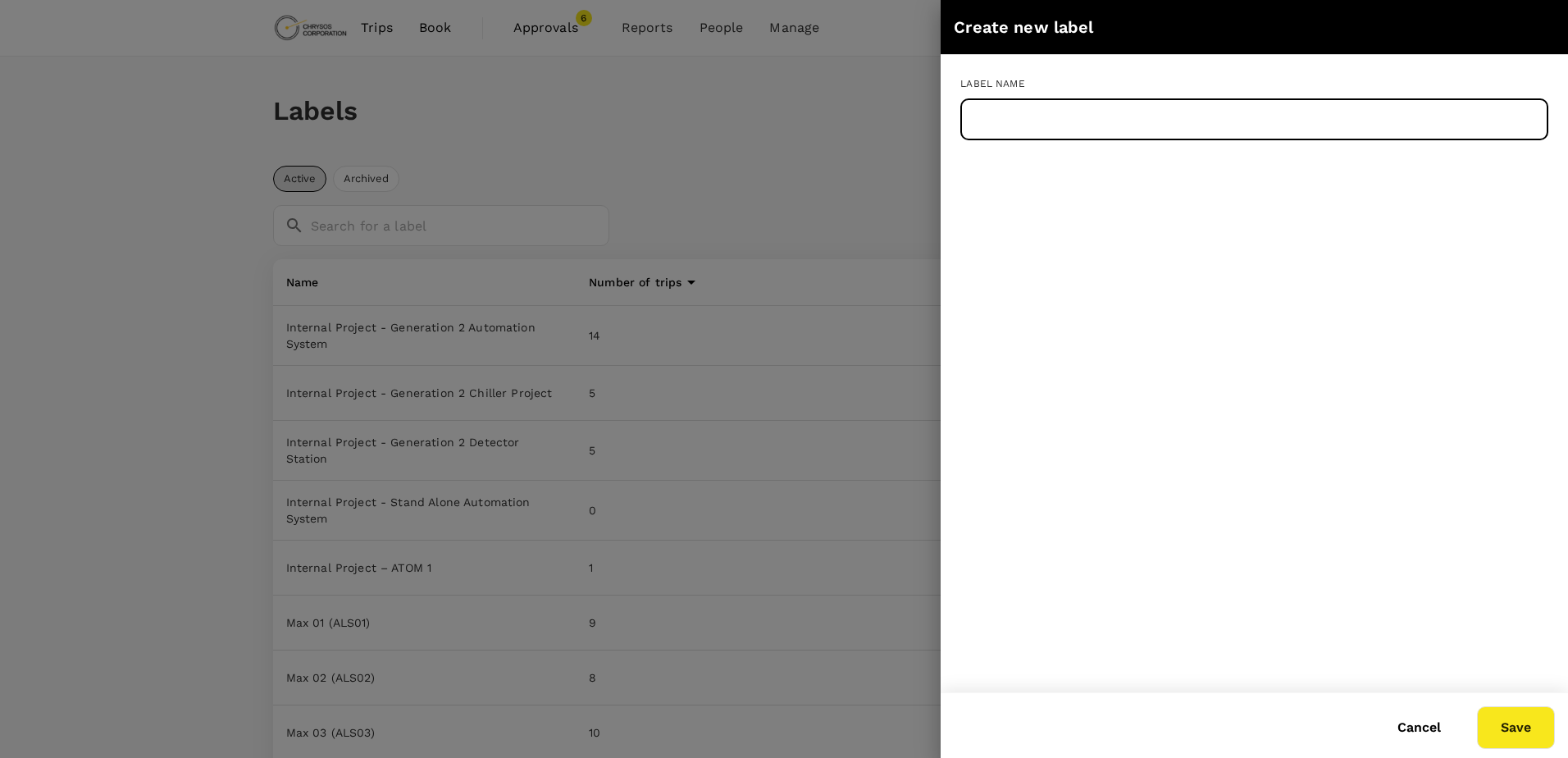
click at [1059, 120] on input "text" at bounding box center [1254, 120] width 588 height 41
paste input "Max 75 ()"
type input "Max 75 ()"
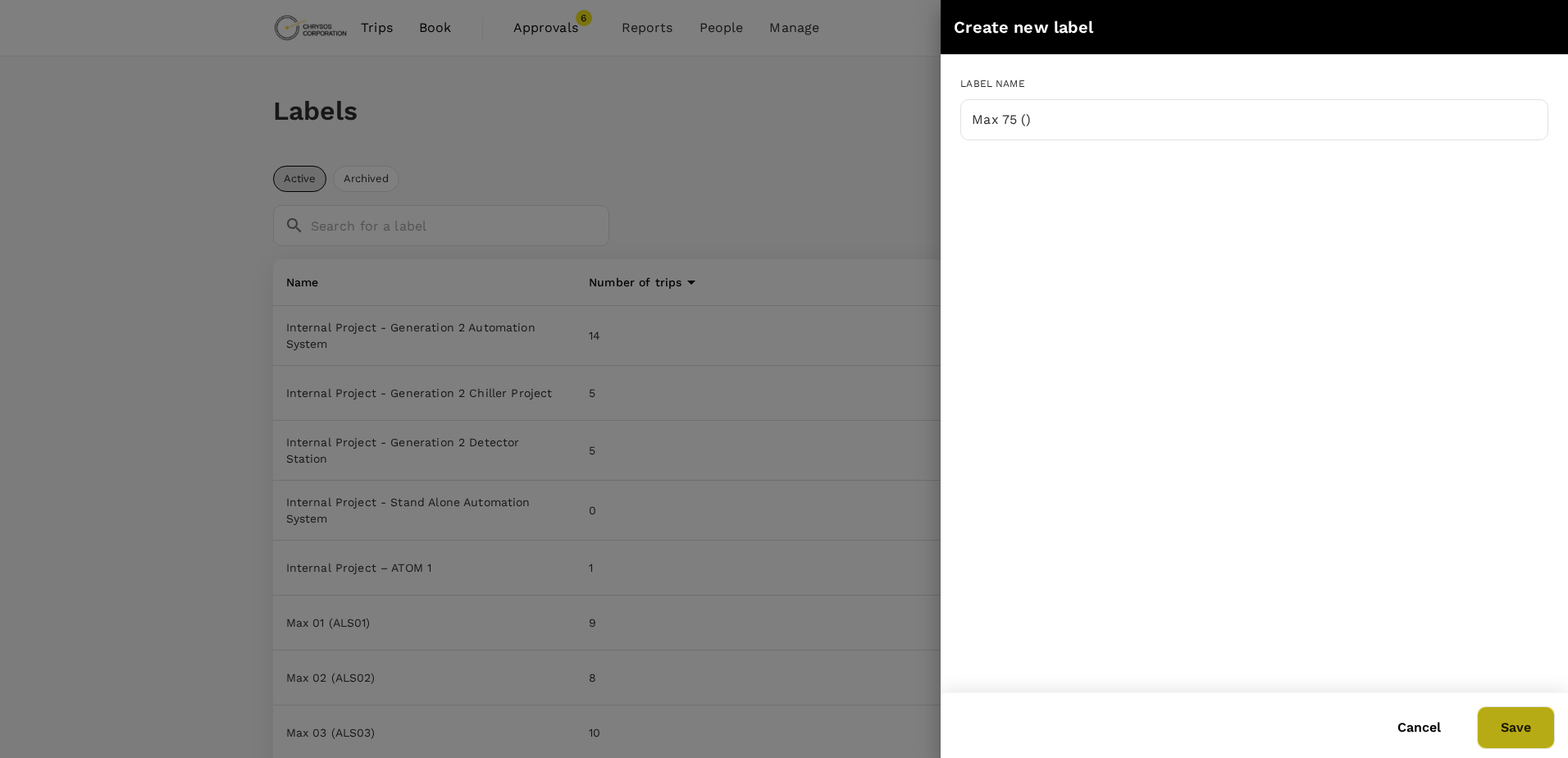
click at [1512, 722] on button "Save" at bounding box center [1516, 727] width 78 height 42
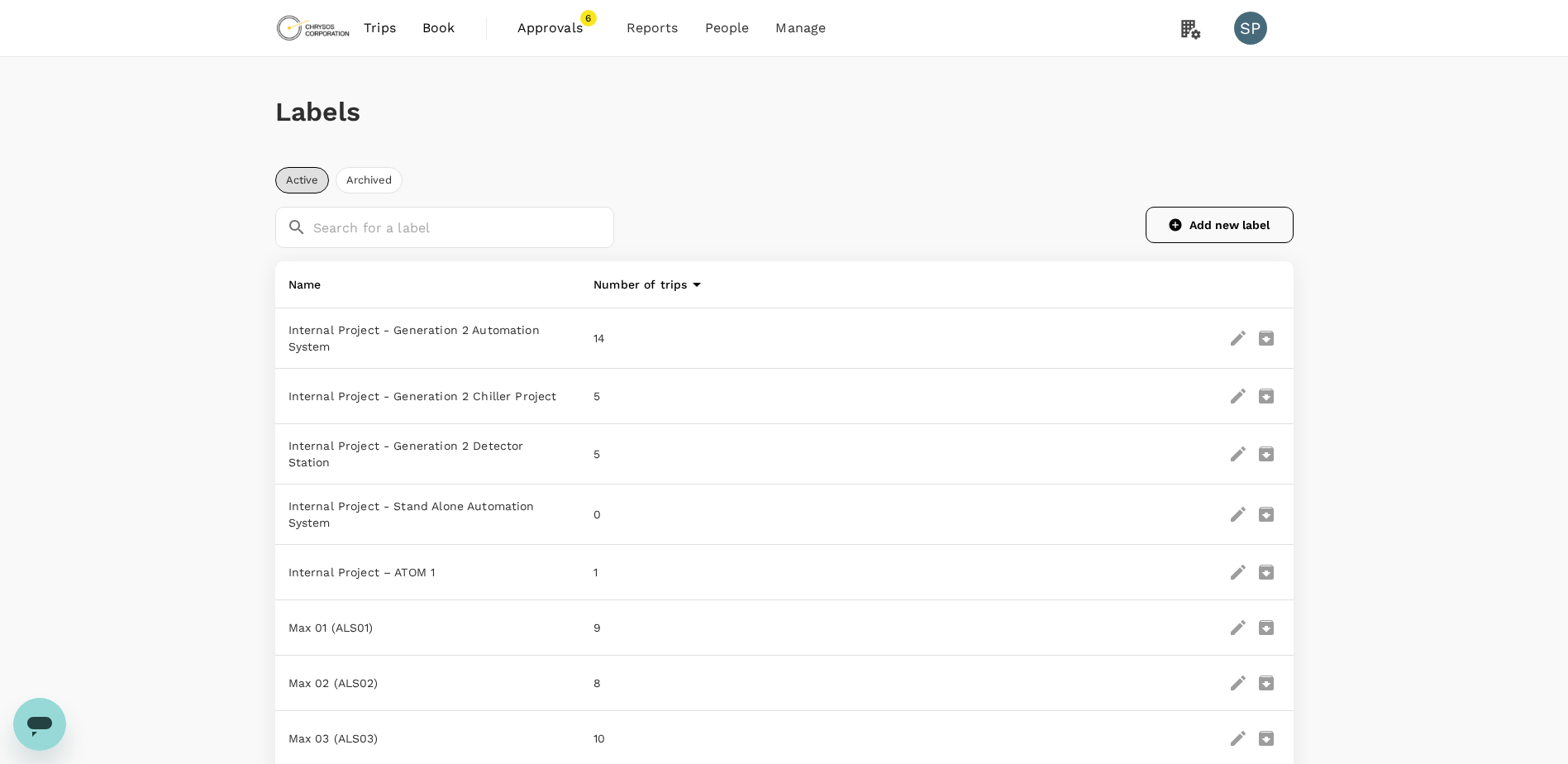
click at [1212, 221] on button "Add new label" at bounding box center [1219, 224] width 148 height 36
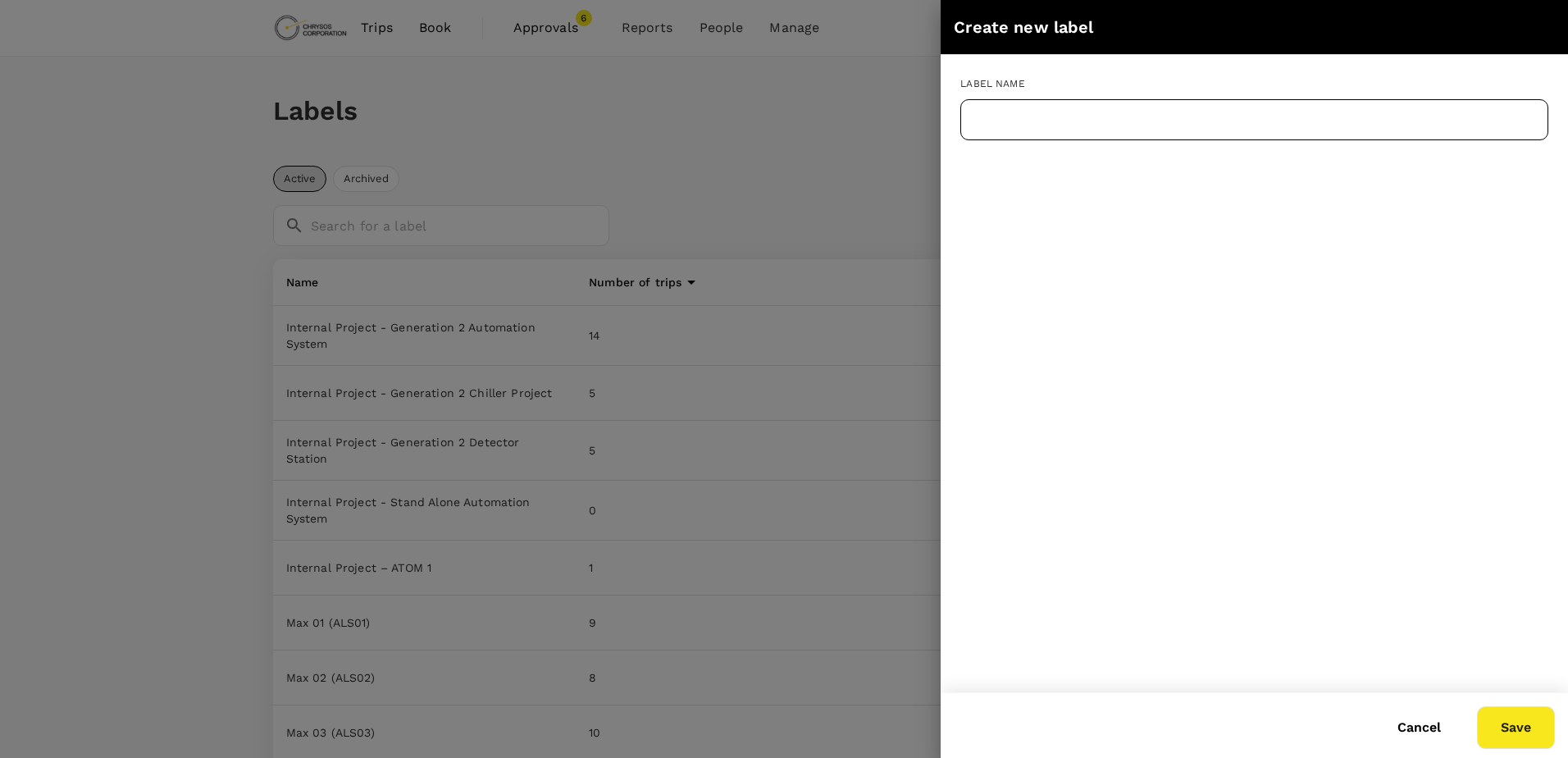
click at [1091, 117] on input "text" at bounding box center [1254, 120] width 588 height 41
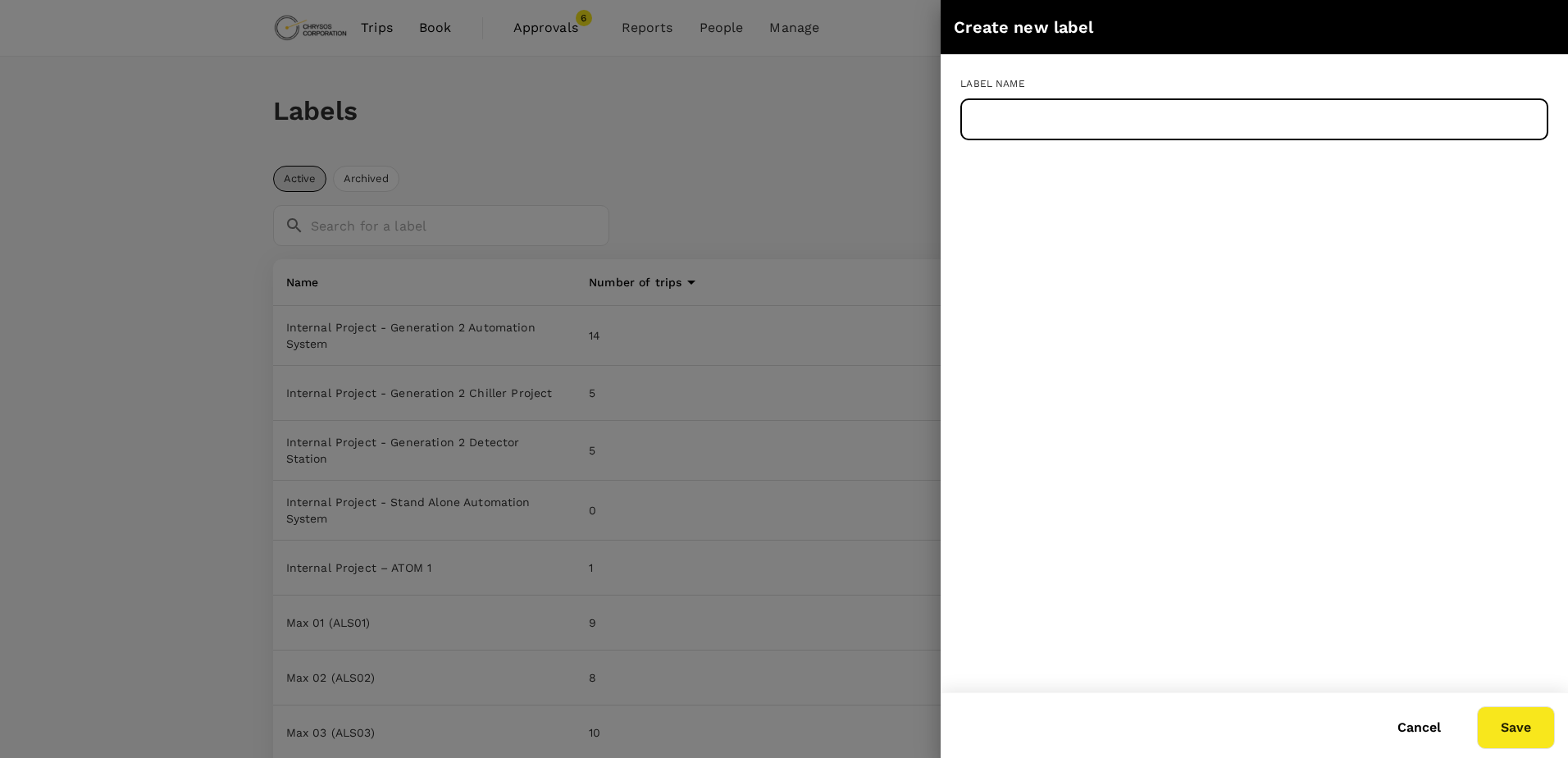
paste input "Max 76 ()"
type input "Max 76 ()"
click at [1493, 726] on button "Save" at bounding box center [1516, 727] width 78 height 42
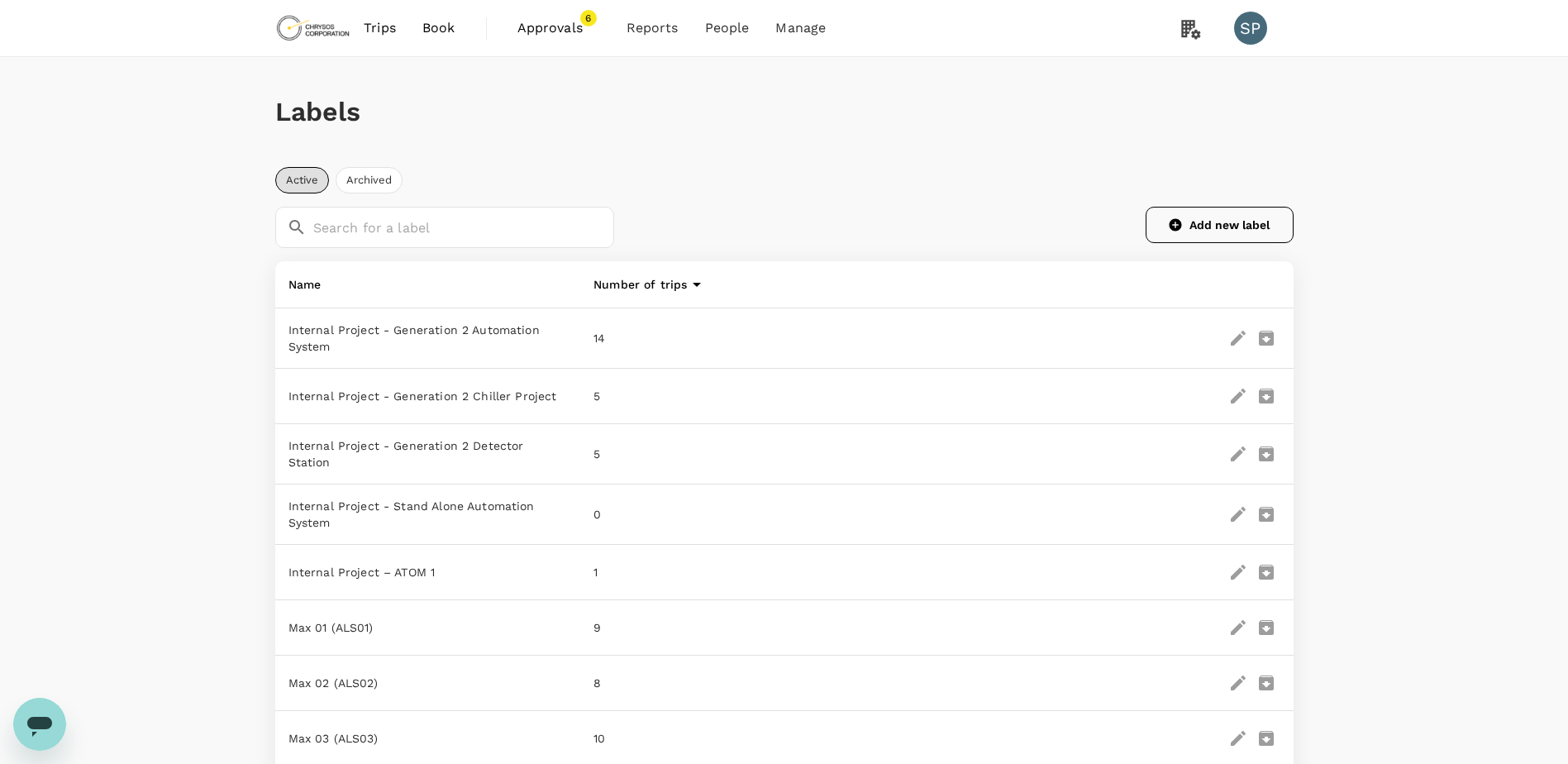
click at [1191, 230] on button "Add new label" at bounding box center [1219, 224] width 148 height 36
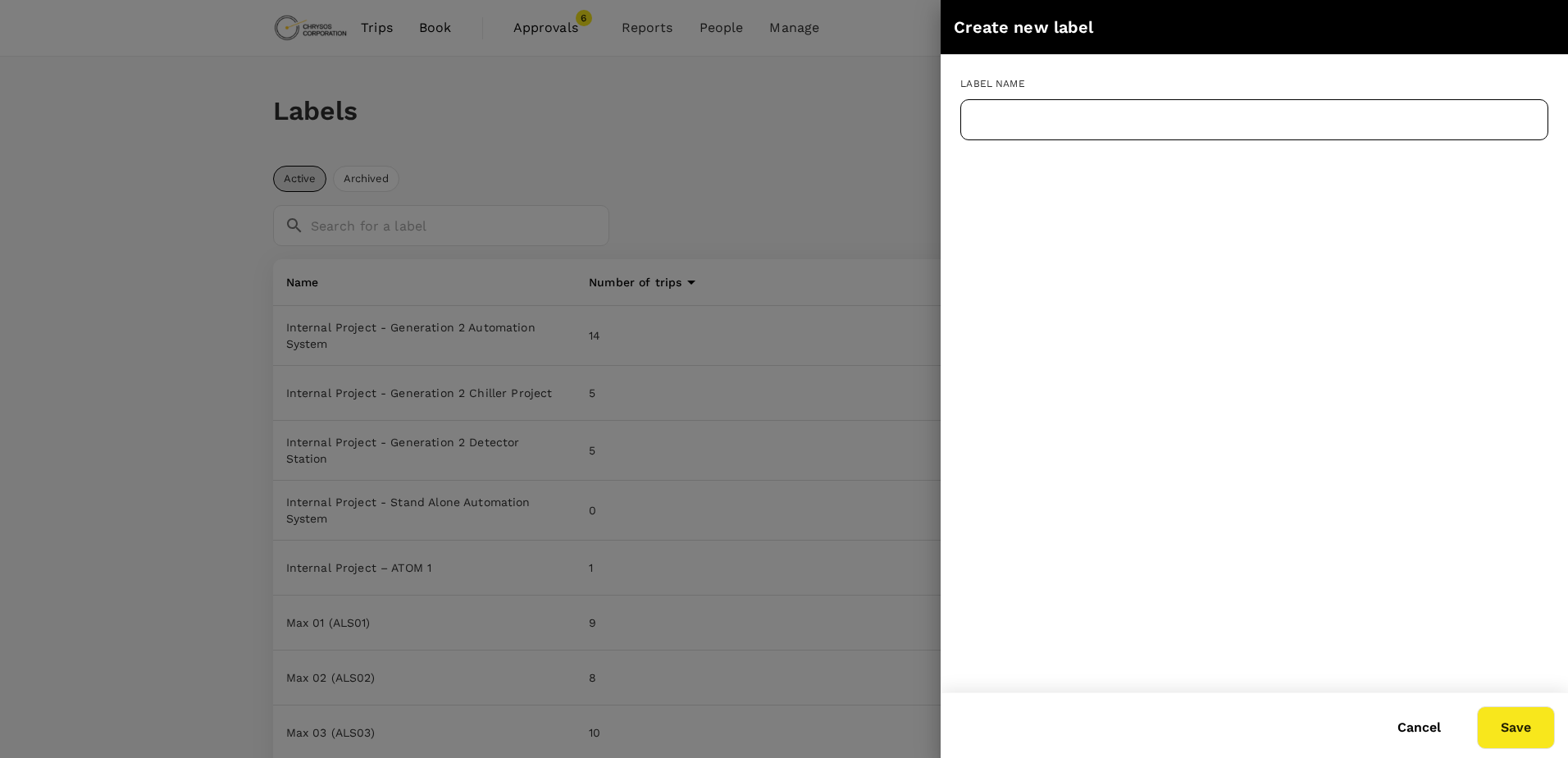
click at [1121, 117] on input "text" at bounding box center [1254, 120] width 588 height 41
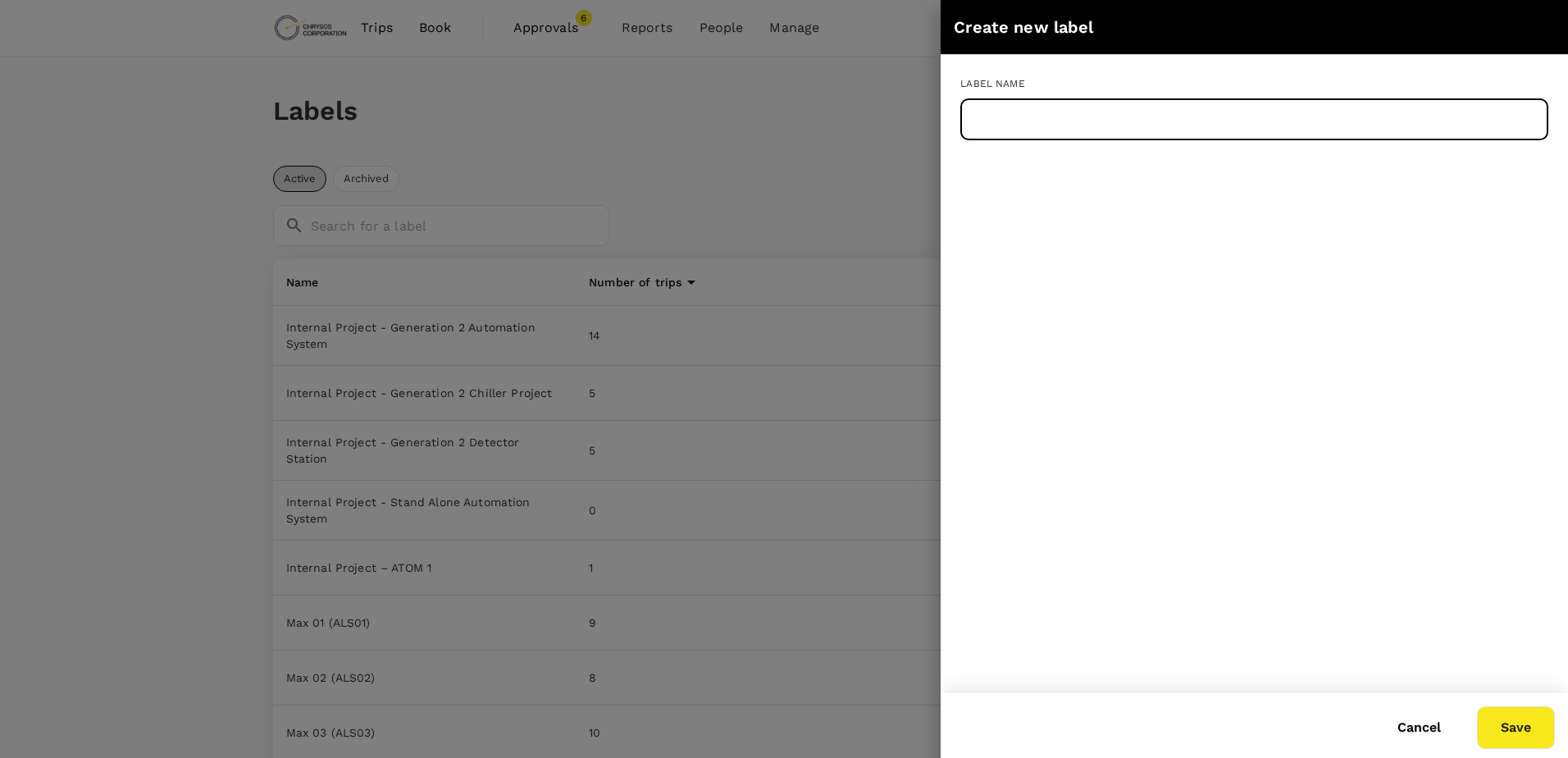
paste input "Max 77 (BMS11)"
type input "Max 77 (BMS11)"
click at [1505, 735] on button "Save" at bounding box center [1516, 727] width 78 height 42
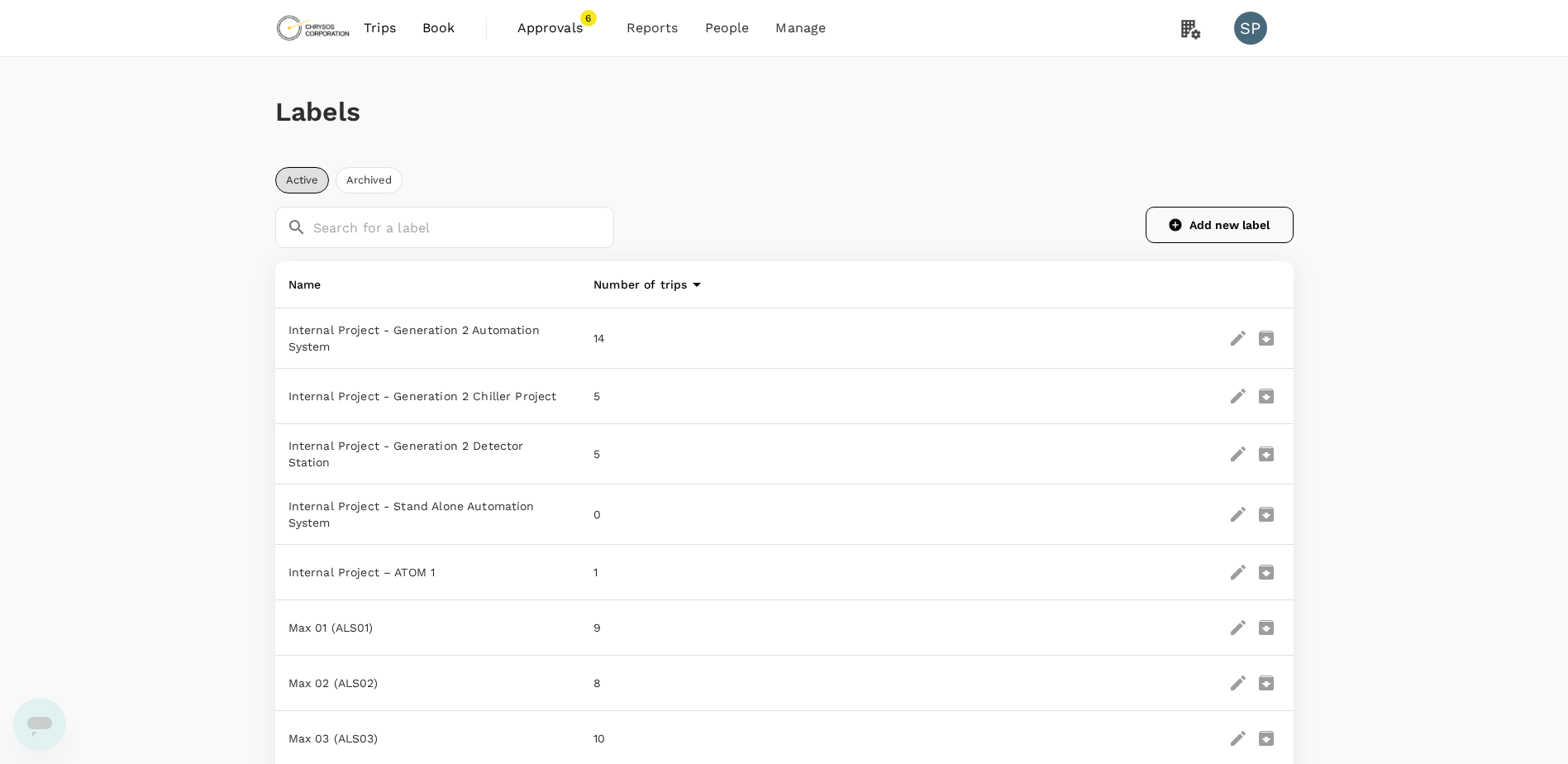
click at [1197, 213] on button "Add new label" at bounding box center [1219, 224] width 148 height 36
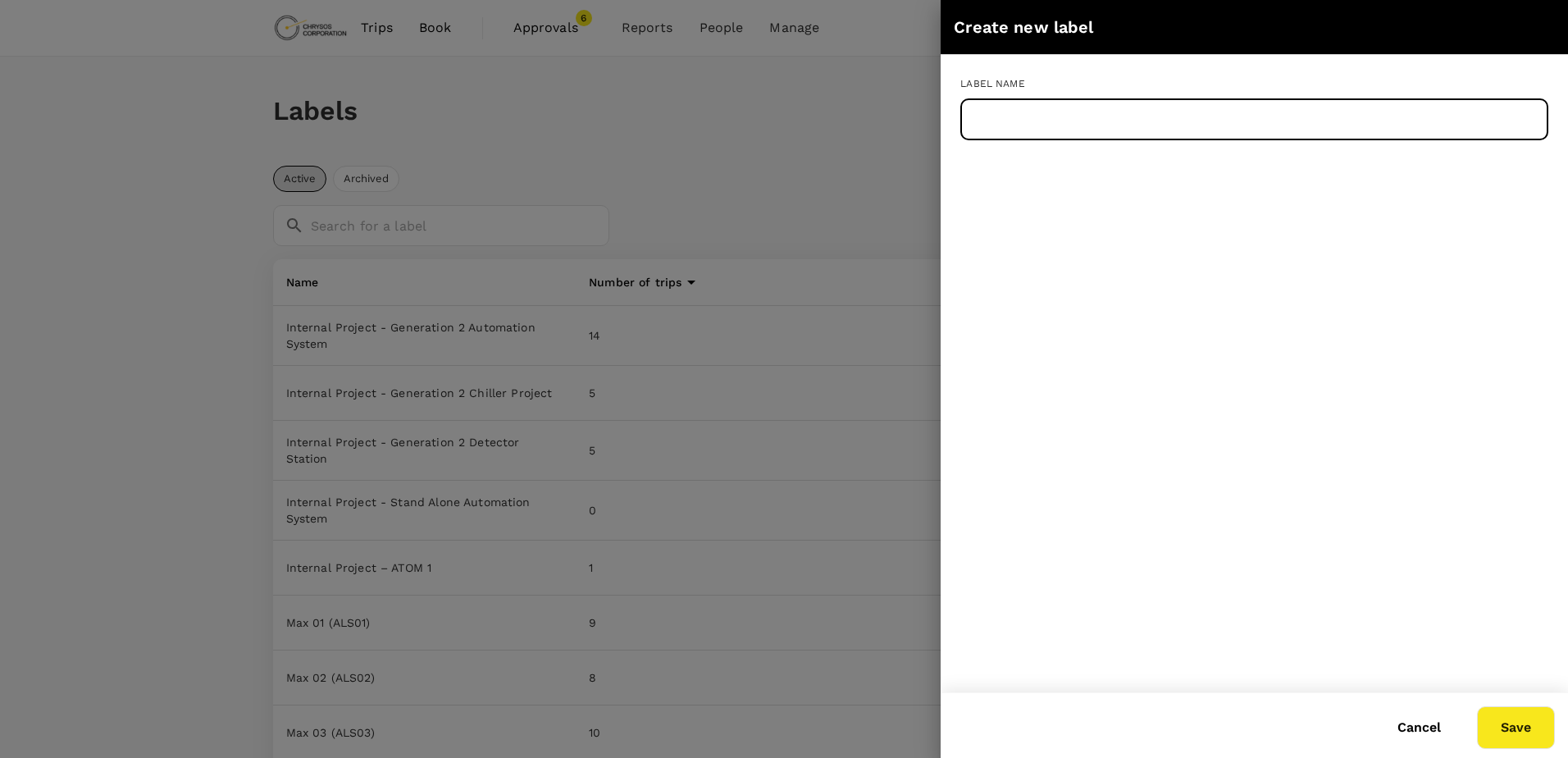
click at [1141, 126] on input "text" at bounding box center [1254, 120] width 588 height 41
paste input "Max 78 ()"
type input "Max 78 ()"
click at [1514, 726] on button "Save" at bounding box center [1516, 727] width 78 height 42
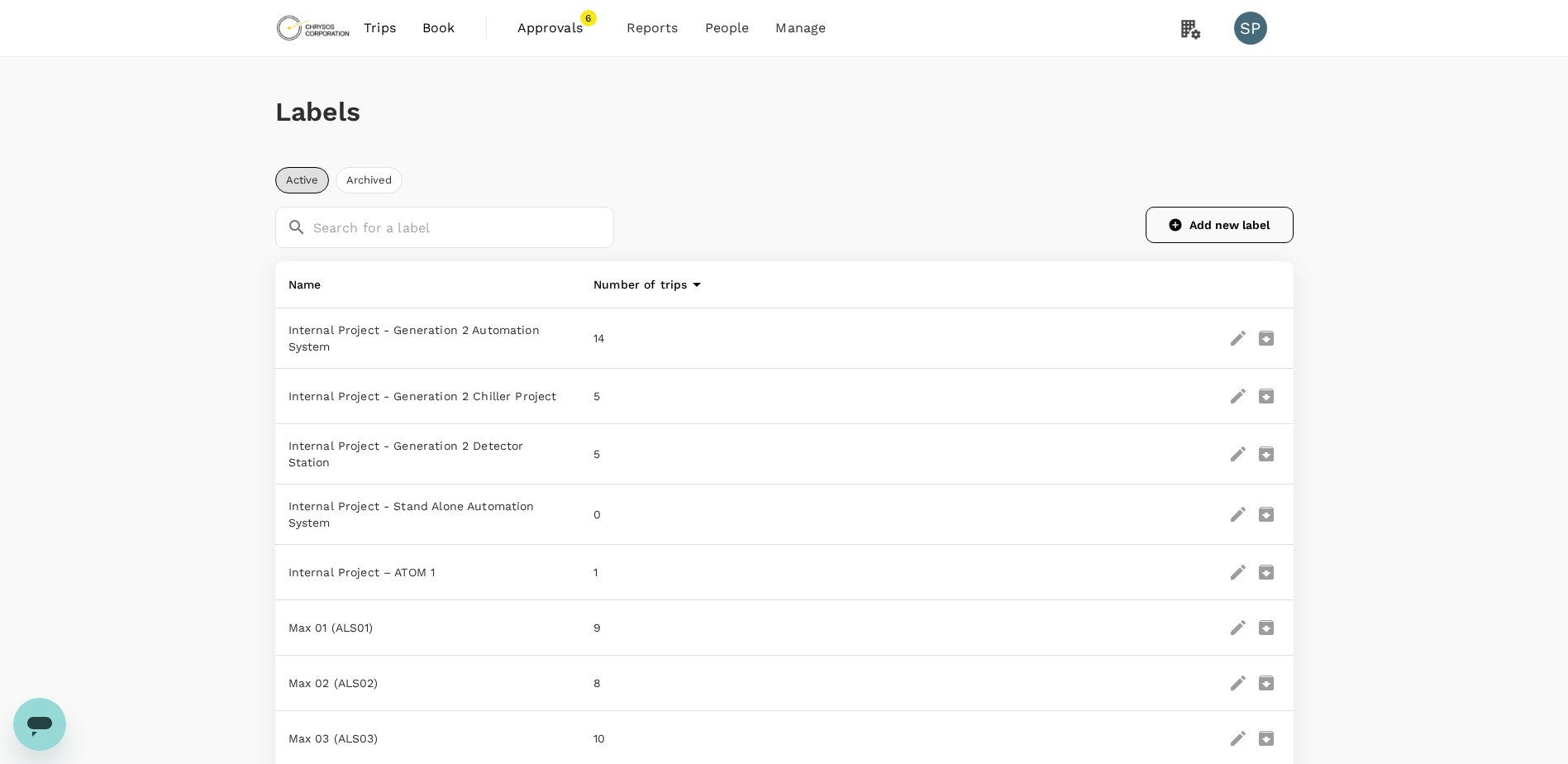
click at [1207, 207] on button "Add new label" at bounding box center [1219, 224] width 148 height 36
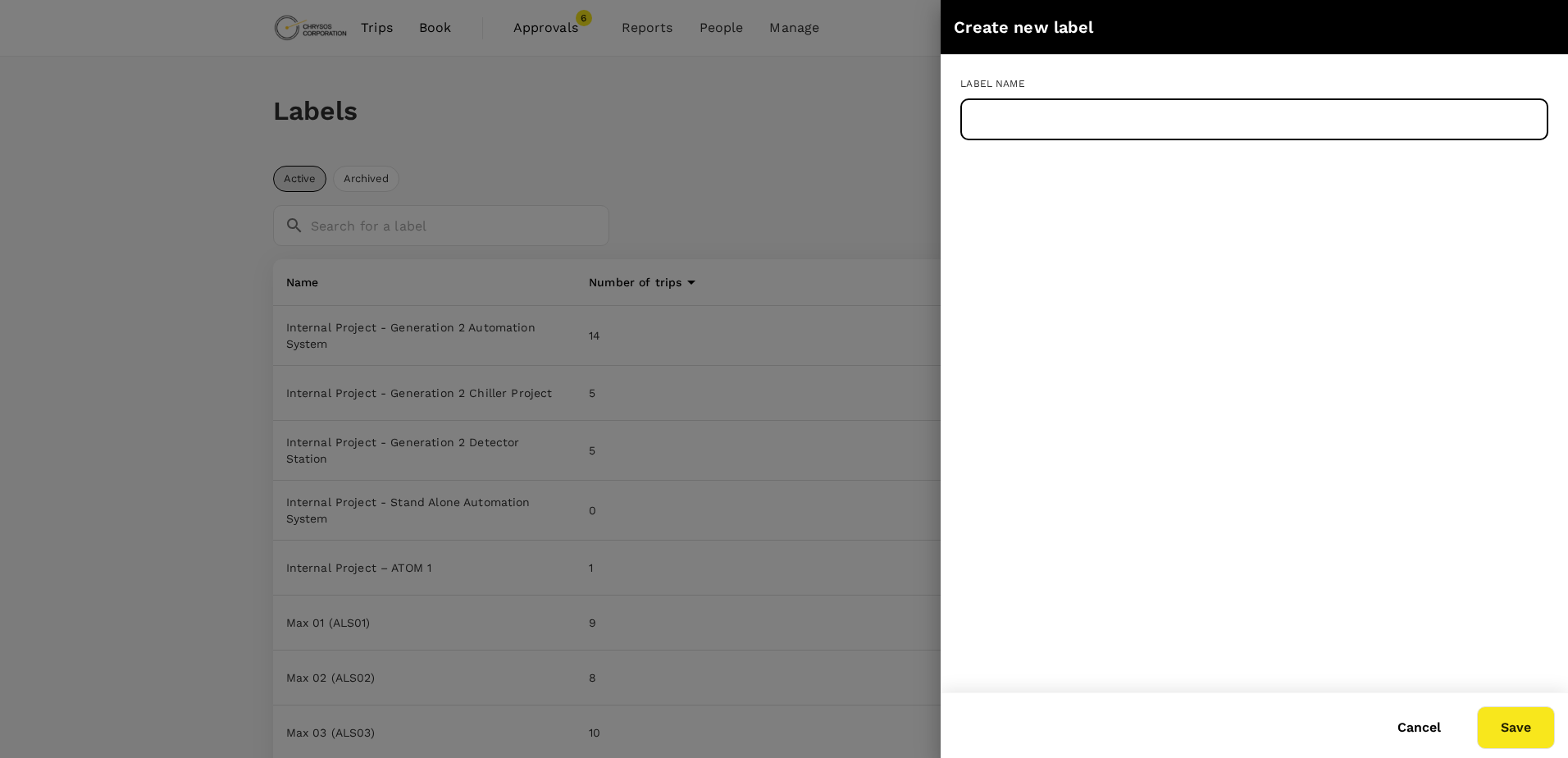
click at [1172, 129] on input "text" at bounding box center [1254, 120] width 588 height 41
paste input "Max 79 ()"
type input "Max 79 ()"
click at [1515, 730] on button "Save" at bounding box center [1516, 727] width 78 height 42
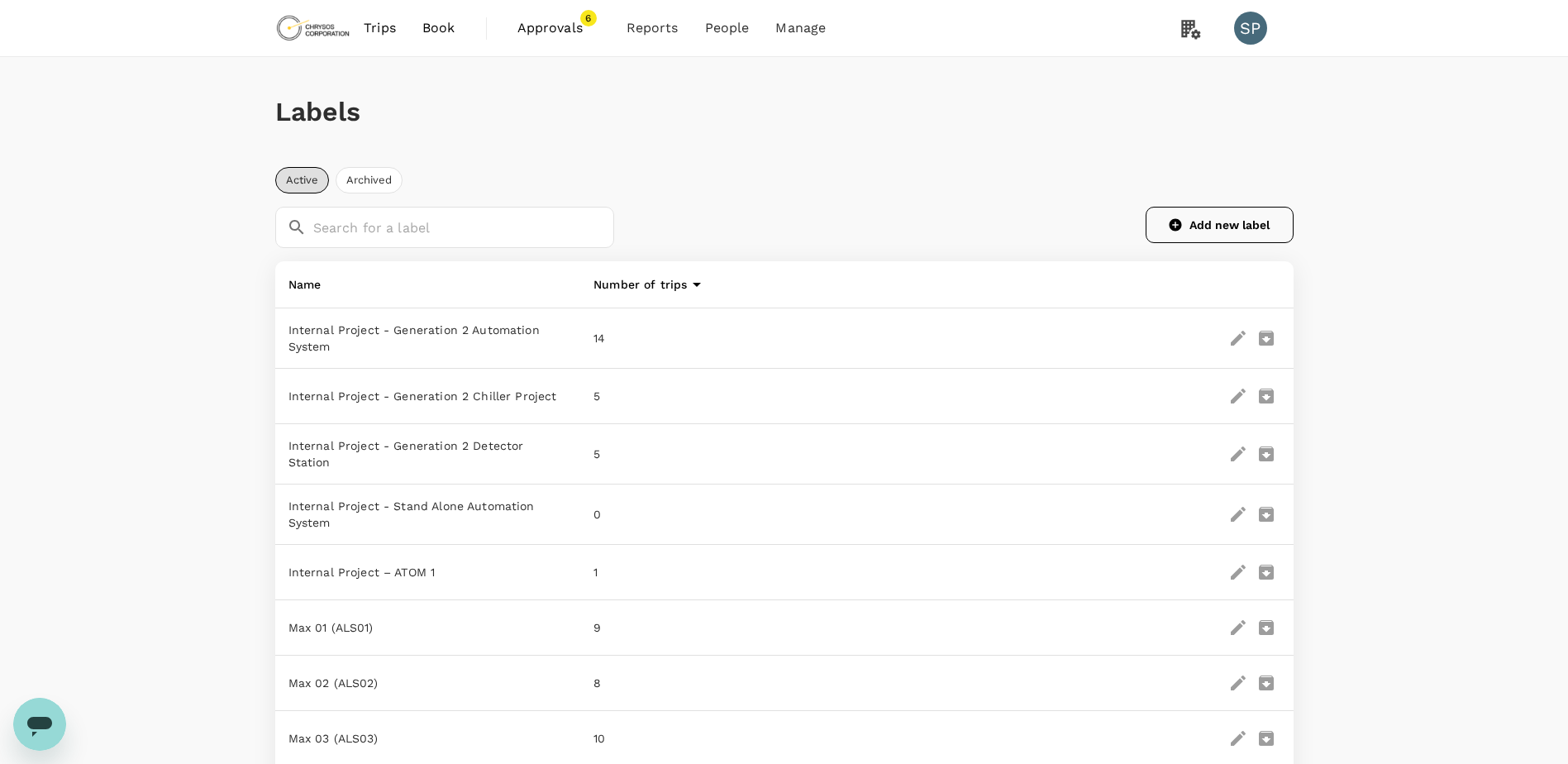
click at [1229, 214] on button "Add new label" at bounding box center [1219, 224] width 148 height 36
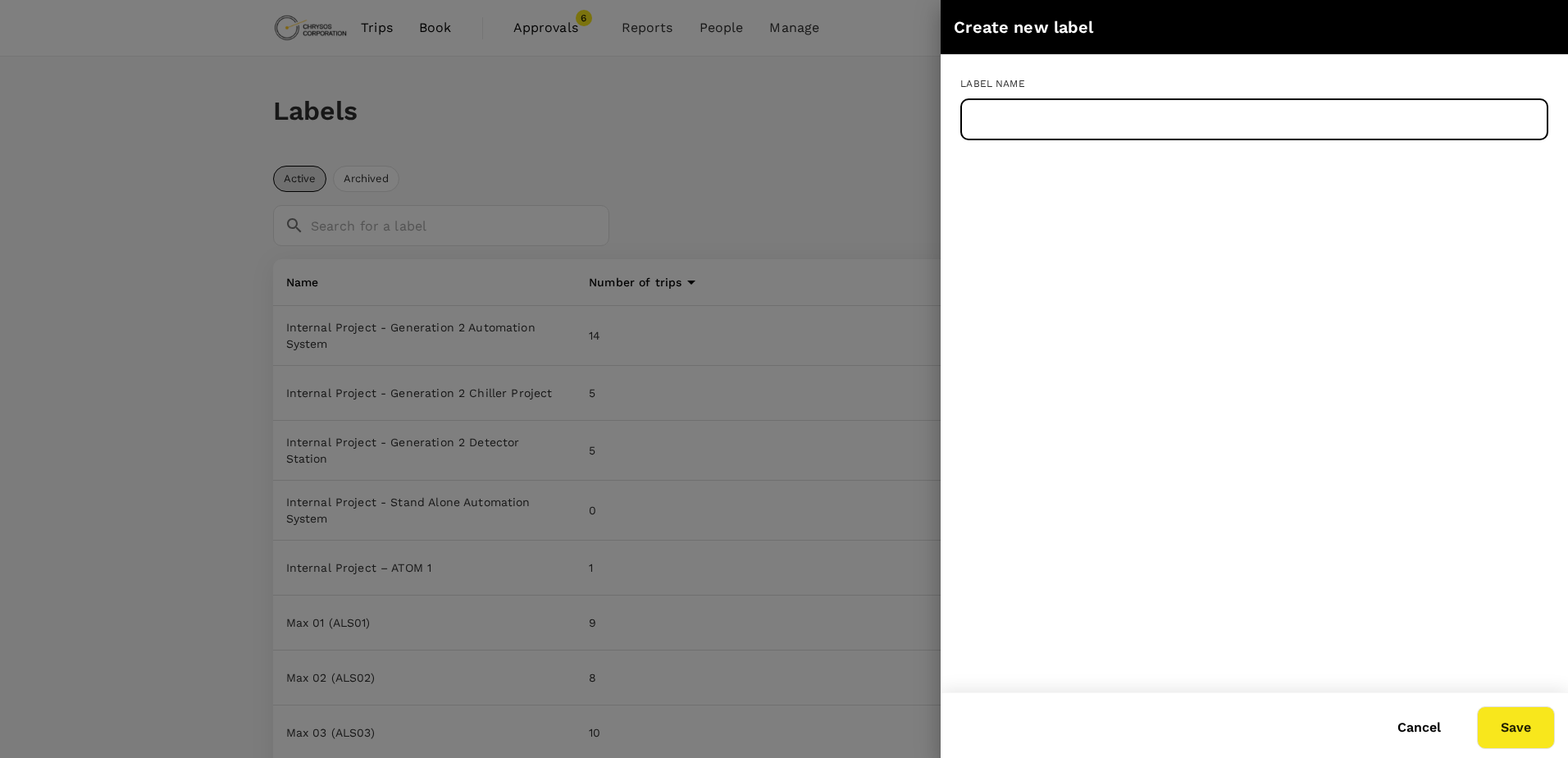
click at [1215, 125] on input "text" at bounding box center [1254, 120] width 588 height 41
paste input "Max 80 (BMS12)"
type input "Max 80 (BMS12)"
click at [1526, 733] on button "Save" at bounding box center [1516, 727] width 78 height 42
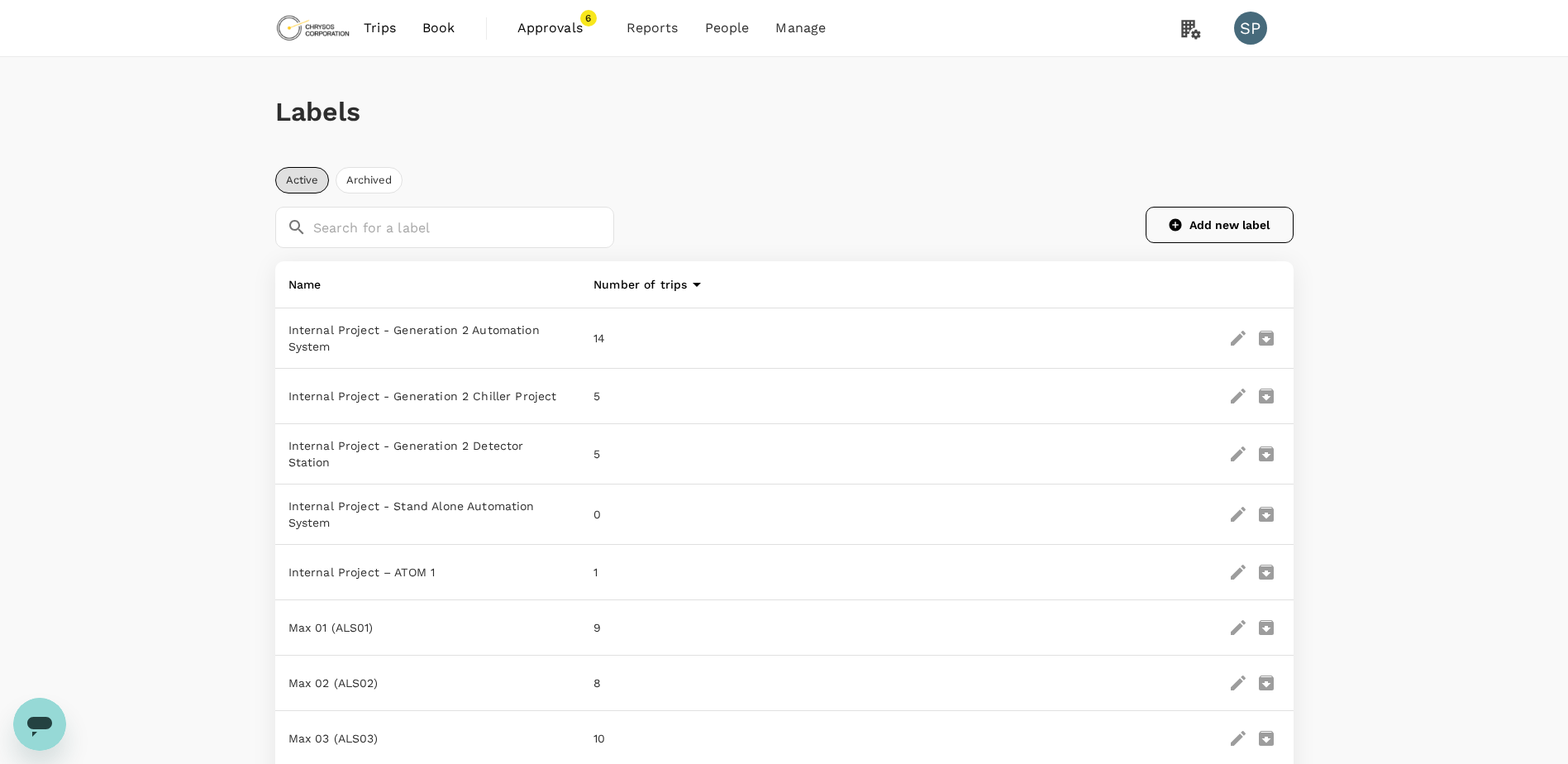
click at [1209, 223] on button "Add new label" at bounding box center [1219, 224] width 148 height 36
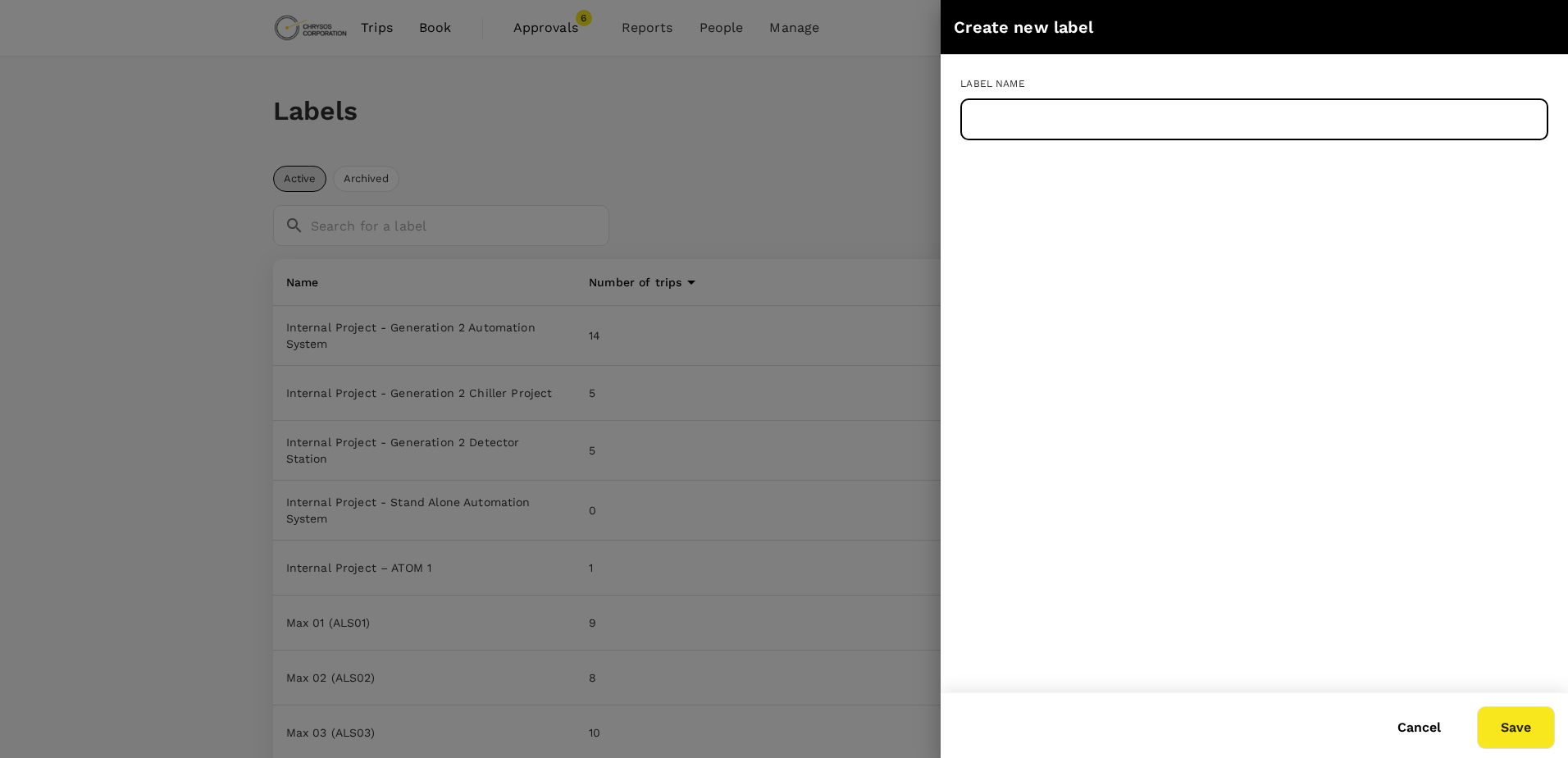
click at [1067, 133] on input "text" at bounding box center [1254, 120] width 588 height 41
paste input "P&L Deployment"
type input "P&L Deployment"
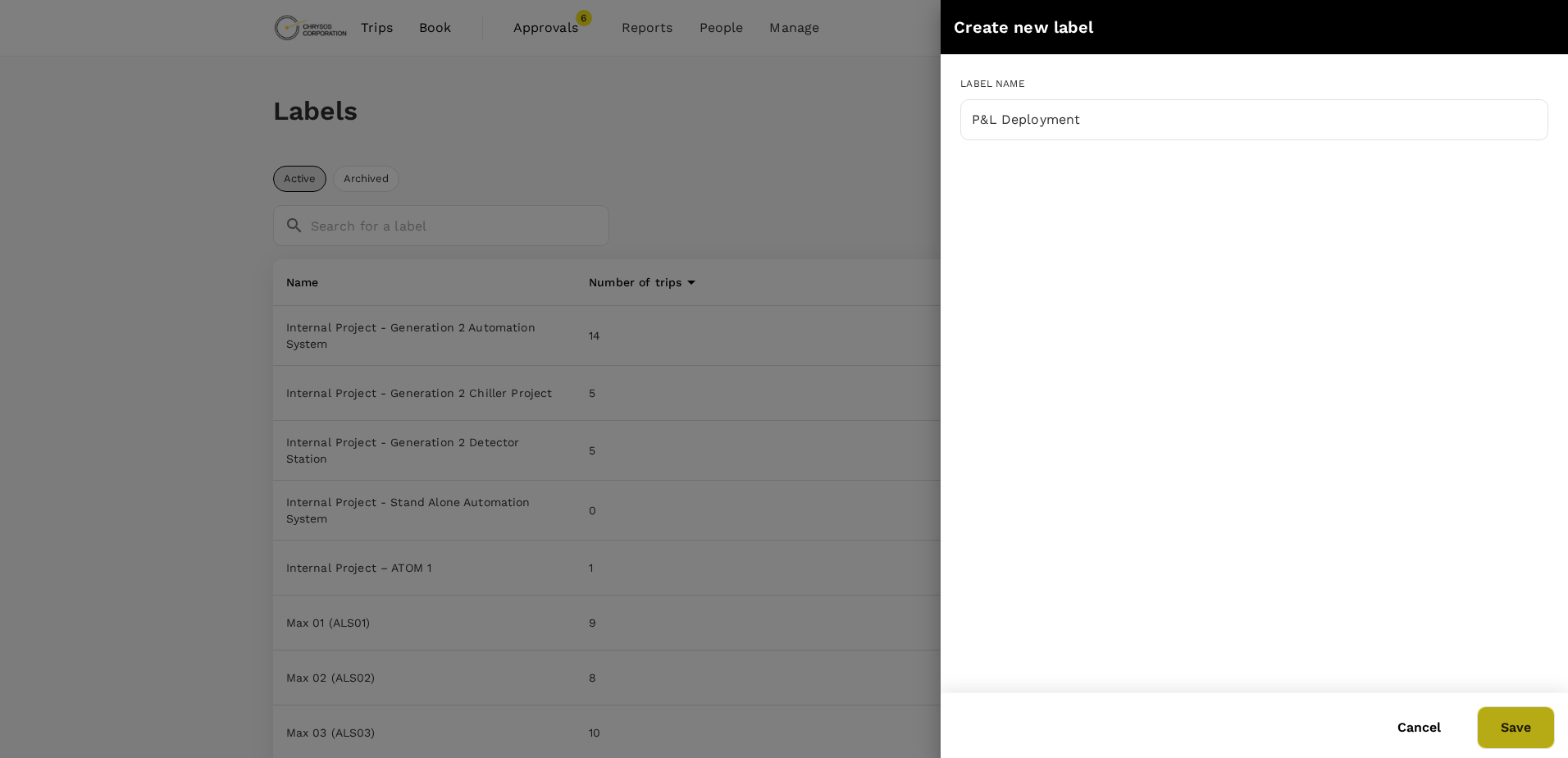
click at [1524, 724] on button "Save" at bounding box center [1516, 727] width 78 height 42
